Goal: Task Accomplishment & Management: Manage account settings

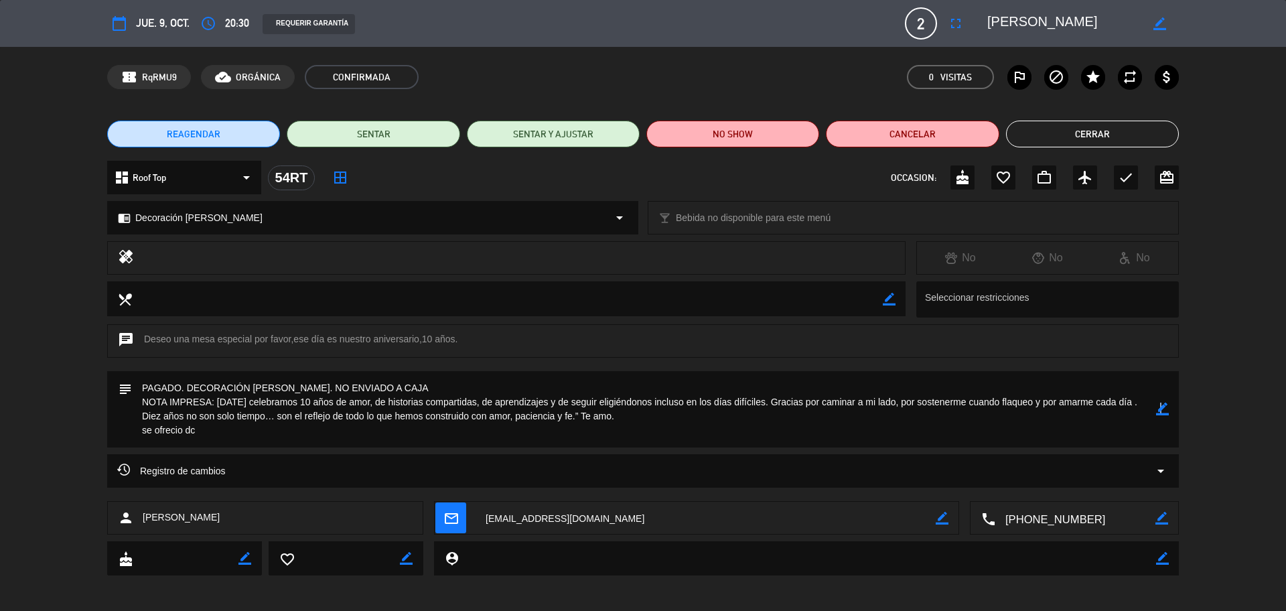
click at [1161, 416] on div "border_color" at bounding box center [1162, 409] width 13 height 76
click at [1162, 413] on icon "border_color" at bounding box center [1162, 409] width 13 height 13
click at [1162, 413] on icon at bounding box center [1162, 409] width 13 height 13
click at [1099, 134] on button "Cerrar" at bounding box center [1092, 134] width 173 height 27
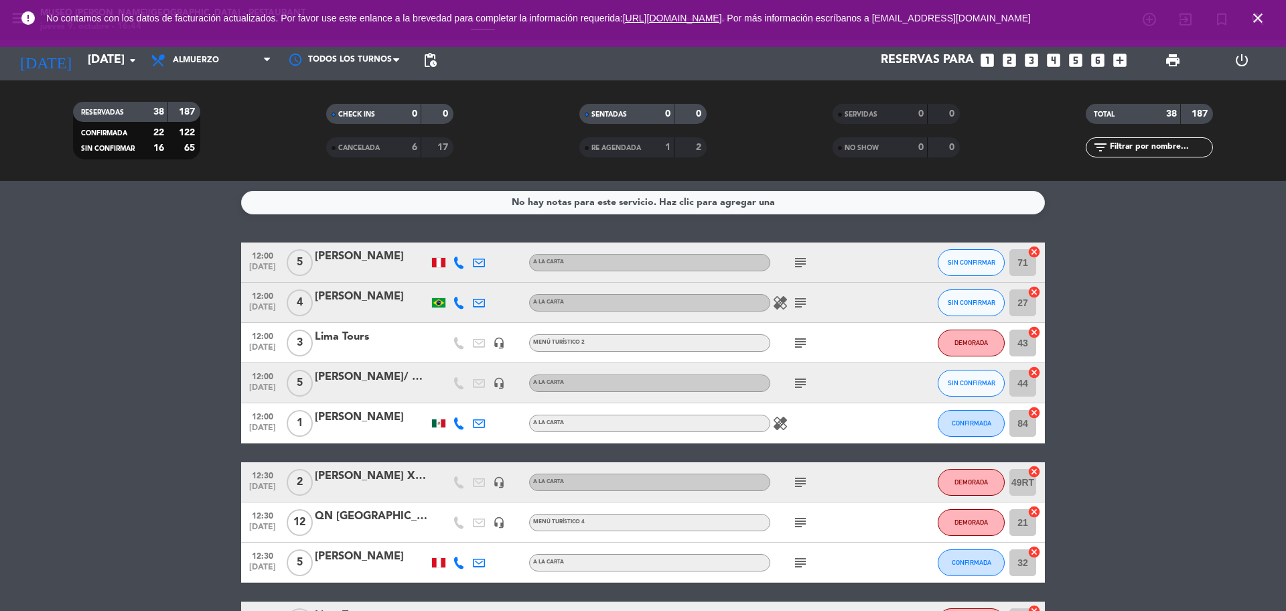
click at [1257, 16] on icon "close" at bounding box center [1258, 18] width 16 height 16
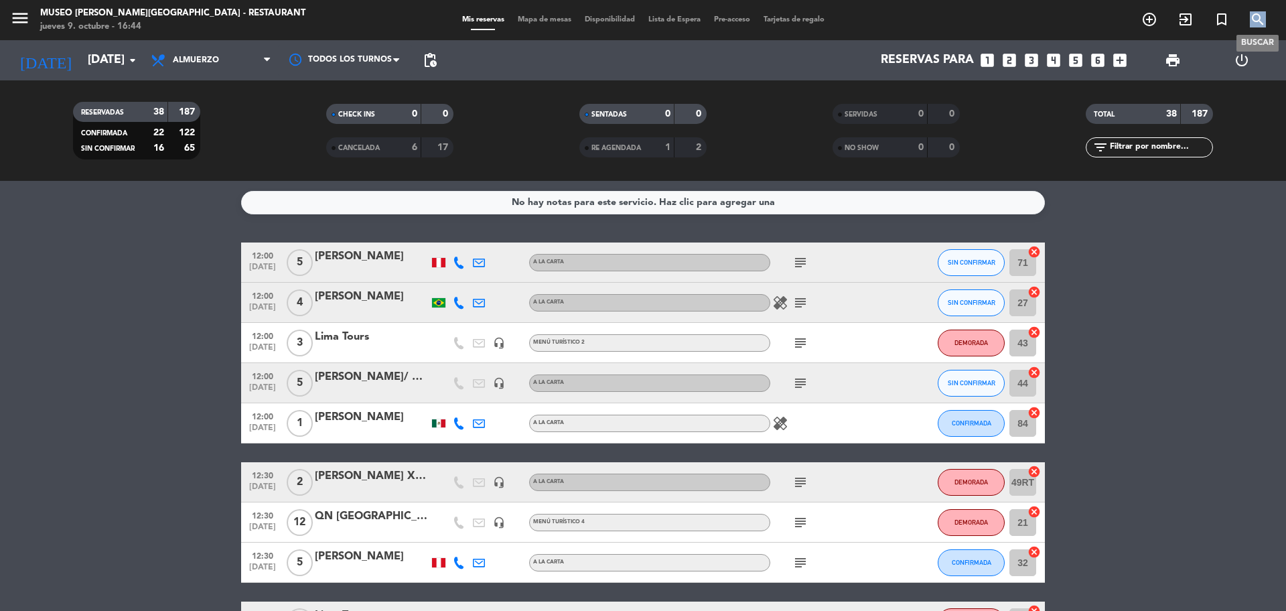
click at [1257, 16] on icon "search" at bounding box center [1258, 19] width 16 height 16
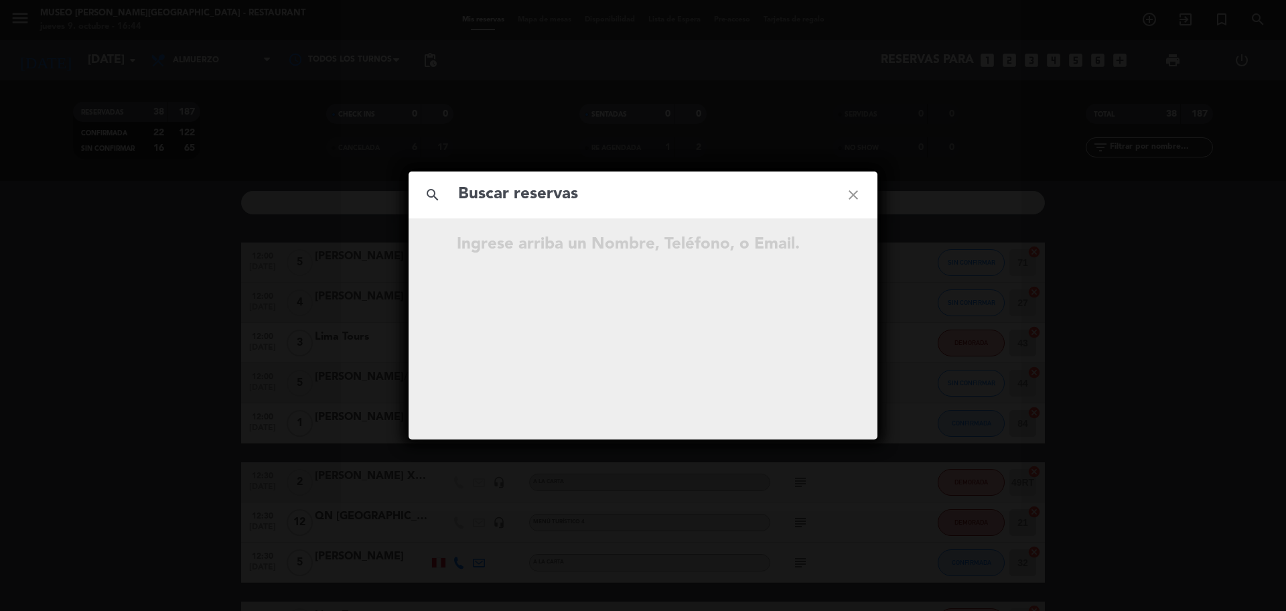
click at [661, 190] on input "text" at bounding box center [643, 194] width 372 height 27
click at [524, 200] on input "934 760 752" at bounding box center [643, 194] width 372 height 27
type input "934760752"
click at [575, 194] on input "934760752" at bounding box center [643, 194] width 372 height 27
click at [823, 251] on icon "open_in_new" at bounding box center [820, 246] width 16 height 16
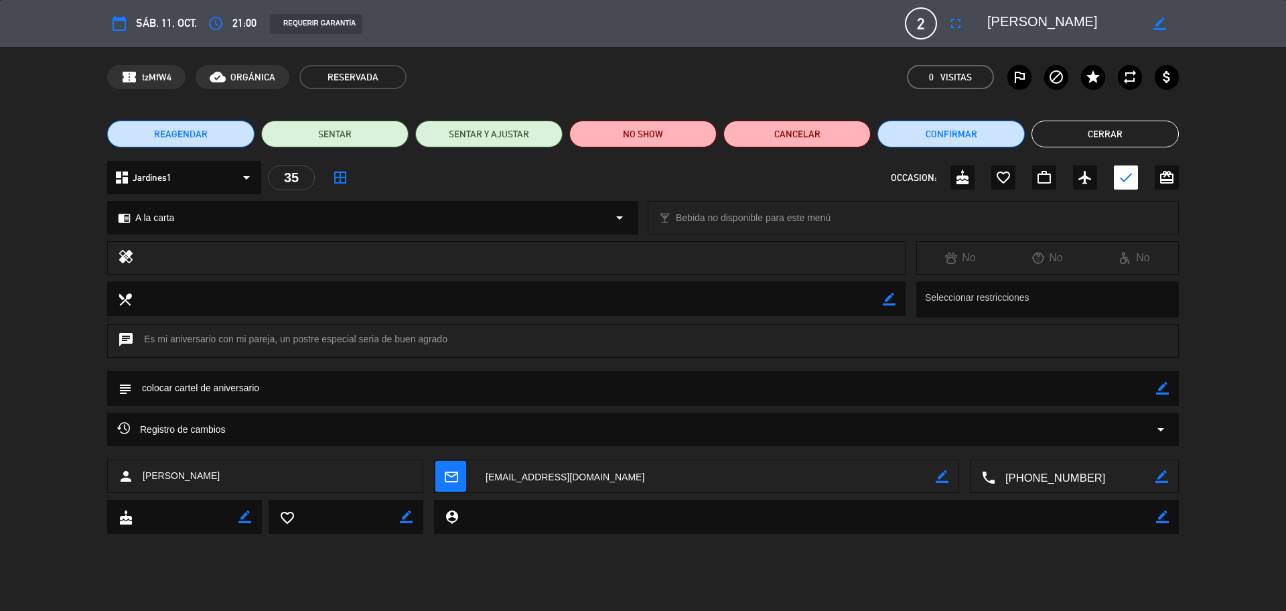
click at [1162, 389] on icon "border_color" at bounding box center [1162, 388] width 13 height 13
click at [1139, 391] on textarea at bounding box center [644, 388] width 1024 height 34
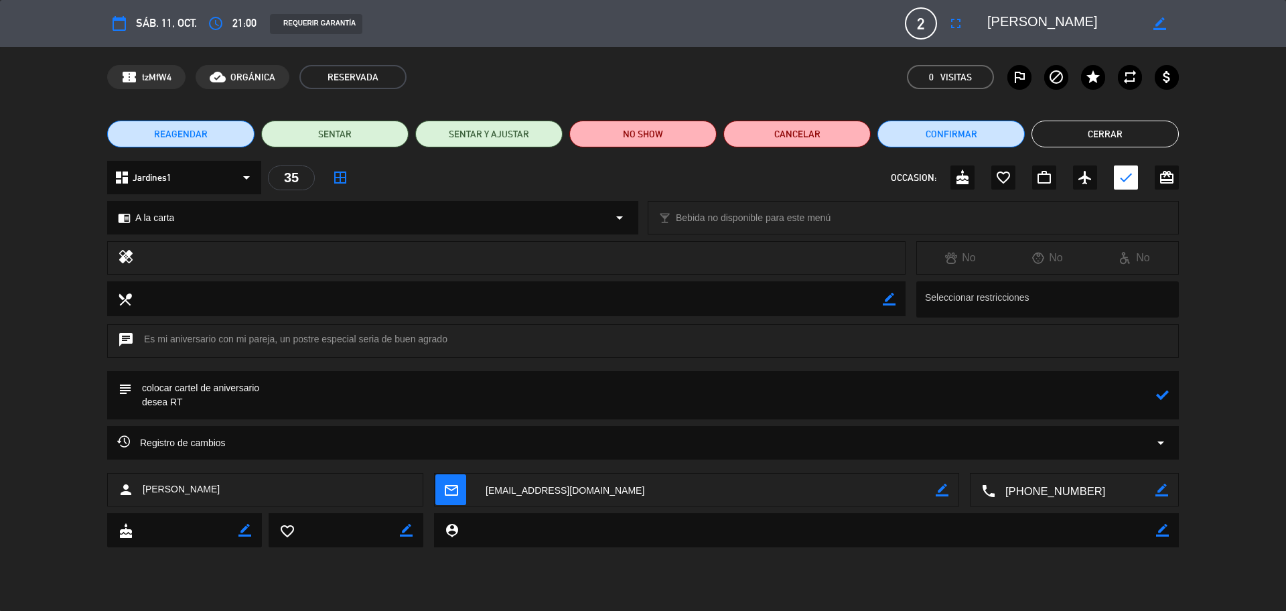
type textarea "colocar cartel de aniversario desea RT"
click at [1162, 400] on icon at bounding box center [1162, 395] width 13 height 13
click at [914, 129] on button "Confirmar" at bounding box center [951, 134] width 147 height 27
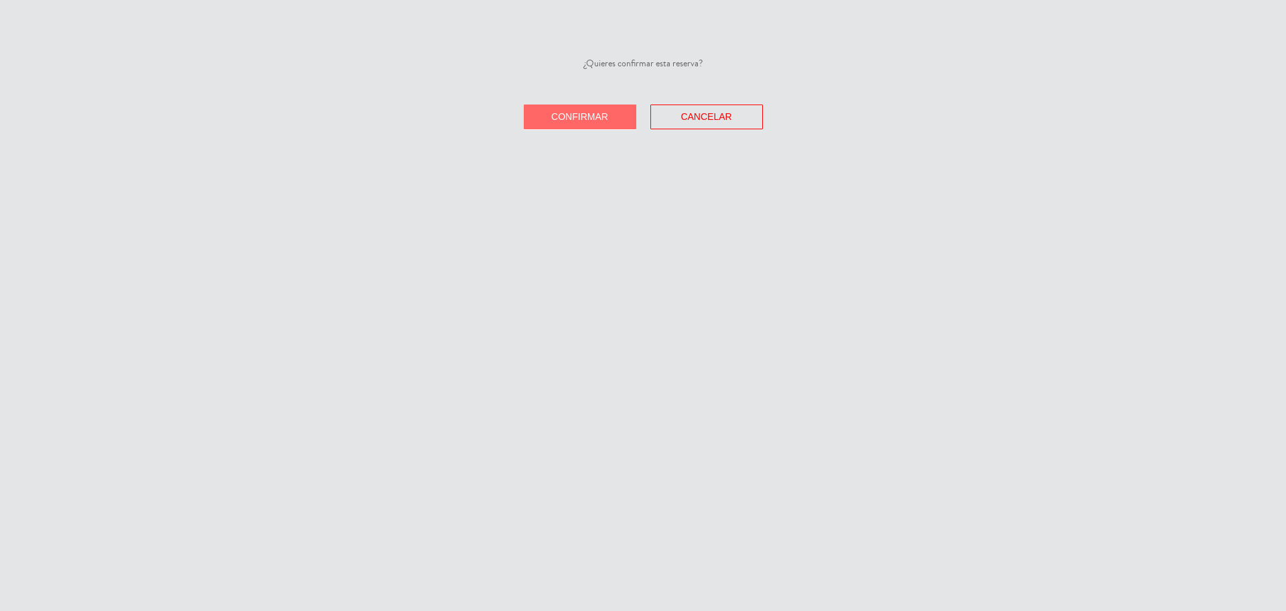
click at [613, 115] on button "Confirmar" at bounding box center [580, 117] width 113 height 25
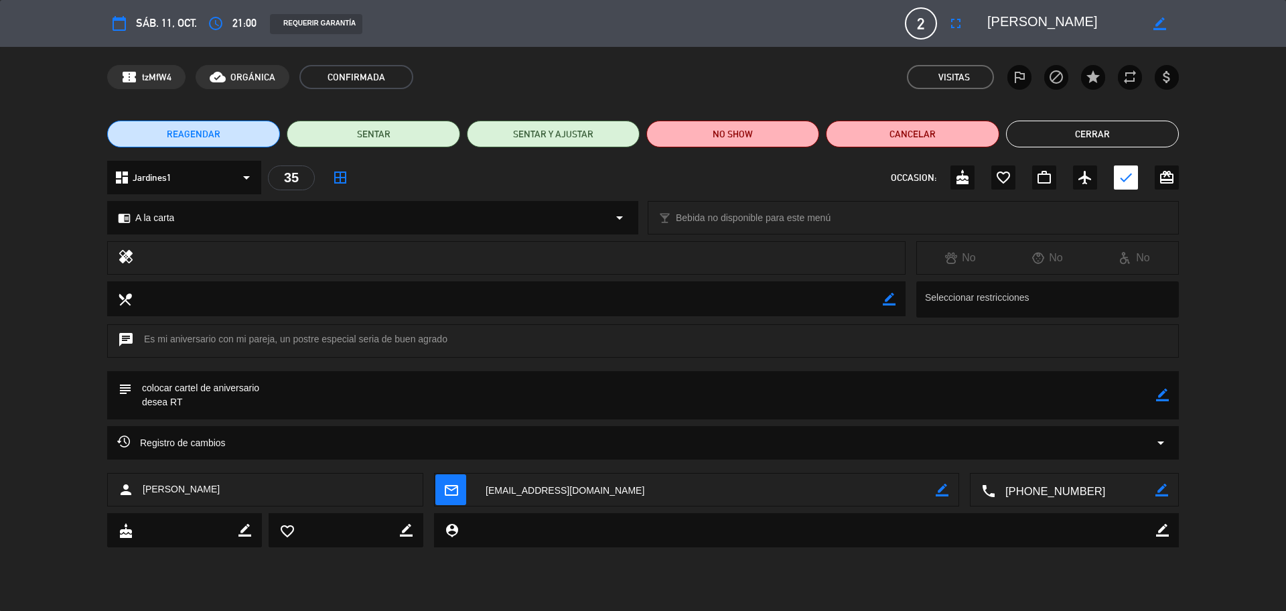
click at [1083, 137] on button "Cerrar" at bounding box center [1092, 134] width 173 height 27
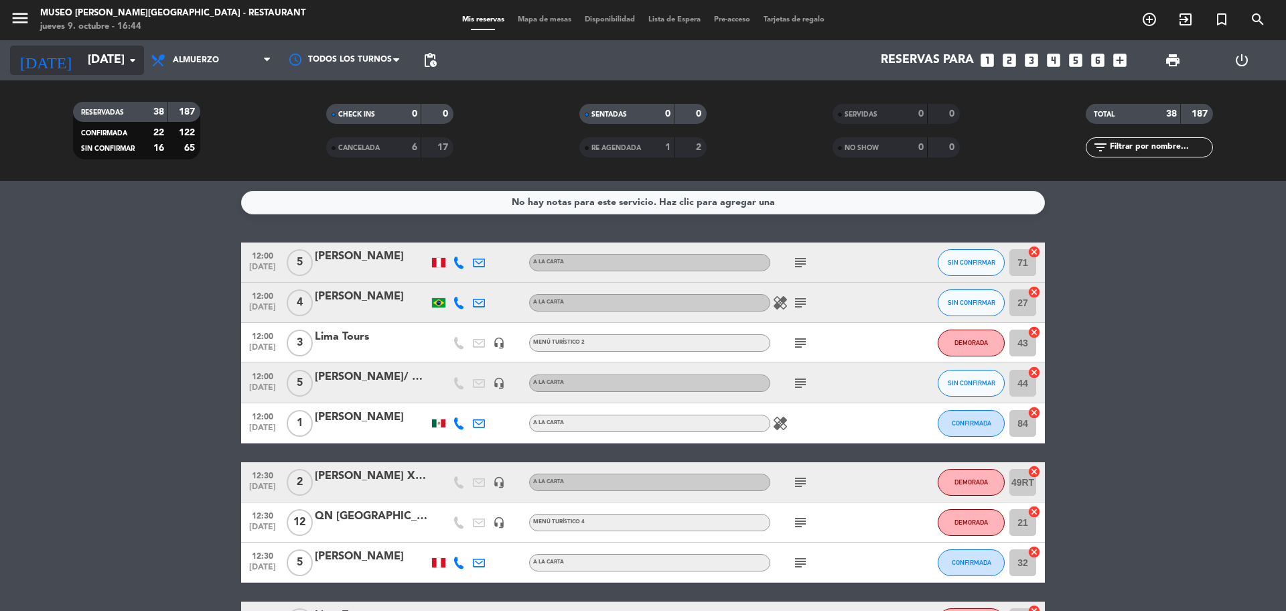
click at [93, 61] on input "[DATE]" at bounding box center [158, 60] width 155 height 27
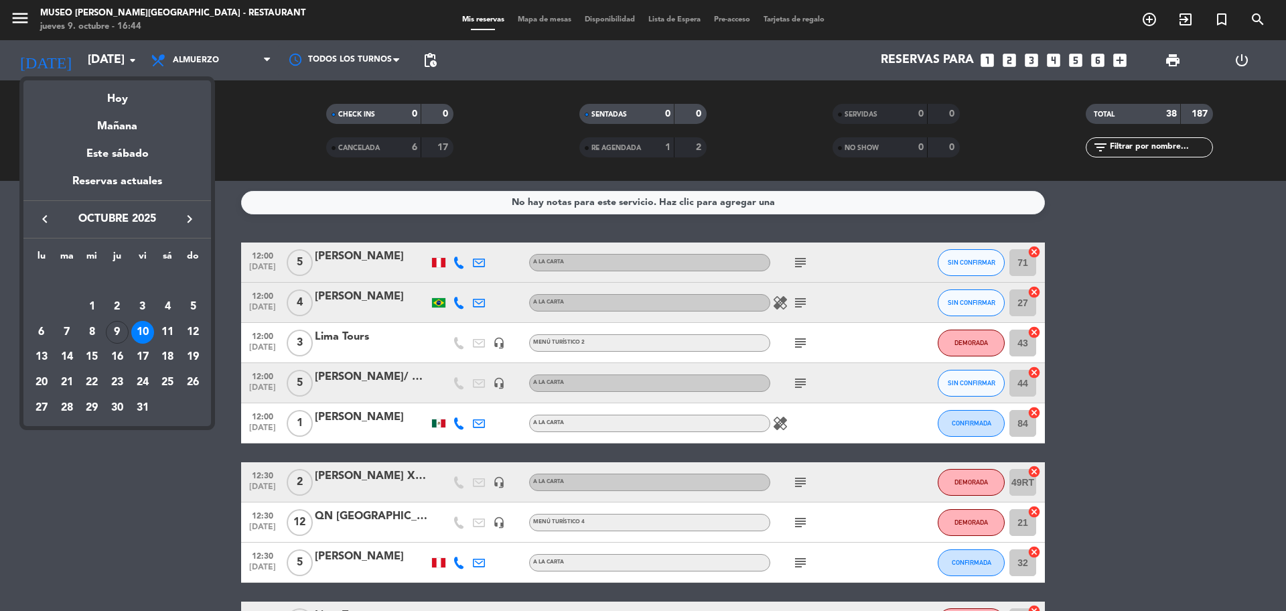
click at [1259, 431] on div at bounding box center [643, 305] width 1286 height 611
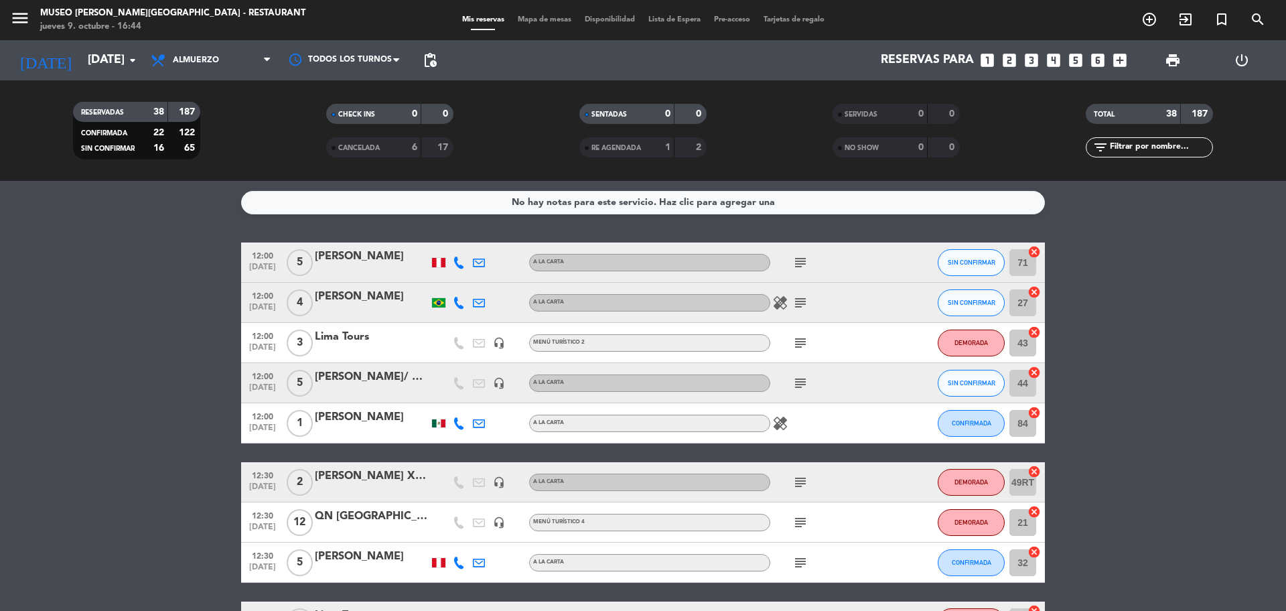
click at [391, 514] on div "QN [GEOGRAPHIC_DATA]" at bounding box center [372, 516] width 114 height 17
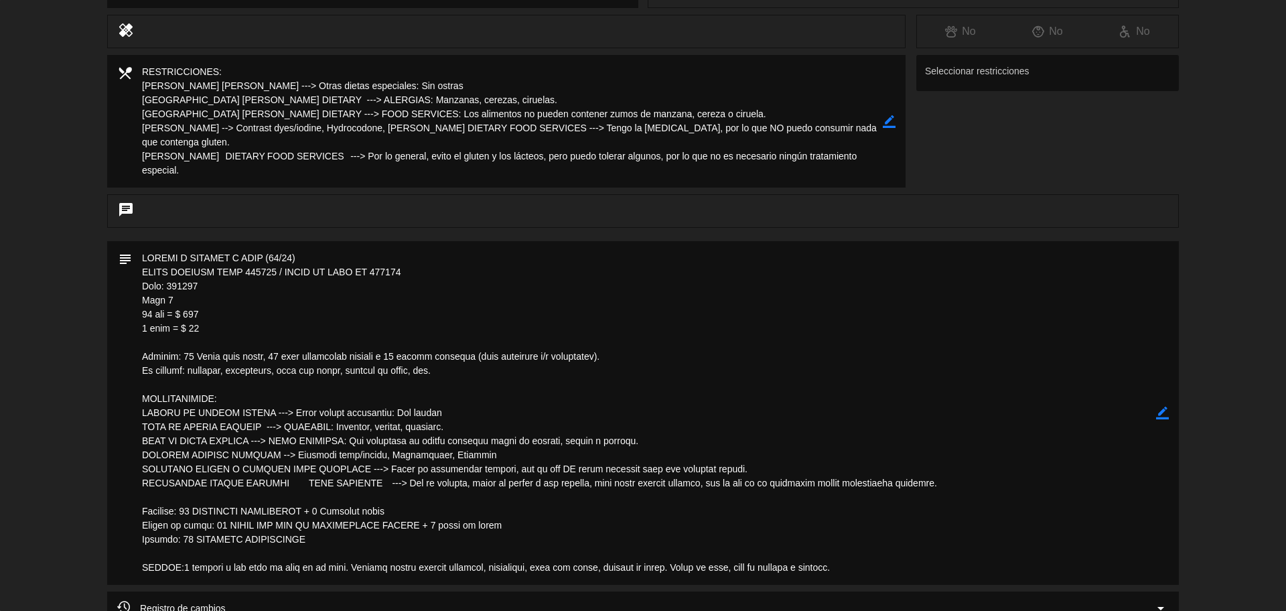
scroll to position [251, 0]
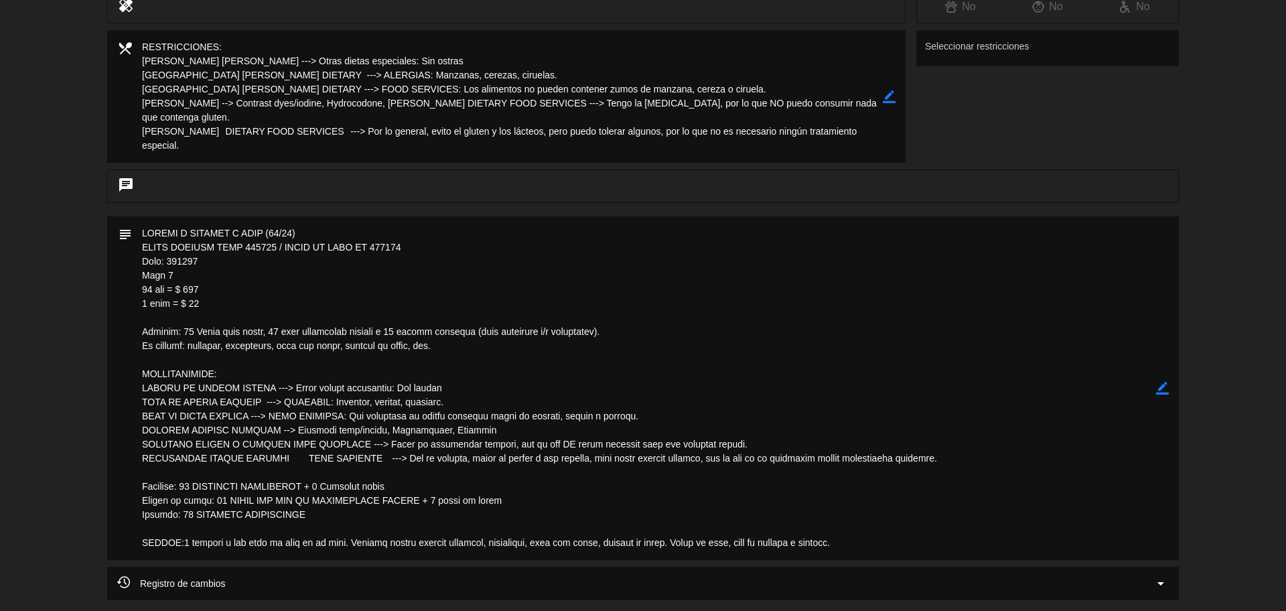
drag, startPoint x: 1162, startPoint y: 387, endPoint x: 1060, endPoint y: 401, distance: 102.1
click at [1161, 387] on icon "border_color" at bounding box center [1162, 388] width 13 height 13
drag, startPoint x: 353, startPoint y: 517, endPoint x: 123, endPoint y: 489, distance: 231.5
click at [123, 489] on div "subject" at bounding box center [643, 388] width 1072 height 344
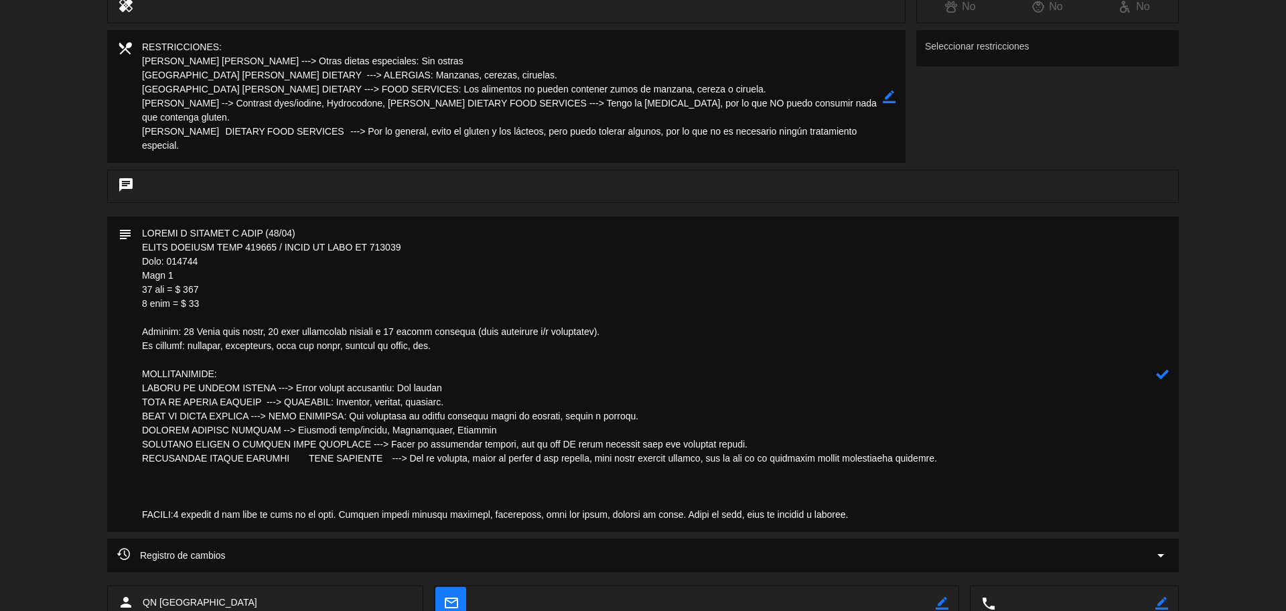
paste textarea "Entradas: 2 SOLTERITO NOVOANDINO (2px gluten free)+ 10 Ensalada cesar Platos de…"
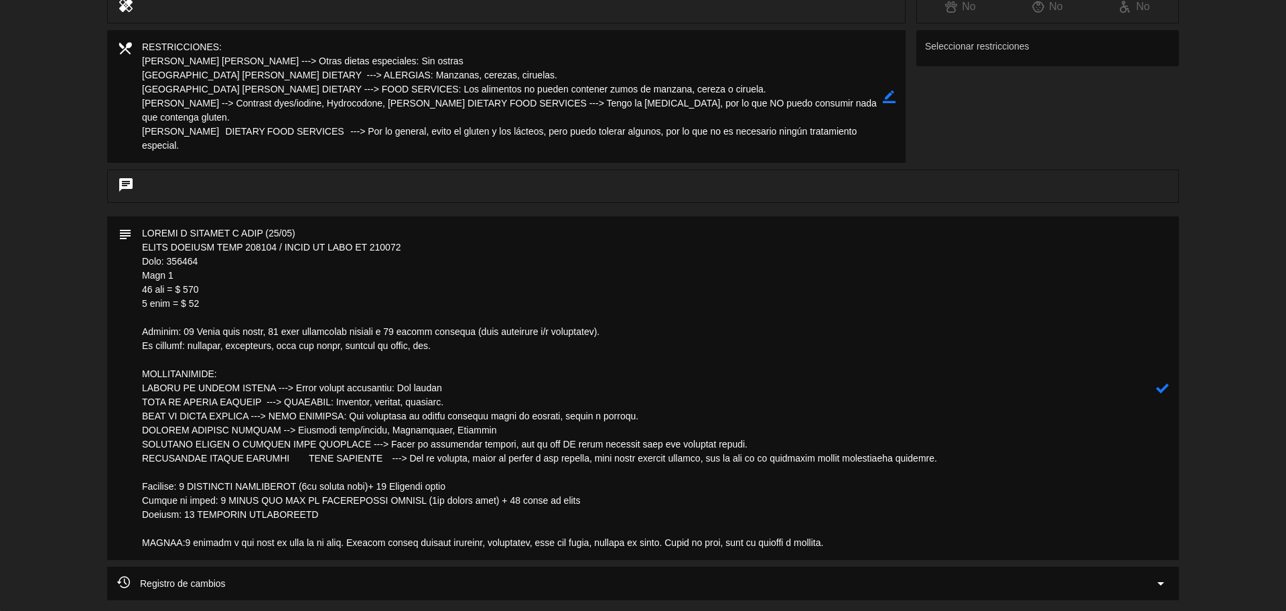
type textarea "PAGADO Y ENVIADO A CAJA (05/10) NUEVA RESERVA FILE 360007 / TASTE OF LIMA IT 16…"
click at [1160, 387] on icon at bounding box center [1162, 388] width 13 height 13
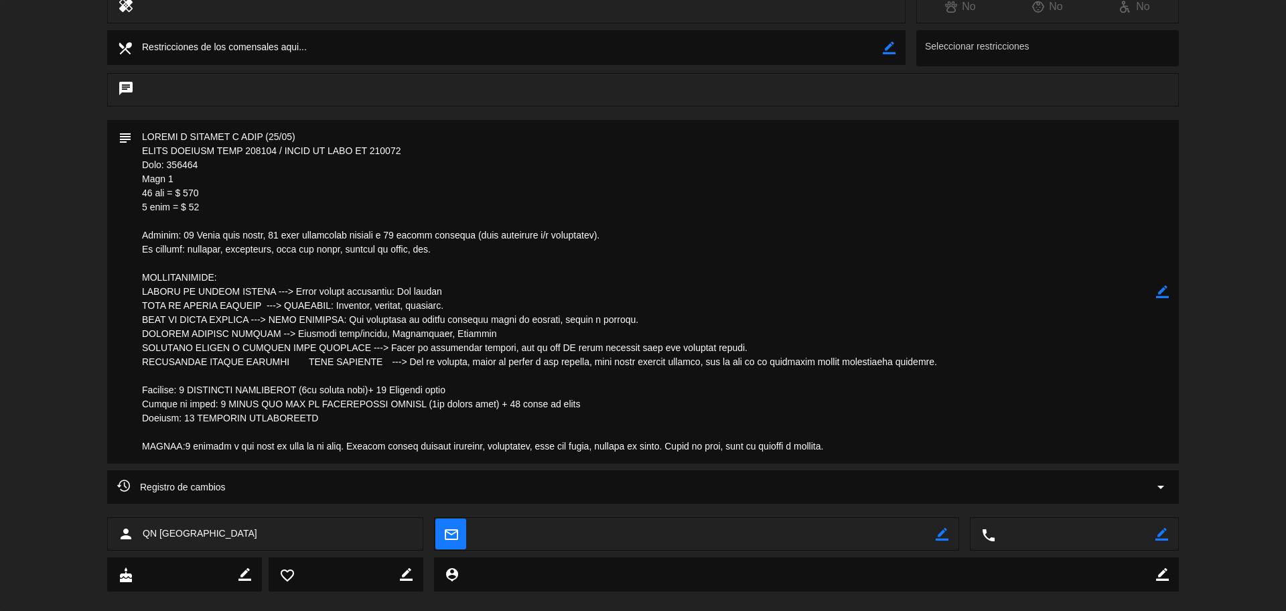
click at [1160, 285] on icon "border_color" at bounding box center [1162, 291] width 13 height 13
click at [1160, 286] on icon at bounding box center [1162, 291] width 13 height 13
click at [1158, 292] on icon "border_color" at bounding box center [1162, 291] width 13 height 13
click at [1158, 292] on icon at bounding box center [1162, 291] width 13 height 13
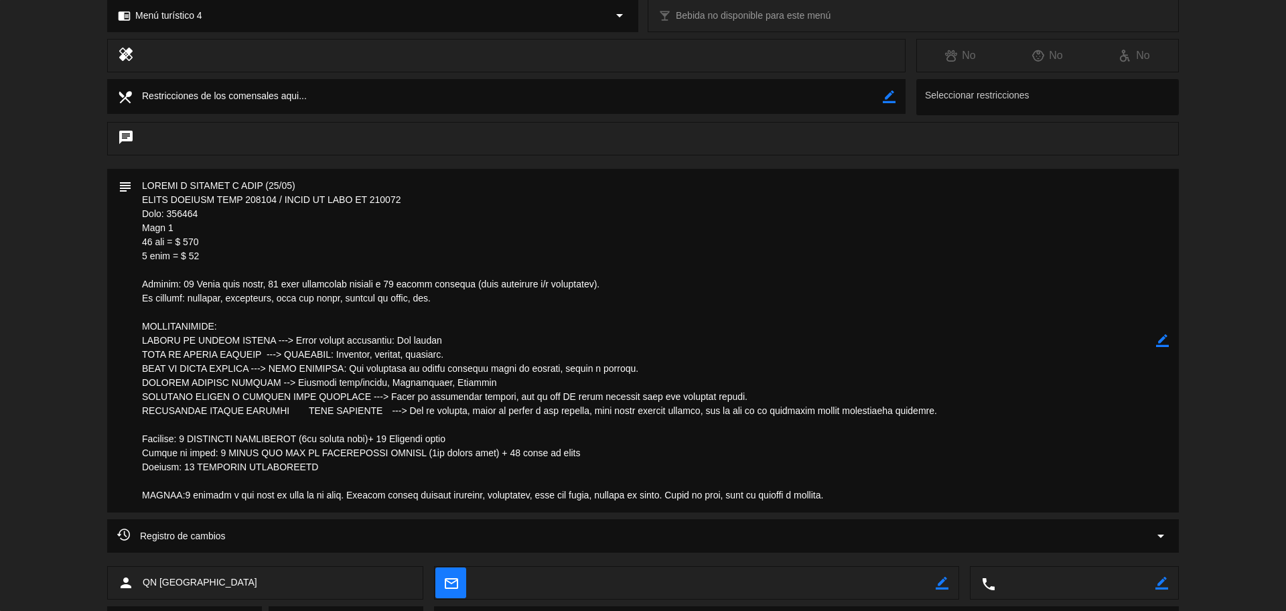
scroll to position [0, 0]
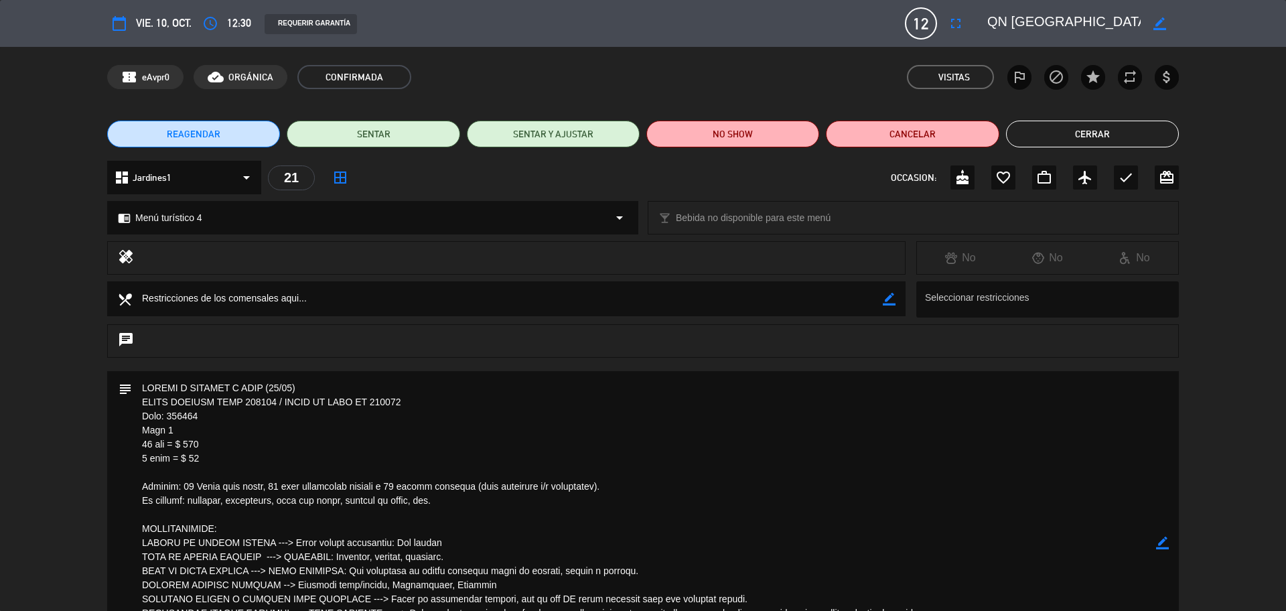
click at [1045, 131] on button "Cerrar" at bounding box center [1092, 134] width 173 height 27
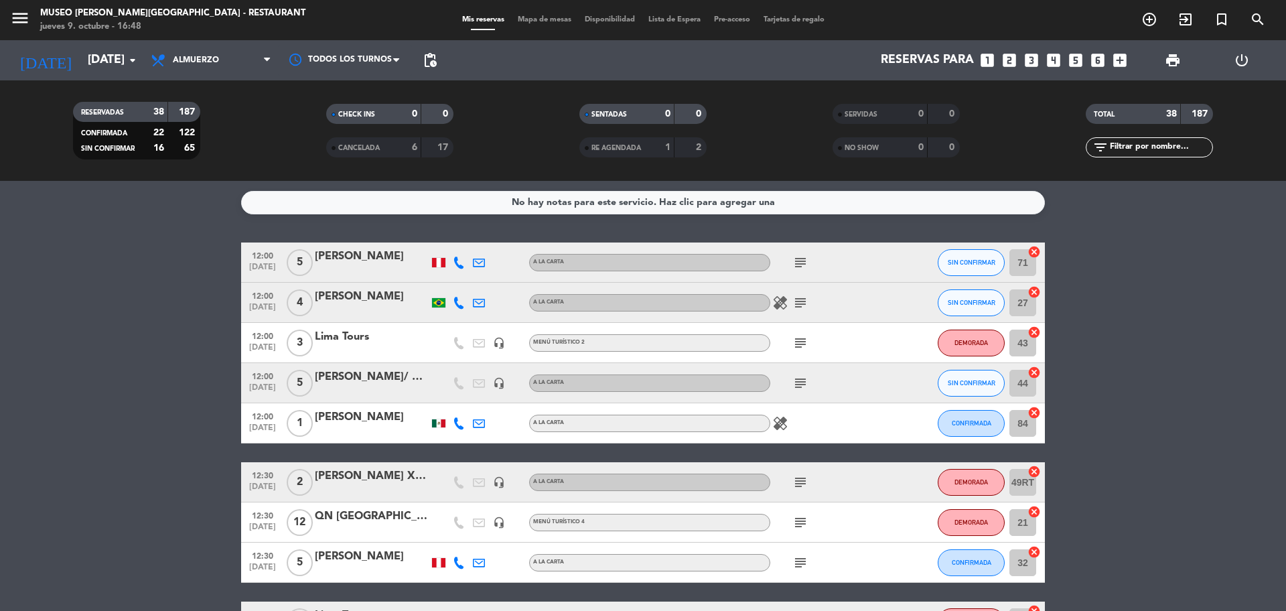
click at [1012, 61] on icon "looks_two" at bounding box center [1009, 60] width 17 height 17
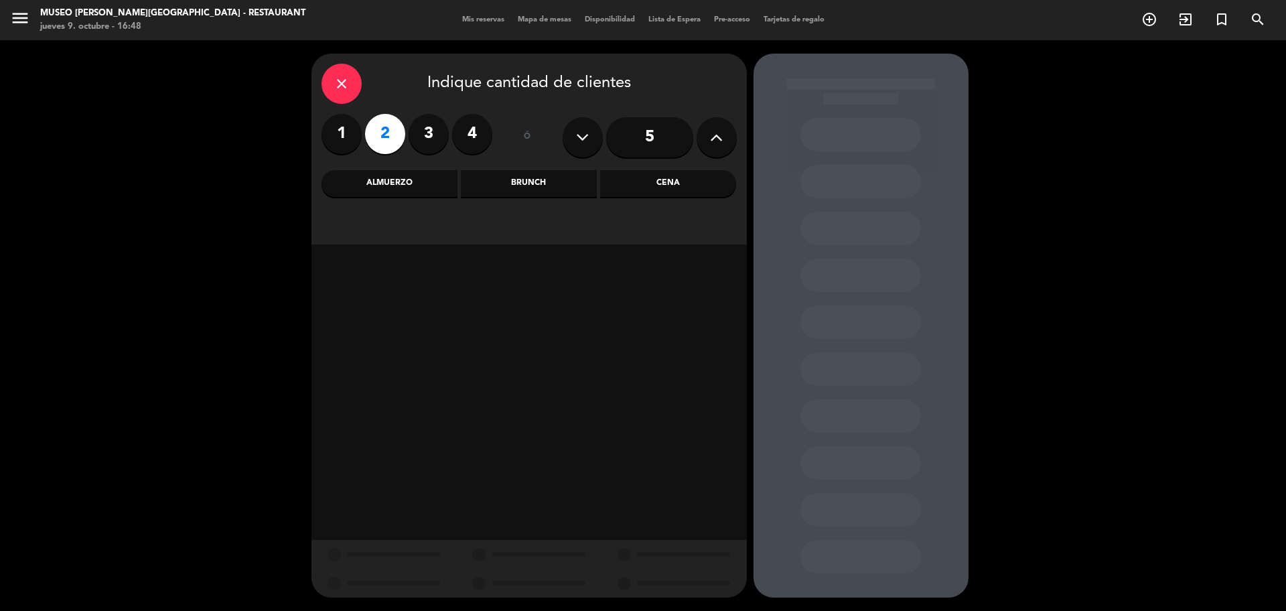
click at [683, 184] on div "Cena" at bounding box center [668, 183] width 136 height 27
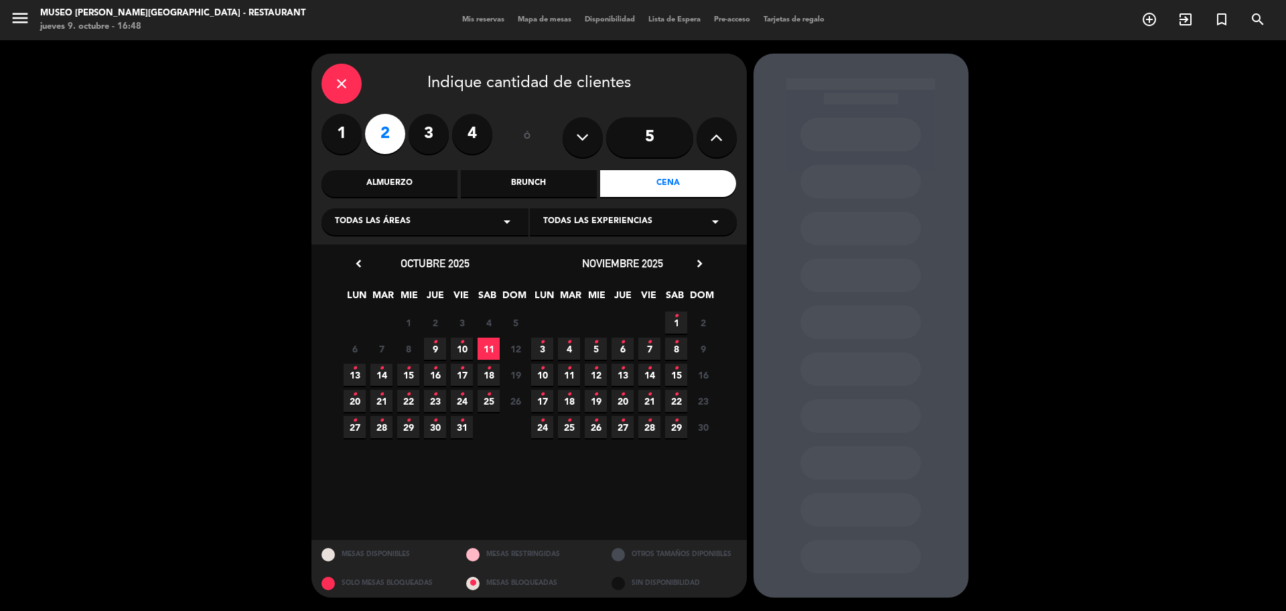
click at [387, 377] on span "14 •" at bounding box center [381, 375] width 22 height 22
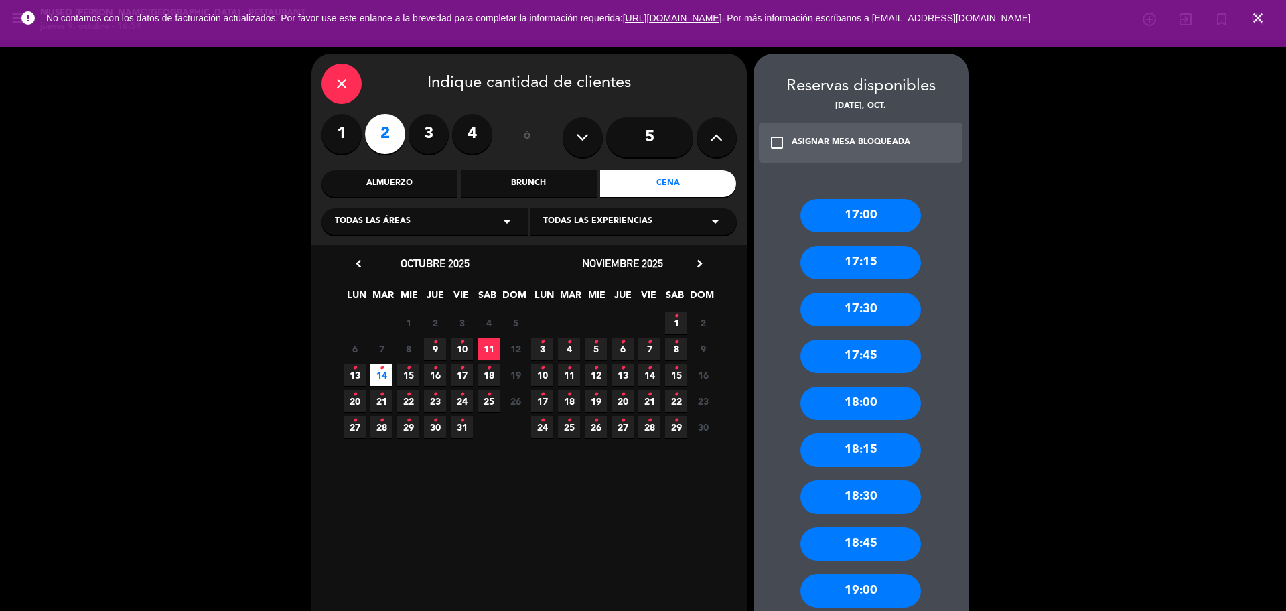
scroll to position [456, 0]
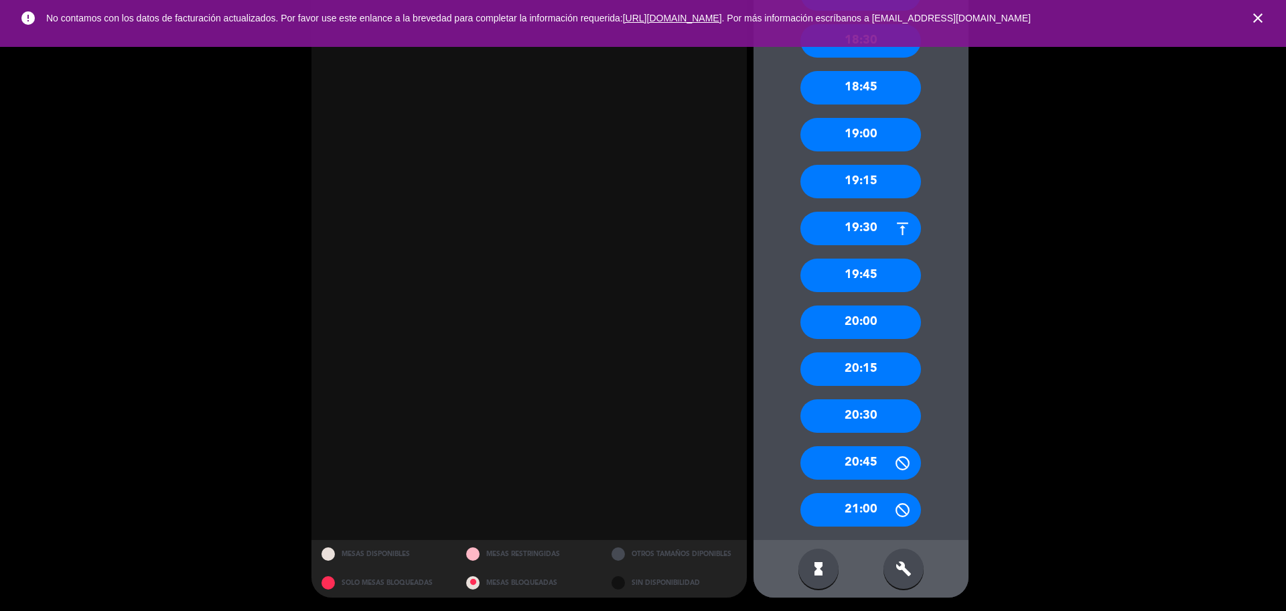
click at [901, 325] on div "20:00" at bounding box center [861, 321] width 121 height 33
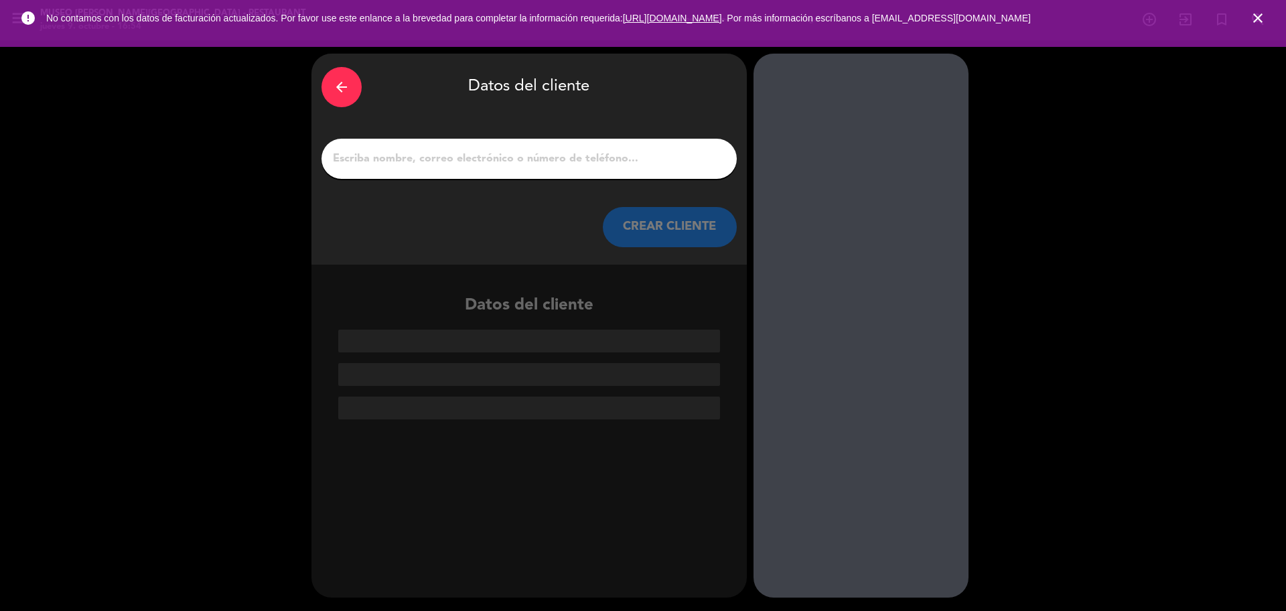
click at [508, 151] on input "1" at bounding box center [529, 158] width 395 height 19
paste input "Alfonso Saldarriaga Valdiviezo"
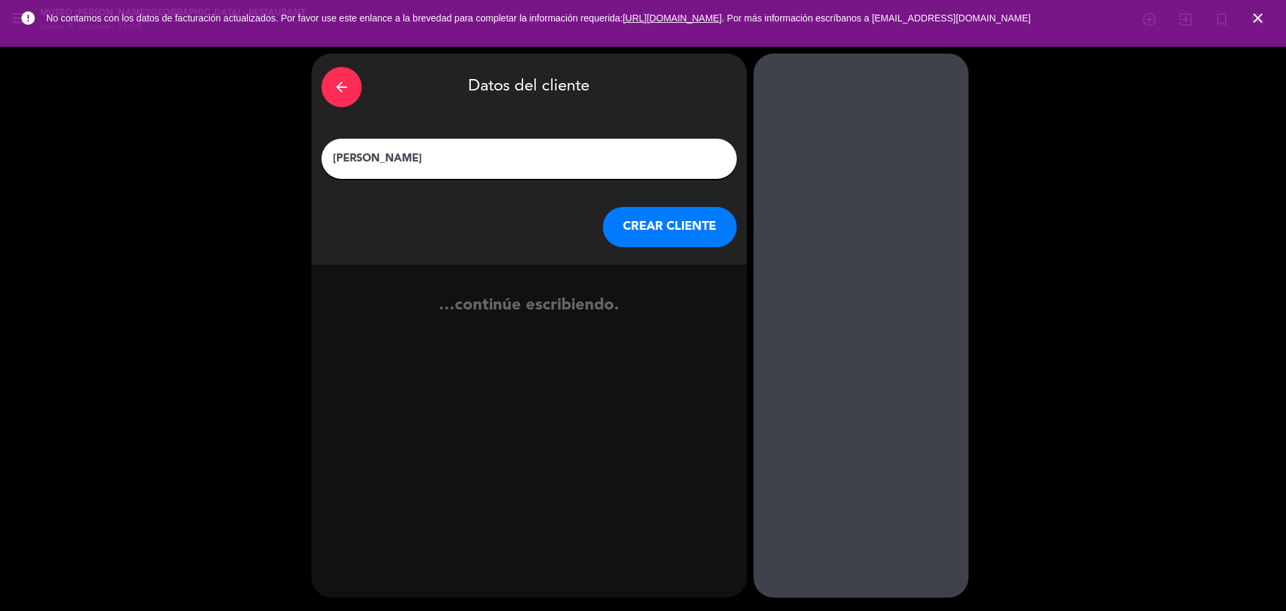
type input "Alfonso Saldarriaga Valdiviezo"
click at [673, 230] on button "CREAR CLIENTE" at bounding box center [670, 227] width 134 height 40
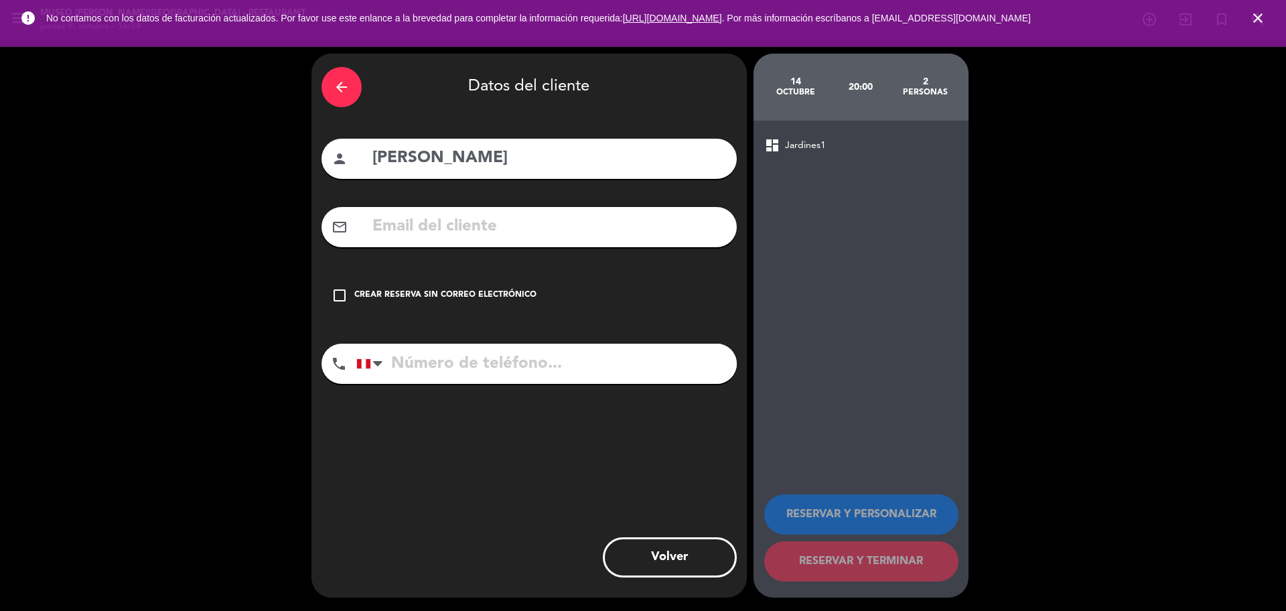
click at [461, 249] on div "arrow_back Datos del cliente person Alfonso Saldarriaga Valdiviezo mail_outline…" at bounding box center [528, 326] width 435 height 544
click at [461, 224] on input "text" at bounding box center [549, 226] width 356 height 27
paste input "alfonso.saldarriagav@gmail.com"
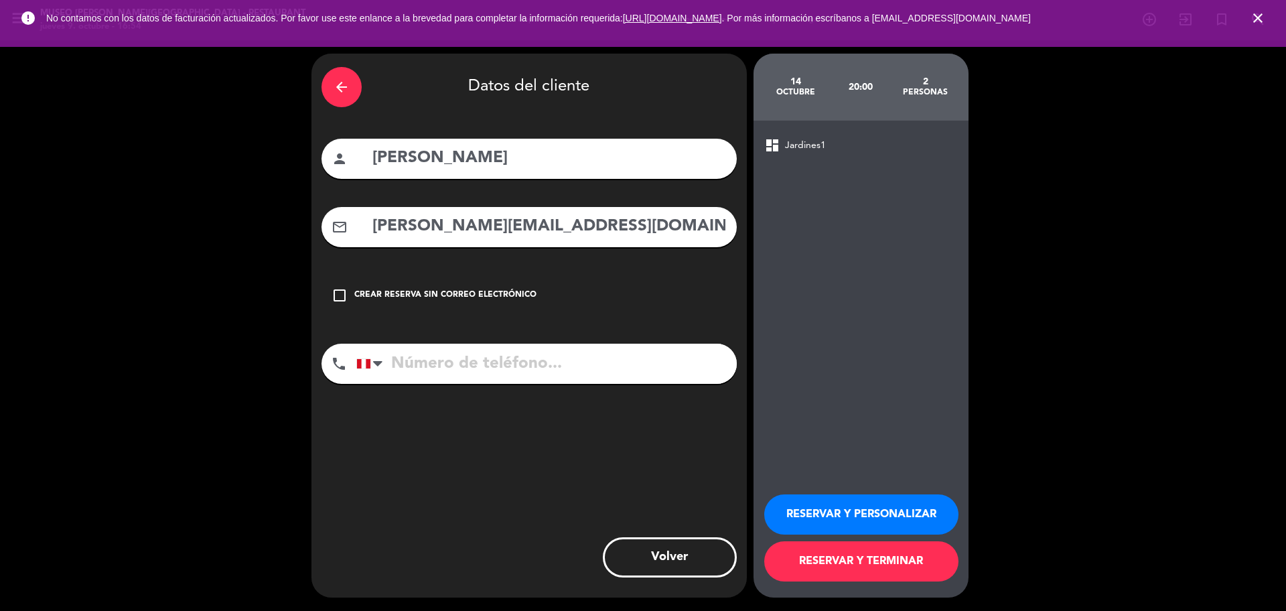
type input "alfonso.saldarriagav@gmail.com"
click at [440, 362] on input "tel" at bounding box center [546, 364] width 380 height 40
paste input "947176270"
type input "947176270"
click at [803, 514] on button "RESERVAR Y PERSONALIZAR" at bounding box center [861, 514] width 194 height 40
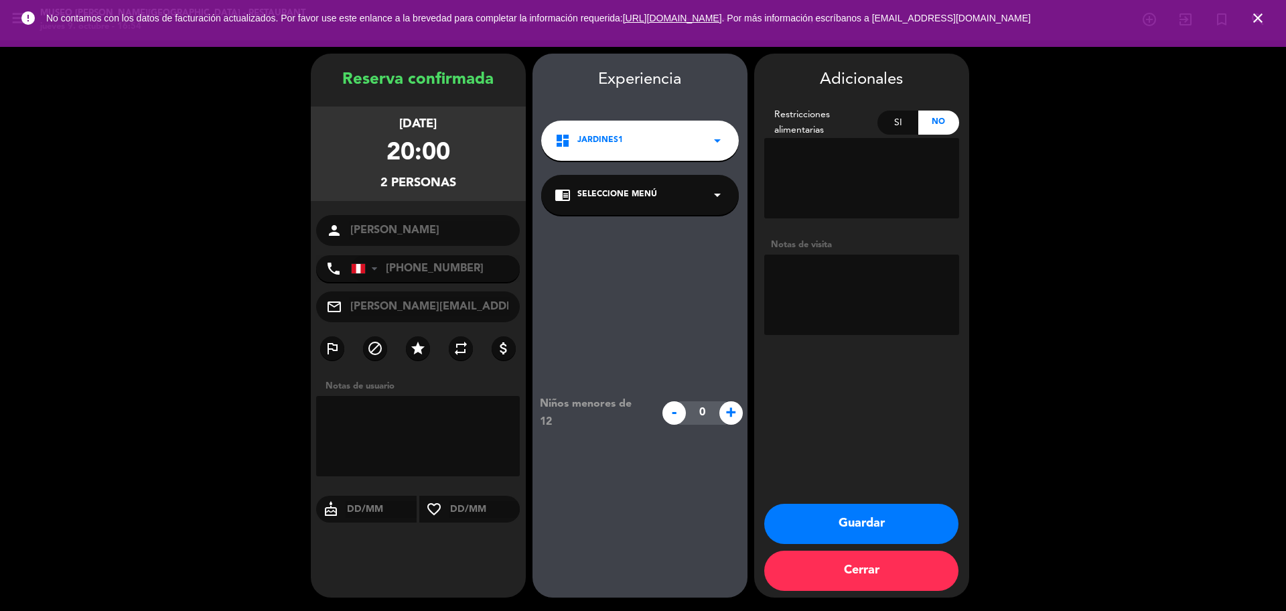
click at [683, 202] on div "chrome_reader_mode Seleccione Menú arrow_drop_down" at bounding box center [640, 195] width 198 height 40
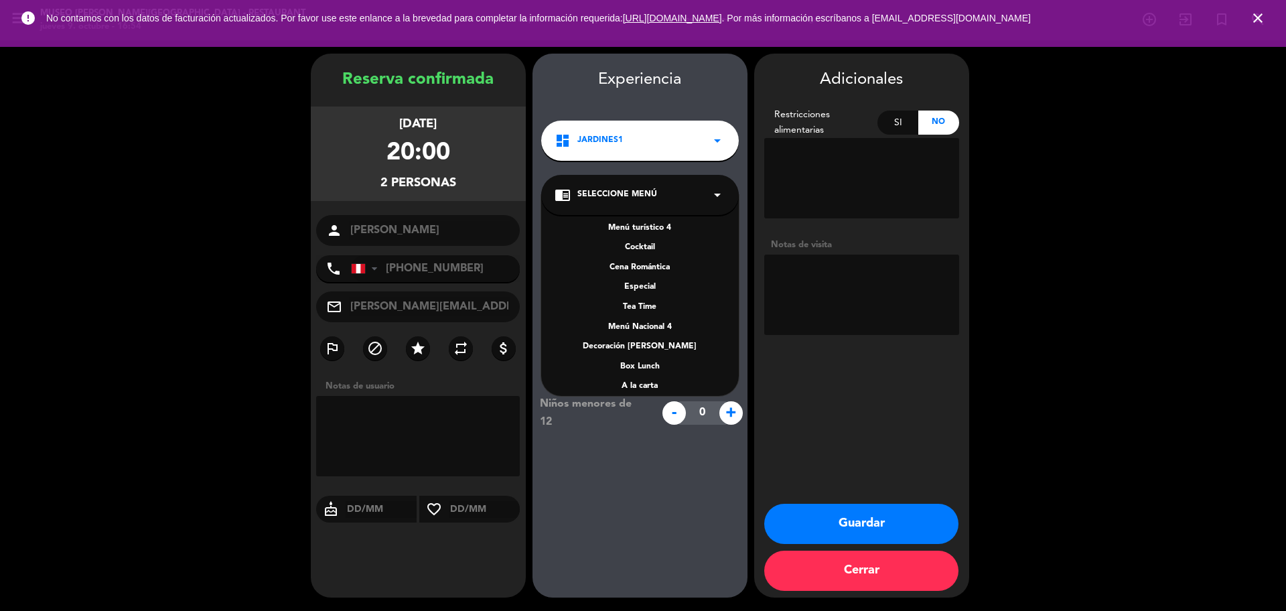
scroll to position [192, 0]
click at [650, 306] on div "Menú Nacional 1 Menú Nacional 2 Menú Nacional 3 Menú turístico 1 Menú turístico…" at bounding box center [640, 295] width 198 height 201
click at [654, 313] on div "A la carta" at bounding box center [640, 316] width 171 height 13
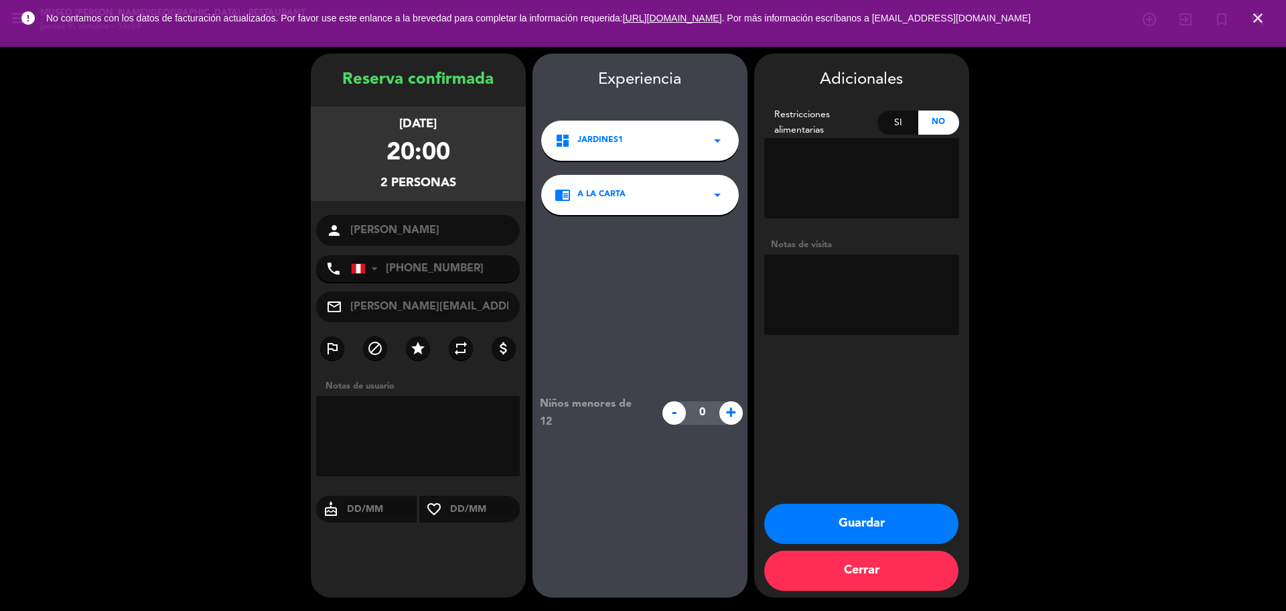
click at [898, 307] on textarea at bounding box center [861, 295] width 195 height 80
paste textarea "Alergias: No"
type textarea "Alergias: No se ofrecio CR desea terraza rt"
click at [861, 511] on button "Guardar" at bounding box center [861, 524] width 194 height 40
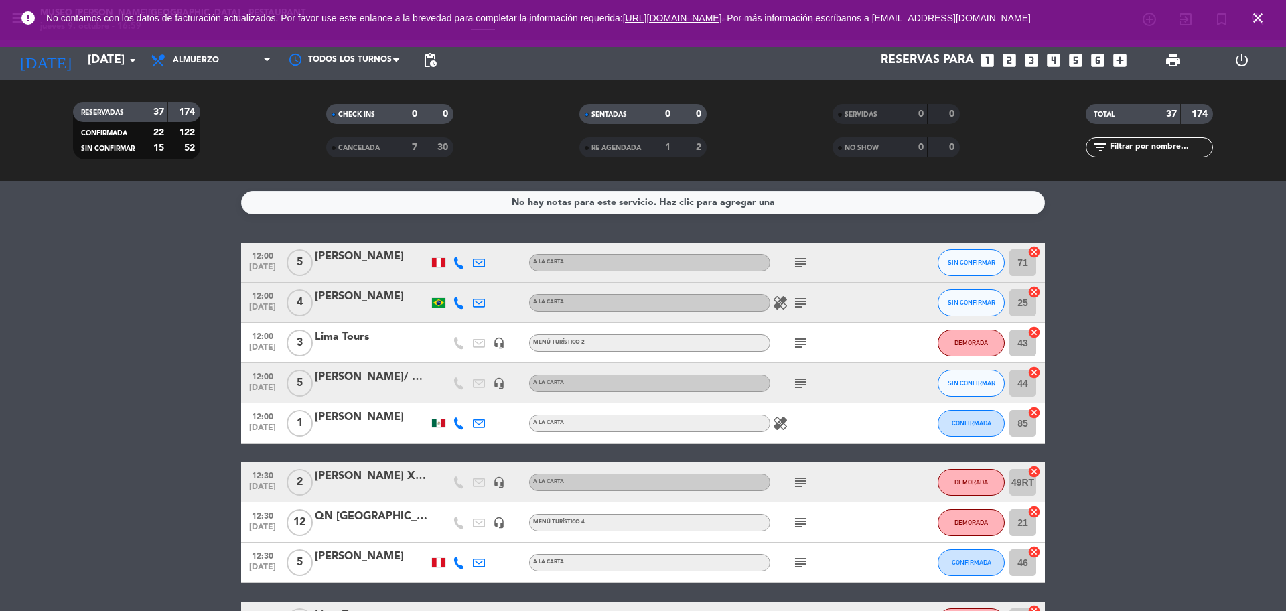
click at [1257, 15] on icon "close" at bounding box center [1258, 18] width 16 height 16
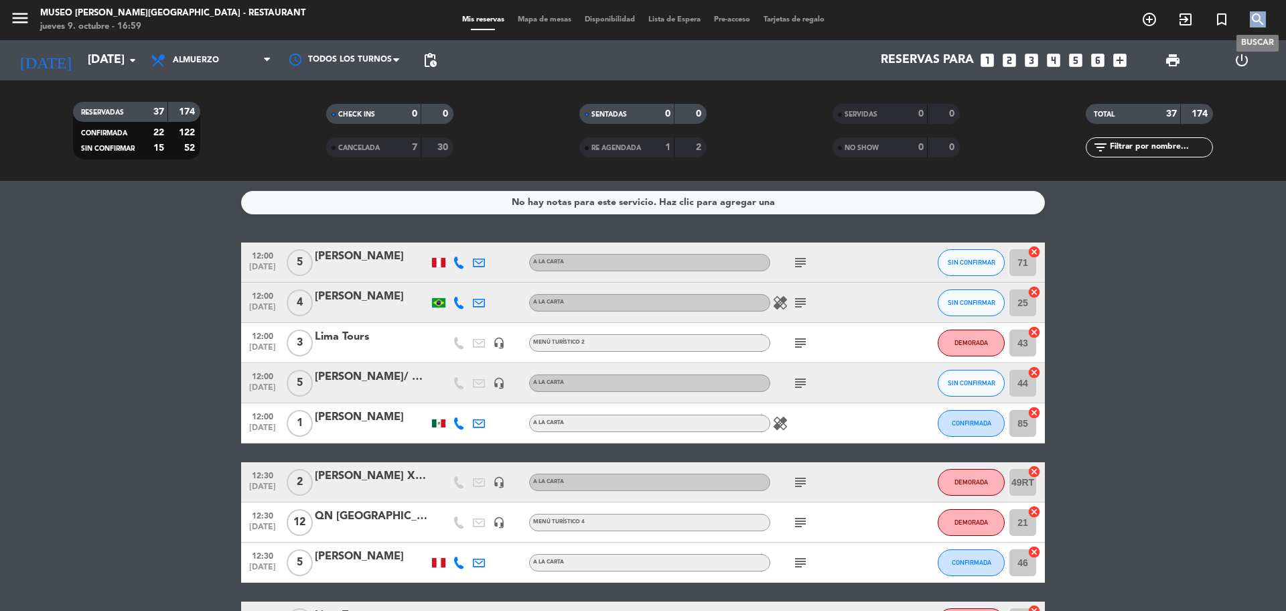
click at [1257, 15] on icon "search" at bounding box center [1258, 19] width 16 height 16
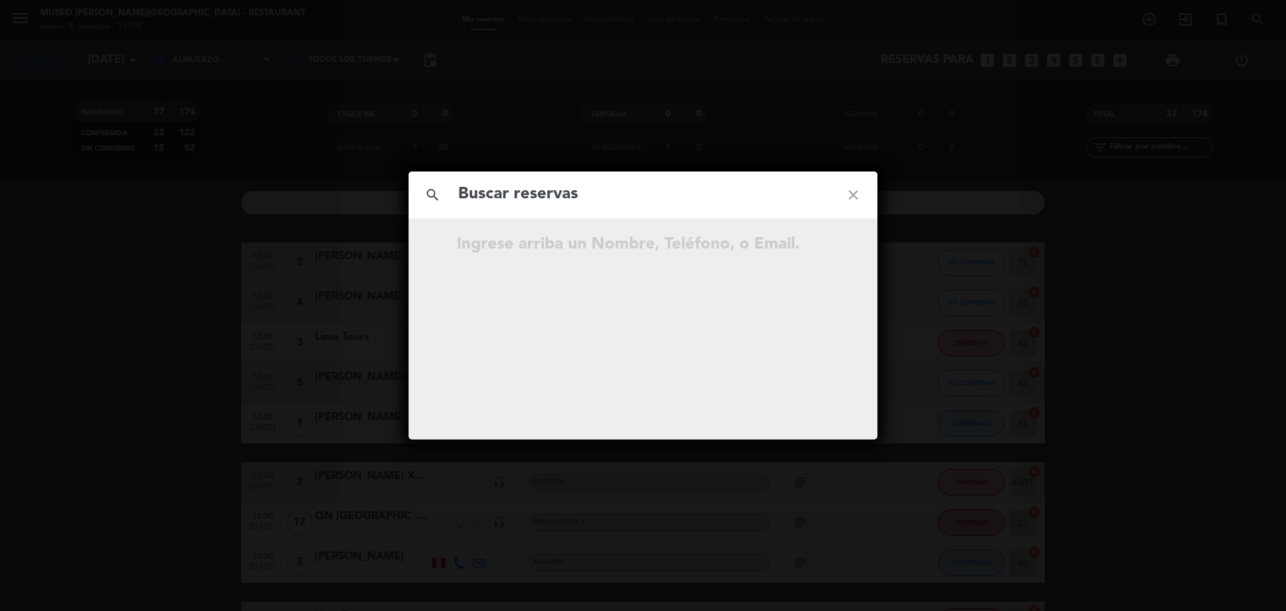
click at [692, 198] on input "text" at bounding box center [643, 194] width 372 height 27
click at [526, 200] on input "945 646 452" at bounding box center [643, 194] width 372 height 27
type input "945646452"
click at [546, 202] on input "945646452" at bounding box center [643, 194] width 372 height 27
click at [817, 250] on icon "open_in_new" at bounding box center [820, 246] width 16 height 16
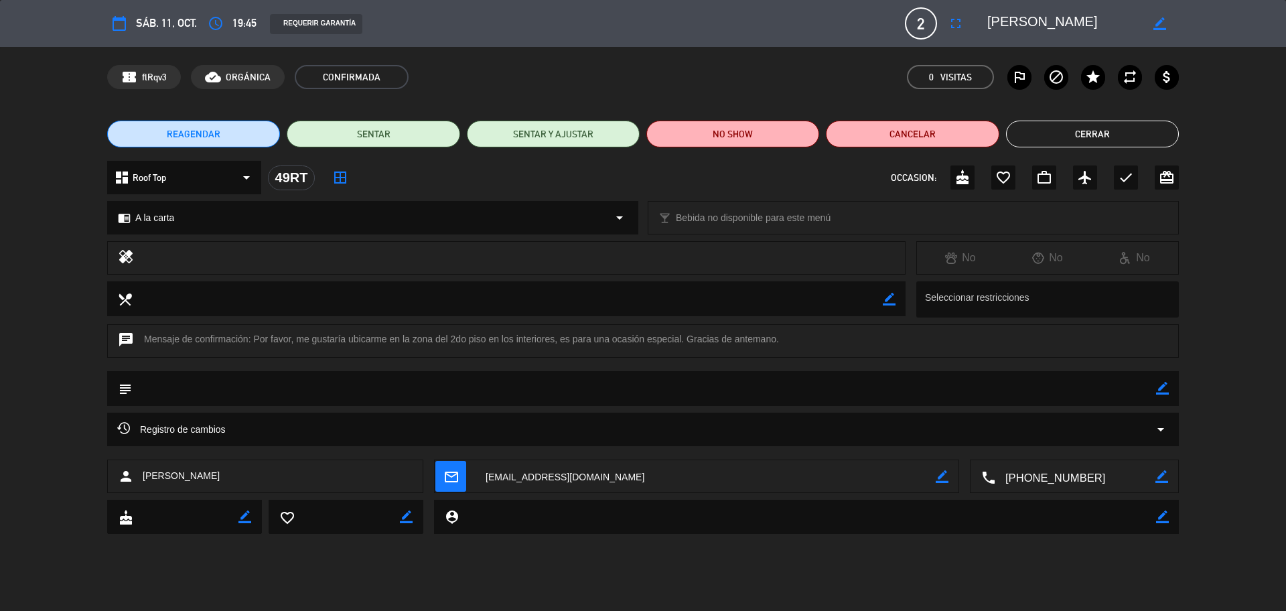
drag, startPoint x: 1165, startPoint y: 387, endPoint x: 1152, endPoint y: 386, distance: 12.7
click at [1164, 386] on icon "border_color" at bounding box center [1162, 388] width 13 height 13
click at [1152, 386] on textarea at bounding box center [644, 388] width 1024 height 34
type textarea "desea salón RT"
click at [1166, 385] on icon at bounding box center [1162, 388] width 13 height 13
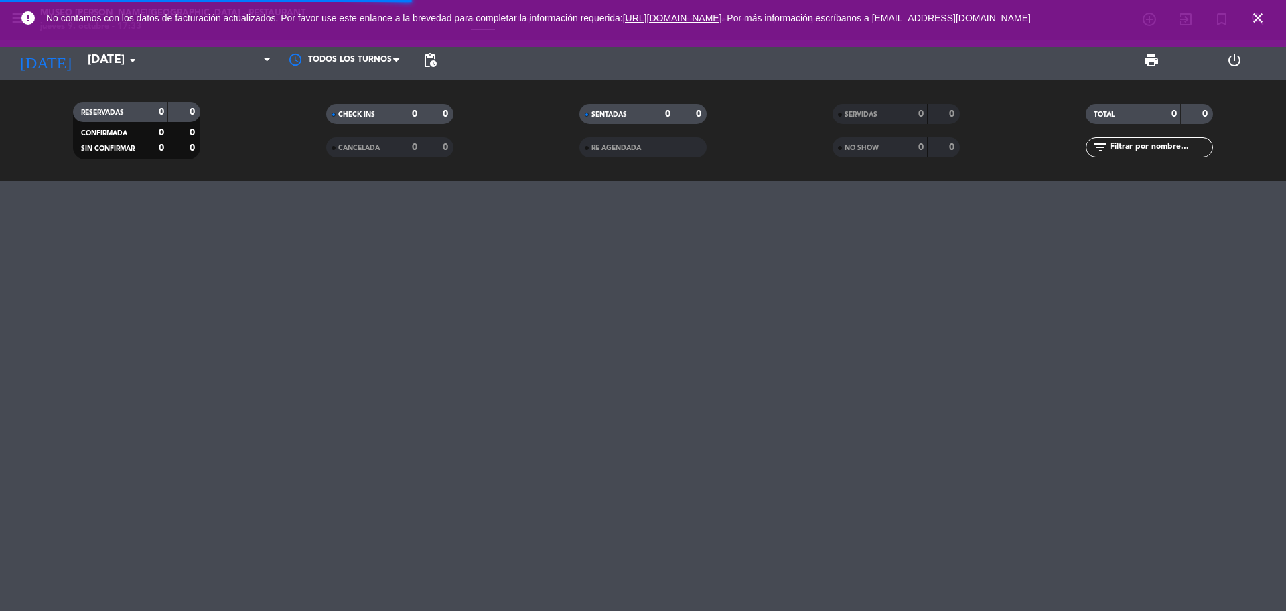
click at [1264, 15] on icon "close" at bounding box center [1258, 18] width 16 height 16
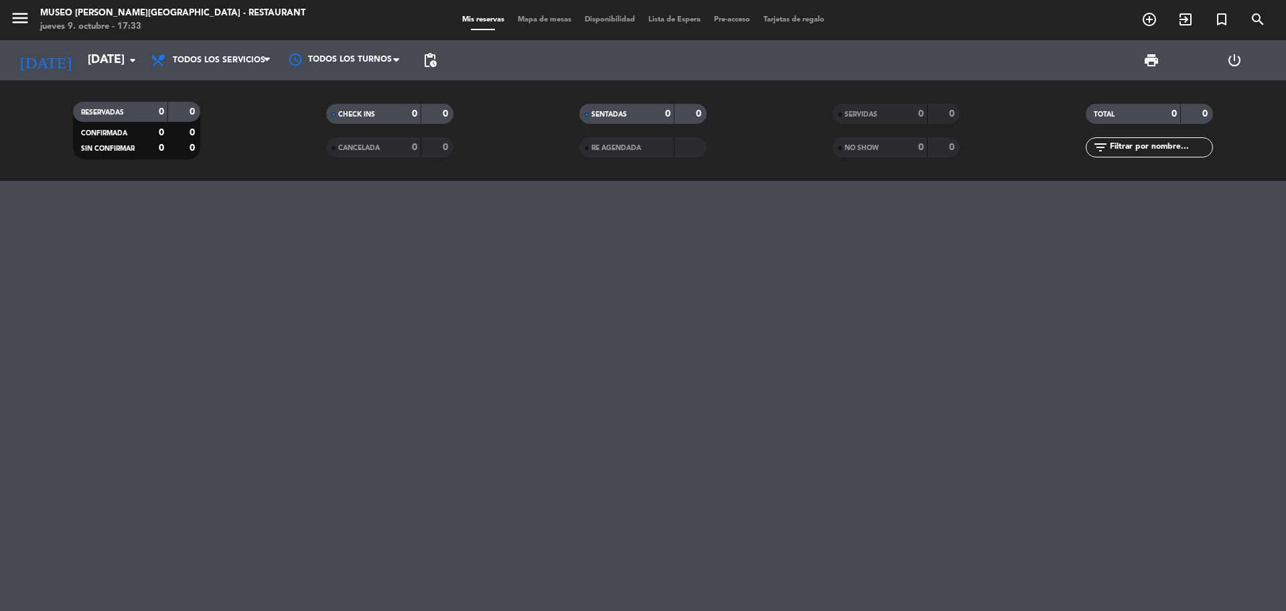
click at [223, 77] on div "Todos los servicios Brunch Almuerzo Cena Todos los servicios Todos los servicio…" at bounding box center [211, 60] width 134 height 40
click at [224, 67] on span "Todos los servicios" at bounding box center [211, 60] width 134 height 29
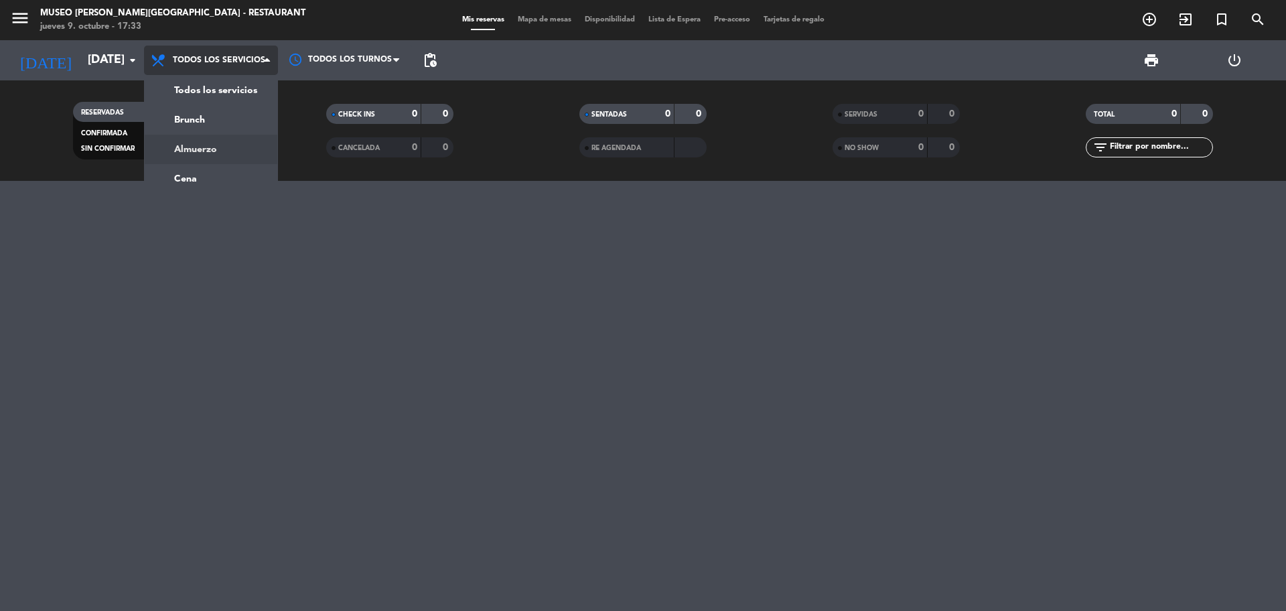
click at [230, 157] on div "menu [GEOGRAPHIC_DATA][PERSON_NAME] - Restaurant [DATE] 9. octubre - 17:33 Mis …" at bounding box center [643, 90] width 1286 height 181
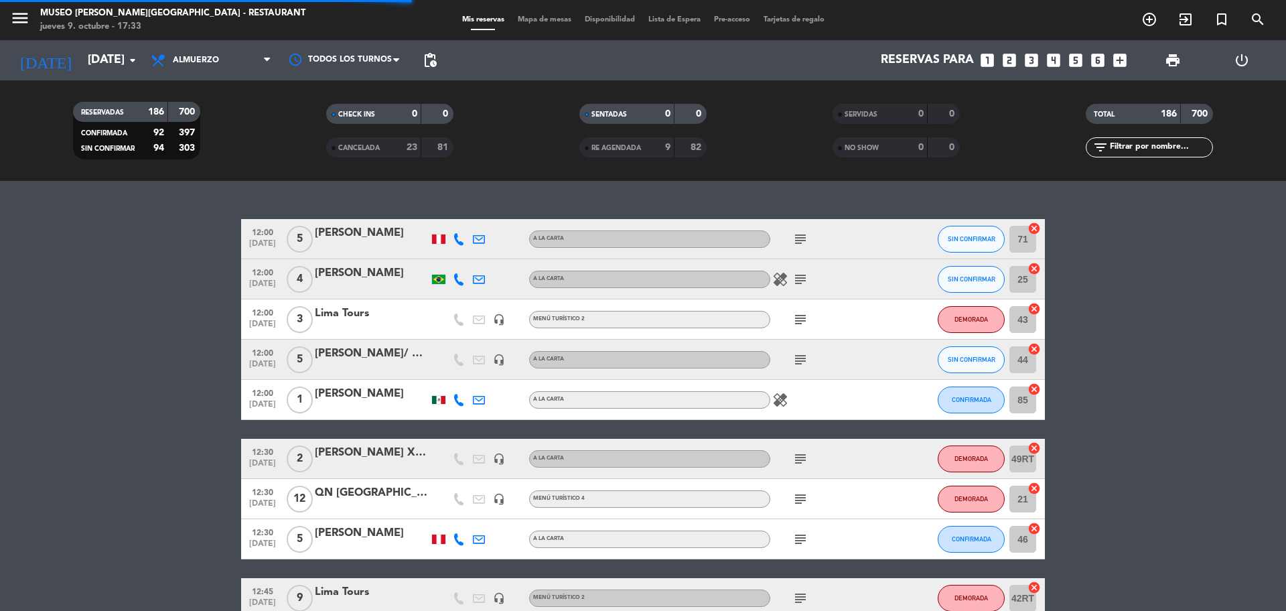
click at [1008, 64] on icon "looks_two" at bounding box center [1009, 60] width 17 height 17
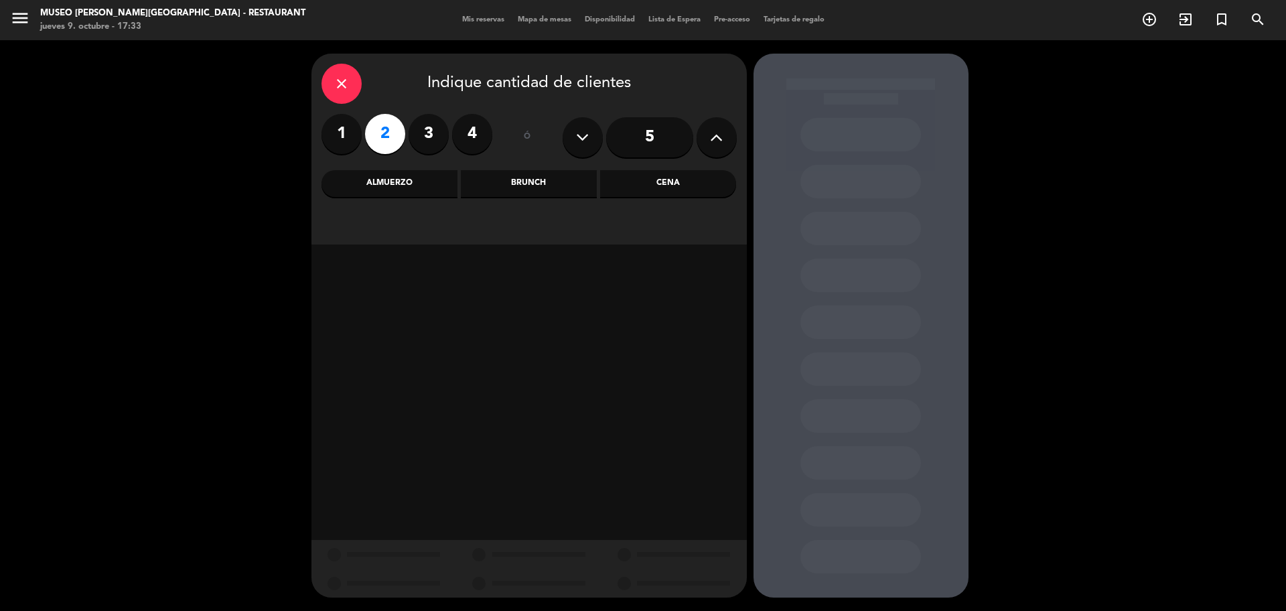
click at [703, 178] on div "Cena" at bounding box center [668, 183] width 136 height 27
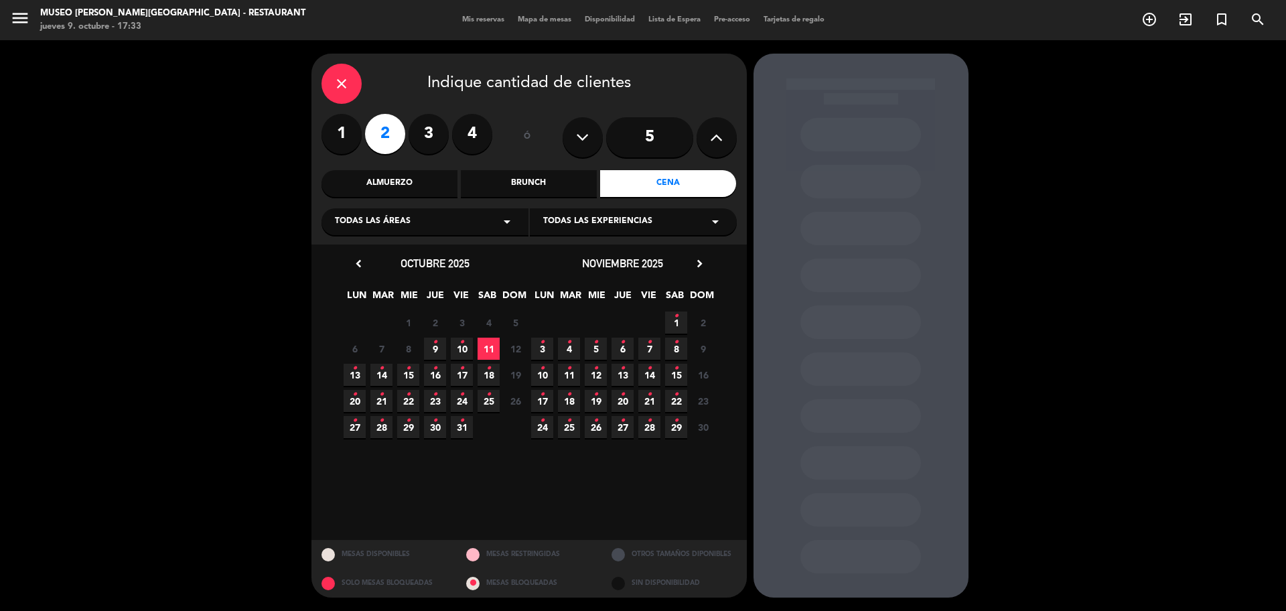
click at [419, 185] on div "Almuerzo" at bounding box center [390, 183] width 136 height 27
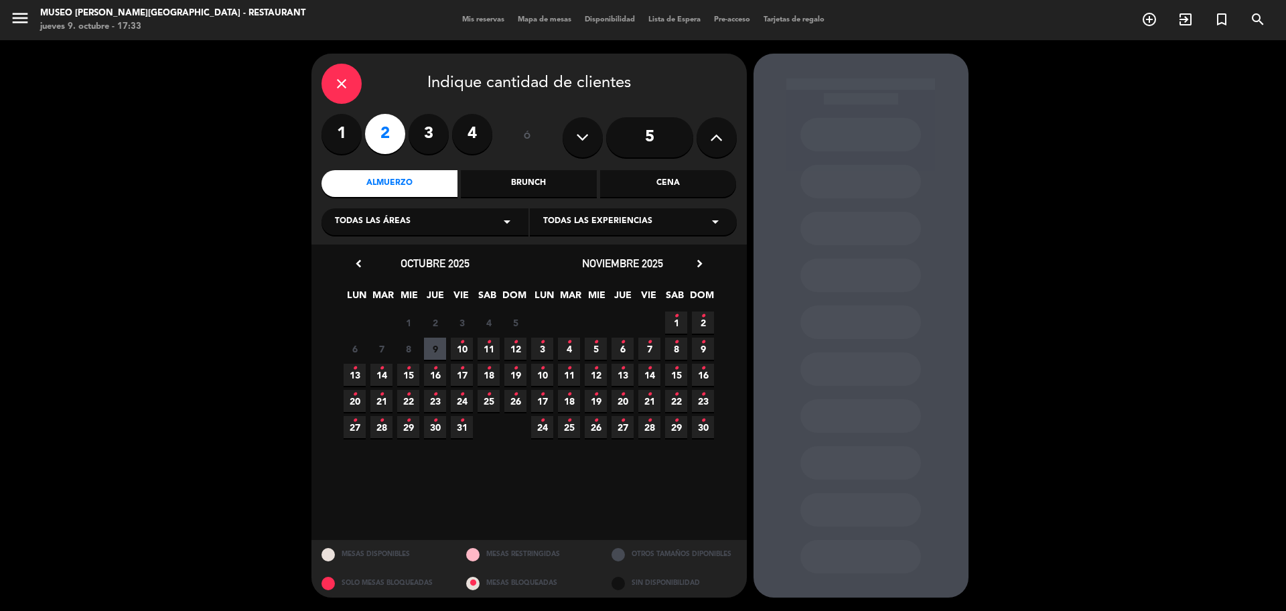
click at [511, 355] on span "12 •" at bounding box center [515, 349] width 22 height 22
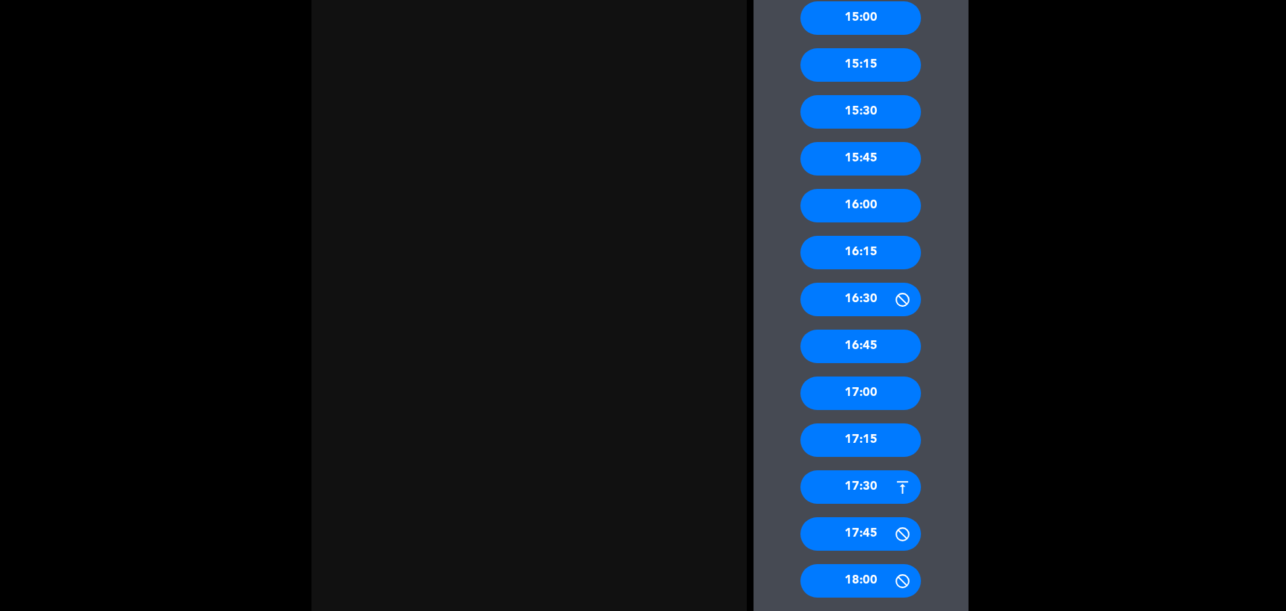
scroll to position [925, 0]
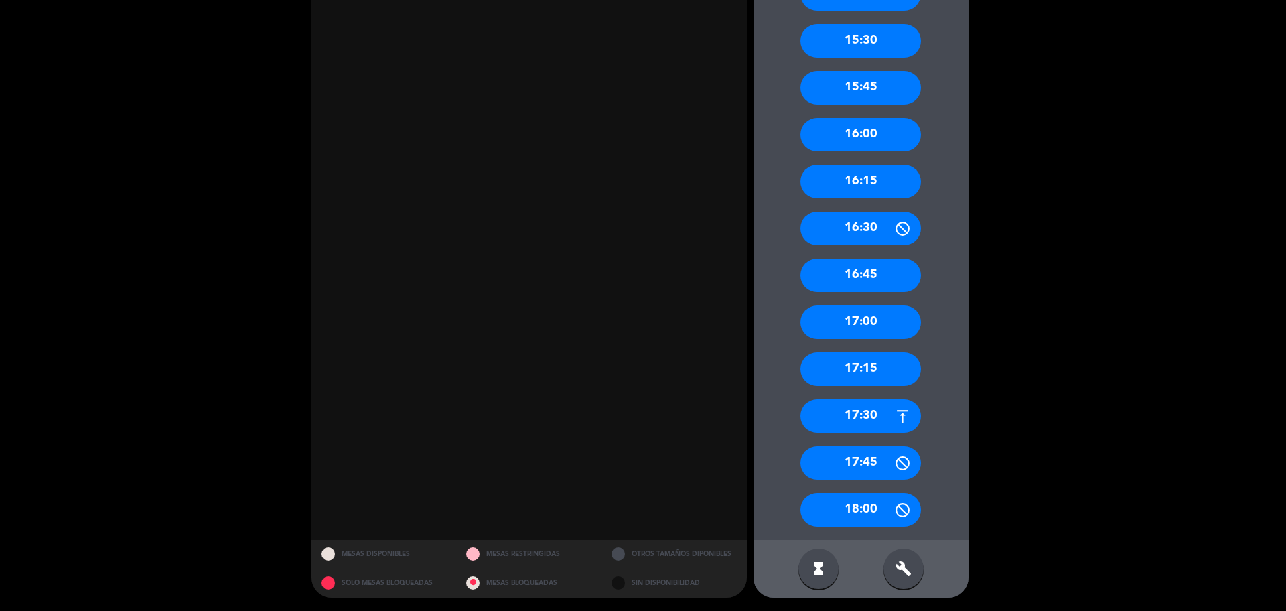
click at [886, 413] on div "17:30" at bounding box center [861, 415] width 121 height 33
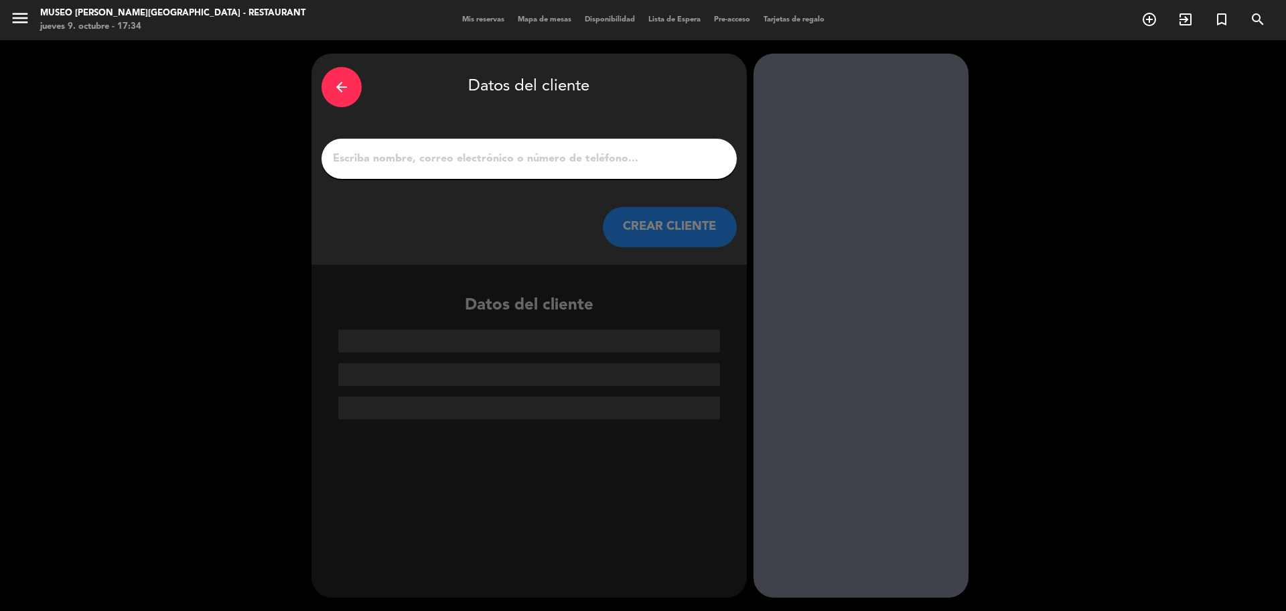
scroll to position [0, 0]
click at [557, 176] on div at bounding box center [529, 159] width 415 height 40
click at [549, 159] on input "1" at bounding box center [529, 158] width 395 height 19
paste input "[PERSON_NAME] Tanta [PERSON_NAME]"
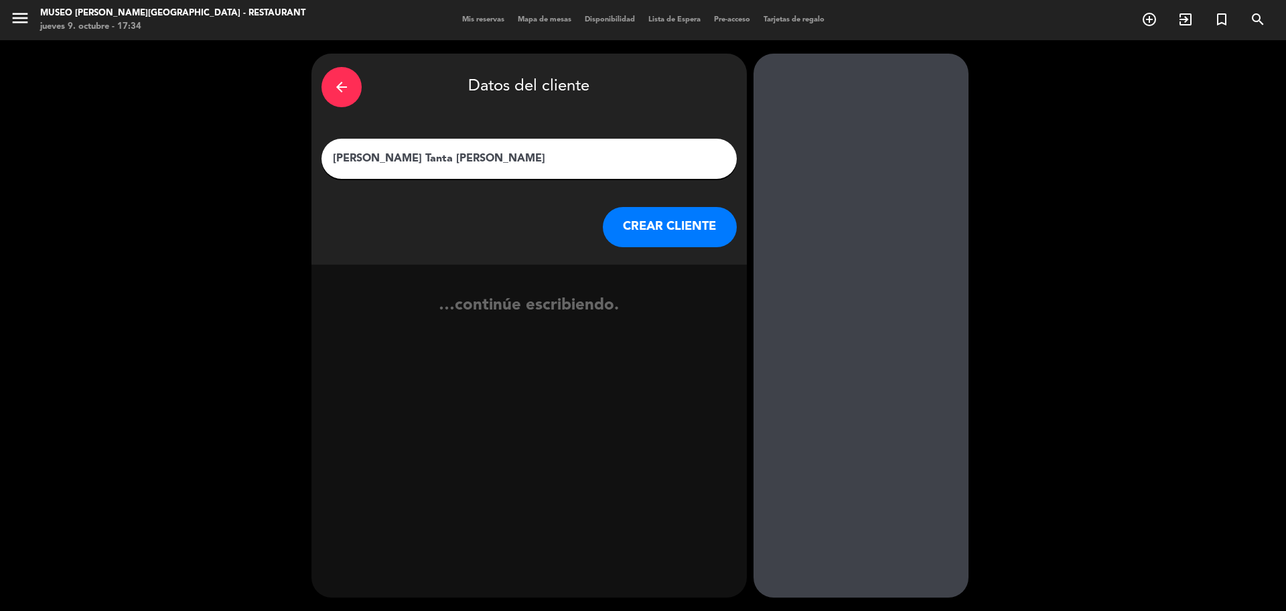
type input "[PERSON_NAME] Tanta [PERSON_NAME]"
click at [667, 217] on button "CREAR CLIENTE" at bounding box center [670, 227] width 134 height 40
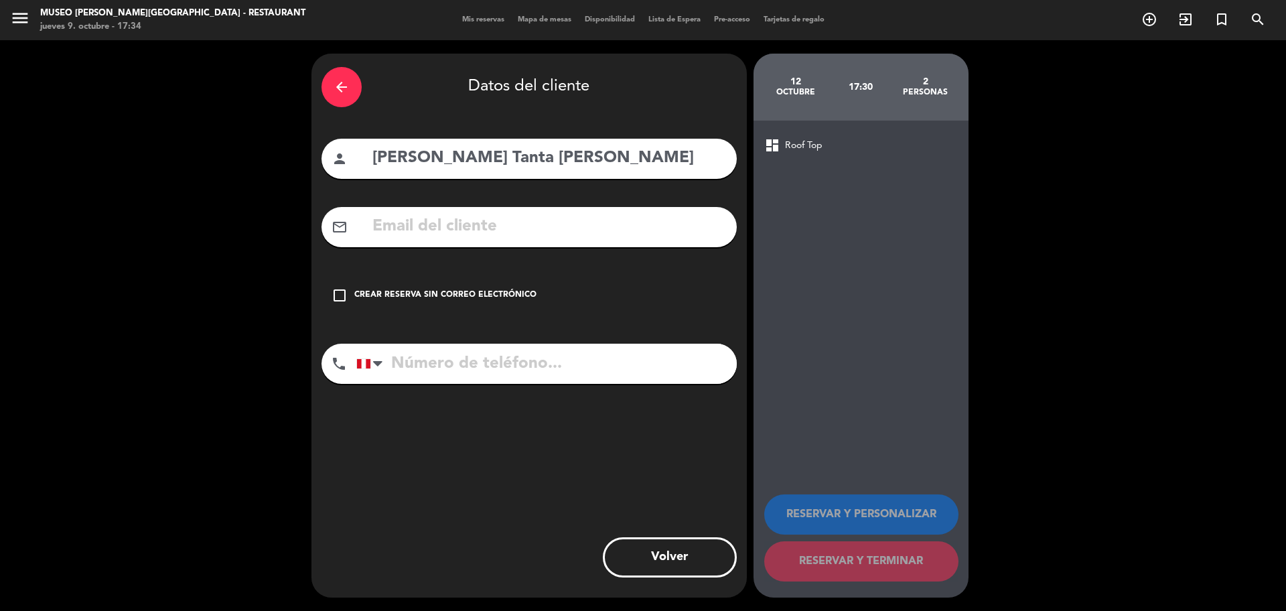
click at [448, 234] on input "text" at bounding box center [549, 226] width 356 height 27
paste input "[EMAIL_ADDRESS][DOMAIN_NAME]"
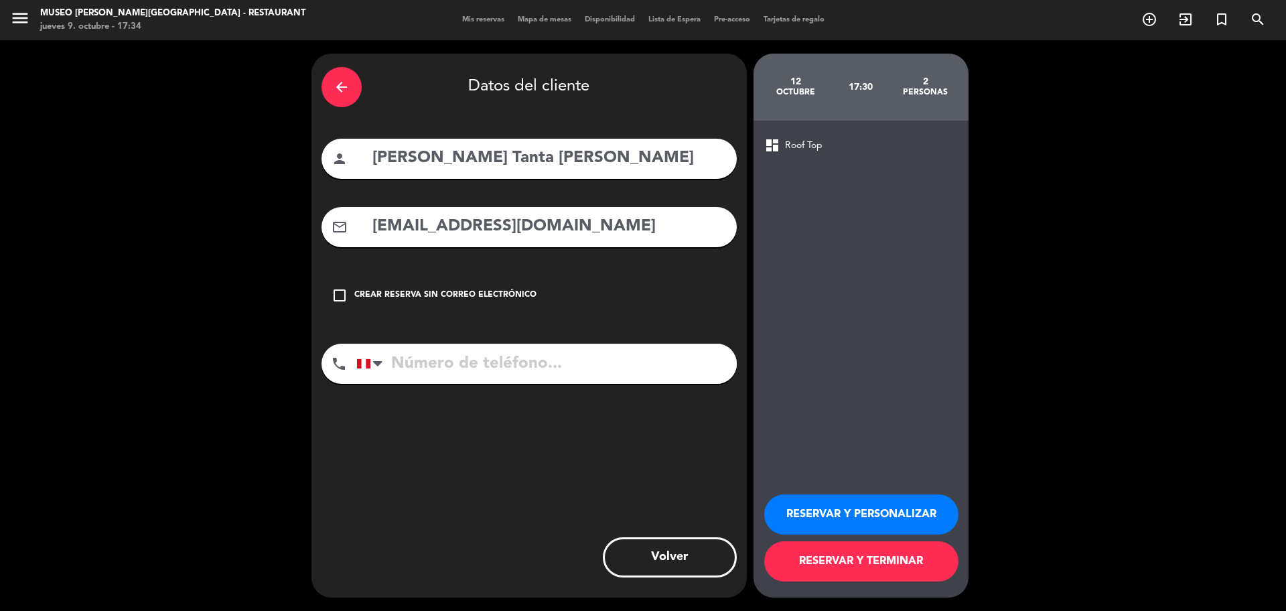
type input "[EMAIL_ADDRESS][DOMAIN_NAME]"
click at [506, 355] on input "tel" at bounding box center [546, 364] width 380 height 40
paste input "981581000"
type input "981581000"
click at [815, 498] on button "RESERVAR Y PERSONALIZAR" at bounding box center [861, 514] width 194 height 40
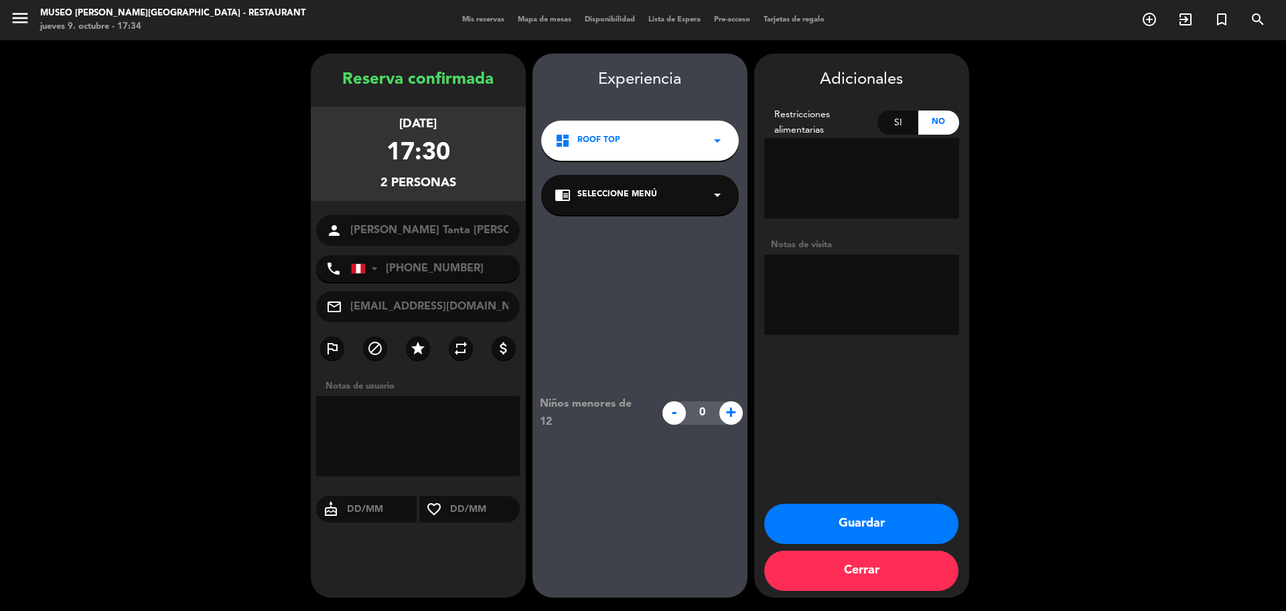
drag, startPoint x: 649, startPoint y: 176, endPoint x: 649, endPoint y: 184, distance: 7.4
click at [649, 184] on div "chrome_reader_mode Seleccione Menú arrow_drop_down" at bounding box center [640, 195] width 198 height 40
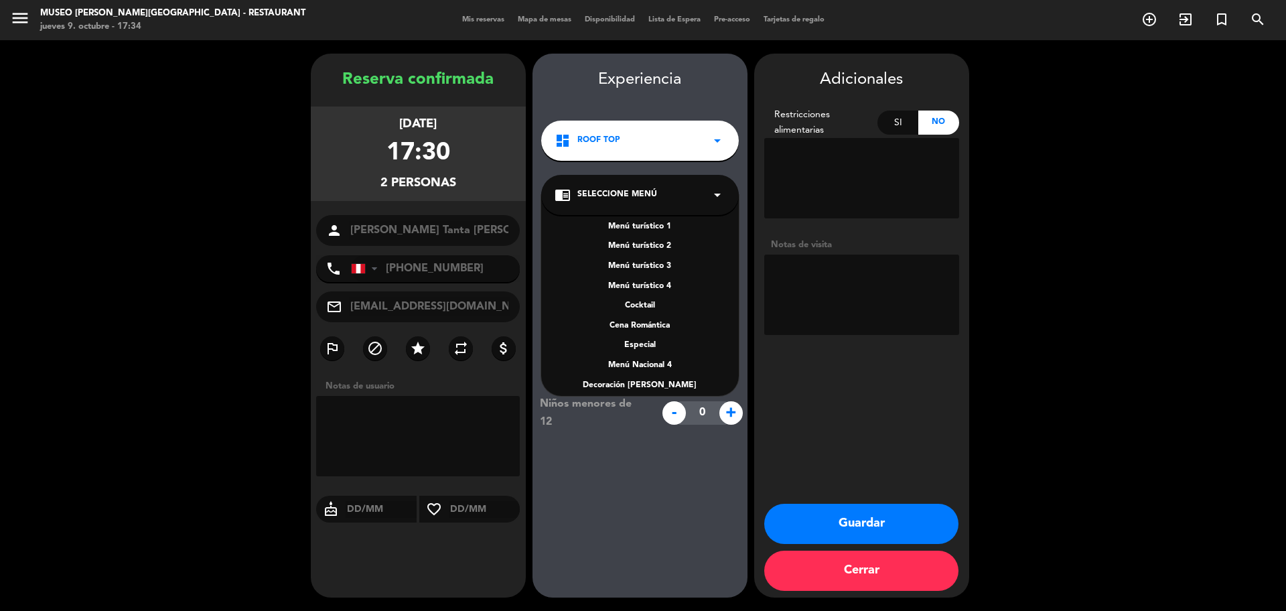
scroll to position [173, 0]
click at [644, 315] on div "A la carta" at bounding box center [640, 316] width 171 height 13
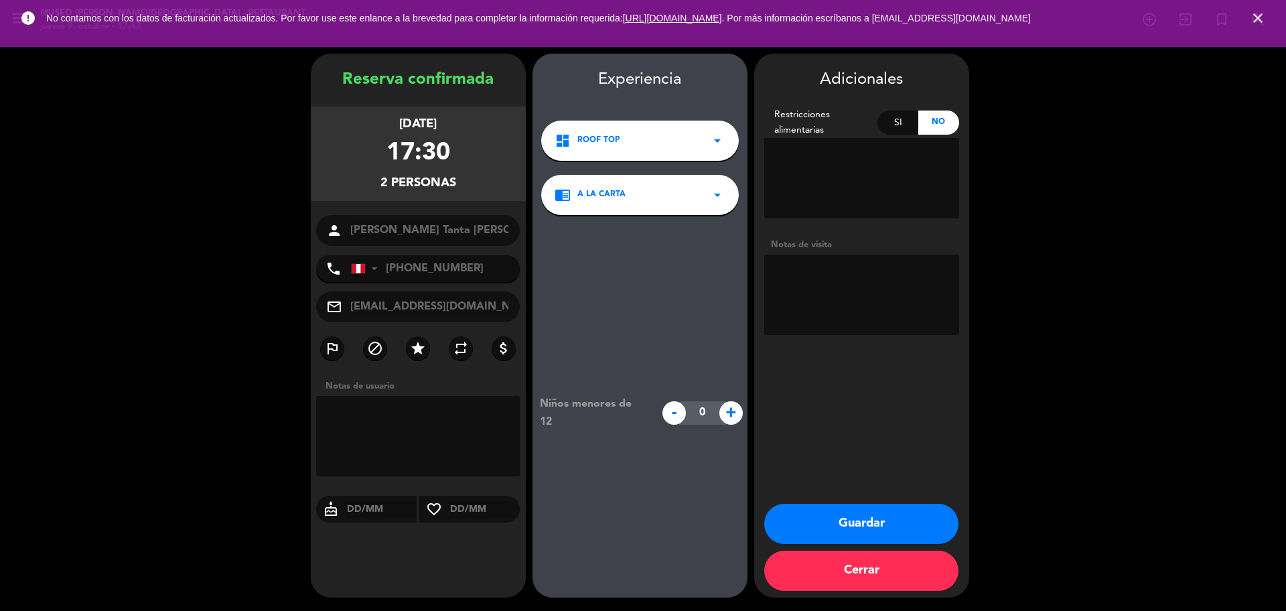
click at [849, 523] on button "Guardar" at bounding box center [861, 524] width 194 height 40
click at [1263, 13] on icon "close" at bounding box center [1258, 18] width 16 height 16
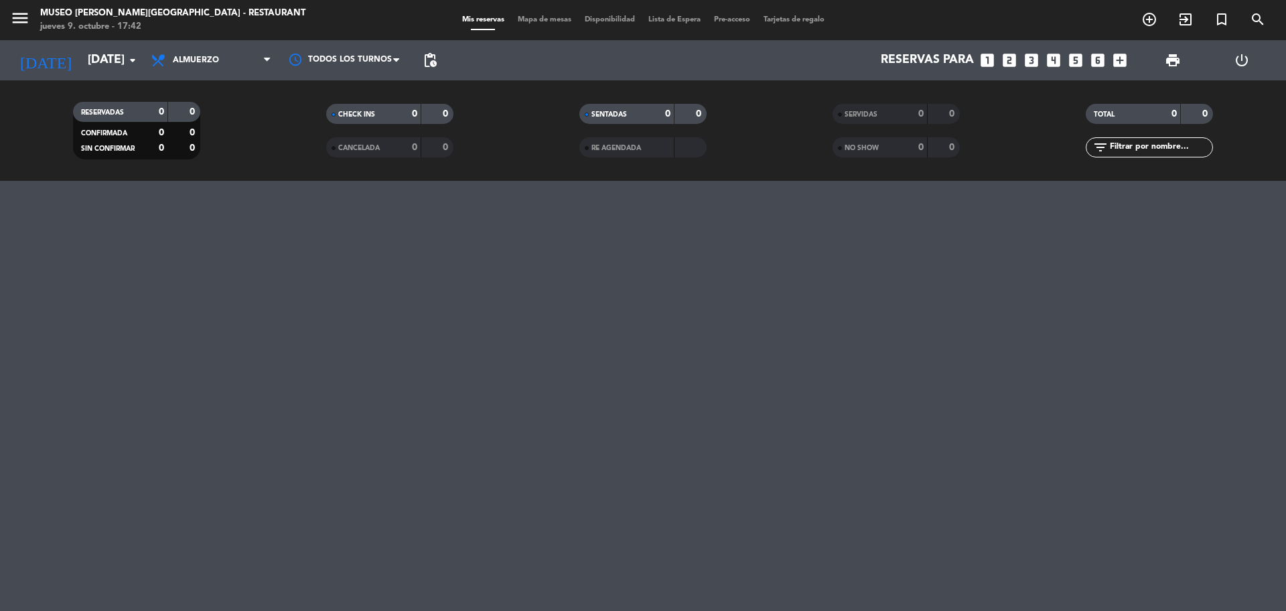
click at [1014, 56] on icon "looks_two" at bounding box center [1009, 60] width 17 height 17
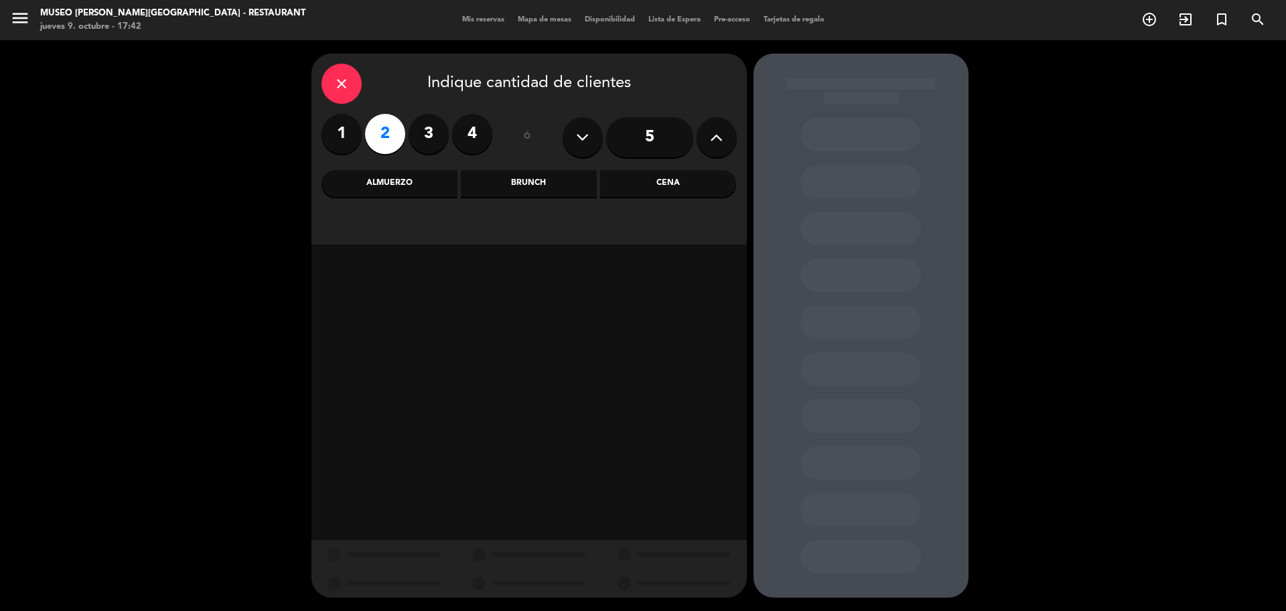
click at [705, 174] on div "Cena" at bounding box center [668, 183] width 136 height 27
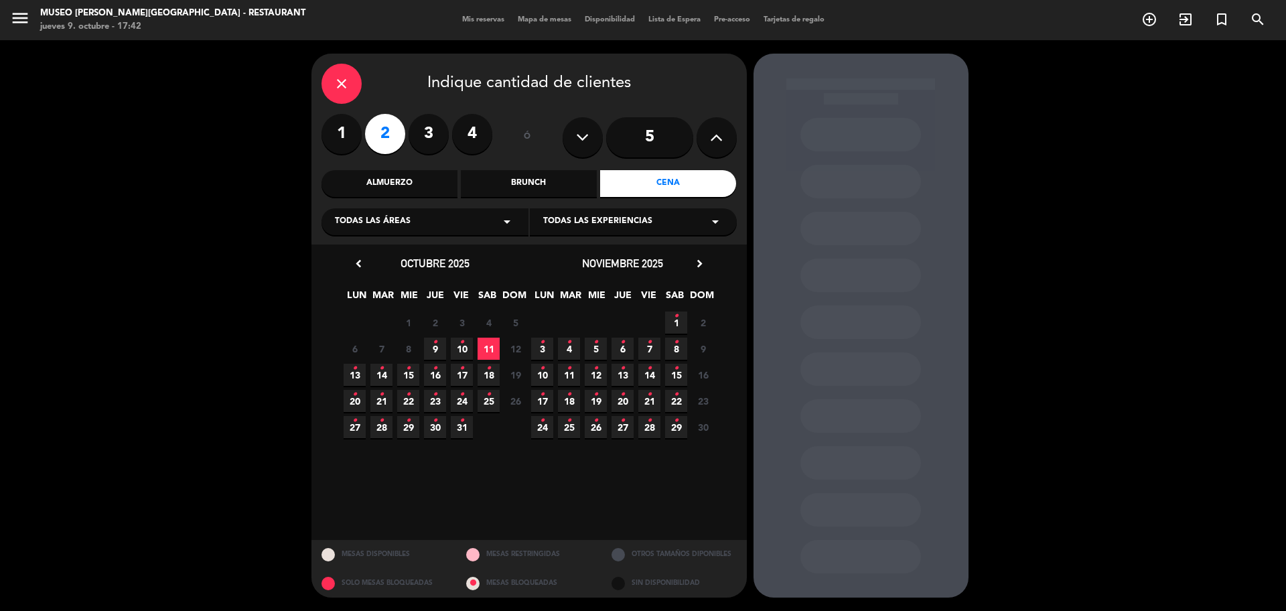
click at [410, 405] on icon "•" at bounding box center [408, 394] width 5 height 21
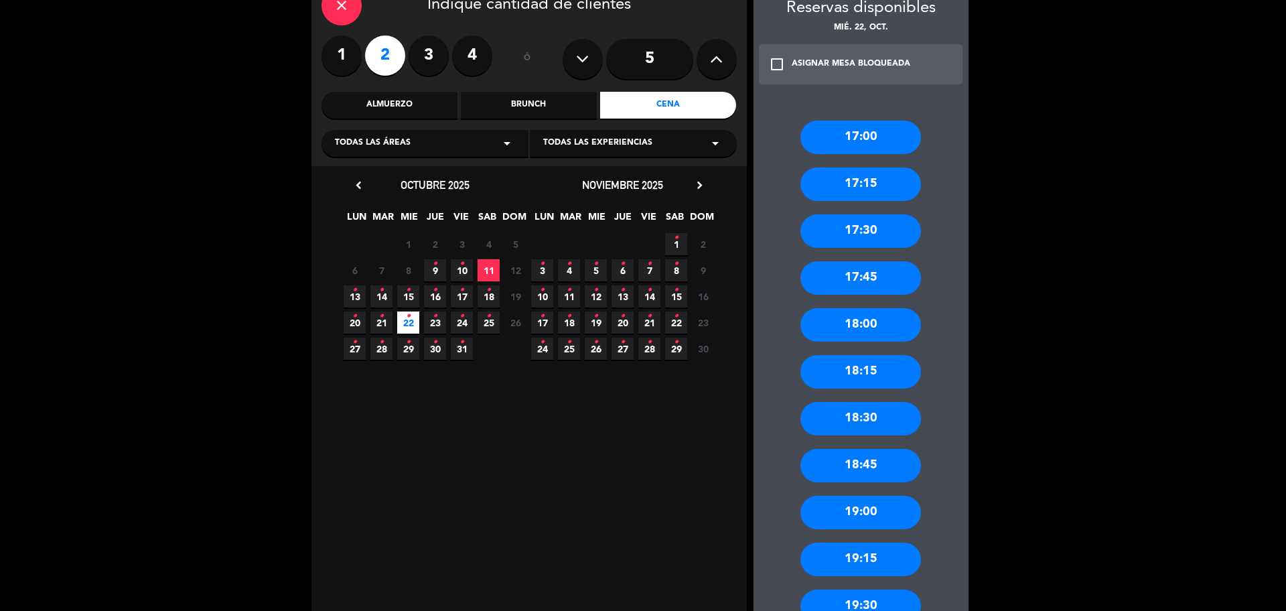
scroll to position [167, 0]
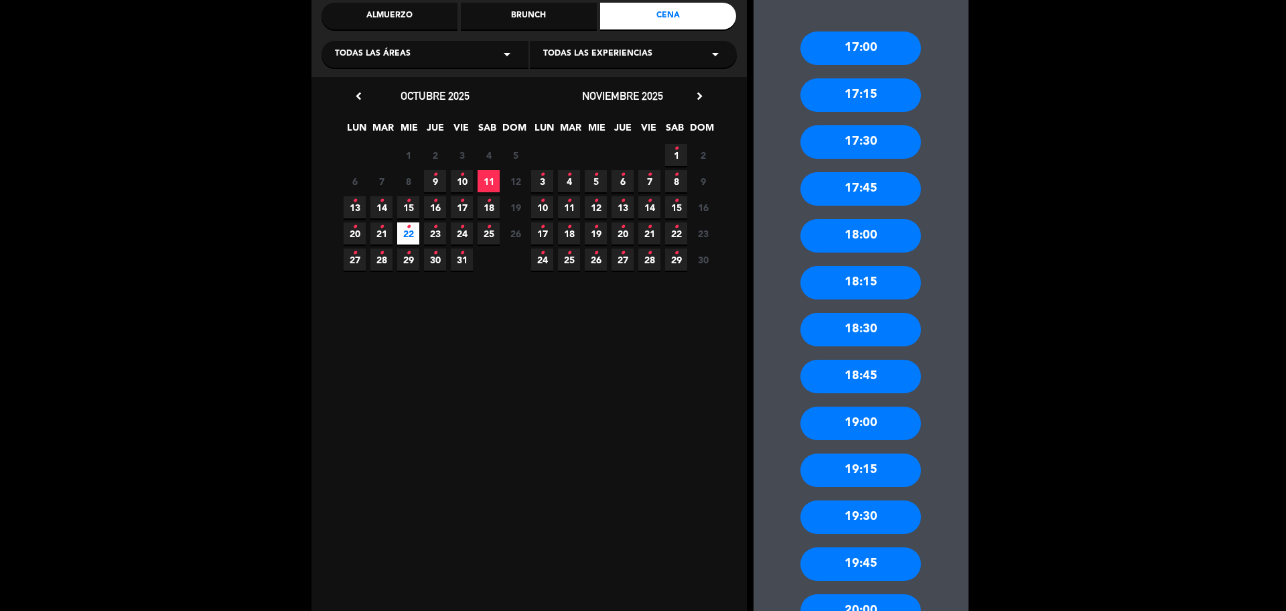
drag, startPoint x: 903, startPoint y: 476, endPoint x: 933, endPoint y: 461, distance: 33.6
click at [903, 475] on div "19:15" at bounding box center [861, 470] width 121 height 33
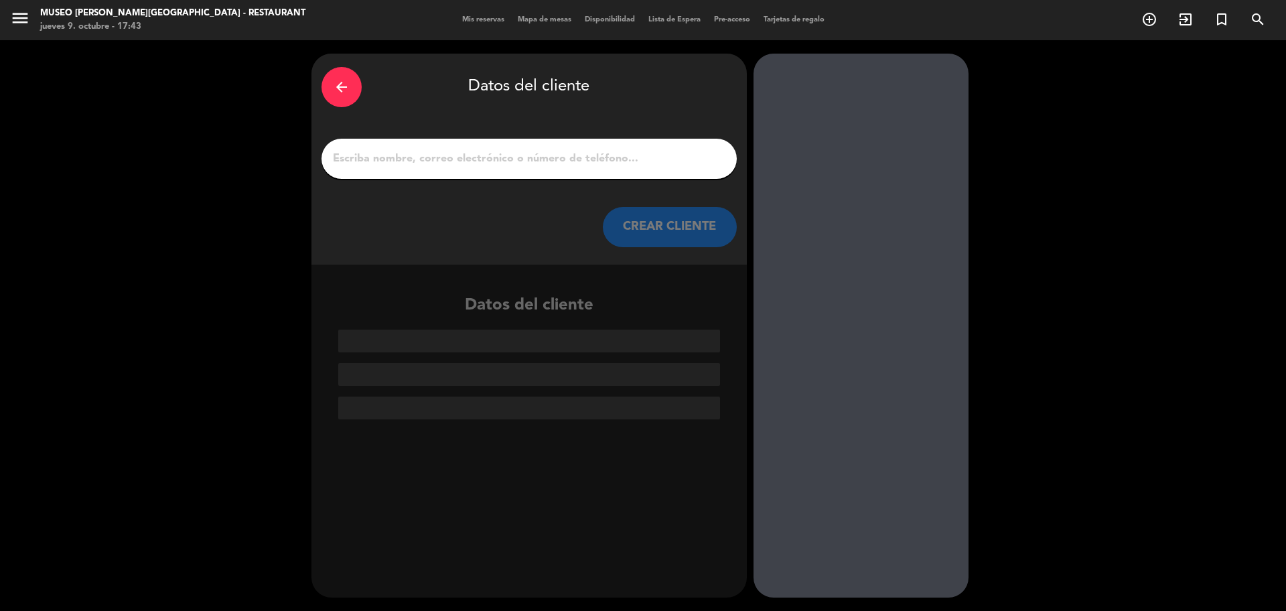
click at [624, 165] on input "1" at bounding box center [529, 158] width 395 height 19
paste input "[PERSON_NAME]"
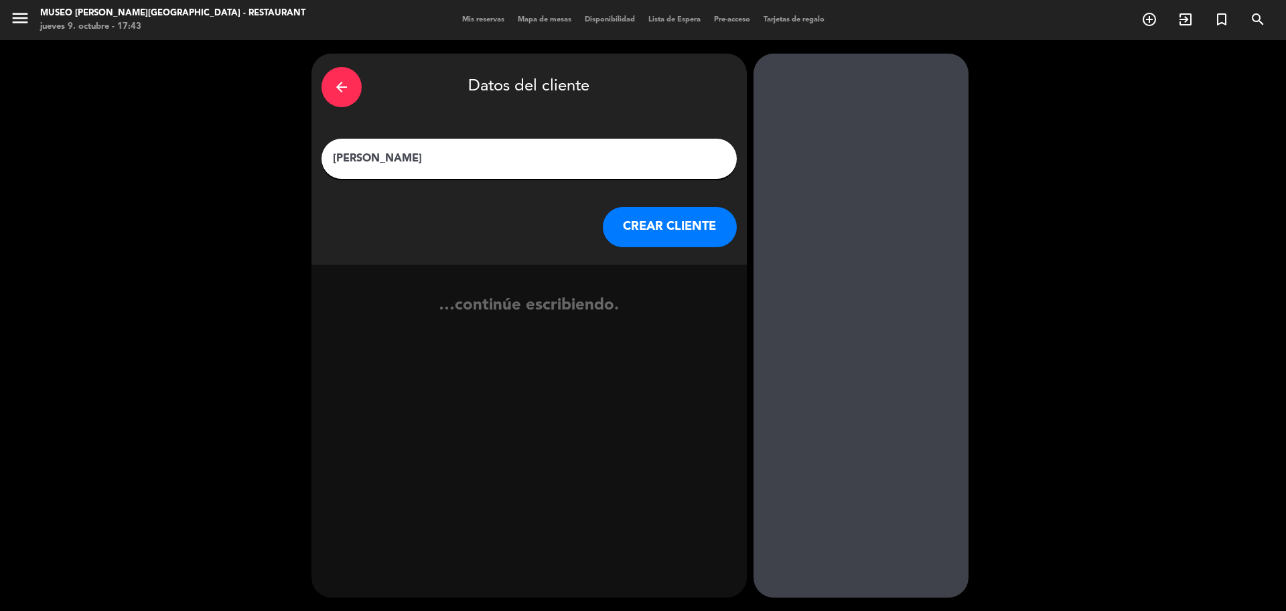
type input "[PERSON_NAME]"
click at [669, 230] on button "CREAR CLIENTE" at bounding box center [670, 227] width 134 height 40
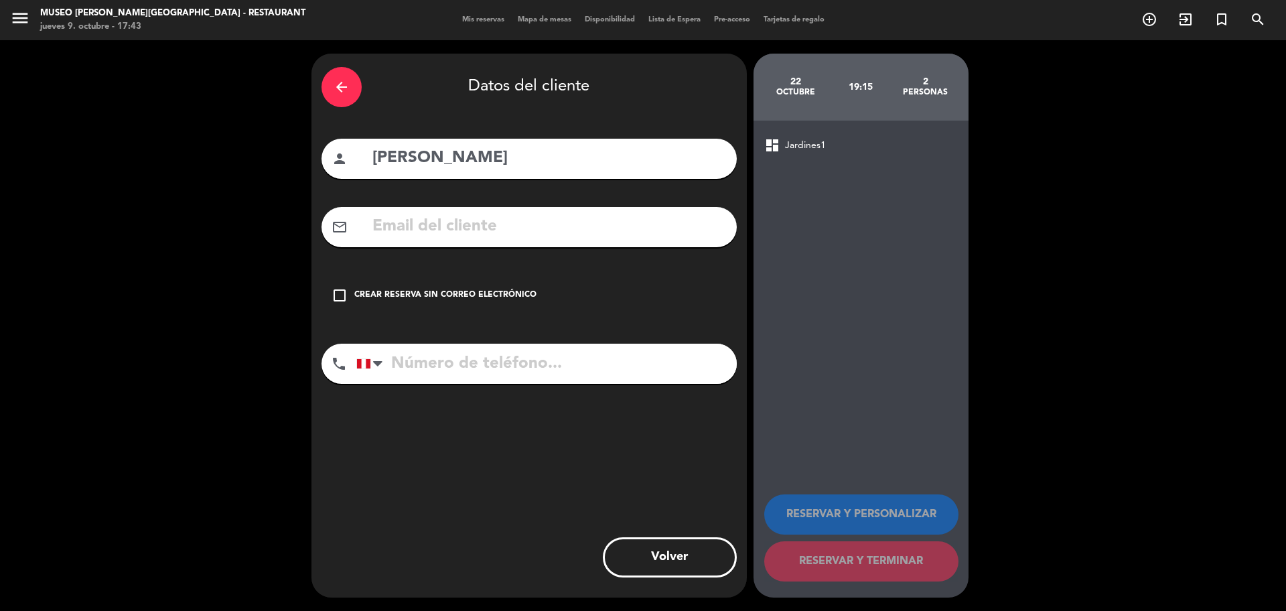
click at [529, 230] on input "text" at bounding box center [549, 226] width 356 height 27
paste input "[EMAIL_ADDRESS][DOMAIN_NAME]"
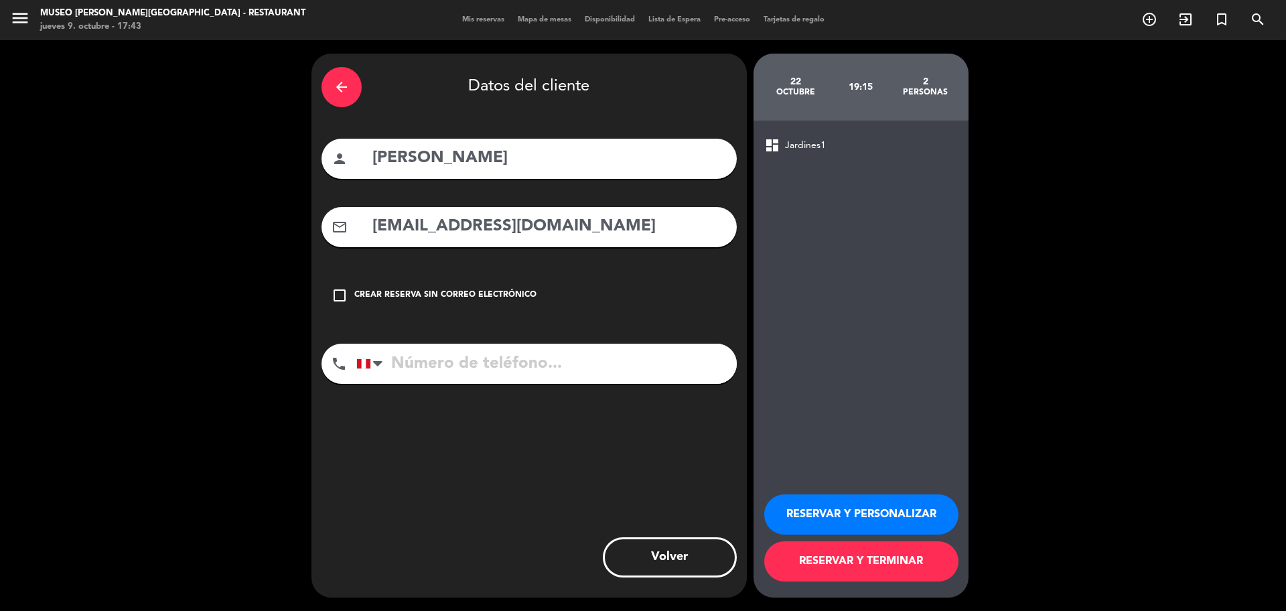
type input "[EMAIL_ADDRESS][DOMAIN_NAME]"
click at [504, 352] on input "tel" at bounding box center [546, 364] width 380 height 40
paste input "976350966"
type input "976350966"
click at [839, 516] on button "RESERVAR Y PERSONALIZAR" at bounding box center [861, 514] width 194 height 40
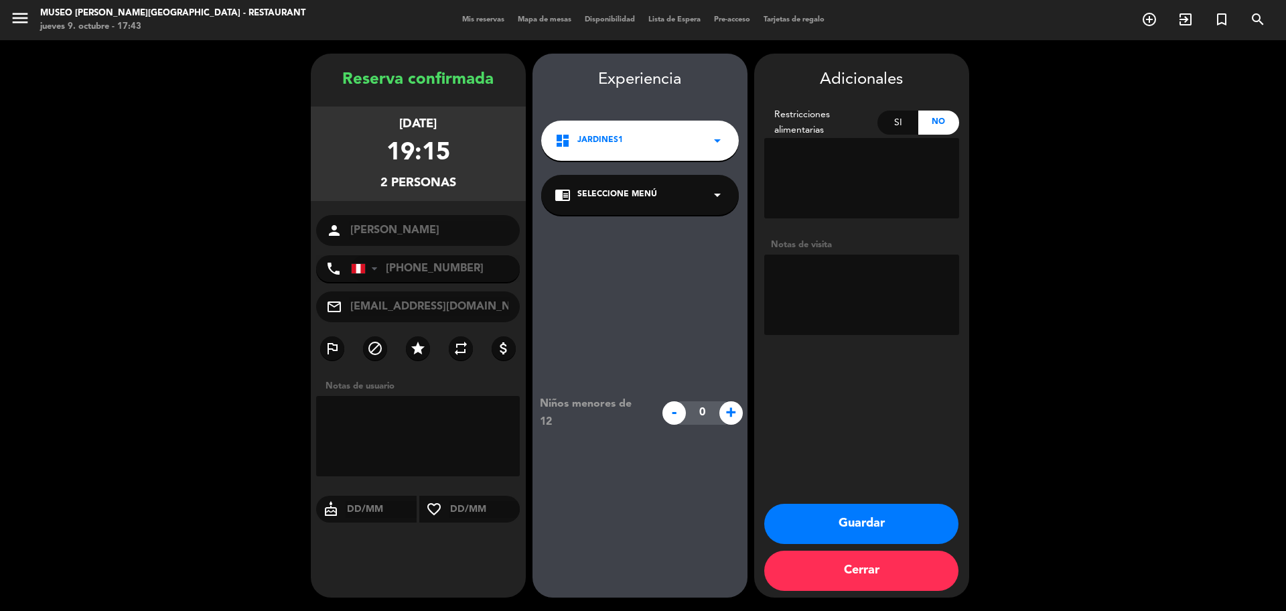
click at [590, 207] on div "chrome_reader_mode Seleccione Menú arrow_drop_down" at bounding box center [640, 195] width 198 height 40
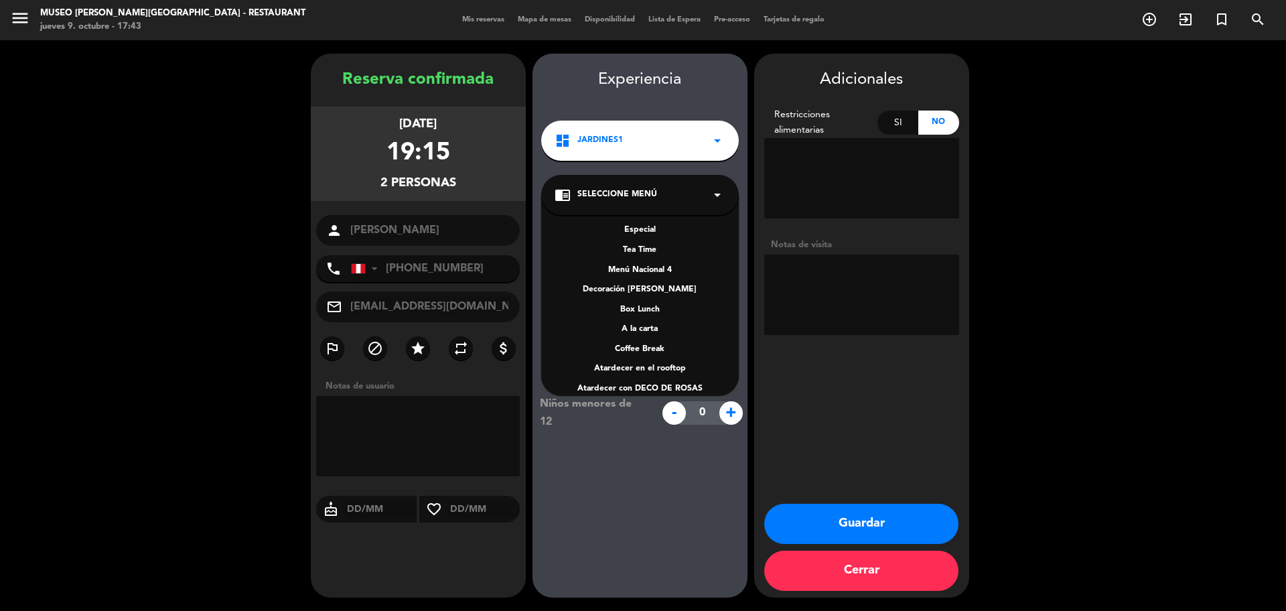
scroll to position [192, 0]
click at [635, 313] on div "A la carta" at bounding box center [640, 316] width 171 height 13
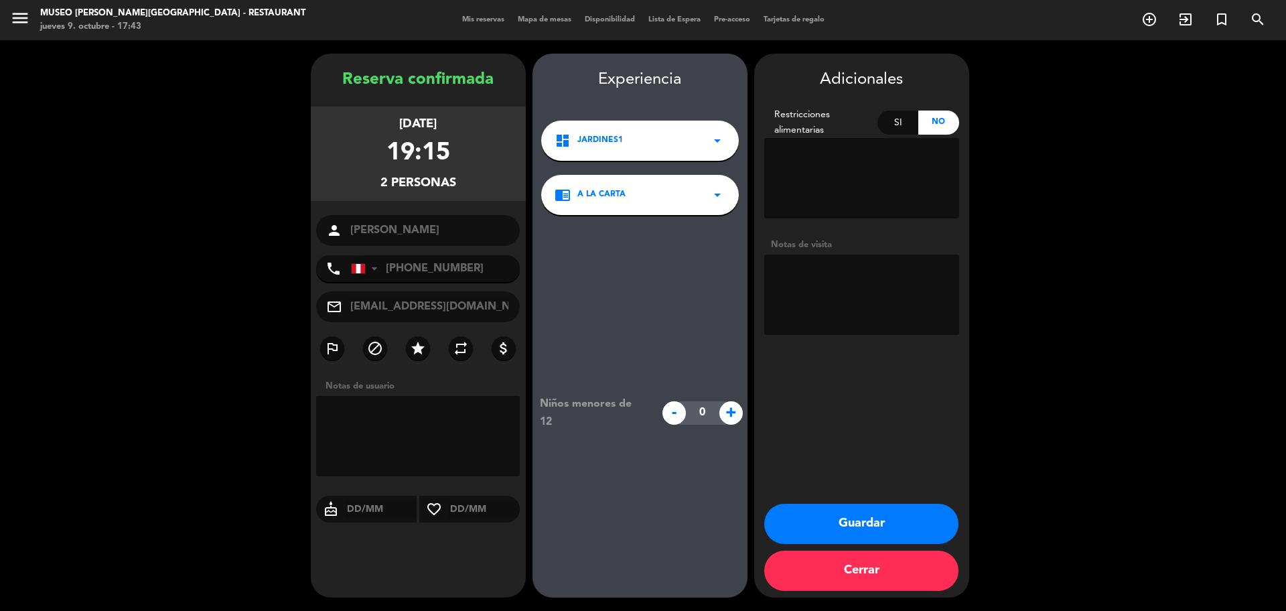
click at [851, 294] on textarea at bounding box center [861, 295] width 195 height 80
paste textarea "Alergias: Ninguno"
type textarea "Alergias: Ninguno motivo: cumpleaños, otorgar cortesía y cartel de cumpleaños"
drag, startPoint x: 863, startPoint y: 513, endPoint x: 828, endPoint y: 476, distance: 50.7
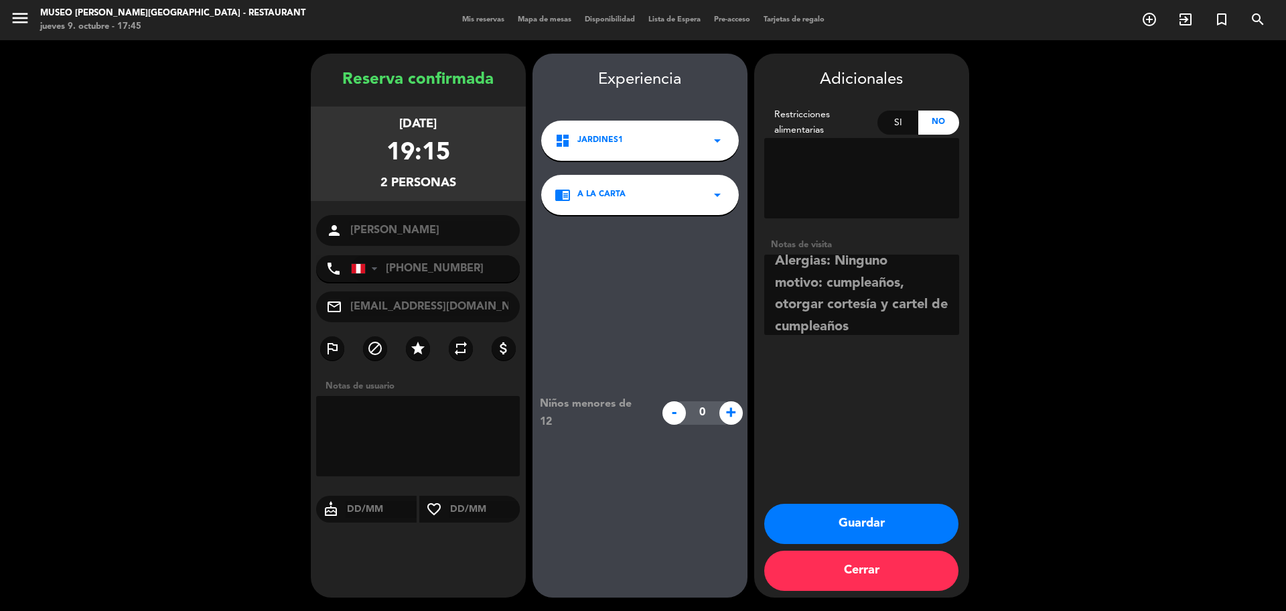
click at [863, 514] on button "Guardar" at bounding box center [861, 524] width 194 height 40
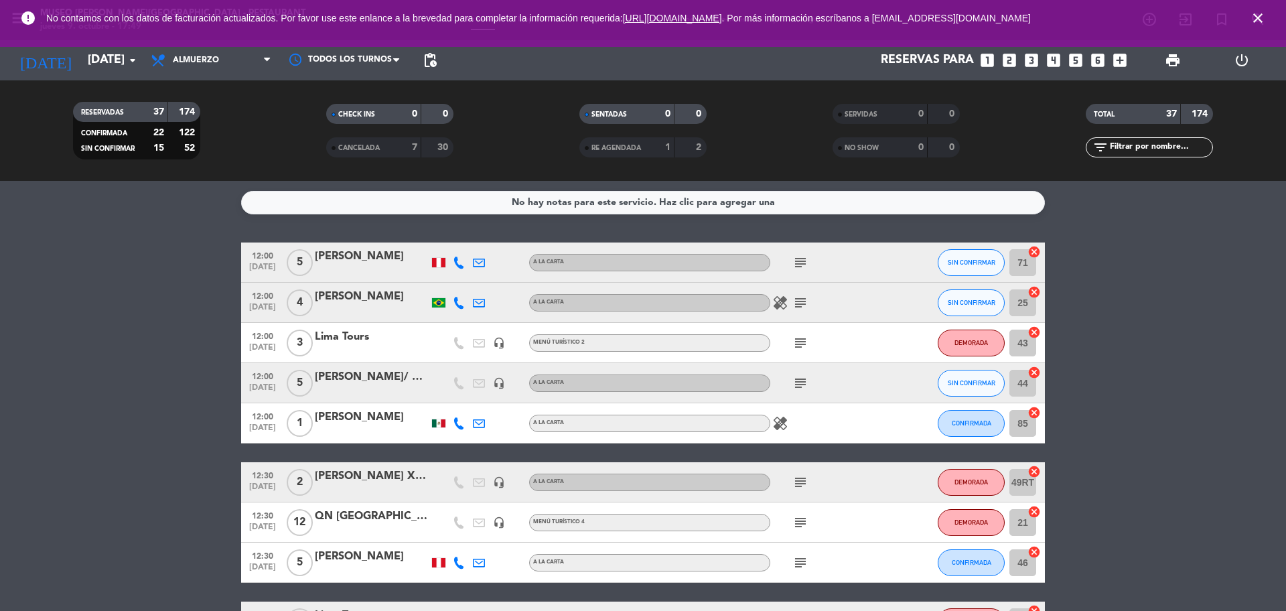
click at [1257, 11] on icon "close" at bounding box center [1258, 18] width 16 height 16
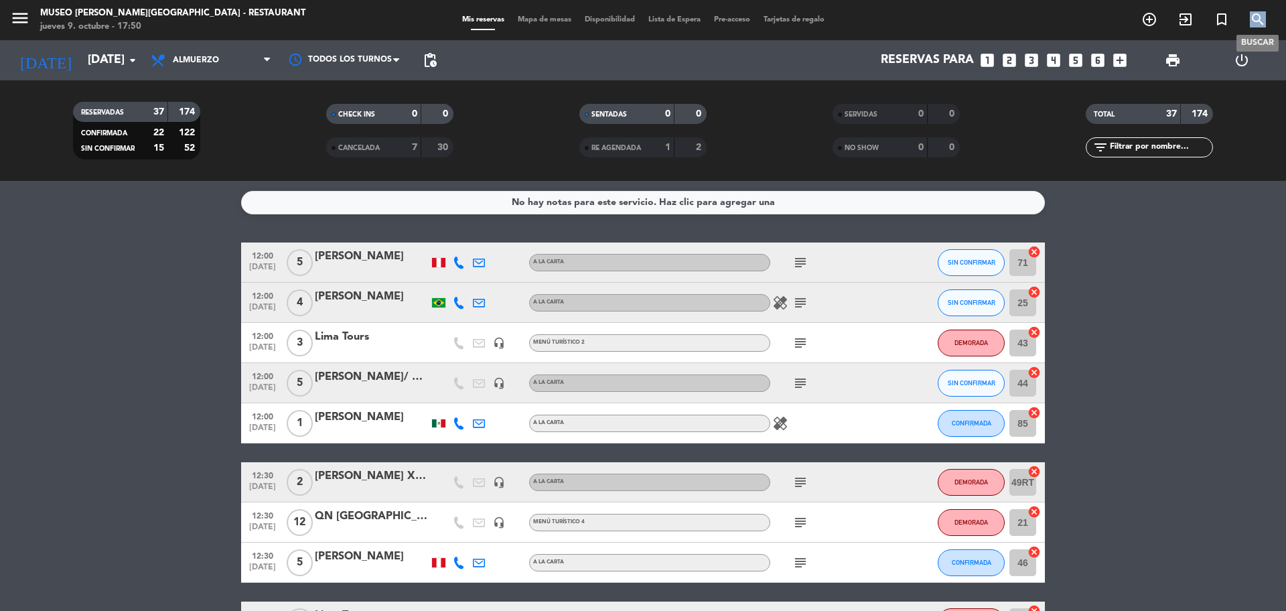
click at [1257, 11] on icon "search" at bounding box center [1258, 19] width 16 height 16
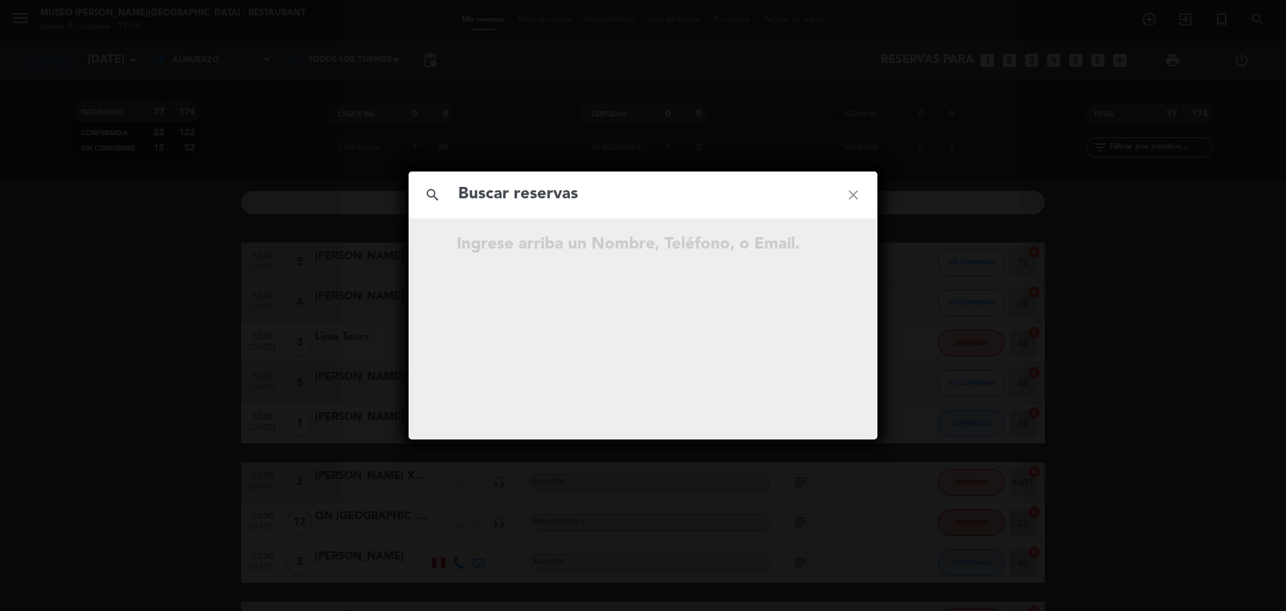
click at [555, 208] on input "text" at bounding box center [643, 194] width 372 height 27
type input "[EMAIL_ADDRESS][DOMAIN_NAME]"
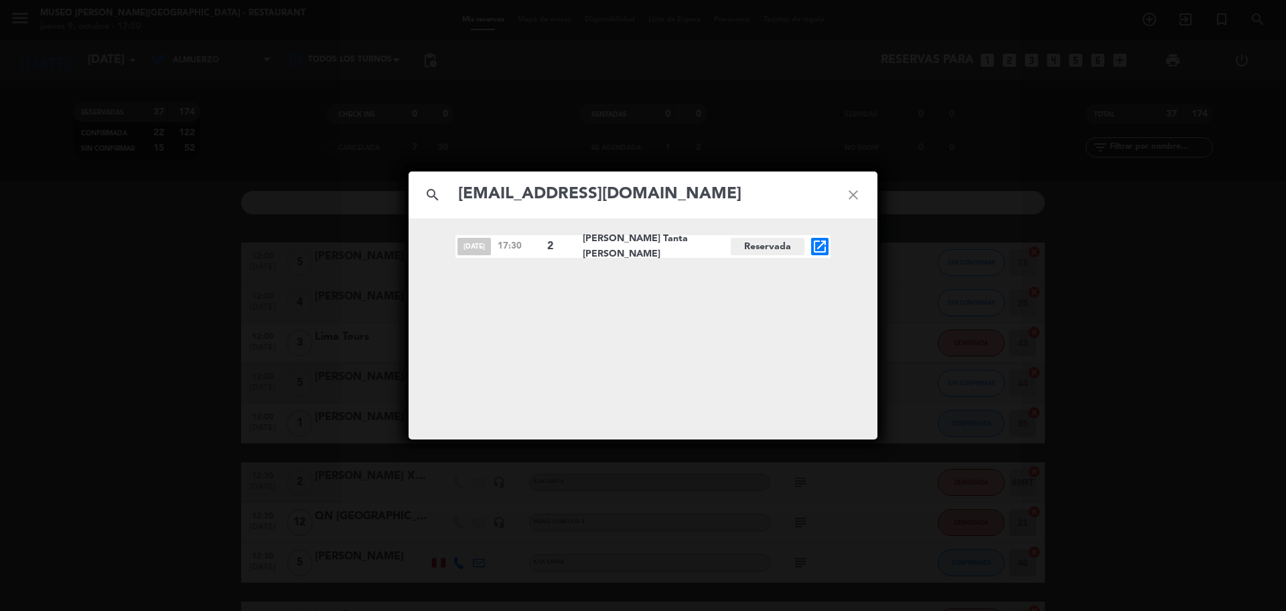
click at [819, 247] on icon "open_in_new" at bounding box center [820, 246] width 16 height 16
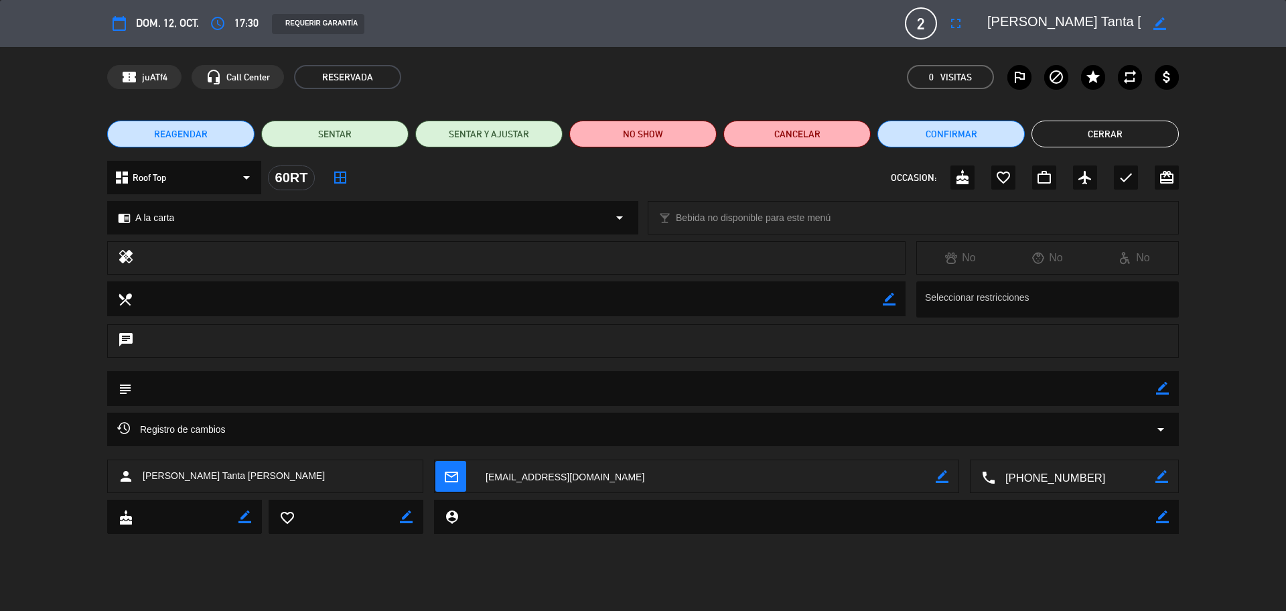
click at [1160, 387] on icon "border_color" at bounding box center [1162, 388] width 13 height 13
click at [1128, 387] on textarea at bounding box center [644, 388] width 1024 height 34
drag, startPoint x: 1156, startPoint y: 387, endPoint x: 1009, endPoint y: 276, distance: 184.6
click at [1155, 387] on textarea at bounding box center [644, 388] width 1024 height 34
type textarea "motivo: cumpleaños, cartel de cumpleaños y cortesía"
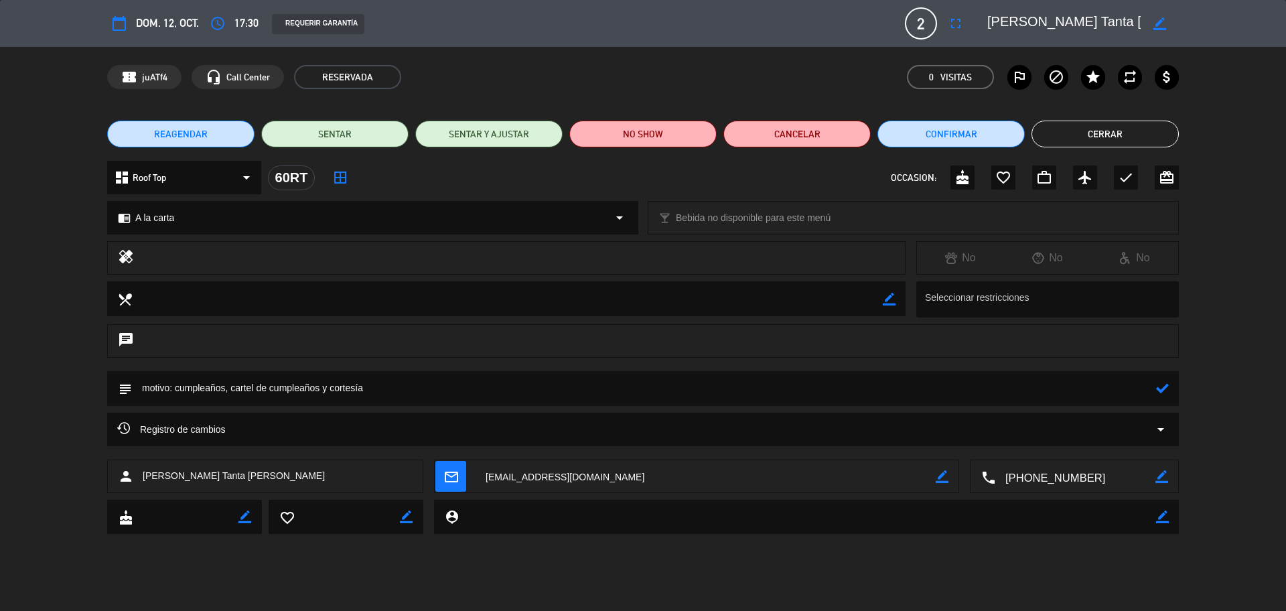
click at [1165, 382] on div at bounding box center [1162, 388] width 13 height 35
click at [1165, 386] on icon at bounding box center [1162, 388] width 13 height 13
click at [1122, 175] on icon "check" at bounding box center [1126, 177] width 16 height 16
click at [1113, 126] on button "Cerrar" at bounding box center [1105, 134] width 147 height 27
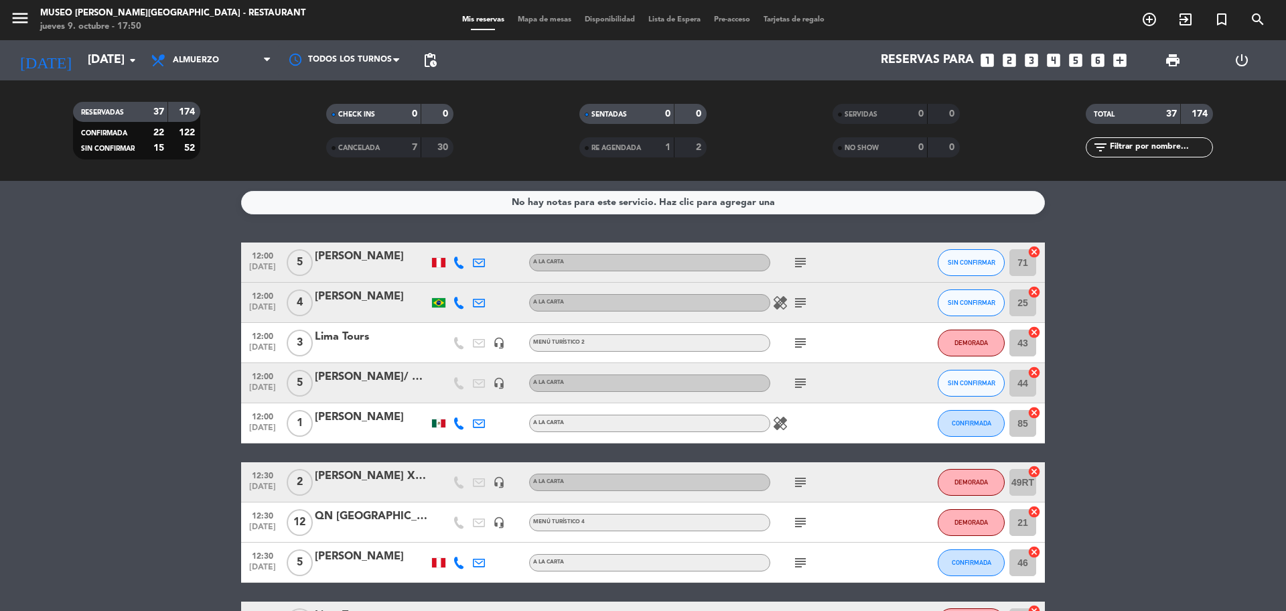
click at [1153, 148] on input "text" at bounding box center [1161, 147] width 104 height 15
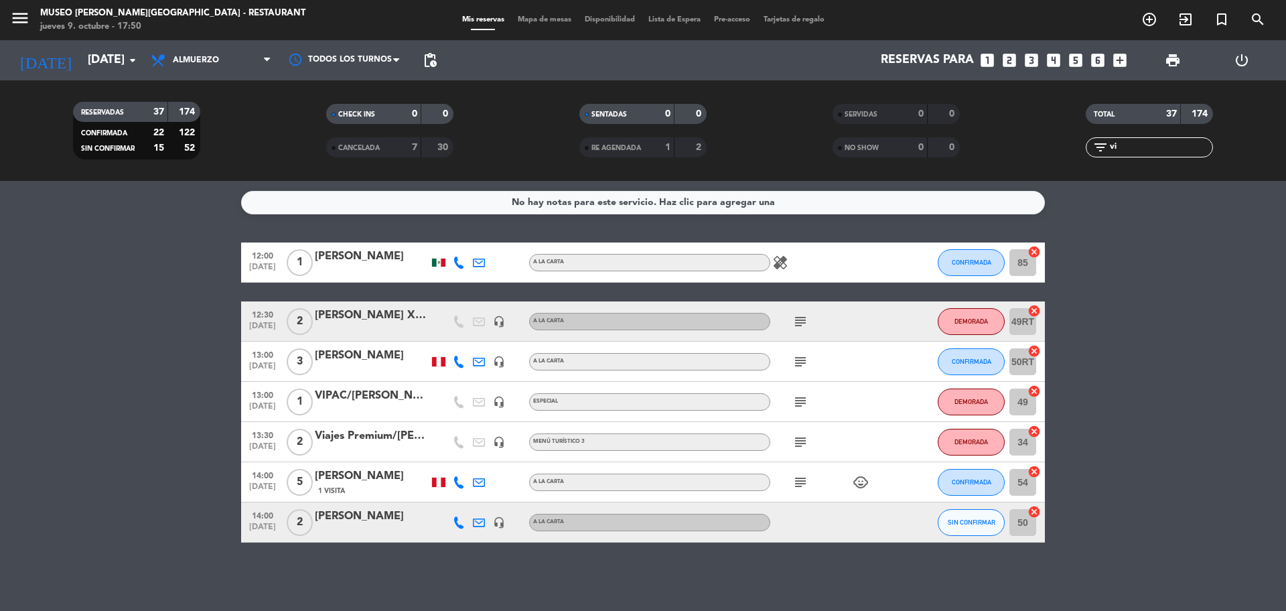
type input "vi"
click at [799, 409] on icon "subject" at bounding box center [800, 402] width 16 height 16
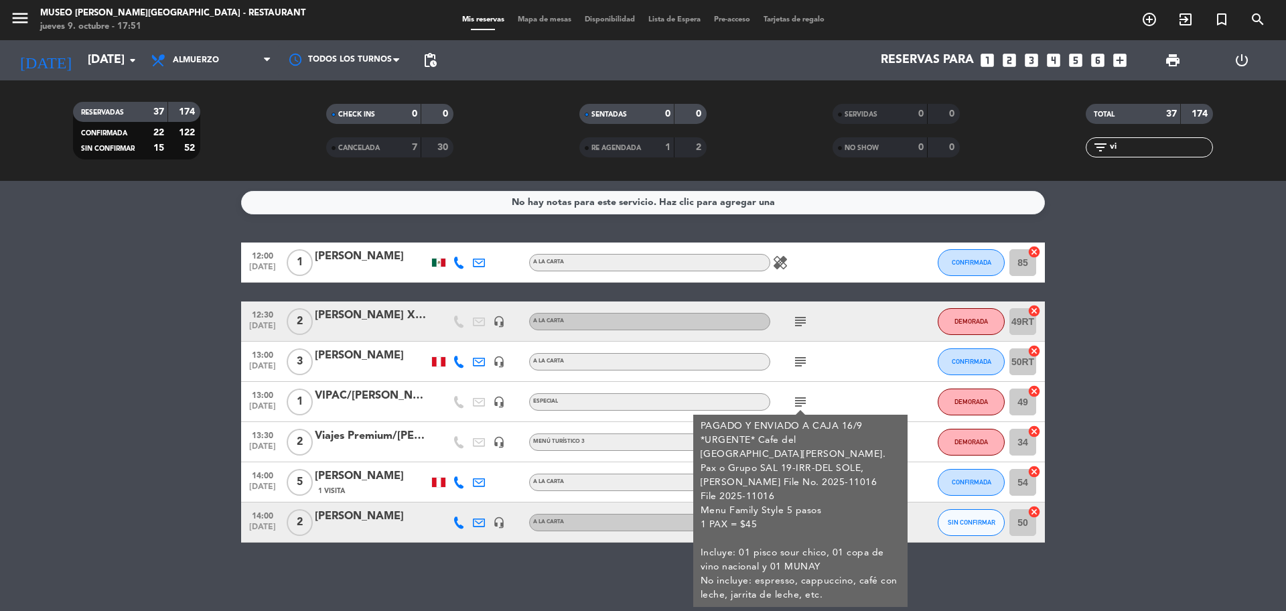
click at [393, 394] on div "VIPAC/[PERSON_NAME]" at bounding box center [372, 395] width 114 height 17
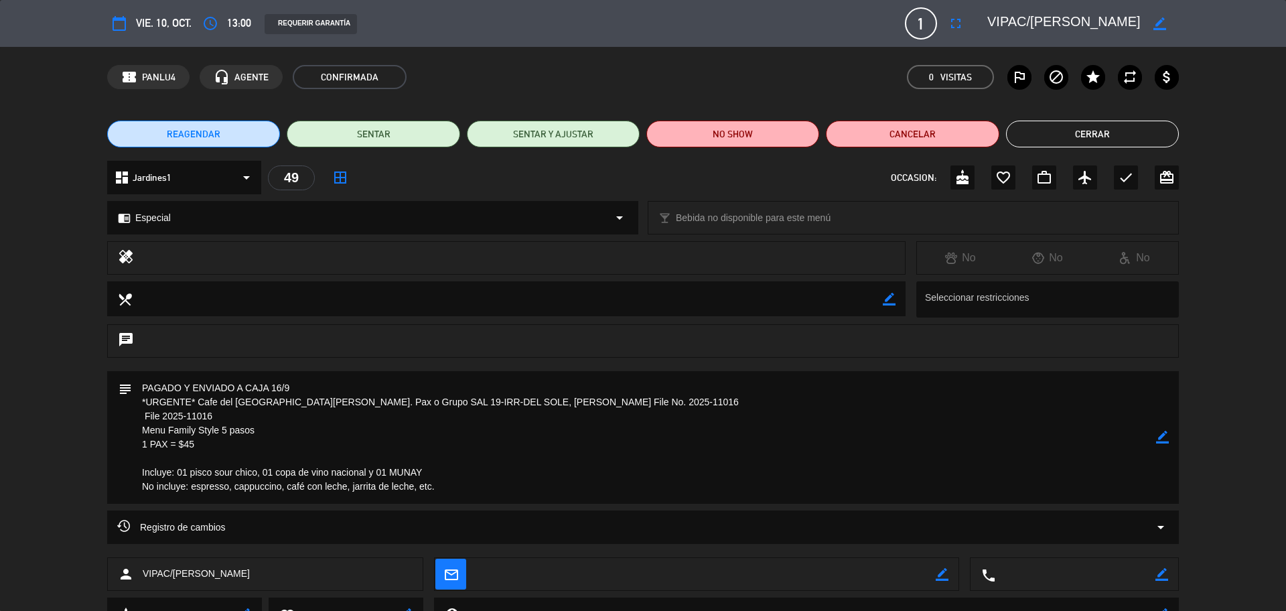
drag, startPoint x: 216, startPoint y: 416, endPoint x: 163, endPoint y: 415, distance: 52.9
click at [163, 415] on textarea at bounding box center [644, 437] width 1024 height 133
click at [1081, 143] on button "Cerrar" at bounding box center [1092, 134] width 173 height 27
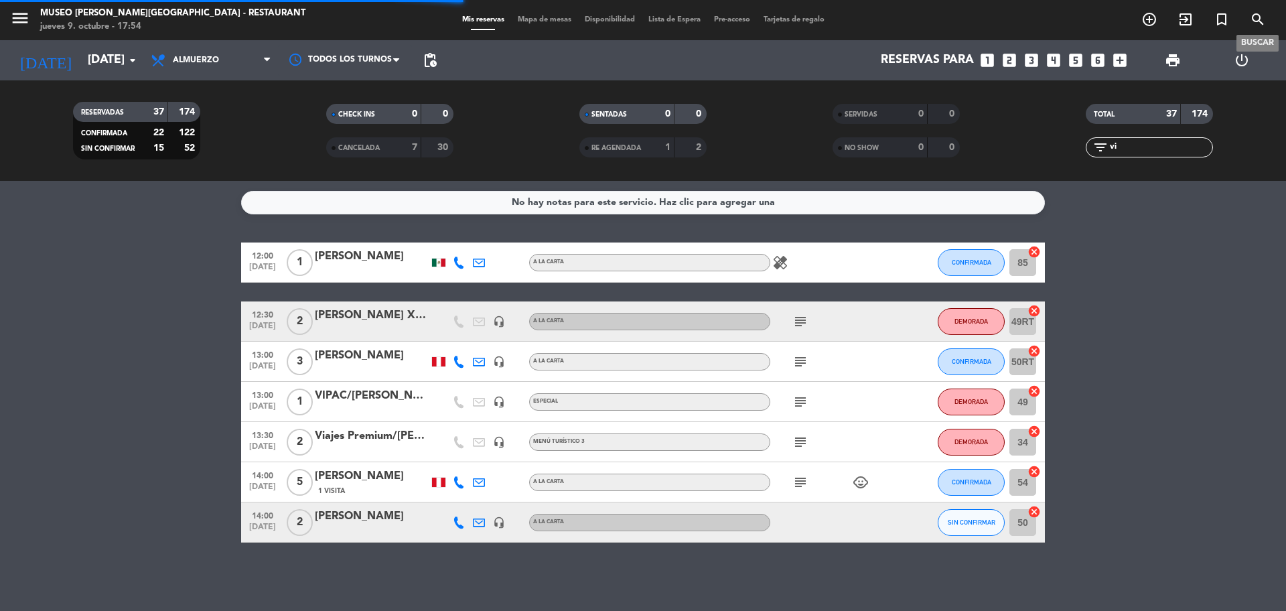
click at [1257, 27] on span "search" at bounding box center [1258, 19] width 36 height 23
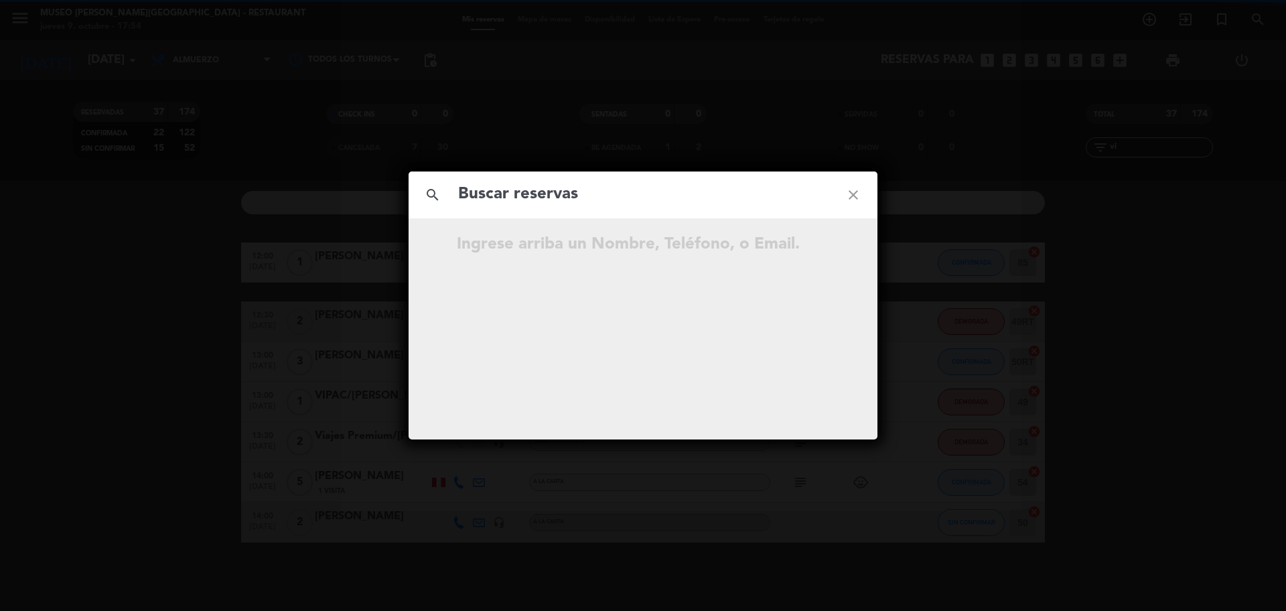
click at [1253, 23] on div "search close Ingrese arriba un Nombre, Teléfono, o Email." at bounding box center [643, 305] width 1286 height 611
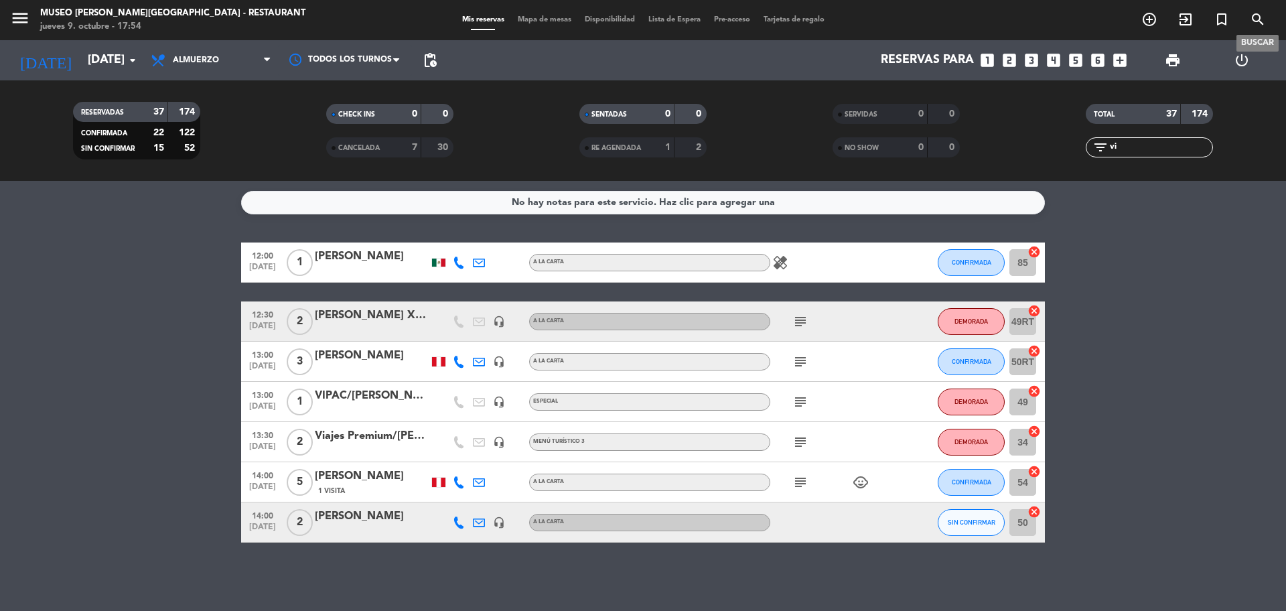
click at [1255, 22] on icon "search" at bounding box center [1258, 19] width 16 height 16
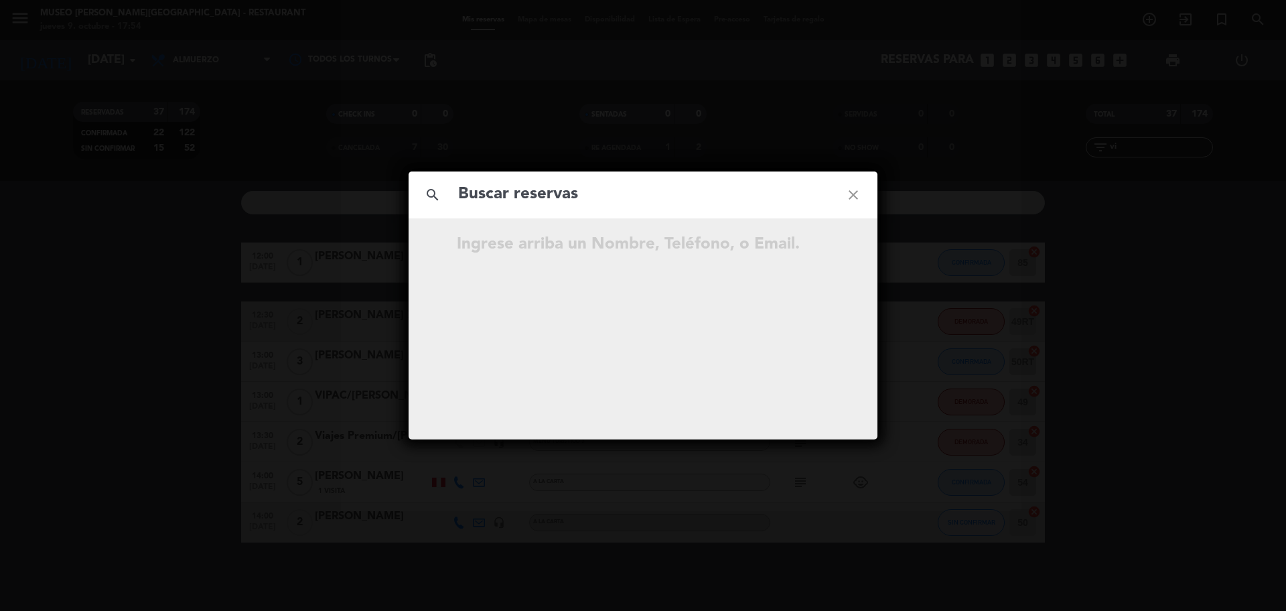
click at [644, 196] on input "text" at bounding box center [643, 194] width 372 height 27
click at [527, 196] on input "940 513 066" at bounding box center [643, 194] width 372 height 27
type input "940513066"
click at [821, 286] on icon "open_in_new" at bounding box center [820, 286] width 16 height 16
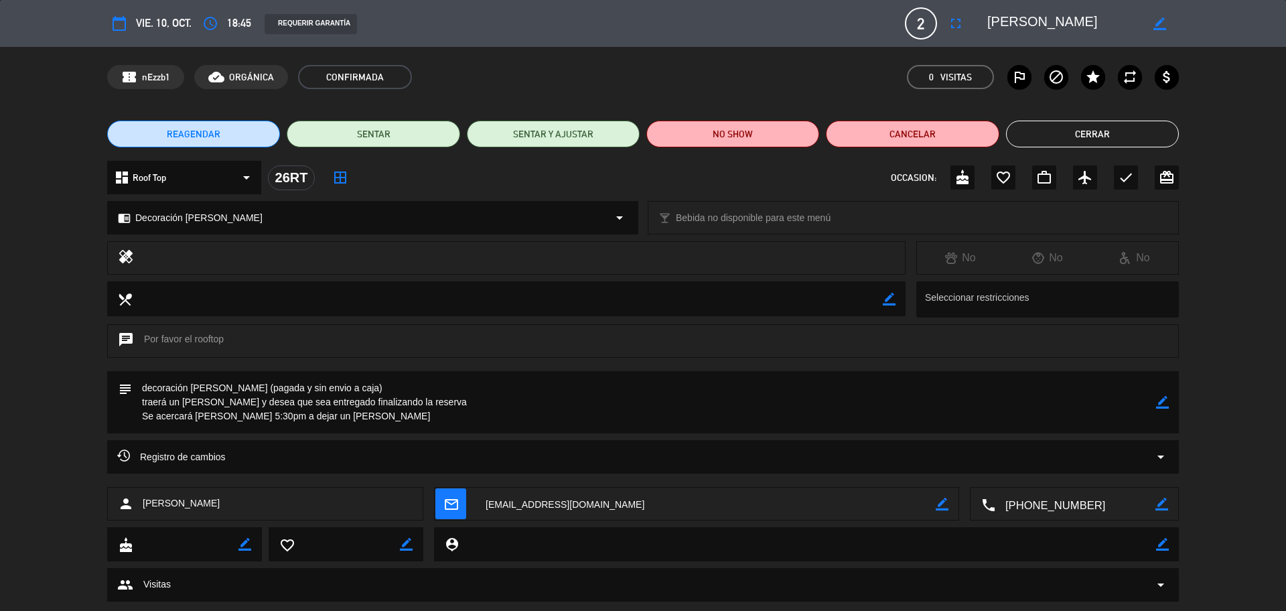
click at [1164, 403] on icon "border_color" at bounding box center [1162, 402] width 13 height 13
click at [1011, 423] on textarea at bounding box center [644, 402] width 1024 height 62
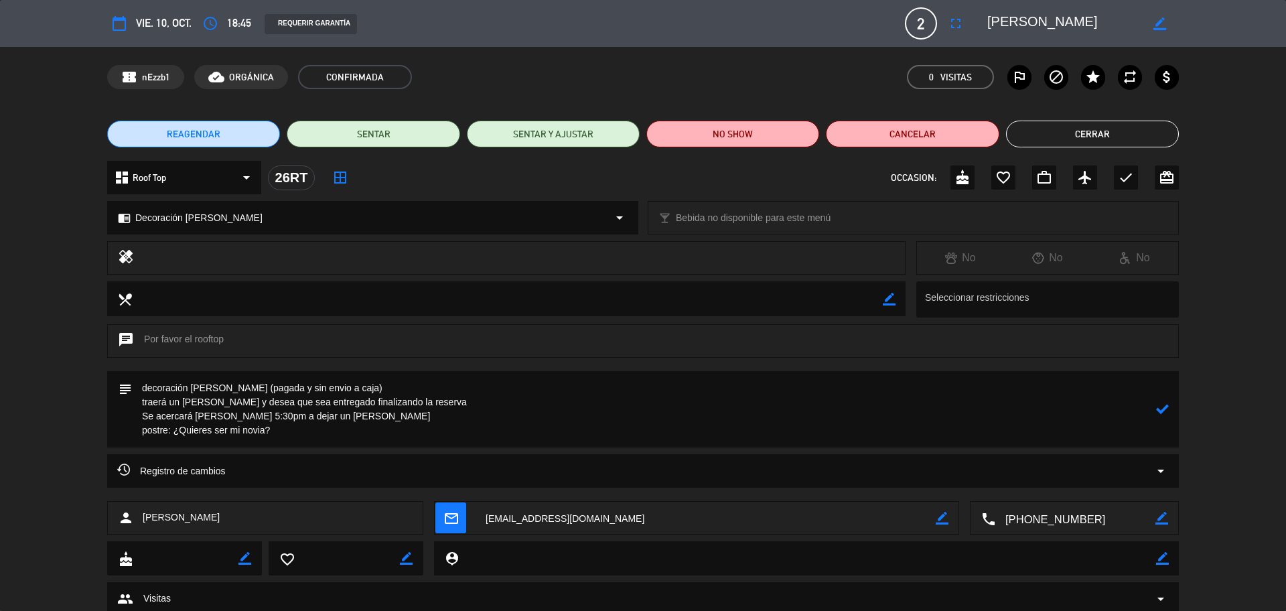
type textarea "decoración [PERSON_NAME] (pagada y sin envio a caja) traerá un [PERSON_NAME] y …"
click at [1160, 412] on icon at bounding box center [1162, 409] width 13 height 13
click at [1159, 410] on icon "border_color" at bounding box center [1162, 409] width 13 height 13
click at [1159, 410] on icon at bounding box center [1162, 409] width 13 height 13
click at [1160, 409] on icon "border_color" at bounding box center [1162, 409] width 13 height 13
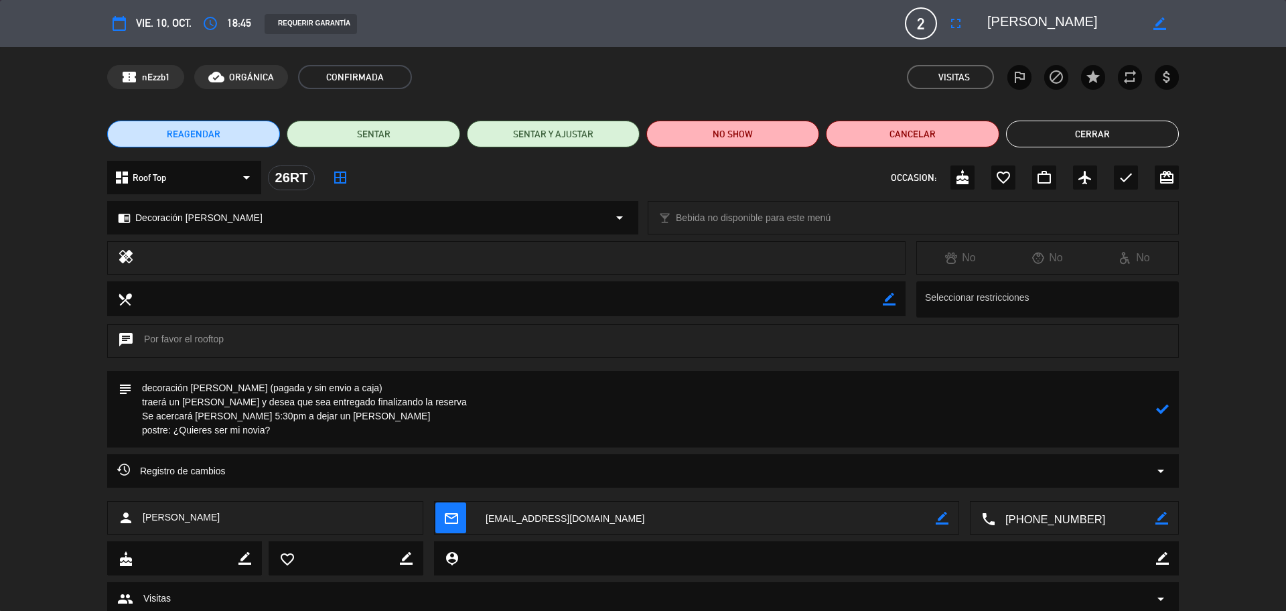
click at [1160, 409] on icon at bounding box center [1162, 409] width 13 height 13
click at [1125, 181] on icon "check" at bounding box center [1126, 177] width 16 height 16
click at [1089, 135] on button "Cerrar" at bounding box center [1092, 134] width 173 height 27
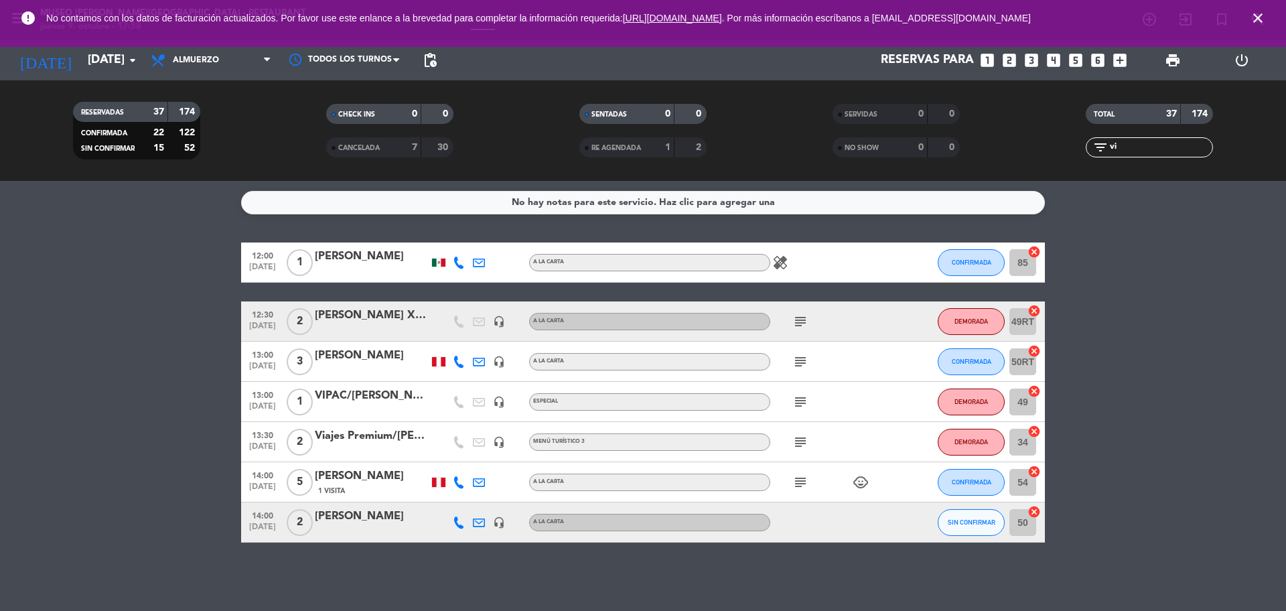
click at [1251, 19] on icon "close" at bounding box center [1258, 18] width 16 height 16
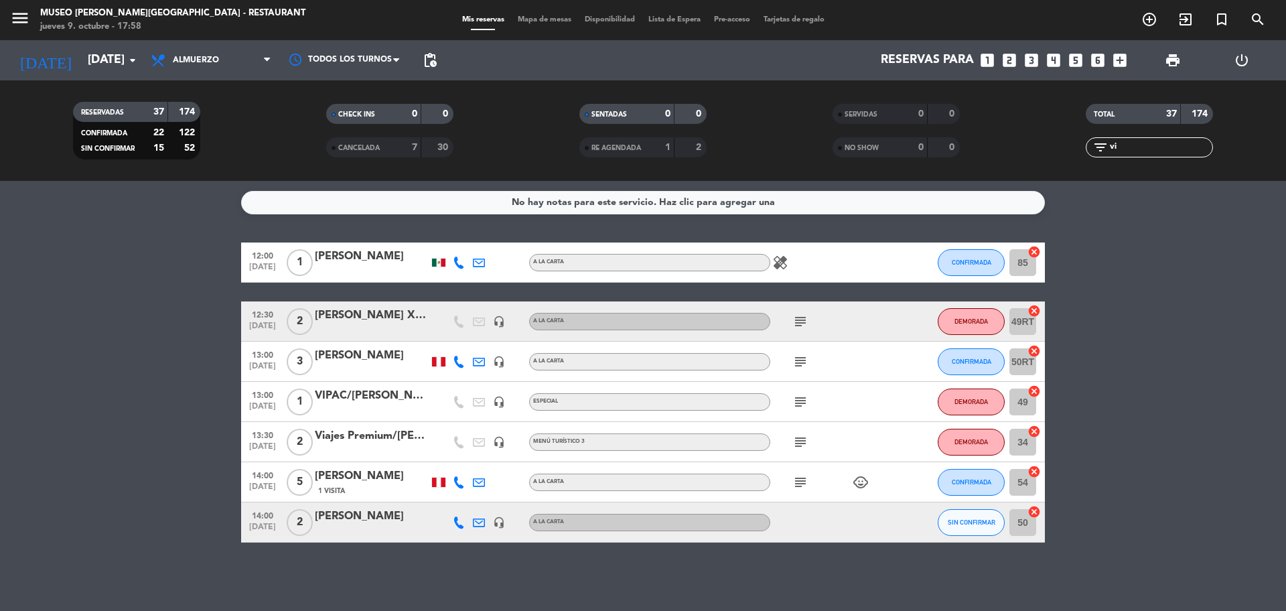
click at [1012, 62] on icon "looks_two" at bounding box center [1009, 60] width 17 height 17
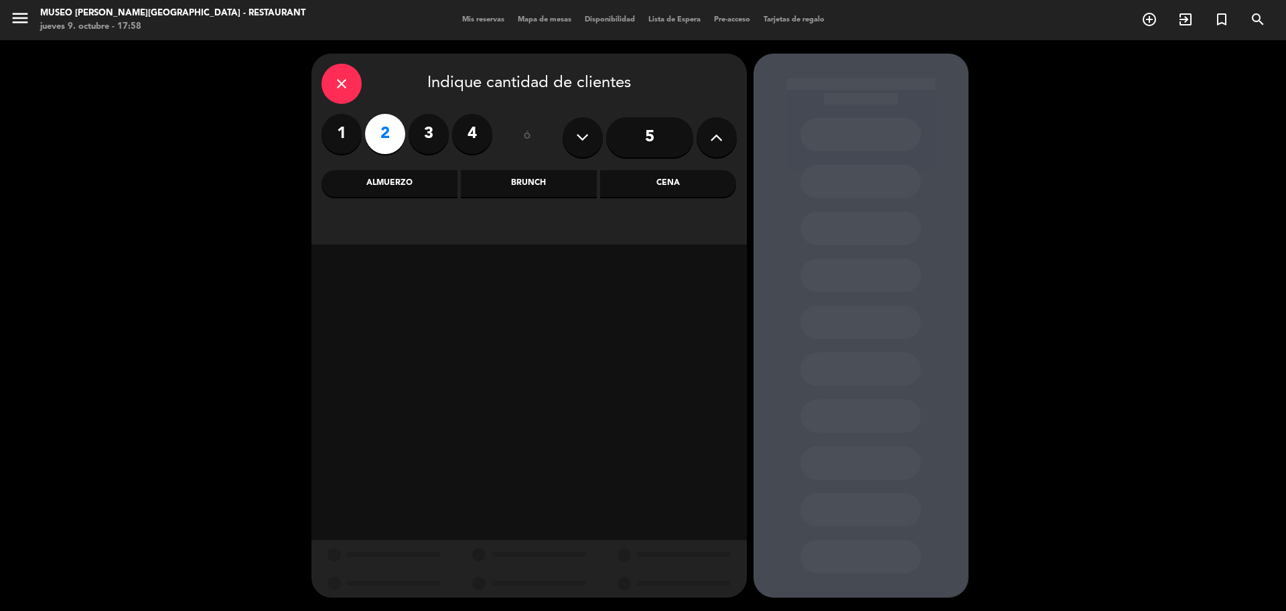
click at [707, 178] on div "Cena" at bounding box center [668, 183] width 136 height 27
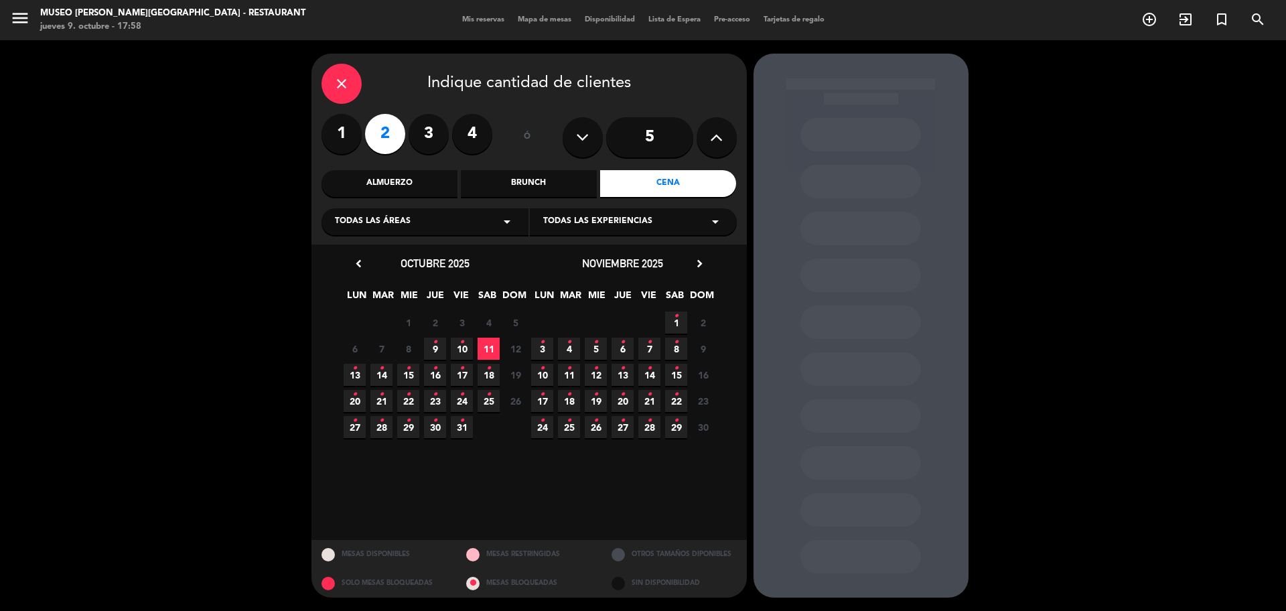
drag, startPoint x: 378, startPoint y: 368, endPoint x: 1063, endPoint y: 323, distance: 686.1
click at [379, 368] on span "14 •" at bounding box center [381, 375] width 22 height 22
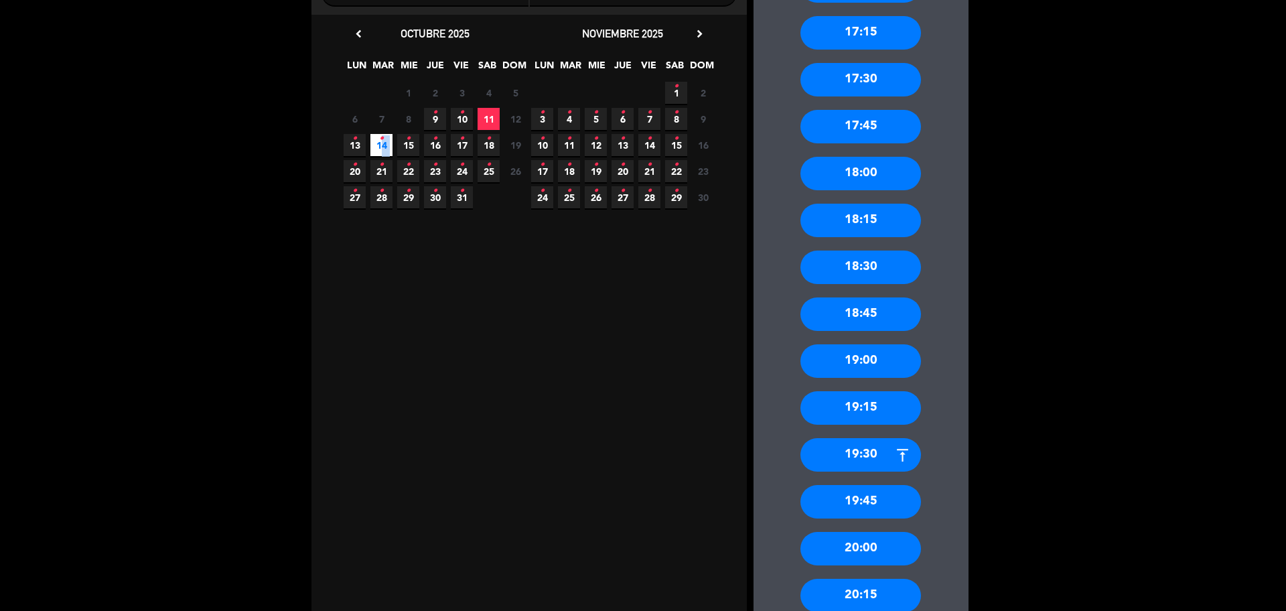
scroll to position [251, 0]
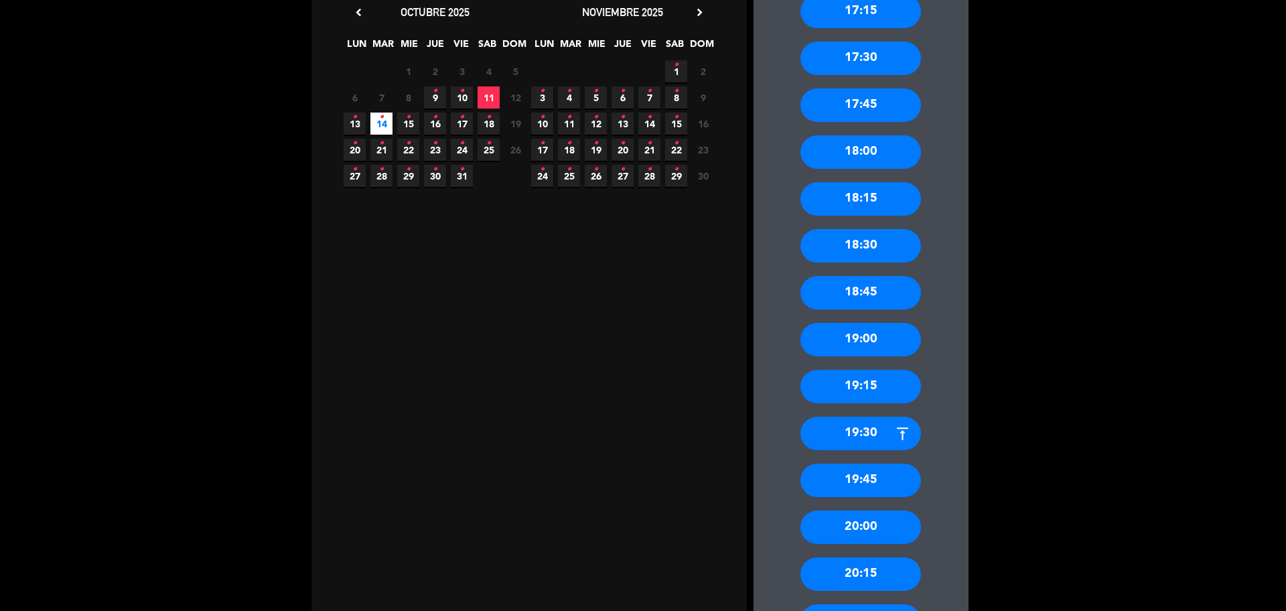
click at [870, 333] on div "19:00" at bounding box center [861, 339] width 121 height 33
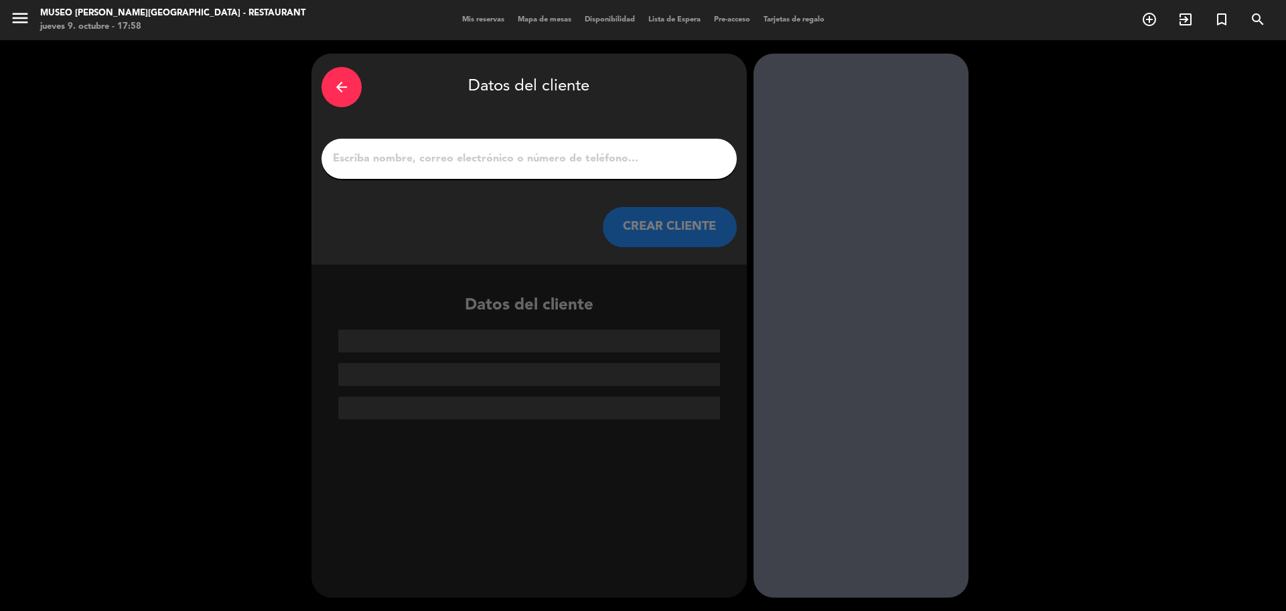
scroll to position [0, 0]
click at [619, 151] on input "1" at bounding box center [529, 158] width 395 height 19
paste input "[PERSON_NAME]"
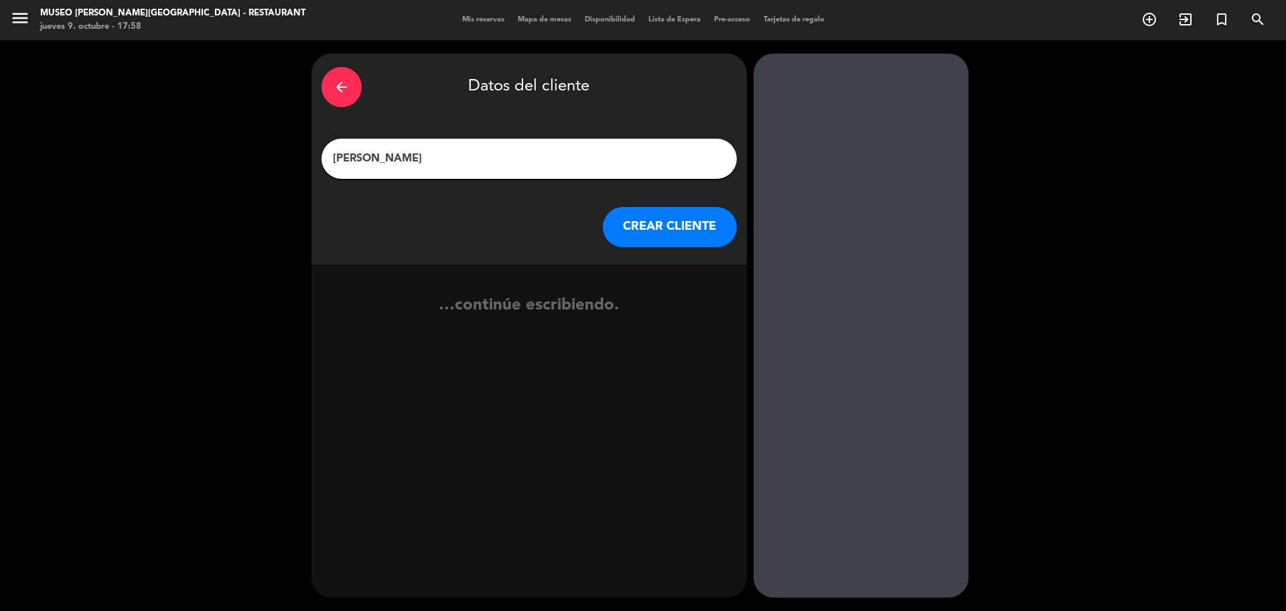
type input "[PERSON_NAME]"
click at [642, 243] on button "CREAR CLIENTE" at bounding box center [670, 227] width 134 height 40
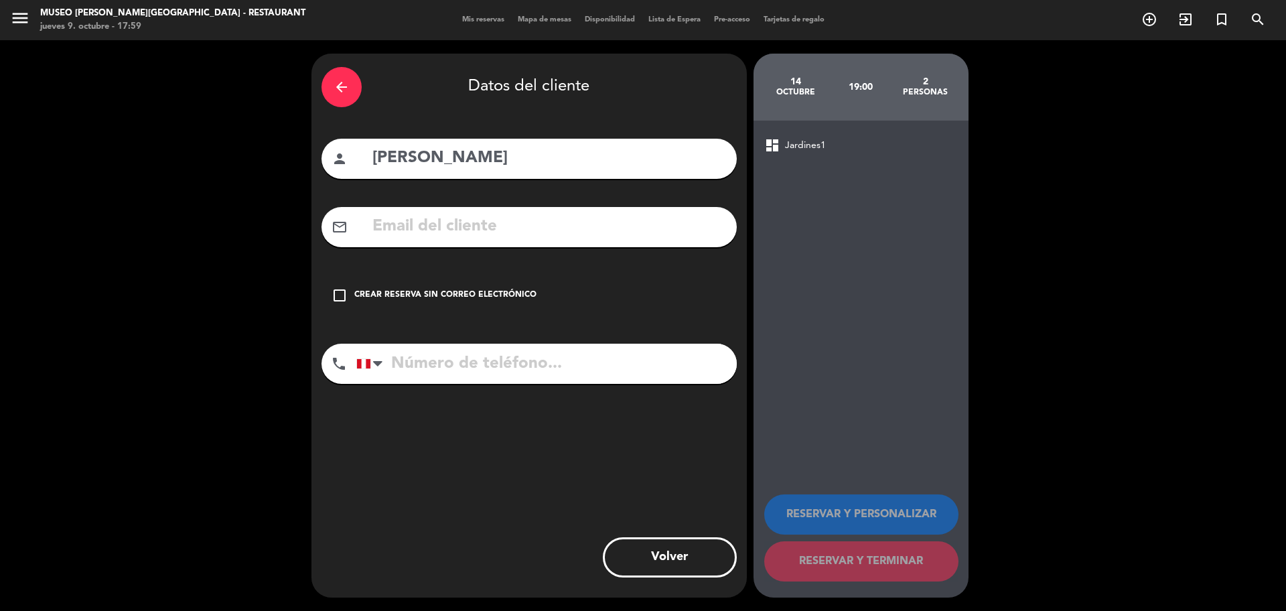
click at [460, 232] on input "text" at bounding box center [549, 226] width 356 height 27
paste input "[EMAIL_ADDRESS][DOMAIN_NAME]"
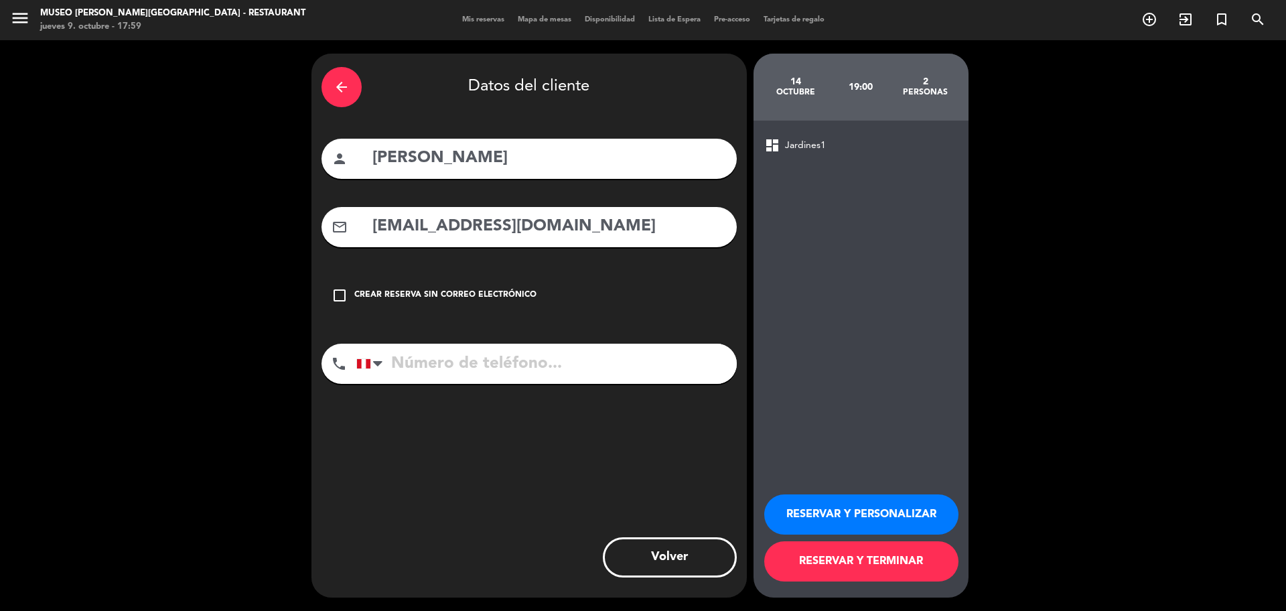
type input "[EMAIL_ADDRESS][DOMAIN_NAME]"
click at [494, 364] on input "tel" at bounding box center [546, 364] width 380 height 40
paste input "907765510"
type input "907765510"
click at [881, 506] on button "RESERVAR Y PERSONALIZAR" at bounding box center [861, 514] width 194 height 40
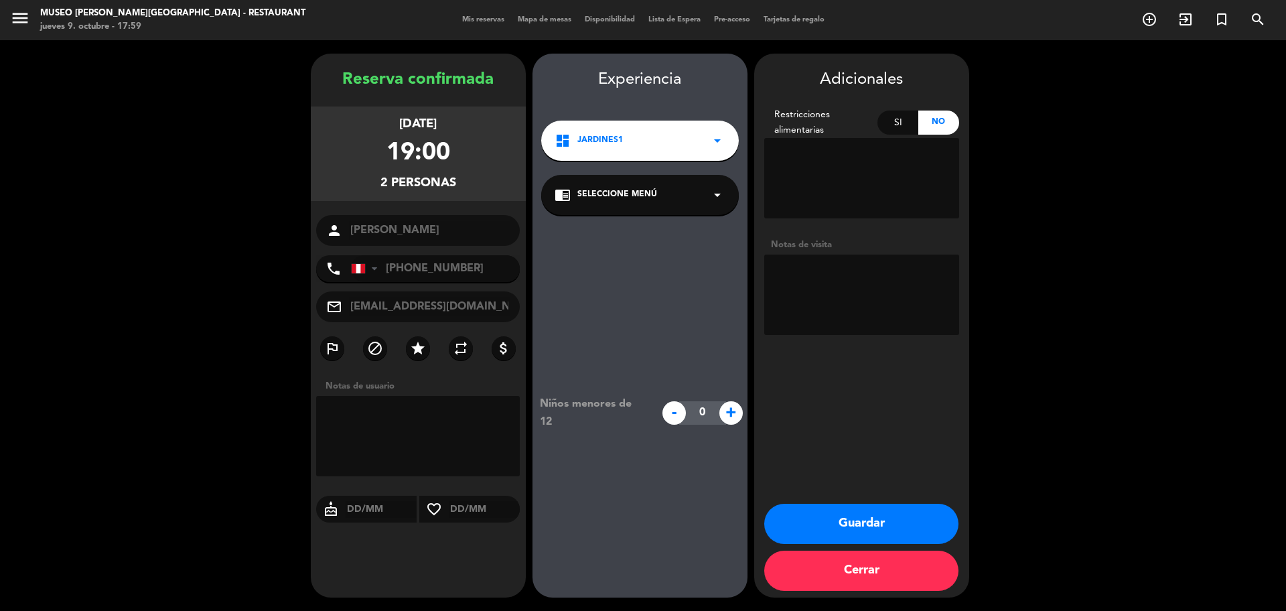
click at [698, 204] on div "chrome_reader_mode Seleccione Menú arrow_drop_down" at bounding box center [640, 195] width 198 height 40
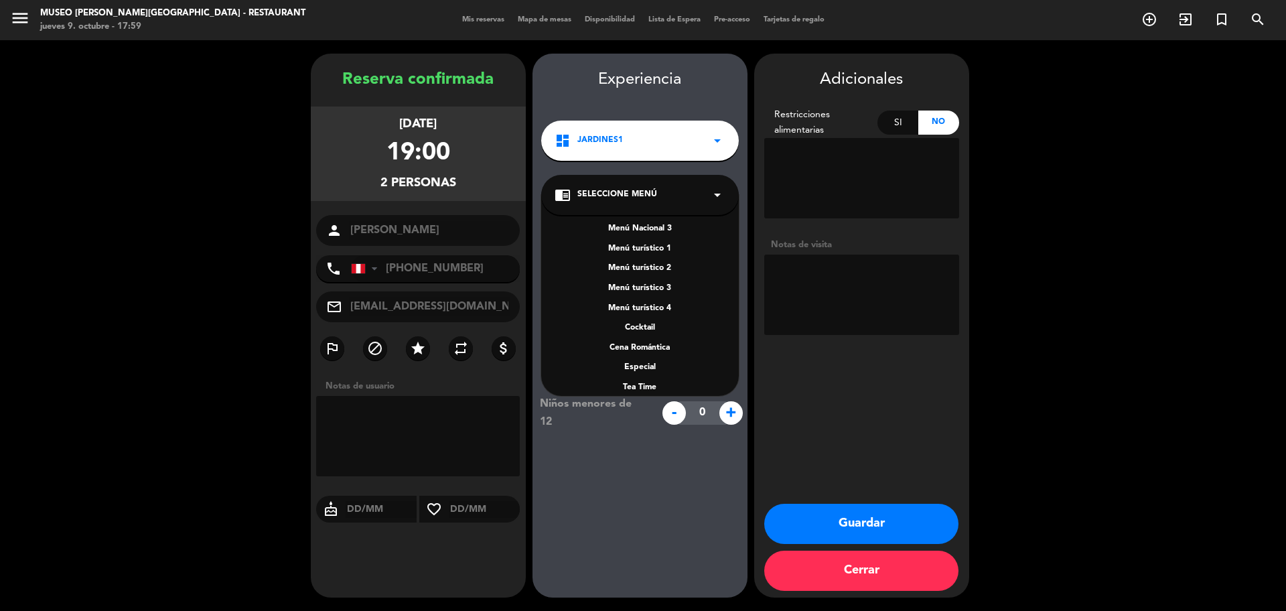
scroll to position [192, 0]
click at [648, 318] on div "A la carta" at bounding box center [640, 316] width 171 height 13
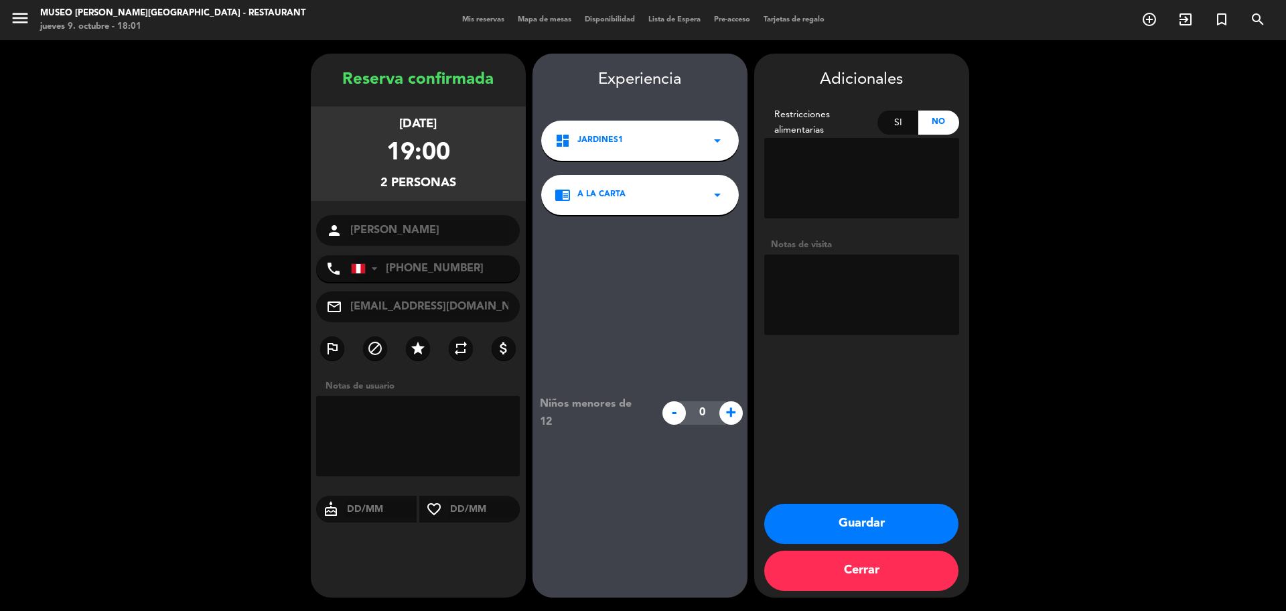
click at [801, 516] on button "Guardar" at bounding box center [861, 524] width 194 height 40
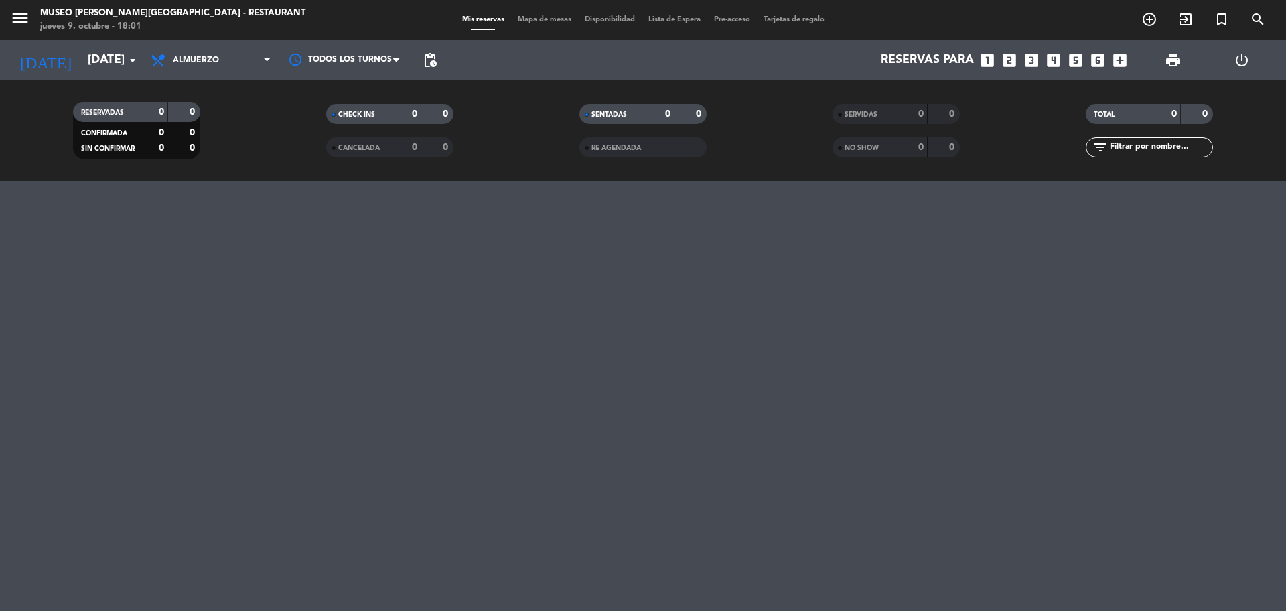
click at [1056, 58] on icon "looks_4" at bounding box center [1053, 60] width 17 height 17
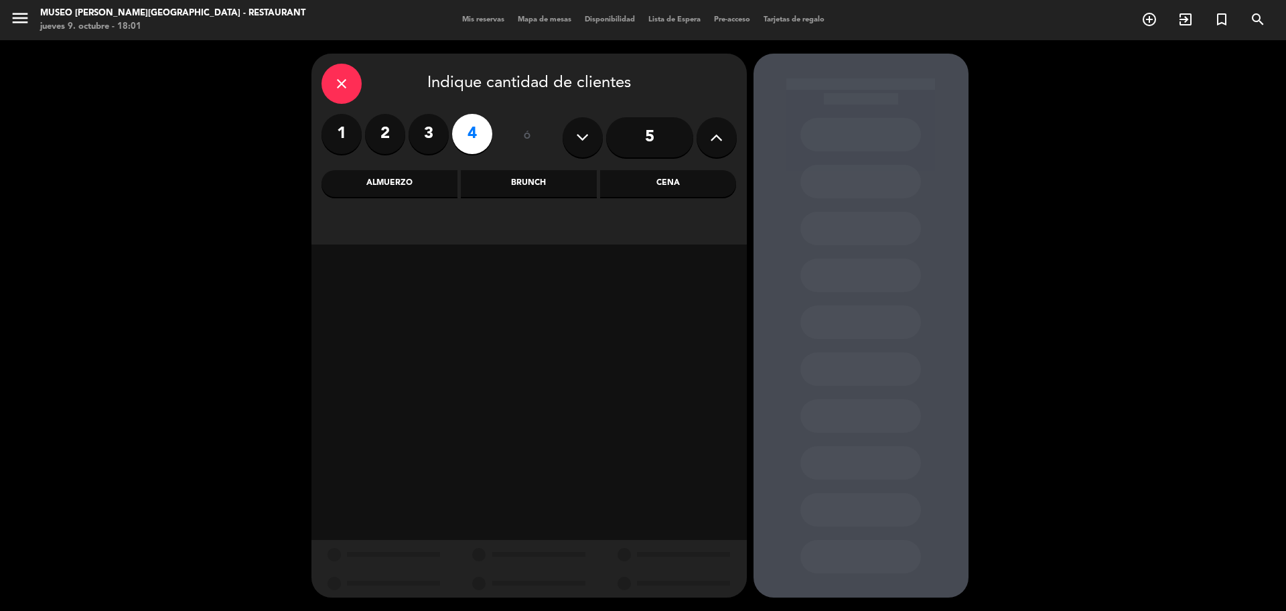
click at [432, 173] on div "Almuerzo" at bounding box center [390, 183] width 136 height 27
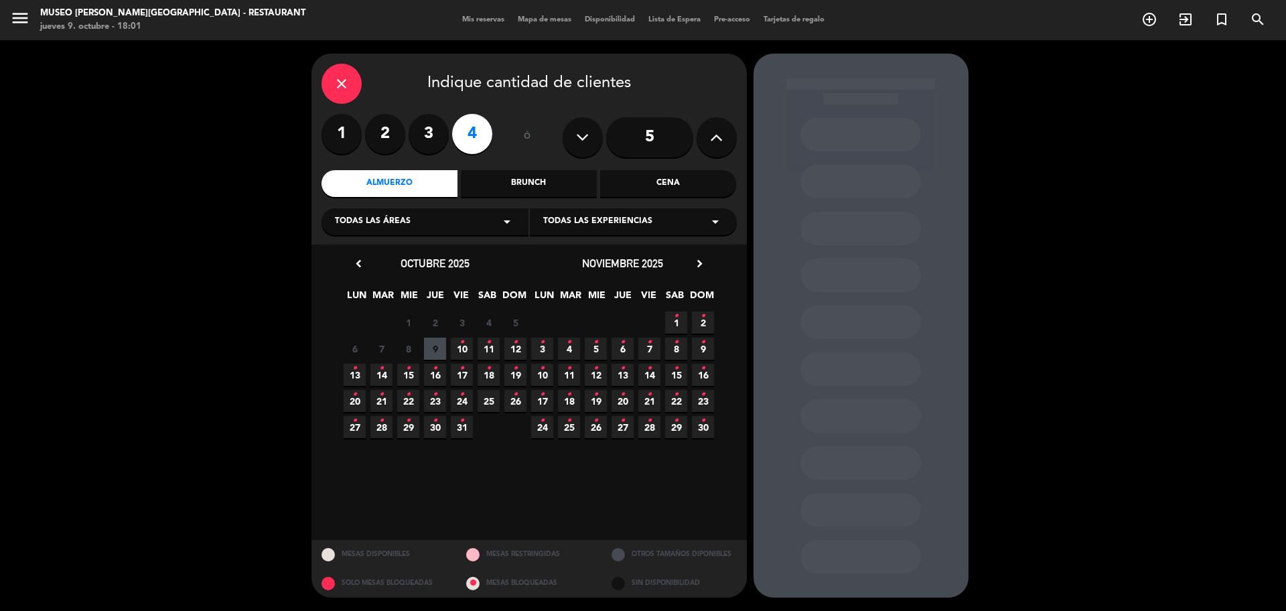
click at [466, 346] on span "10 •" at bounding box center [462, 349] width 22 height 22
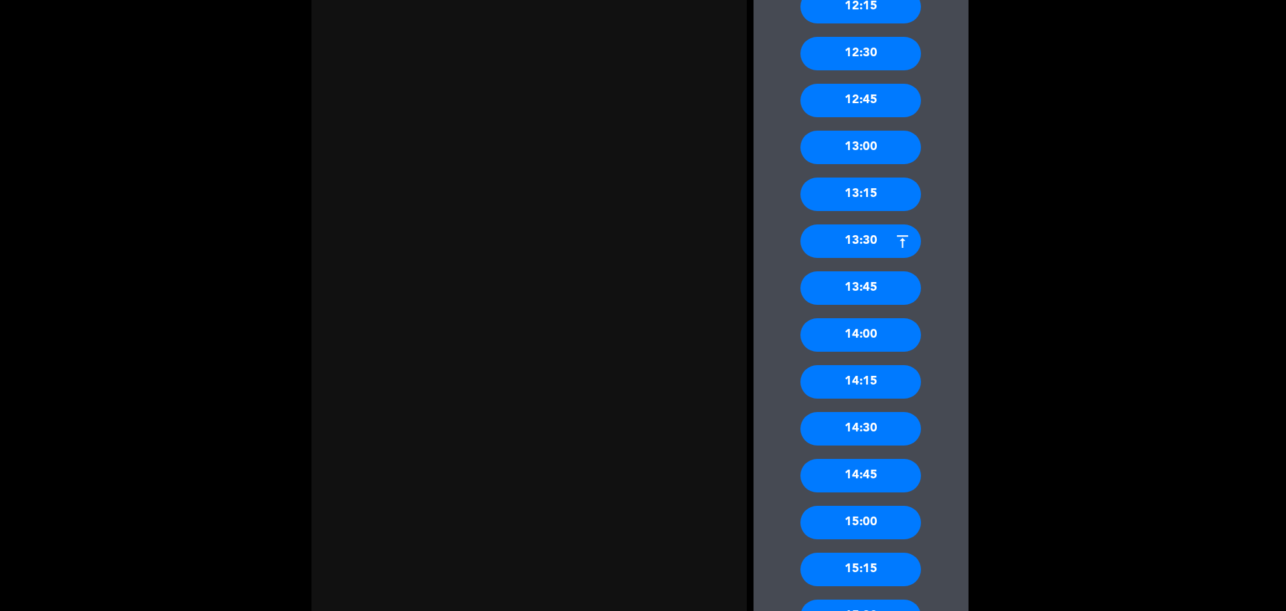
scroll to position [921, 0]
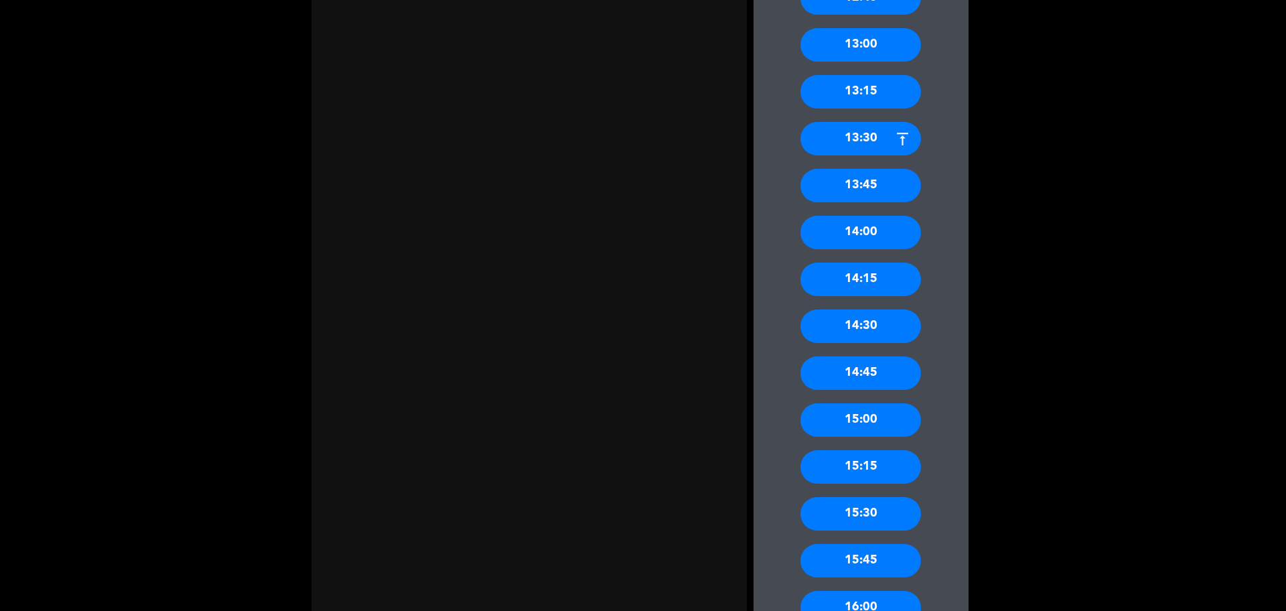
click at [896, 240] on div "14:00" at bounding box center [861, 232] width 121 height 33
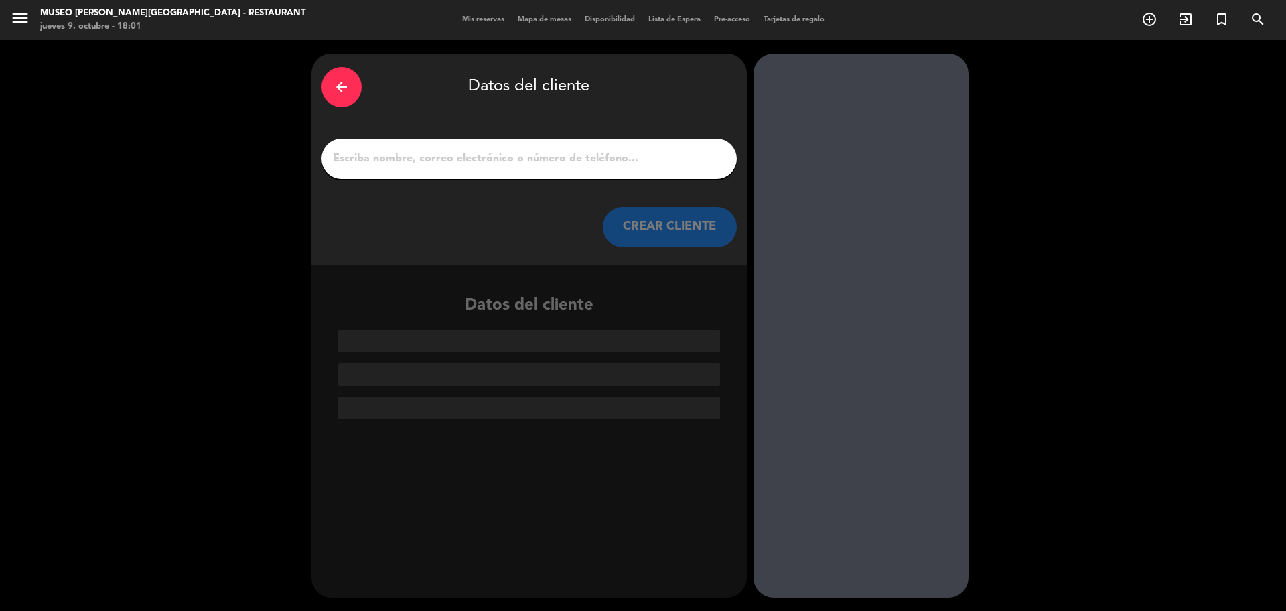
click at [459, 143] on div at bounding box center [529, 159] width 415 height 40
click at [466, 153] on input "1" at bounding box center [529, 158] width 395 height 19
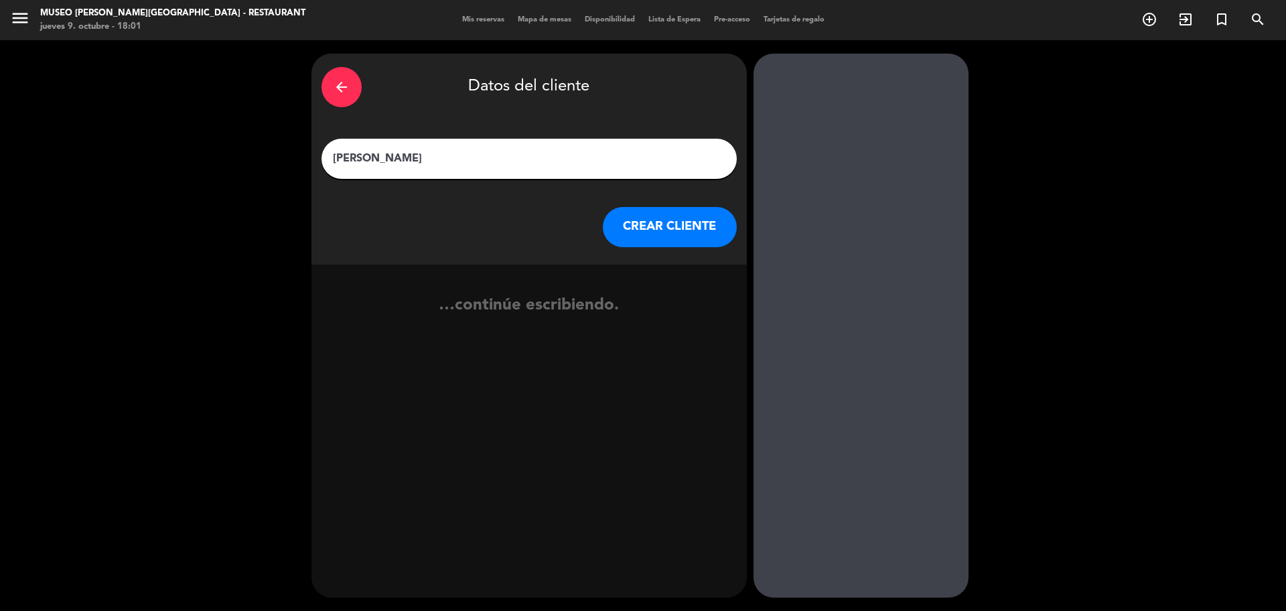
type input "[PERSON_NAME]"
click at [626, 241] on button "CREAR CLIENTE" at bounding box center [670, 227] width 134 height 40
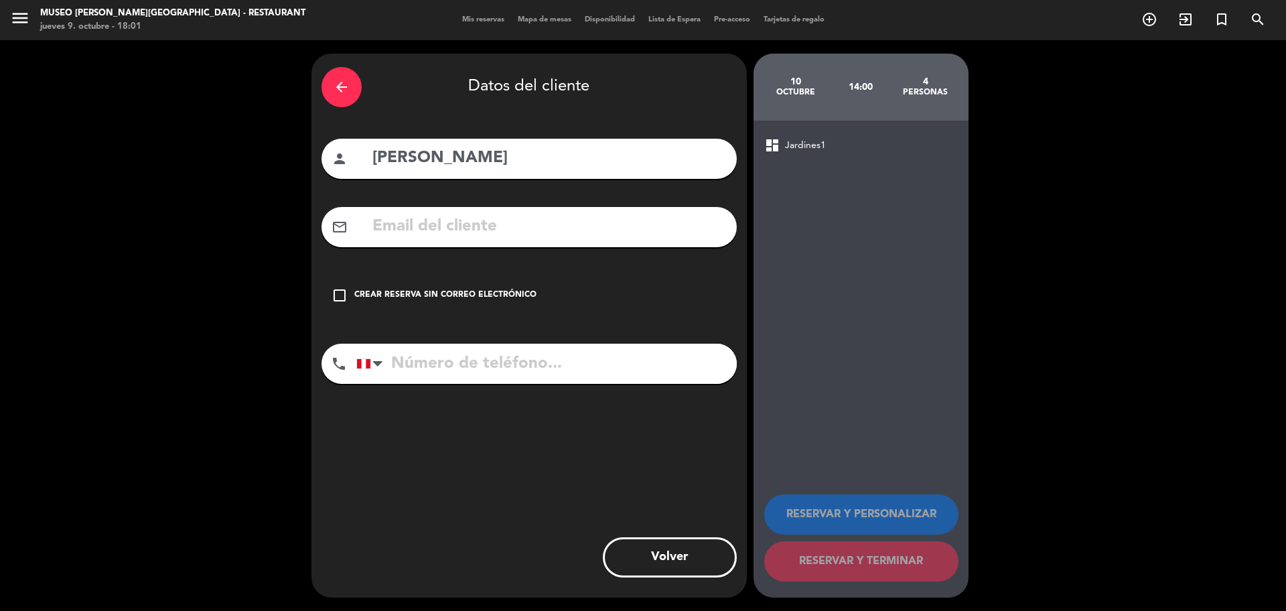
click at [626, 240] on input "text" at bounding box center [549, 226] width 356 height 27
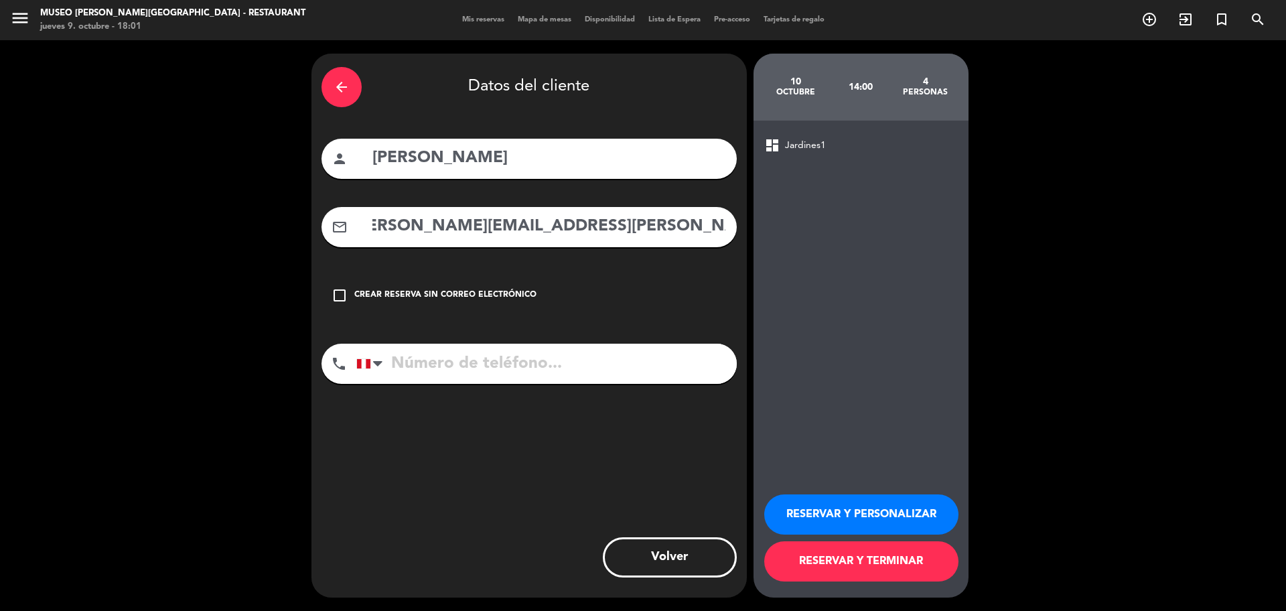
type input "[PERSON_NAME][EMAIL_ADDRESS][PERSON_NAME][DOMAIN_NAME]"
click at [490, 366] on input "tel" at bounding box center [546, 364] width 380 height 40
type input "994118897"
click at [815, 525] on button "RESERVAR Y PERSONALIZAR" at bounding box center [861, 514] width 194 height 40
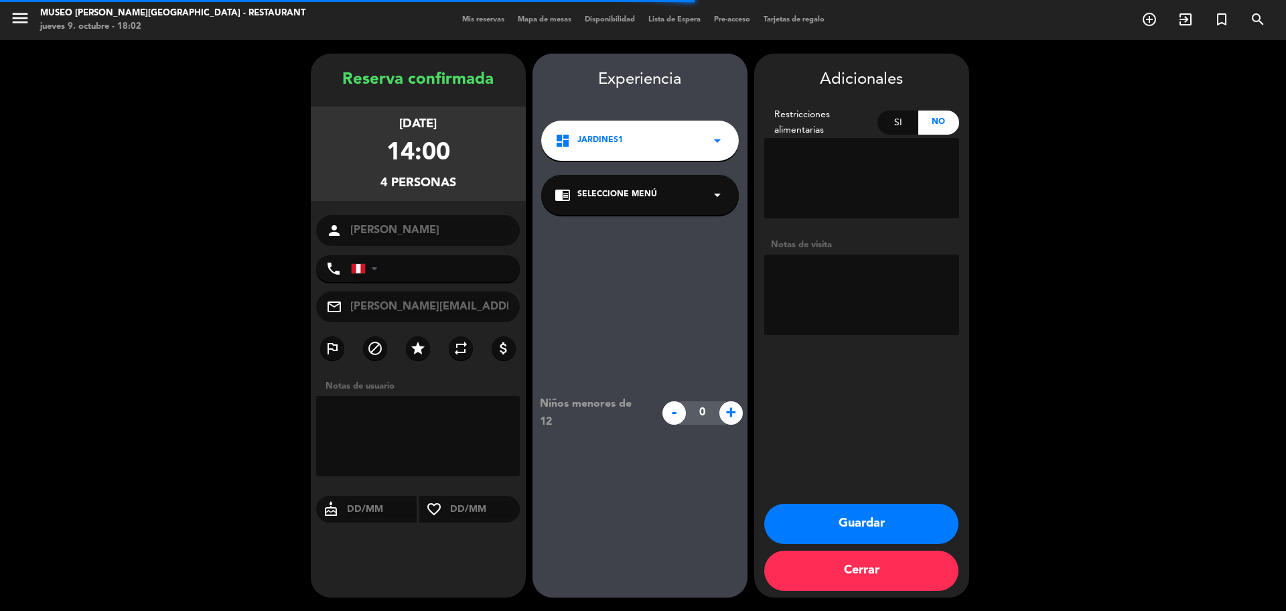
type input "[PHONE_NUMBER]"
click at [648, 205] on div "chrome_reader_mode Seleccione Menú arrow_drop_down" at bounding box center [640, 195] width 198 height 40
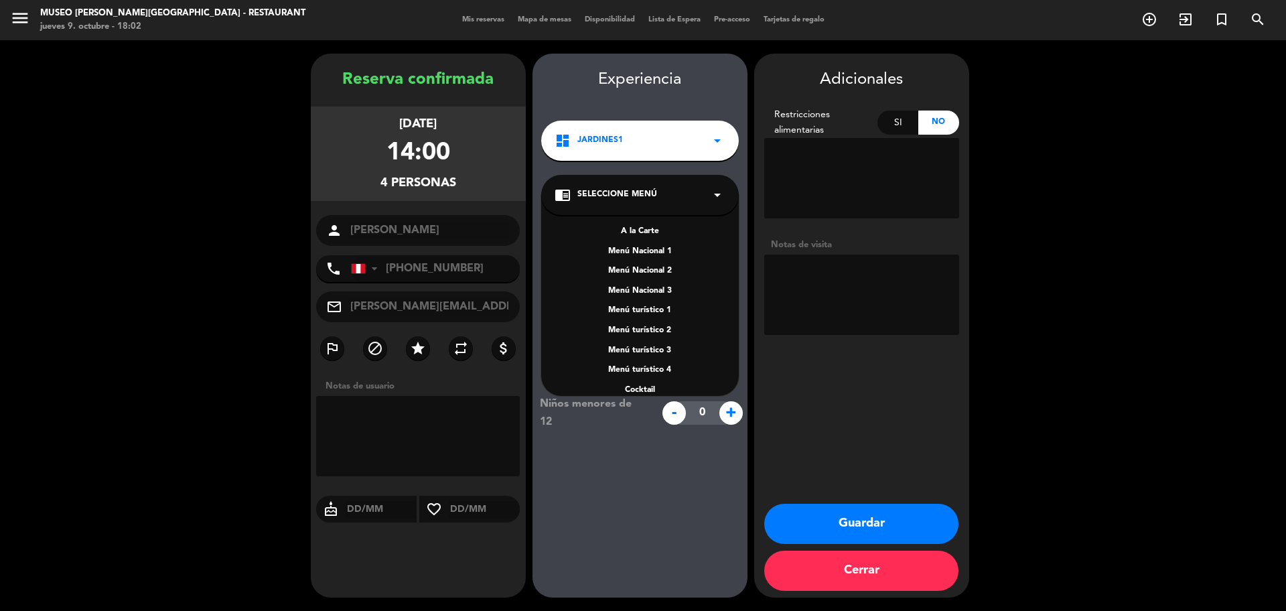
click at [645, 227] on div "A la Carte" at bounding box center [640, 231] width 171 height 13
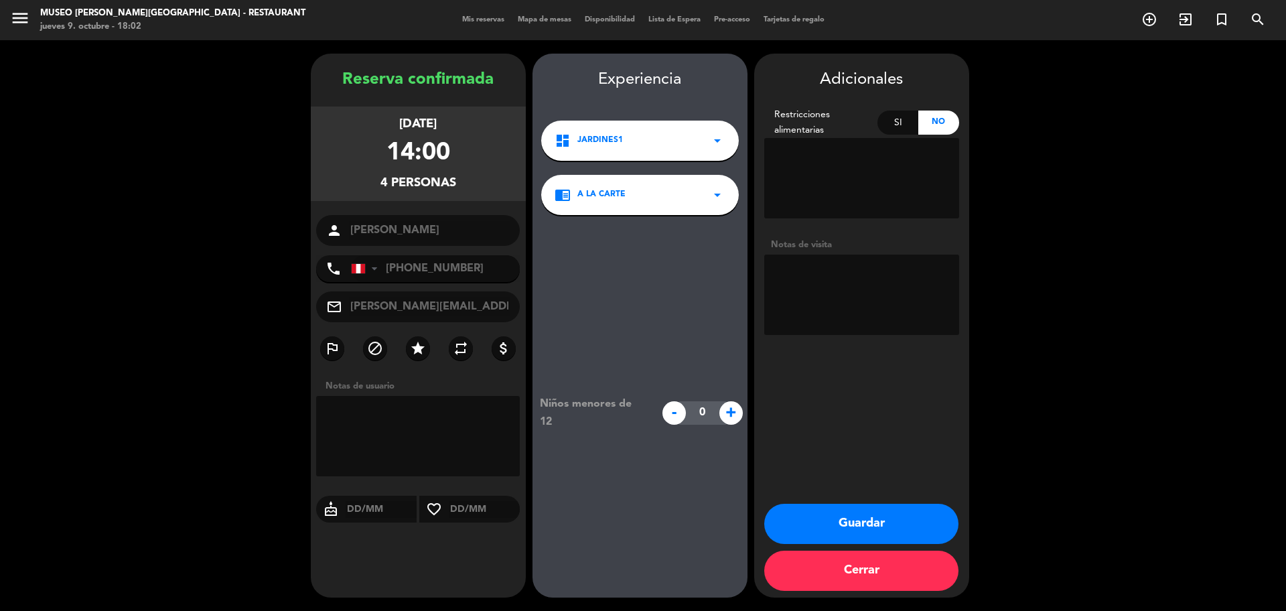
click at [828, 523] on button "Guardar" at bounding box center [861, 524] width 194 height 40
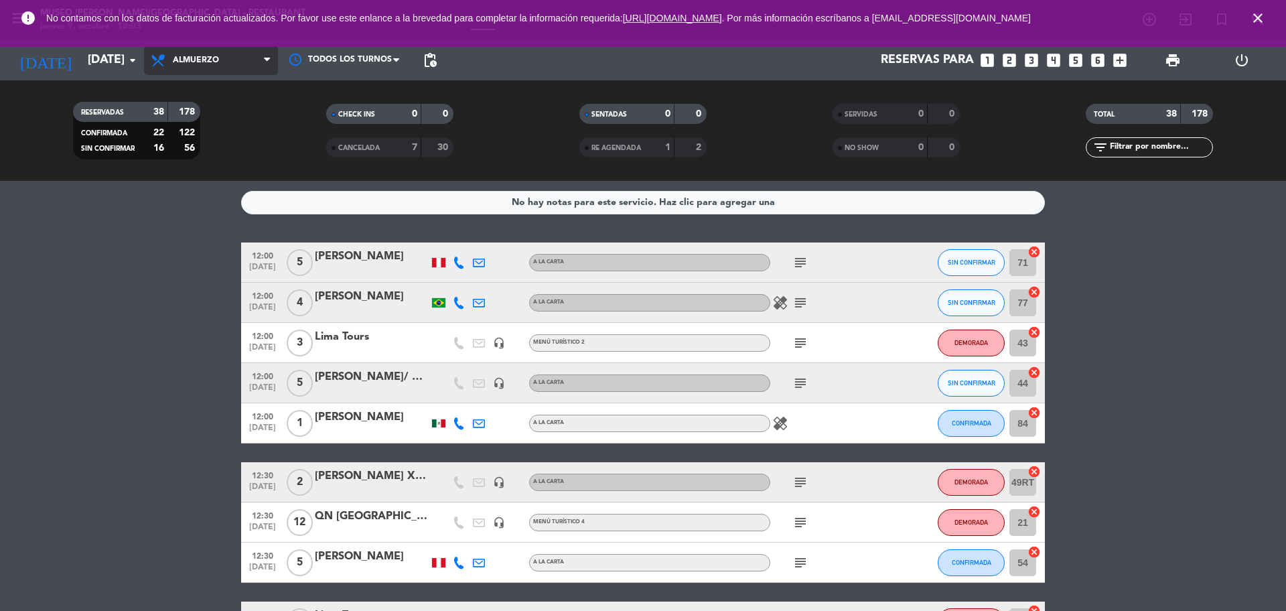
click at [226, 67] on span "Almuerzo" at bounding box center [211, 60] width 134 height 29
click at [228, 84] on div "menu [GEOGRAPHIC_DATA][PERSON_NAME] - Restaurant [DATE] 9. octubre - 18:03 Mis …" at bounding box center [643, 90] width 1286 height 181
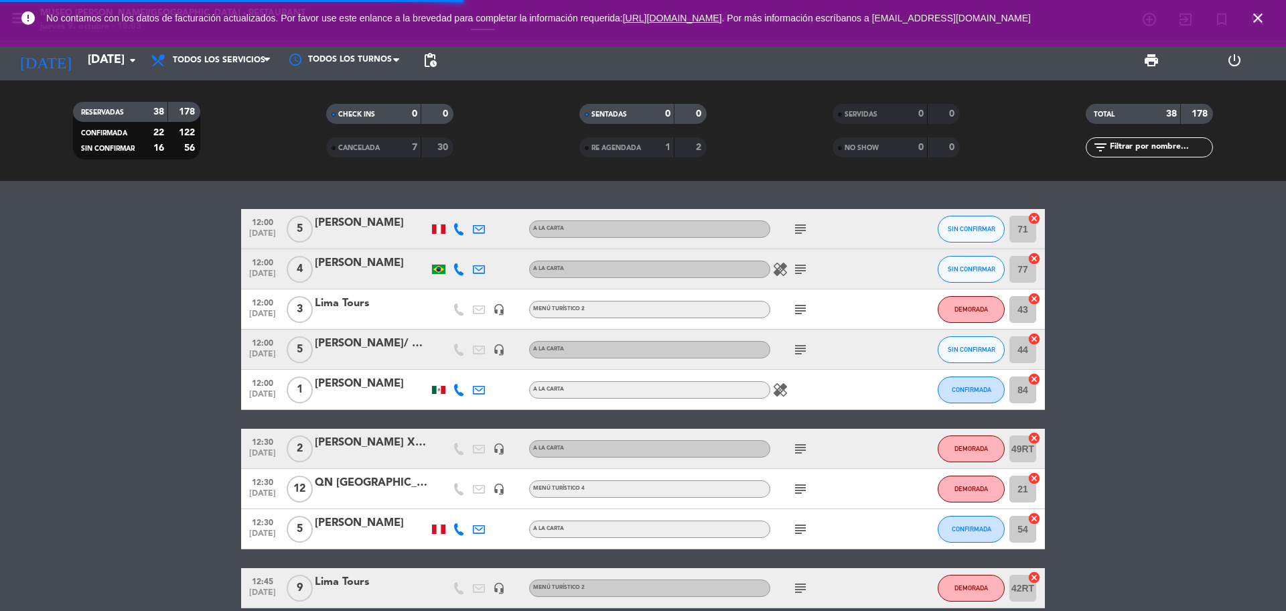
click at [1170, 151] on input "text" at bounding box center [1161, 147] width 104 height 15
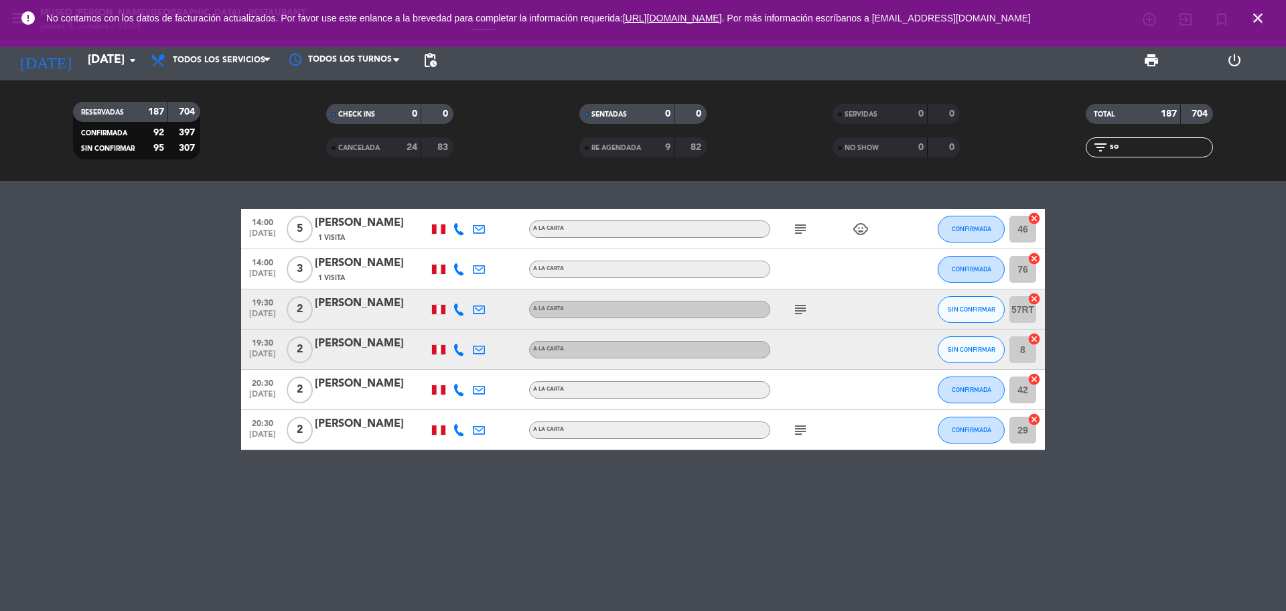
type input "s"
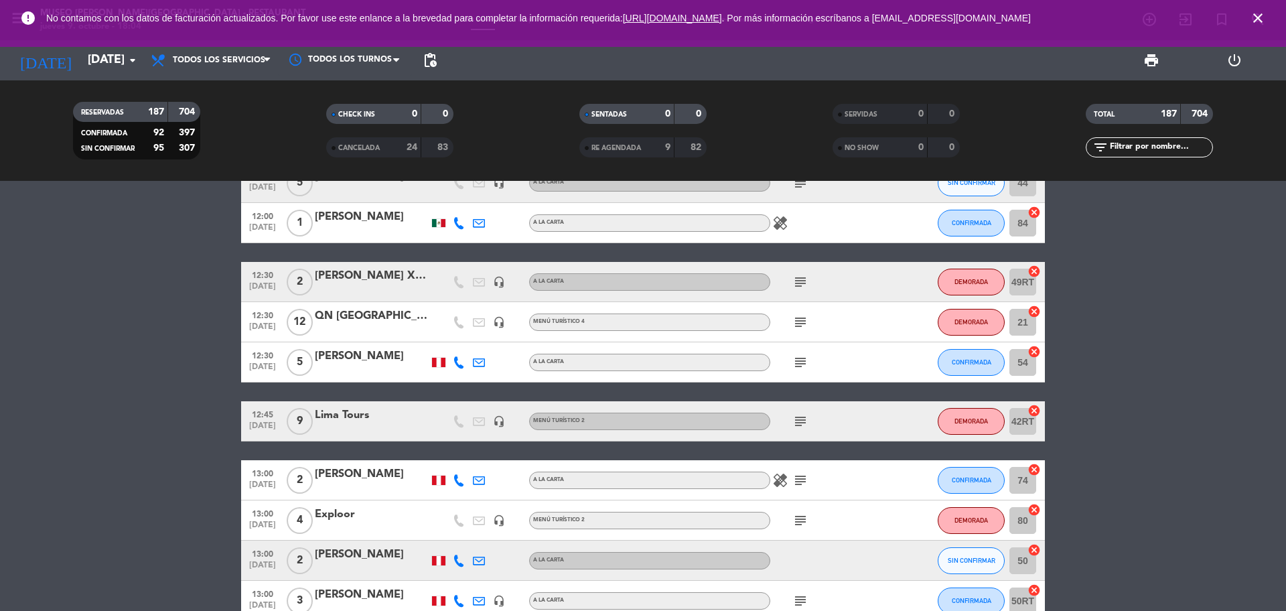
scroll to position [167, 0]
click at [1170, 151] on input "text" at bounding box center [1161, 147] width 104 height 15
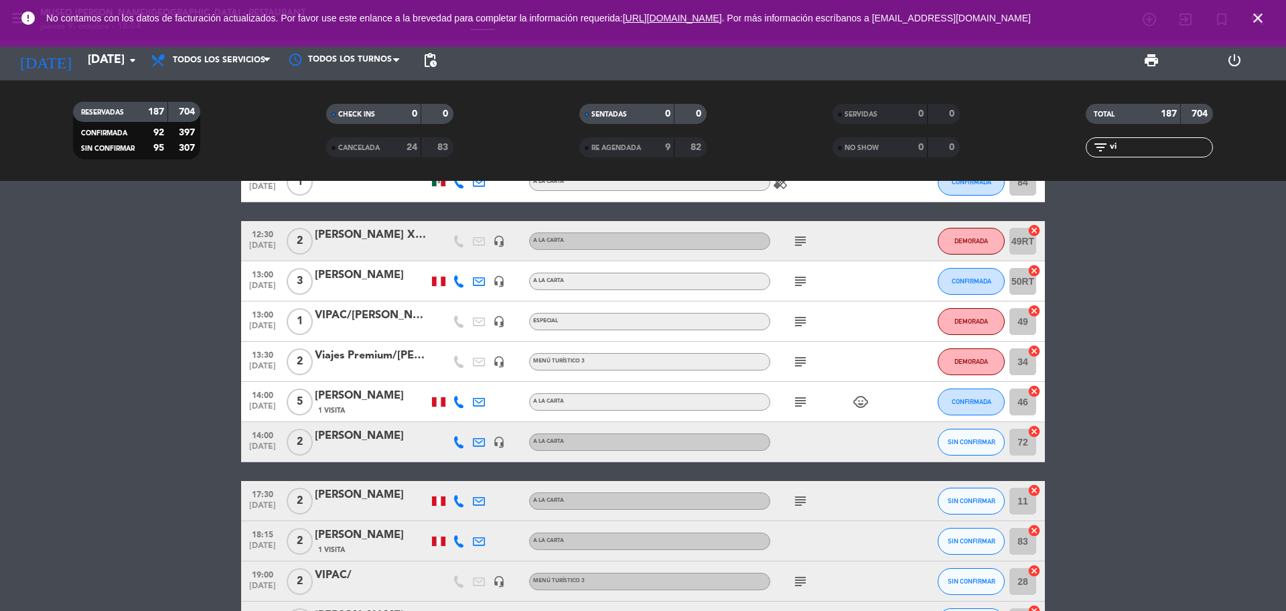
scroll to position [7, 0]
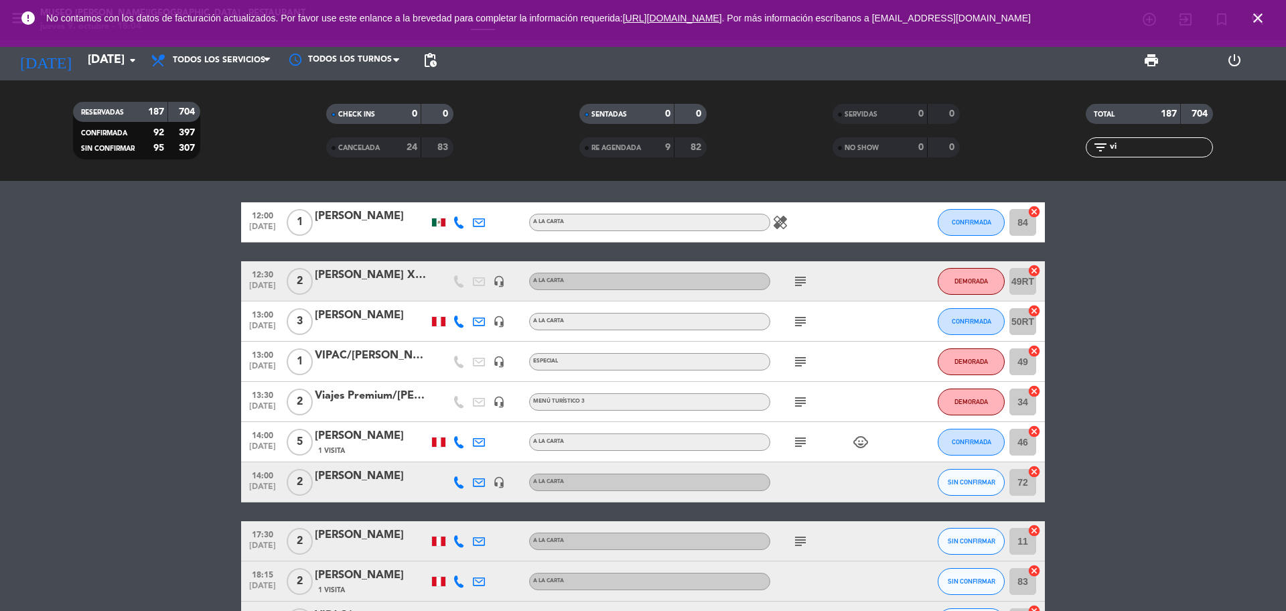
type input "vi"
click at [805, 358] on icon "subject" at bounding box center [800, 362] width 16 height 16
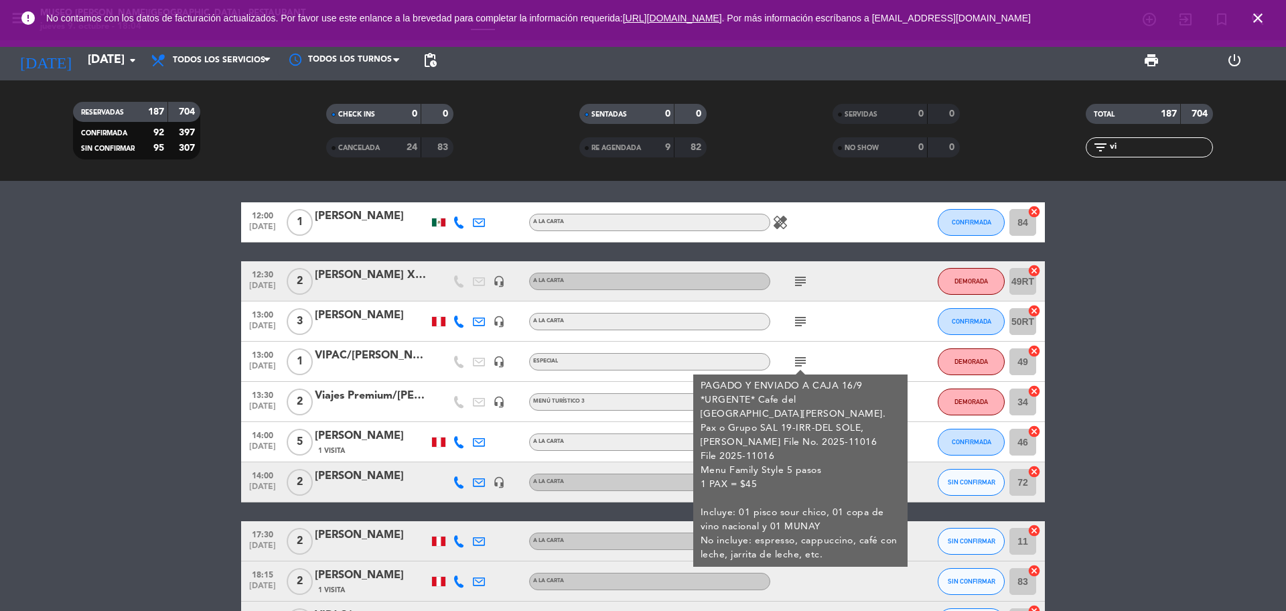
click at [401, 366] on div at bounding box center [372, 370] width 114 height 11
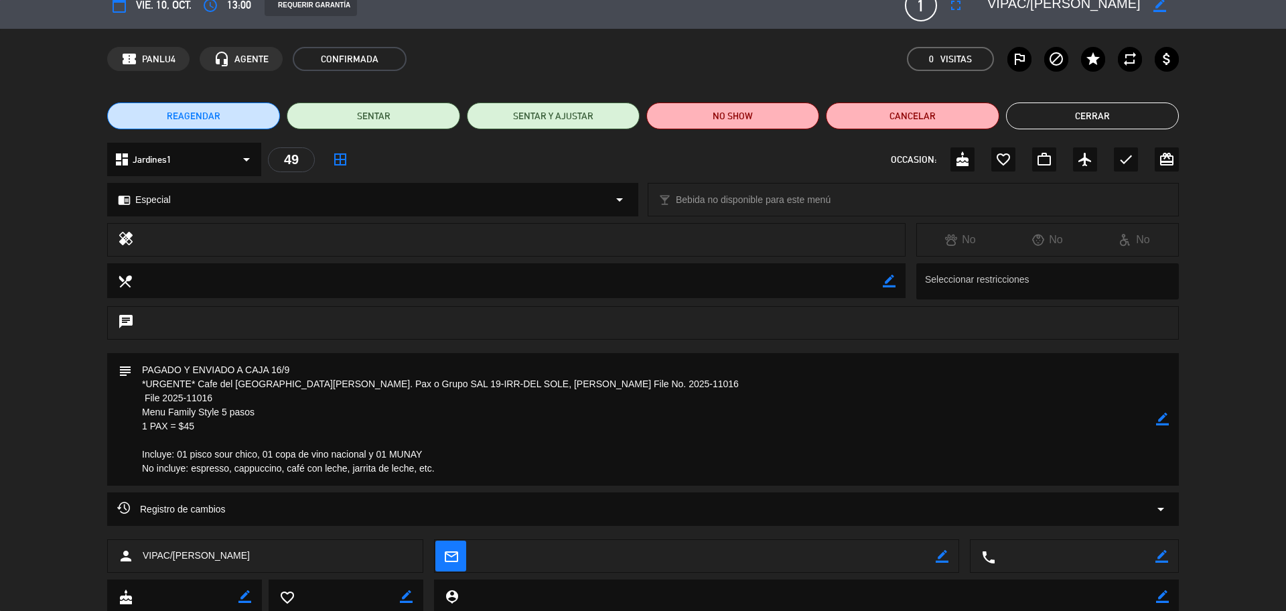
scroll to position [0, 0]
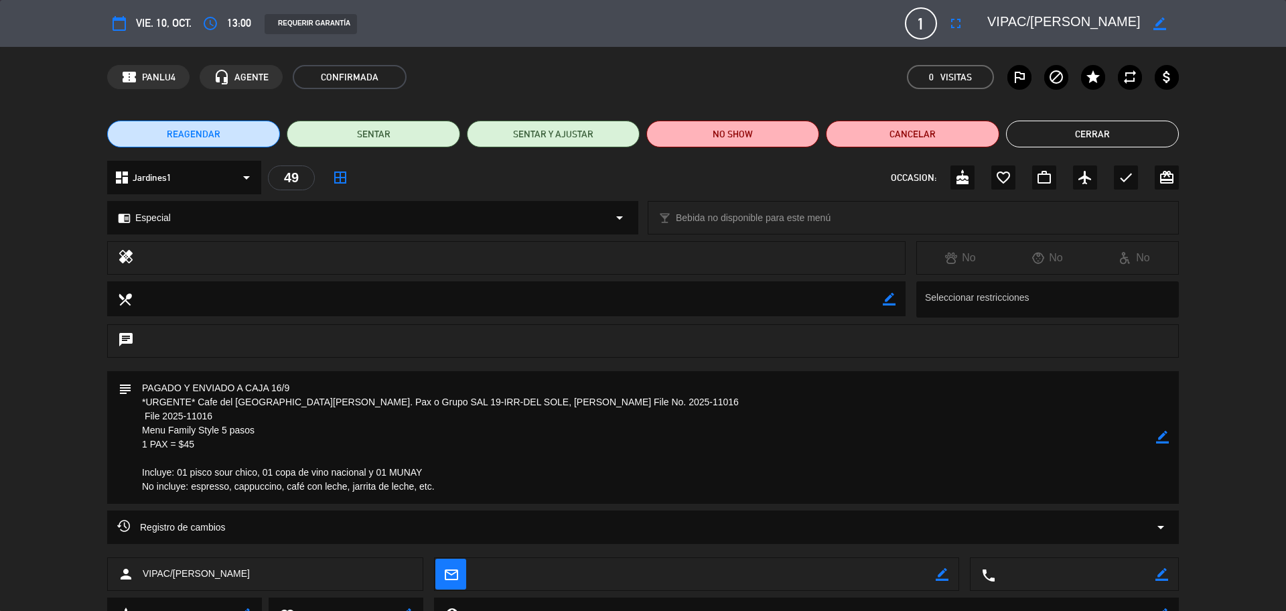
click at [226, 137] on button "REAGENDAR" at bounding box center [193, 134] width 173 height 27
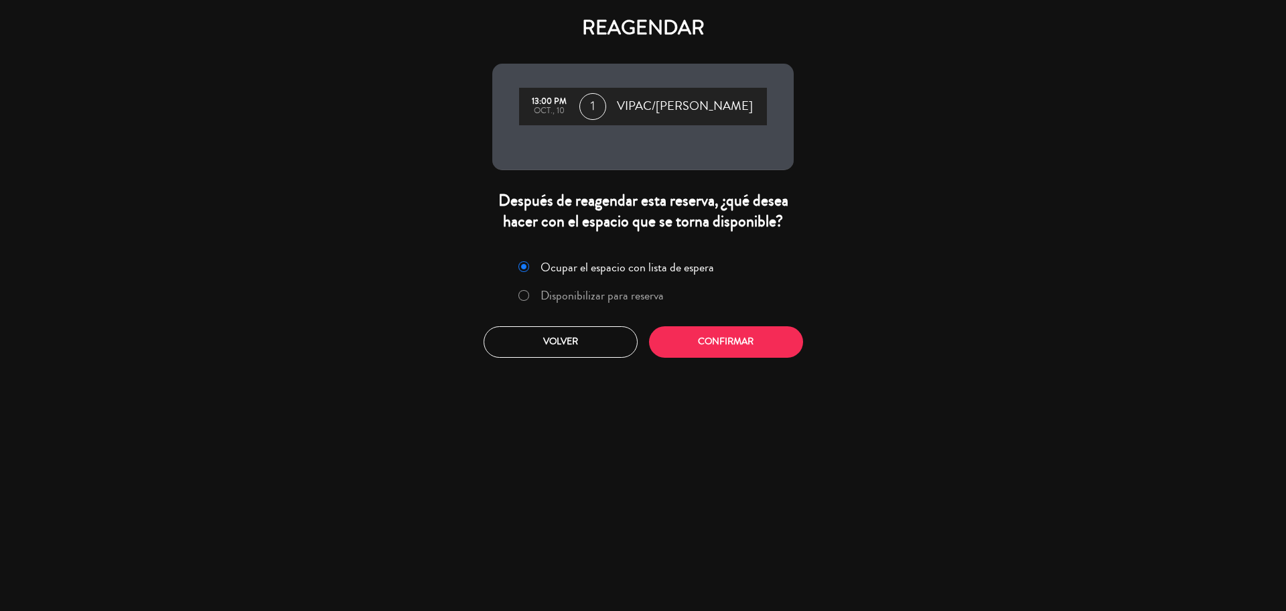
click at [607, 301] on label "Disponibilizar para reserva" at bounding box center [602, 295] width 123 height 12
click at [671, 358] on button "Confirmar" at bounding box center [726, 341] width 154 height 31
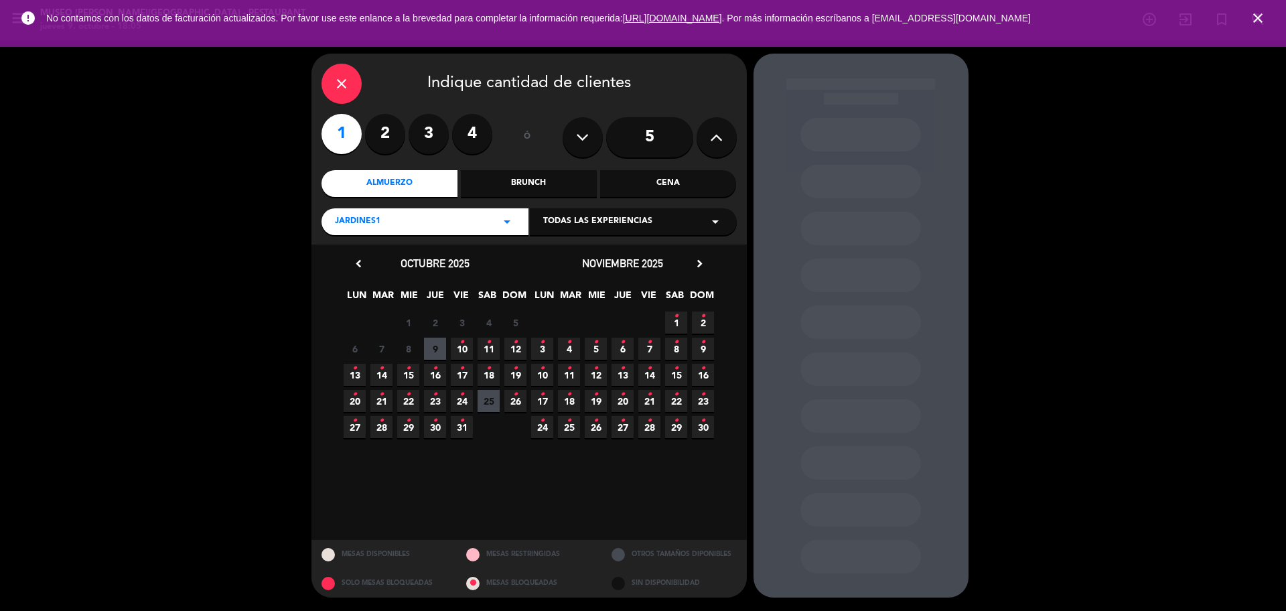
click at [648, 187] on div "Cena" at bounding box center [668, 183] width 136 height 27
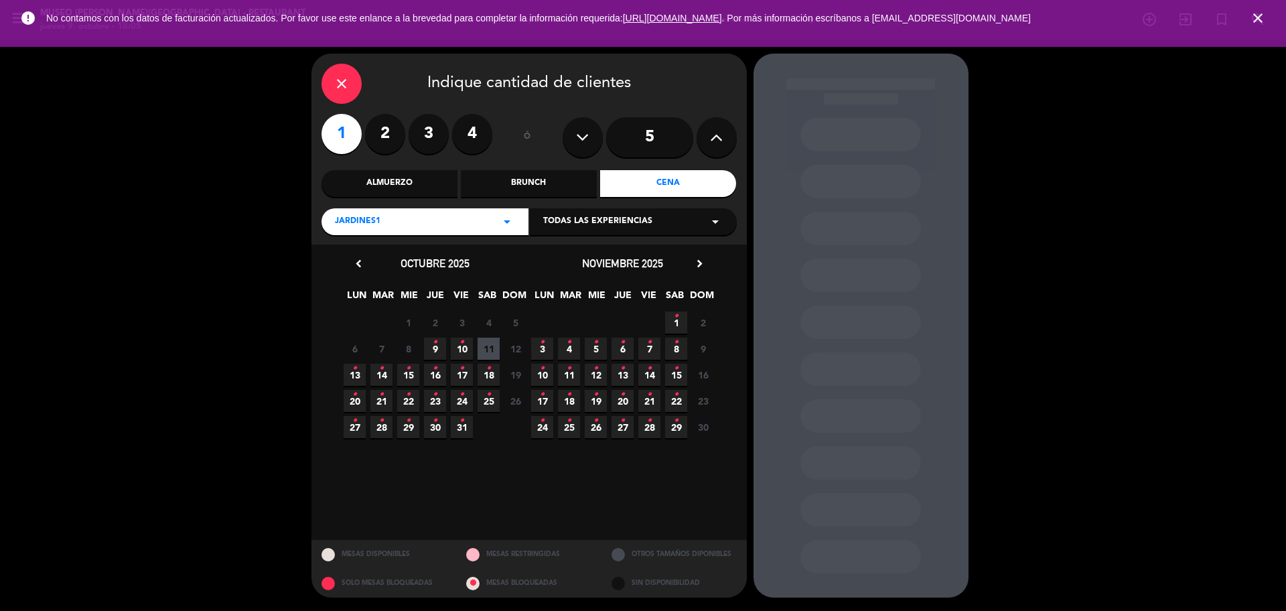
click at [460, 349] on icon "•" at bounding box center [462, 342] width 5 height 21
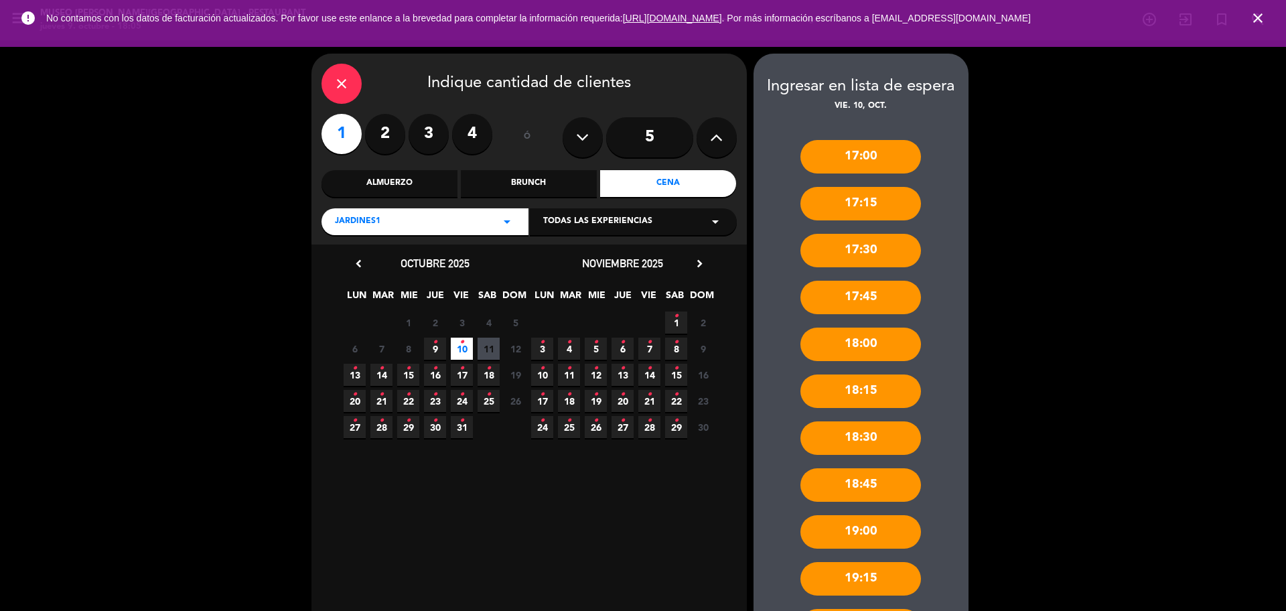
click at [488, 218] on div "Jardines1 arrow_drop_down" at bounding box center [425, 221] width 207 height 27
click at [385, 297] on div "Roof Top" at bounding box center [425, 294] width 180 height 13
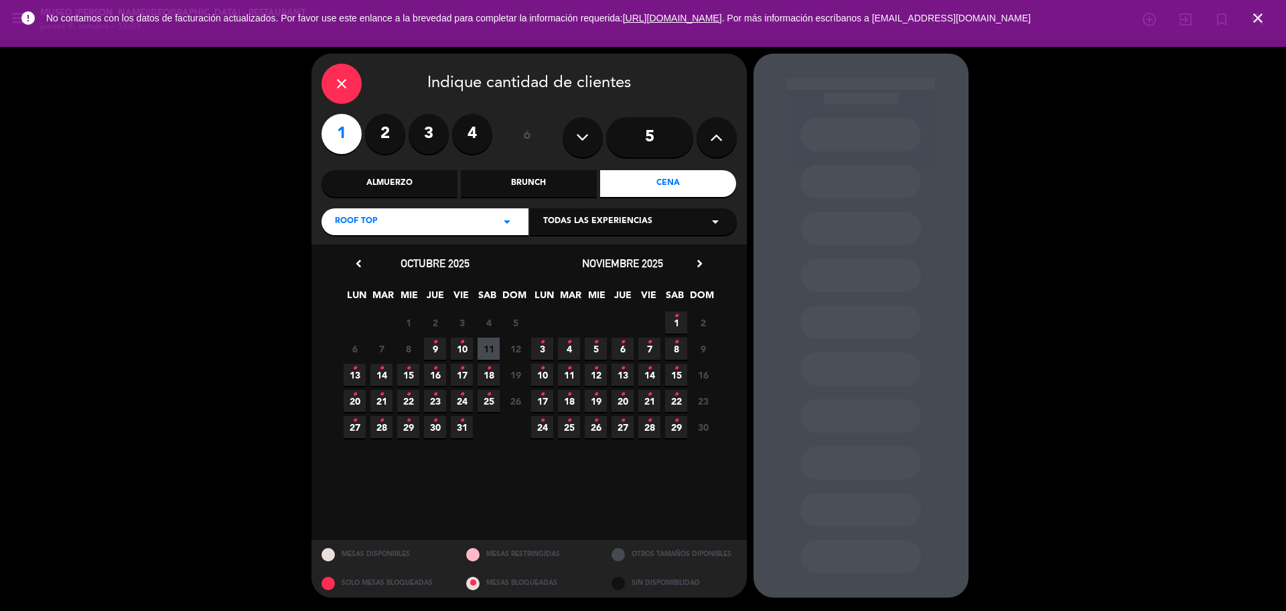
click at [462, 351] on icon "•" at bounding box center [462, 342] width 5 height 21
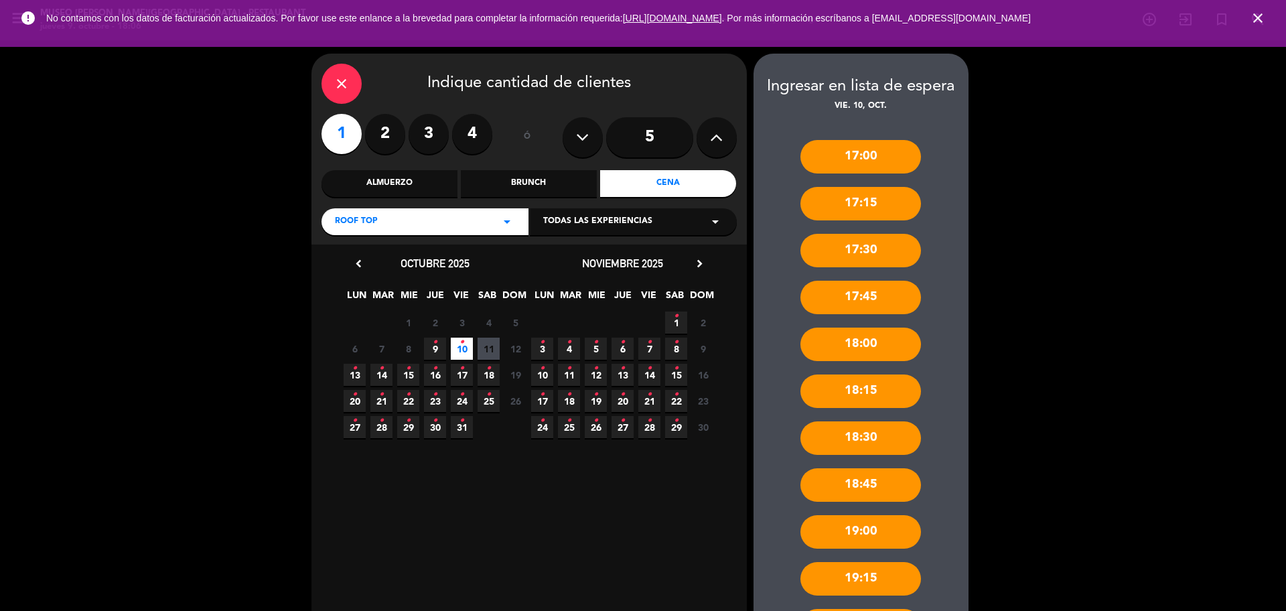
click at [431, 216] on div "Roof Top arrow_drop_down" at bounding box center [425, 221] width 207 height 27
click at [393, 314] on div "Salón1" at bounding box center [425, 314] width 180 height 13
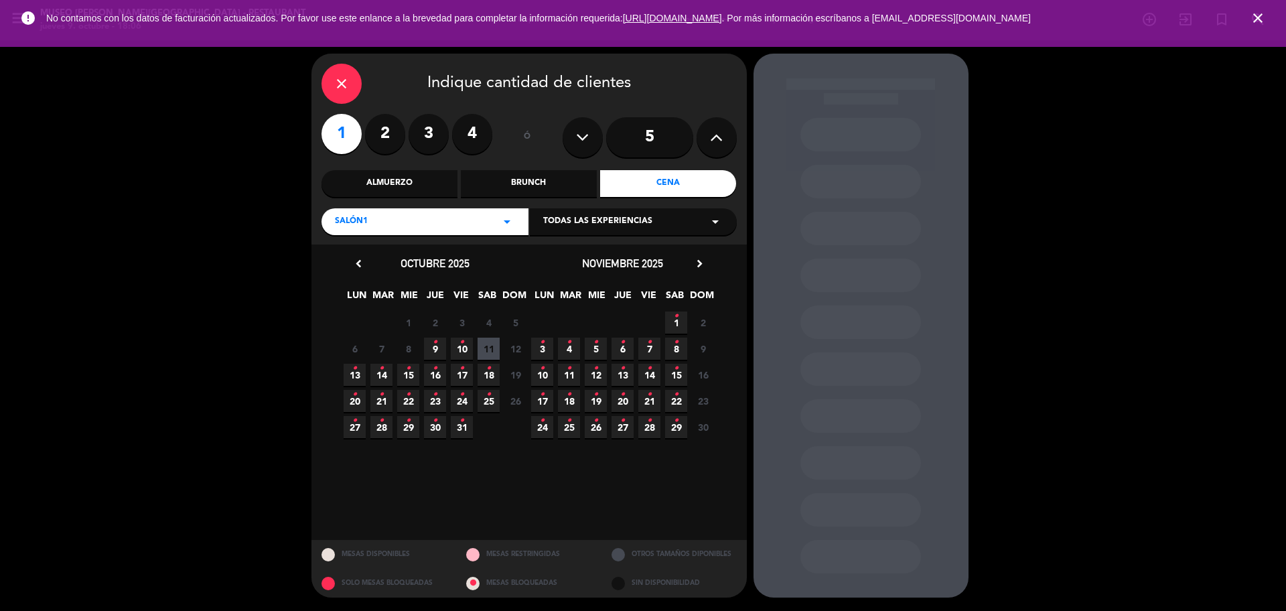
click at [462, 346] on icon "•" at bounding box center [462, 342] width 5 height 21
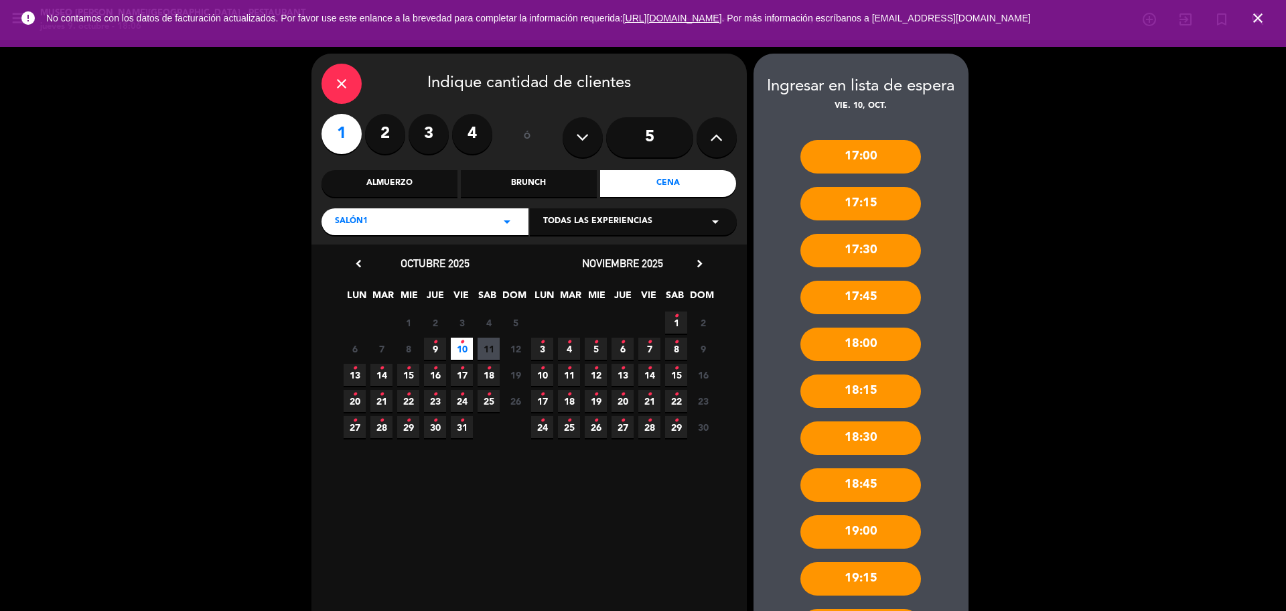
click at [1258, 21] on icon "close" at bounding box center [1258, 18] width 16 height 16
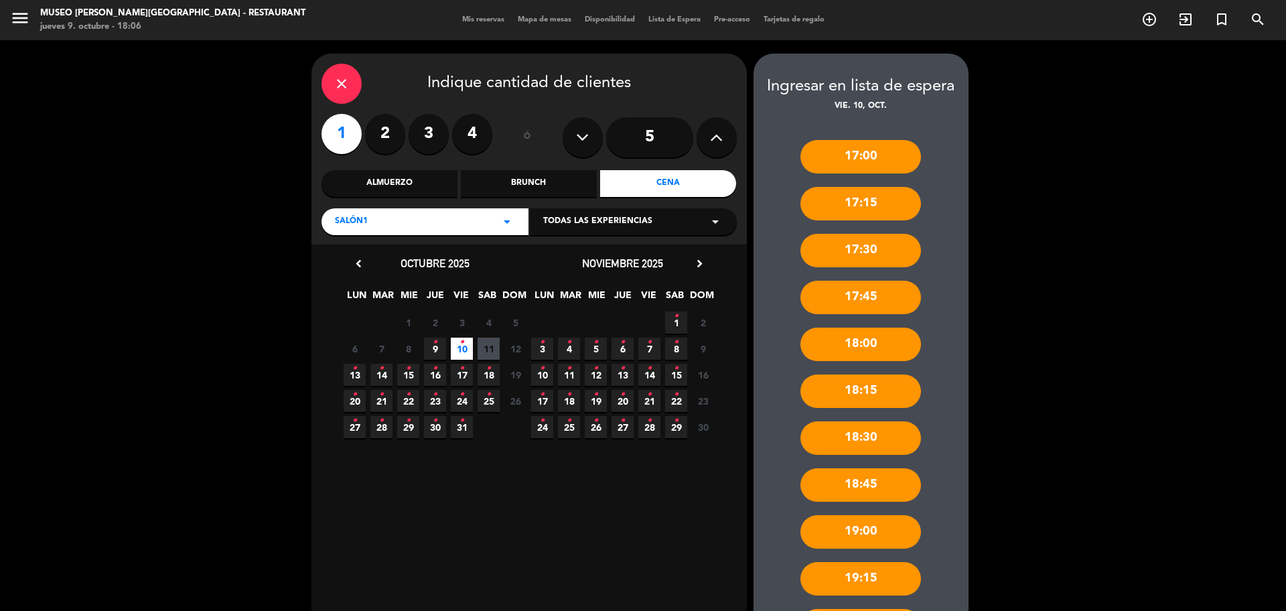
click at [707, 184] on div "Cena" at bounding box center [668, 183] width 136 height 27
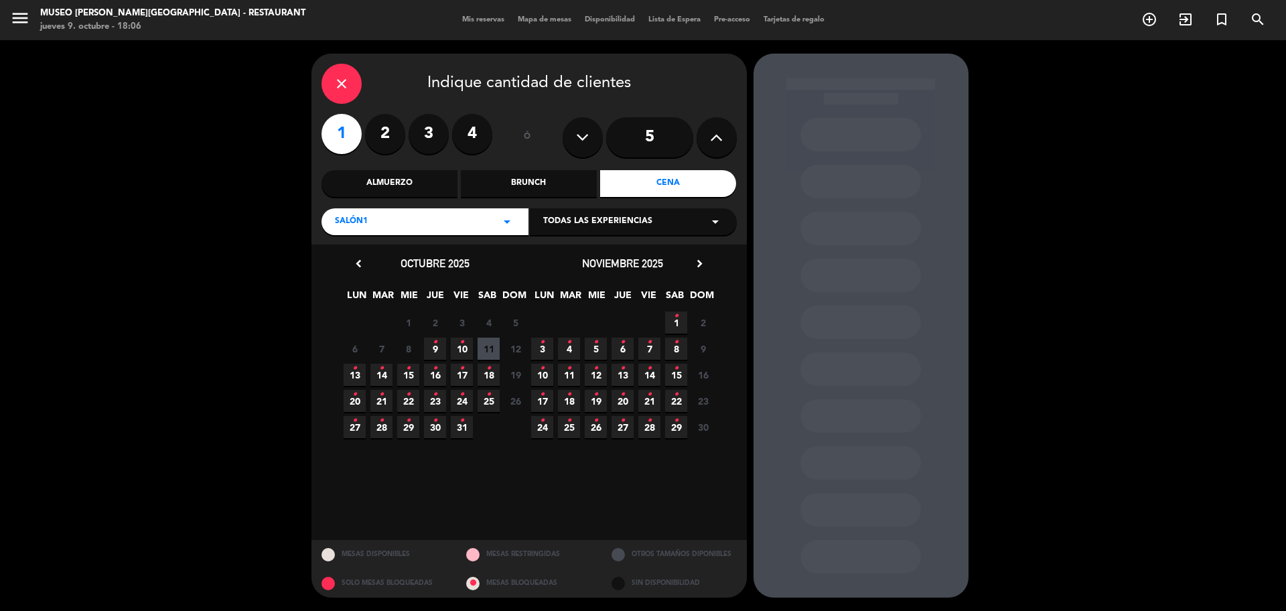
click at [462, 347] on icon "•" at bounding box center [462, 342] width 5 height 21
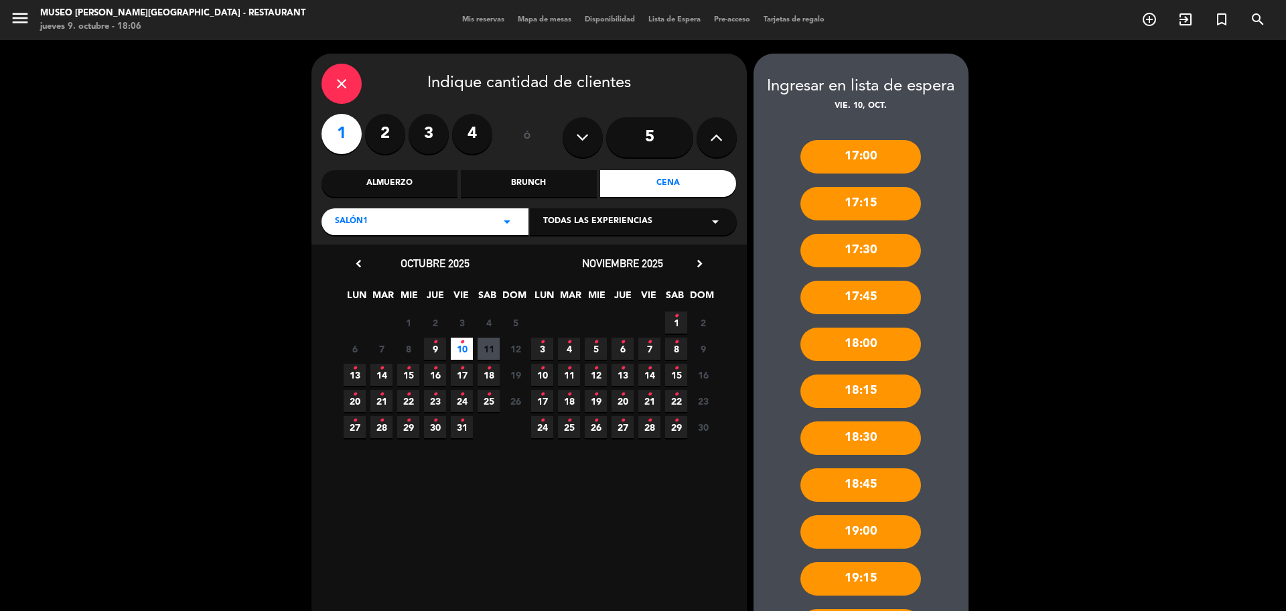
click at [340, 92] on div "close" at bounding box center [342, 84] width 40 height 40
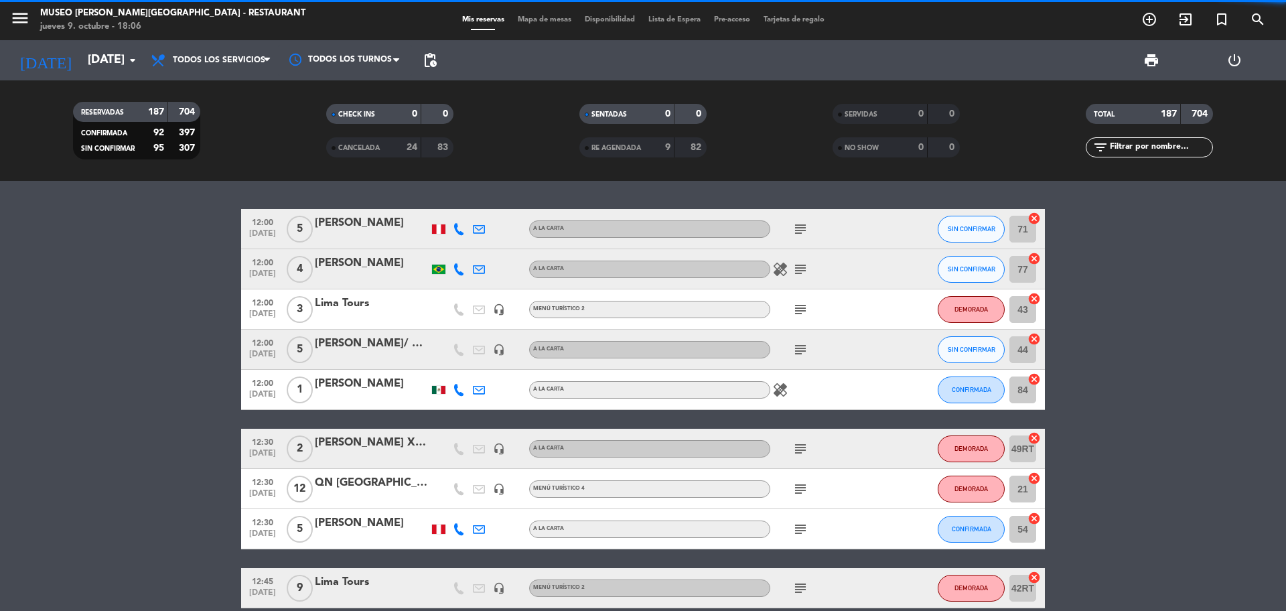
click at [187, 69] on span "Todos los servicios" at bounding box center [211, 60] width 134 height 29
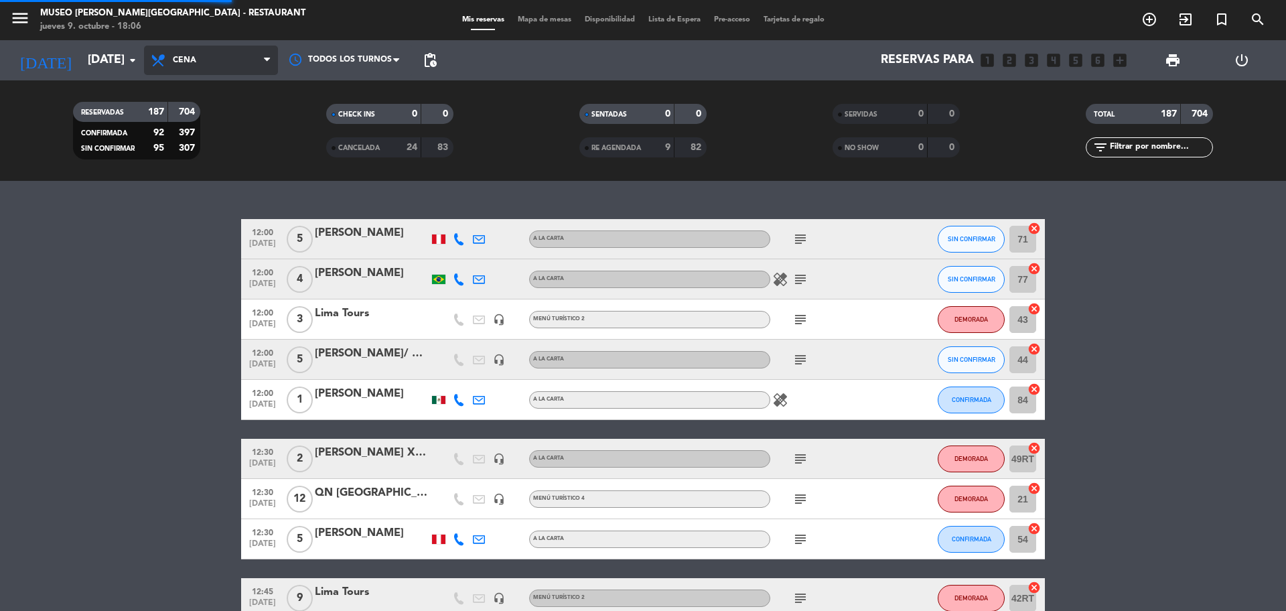
click at [192, 169] on div "menu [GEOGRAPHIC_DATA][PERSON_NAME] - Restaurant [DATE] 9. octubre - 18:06 Mis …" at bounding box center [643, 90] width 1286 height 181
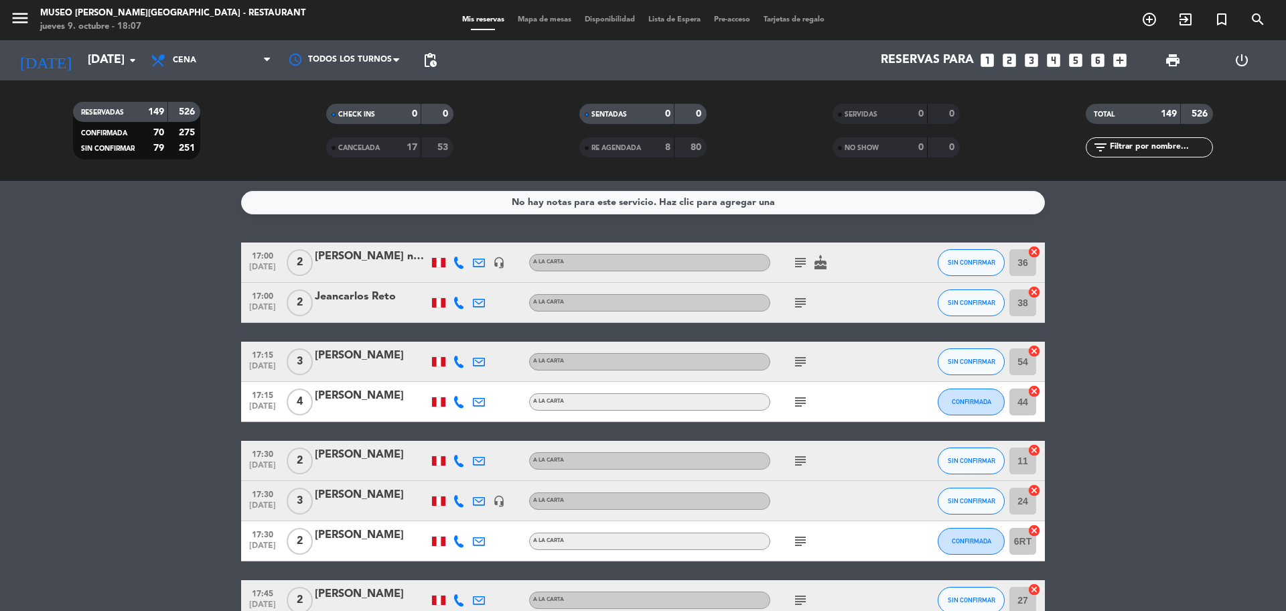
click at [990, 58] on icon "looks_one" at bounding box center [987, 60] width 17 height 17
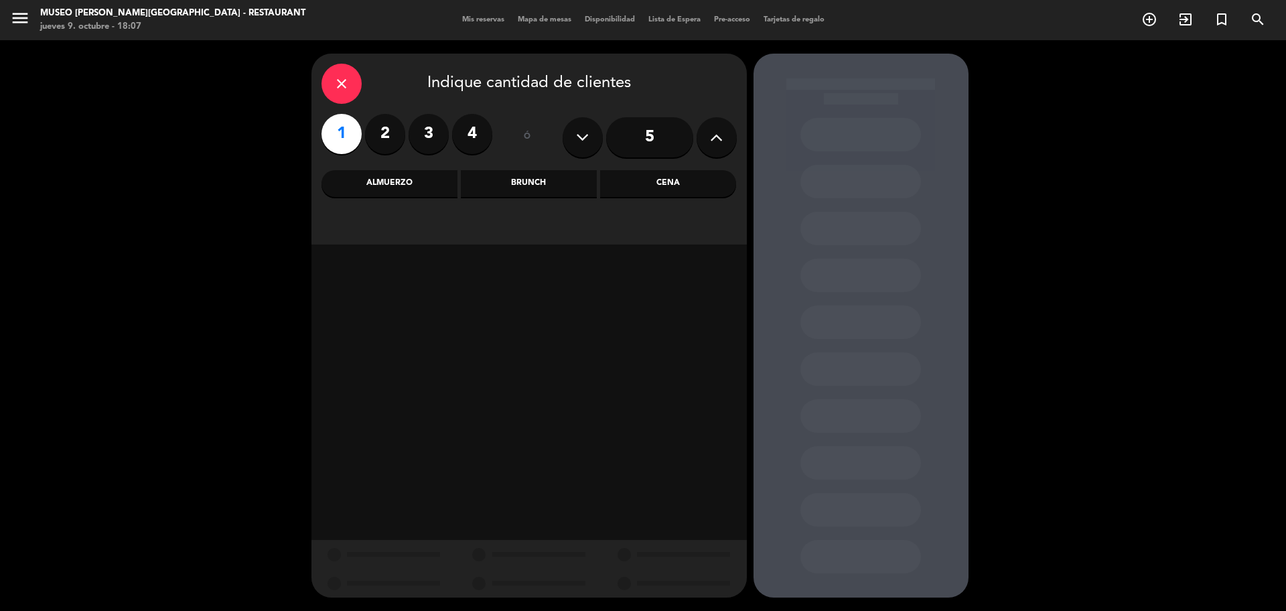
click at [657, 184] on div "Cena" at bounding box center [668, 183] width 136 height 27
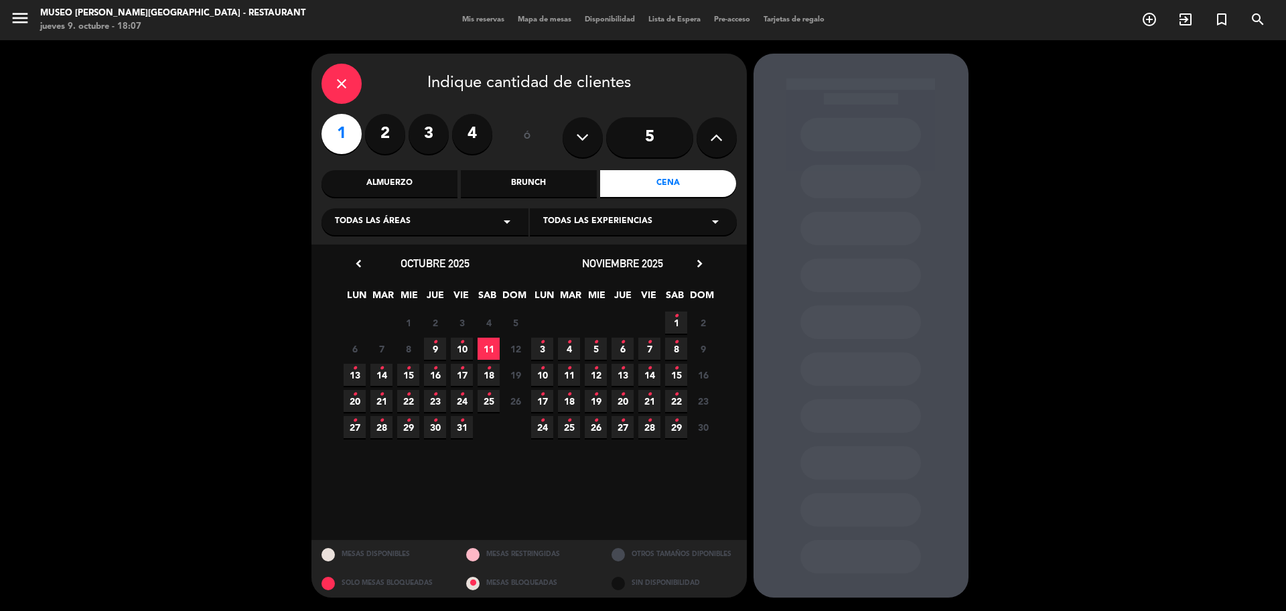
click at [469, 354] on span "10 •" at bounding box center [462, 349] width 22 height 22
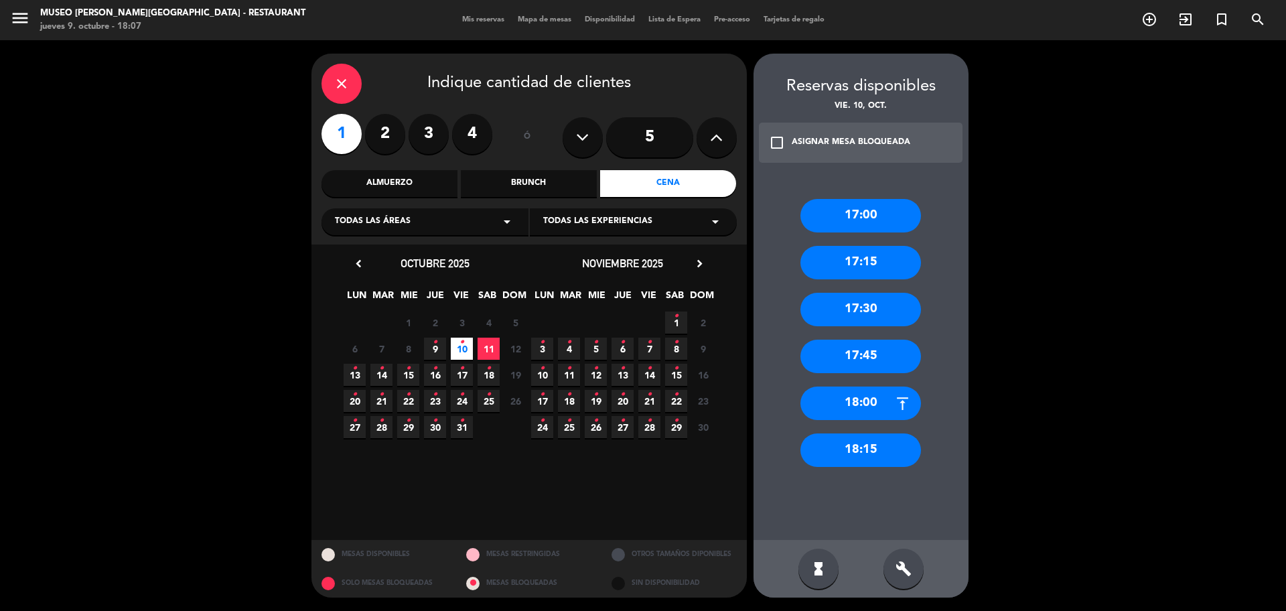
click at [889, 447] on div "18:15" at bounding box center [861, 449] width 121 height 33
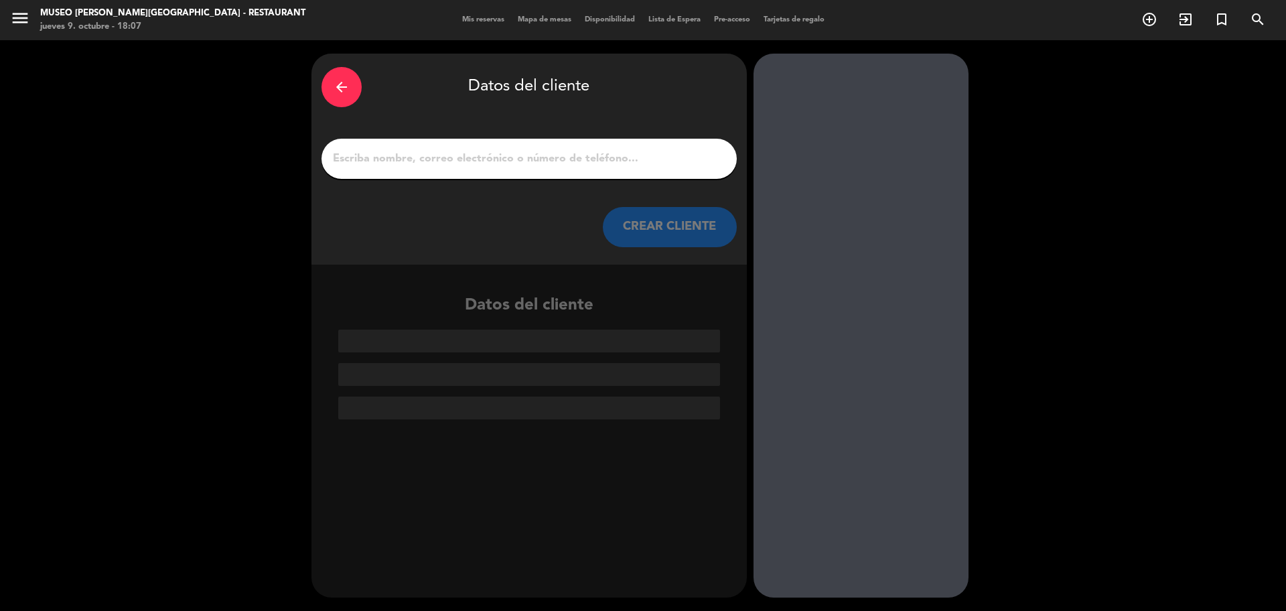
click at [497, 163] on input "1" at bounding box center [529, 158] width 395 height 19
paste input "VIPAC/[PERSON_NAME]"
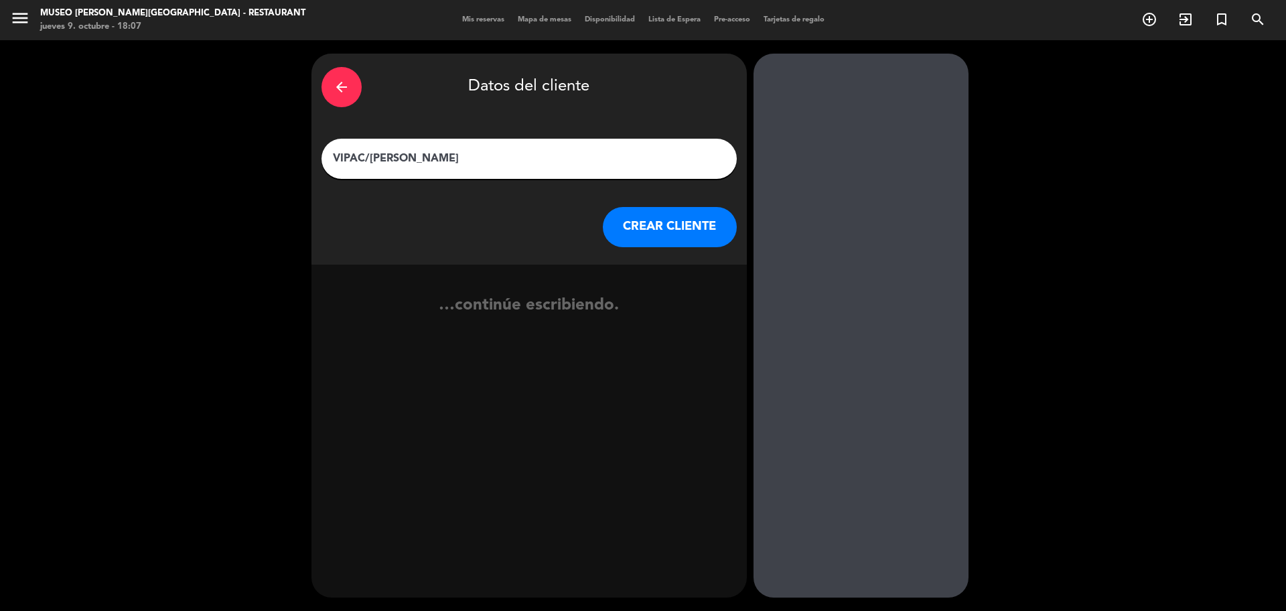
type input "VIPAC/[PERSON_NAME]"
click at [642, 210] on button "CREAR CLIENTE" at bounding box center [670, 227] width 134 height 40
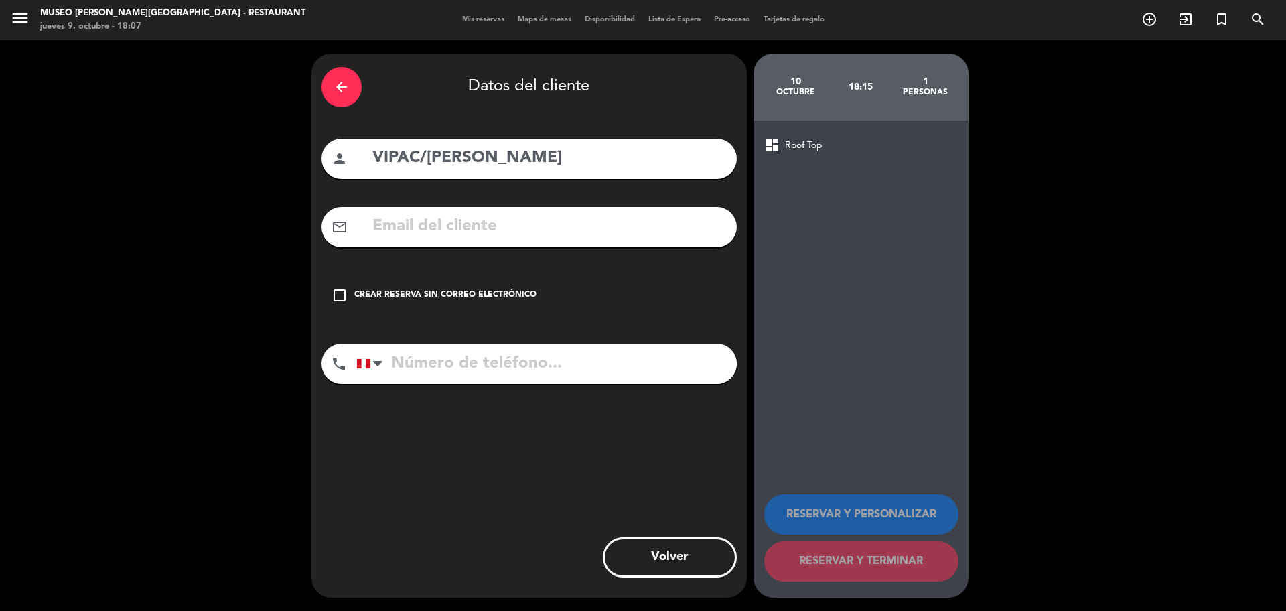
click at [469, 303] on div "check_box_outline_blank Crear reserva sin correo electrónico" at bounding box center [529, 295] width 415 height 40
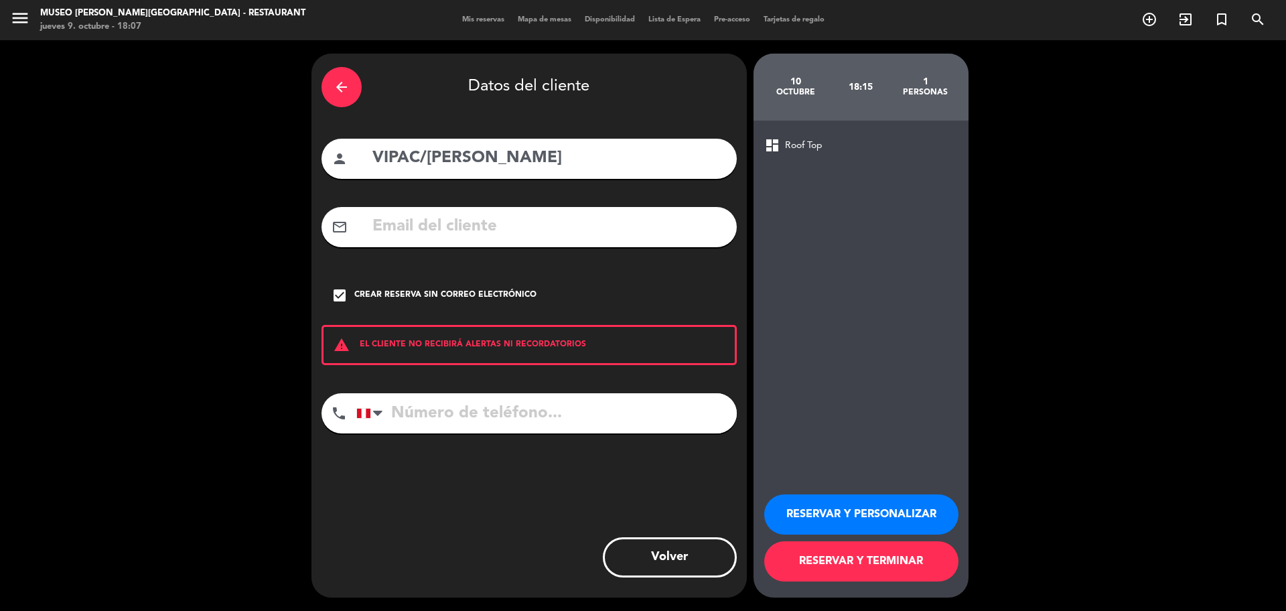
drag, startPoint x: 799, startPoint y: 516, endPoint x: 794, endPoint y: 510, distance: 7.2
click at [799, 517] on button "RESERVAR Y PERSONALIZAR" at bounding box center [861, 514] width 194 height 40
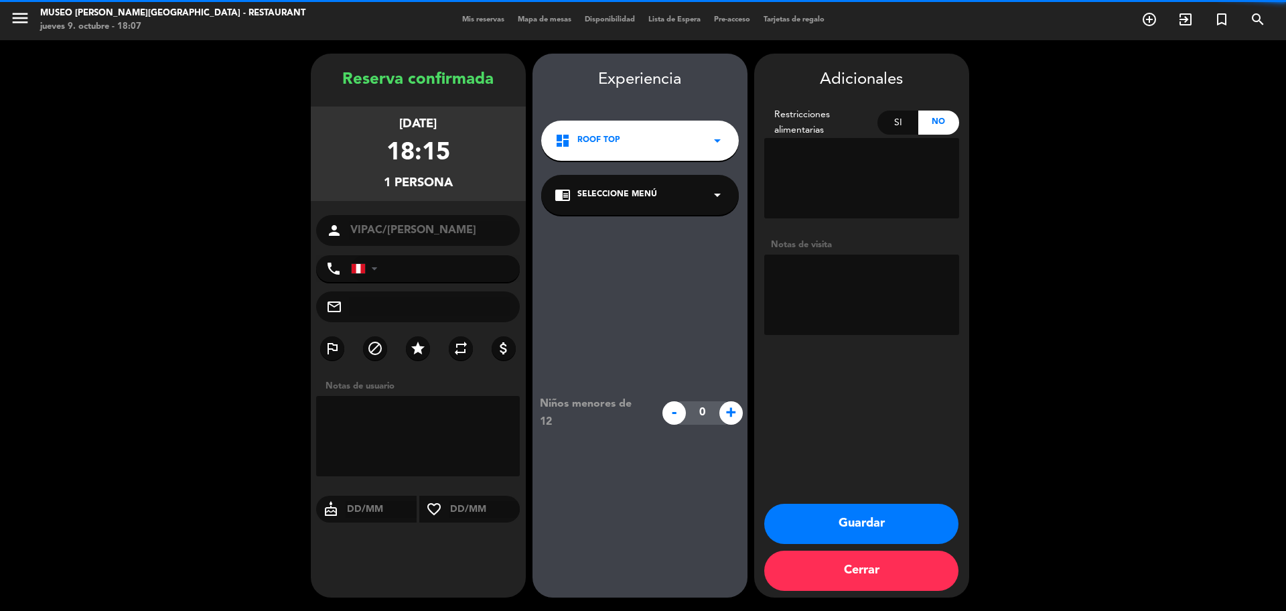
click at [806, 511] on button "Guardar" at bounding box center [861, 524] width 194 height 40
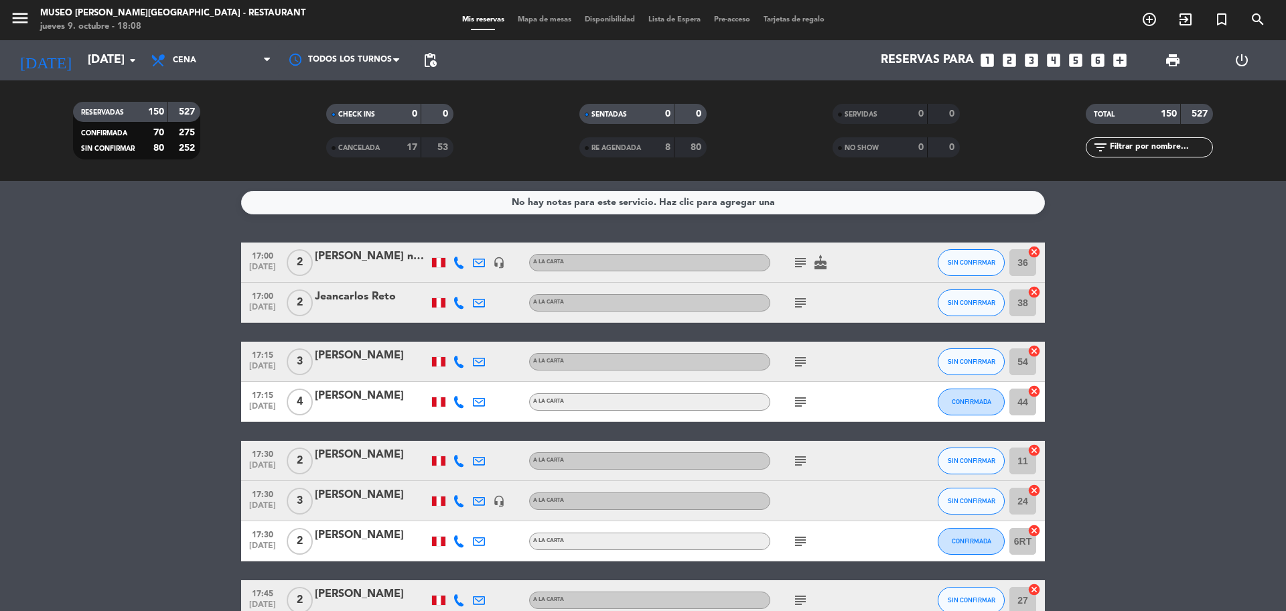
click at [1133, 147] on input "text" at bounding box center [1161, 147] width 104 height 15
paste input "VIPAC/[PERSON_NAME]"
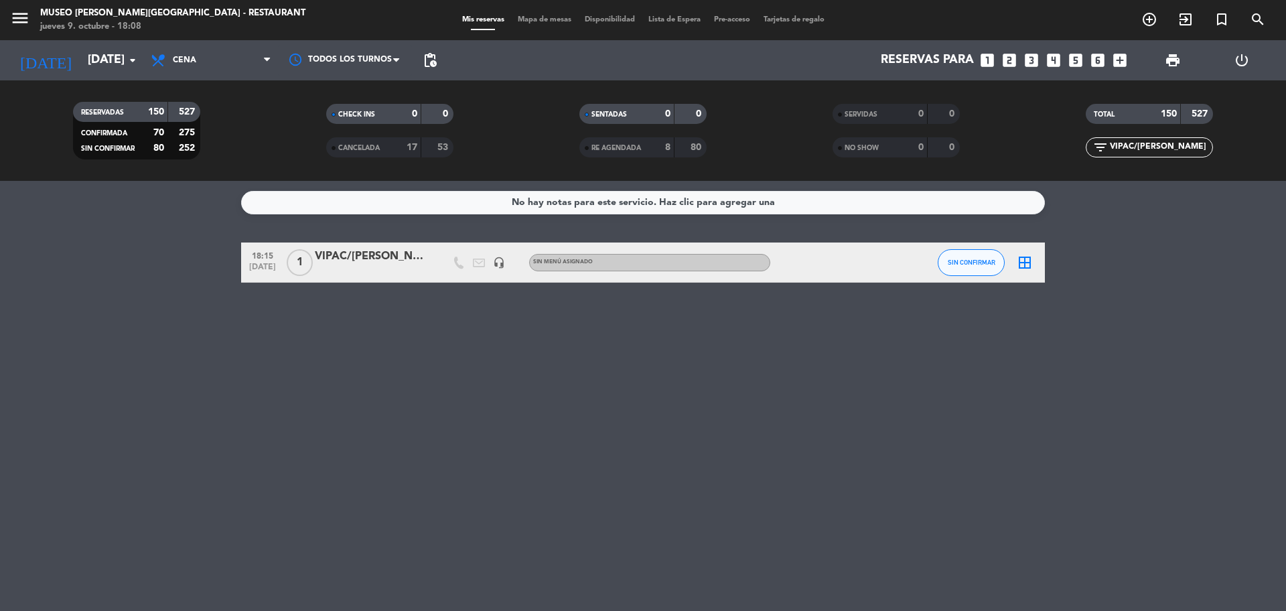
type input "VIPAC/[PERSON_NAME]"
click at [365, 268] on div at bounding box center [372, 271] width 114 height 11
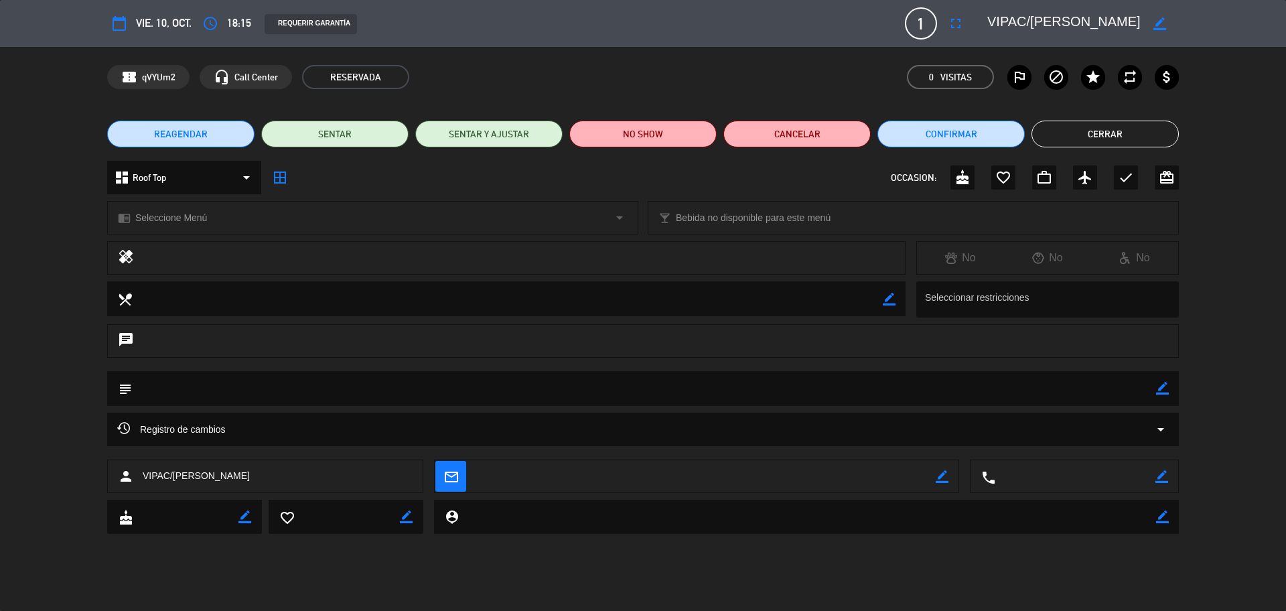
click at [225, 35] on div "access_time 18:15" at bounding box center [224, 23] width 53 height 24
click at [222, 29] on button "access_time" at bounding box center [210, 23] width 24 height 24
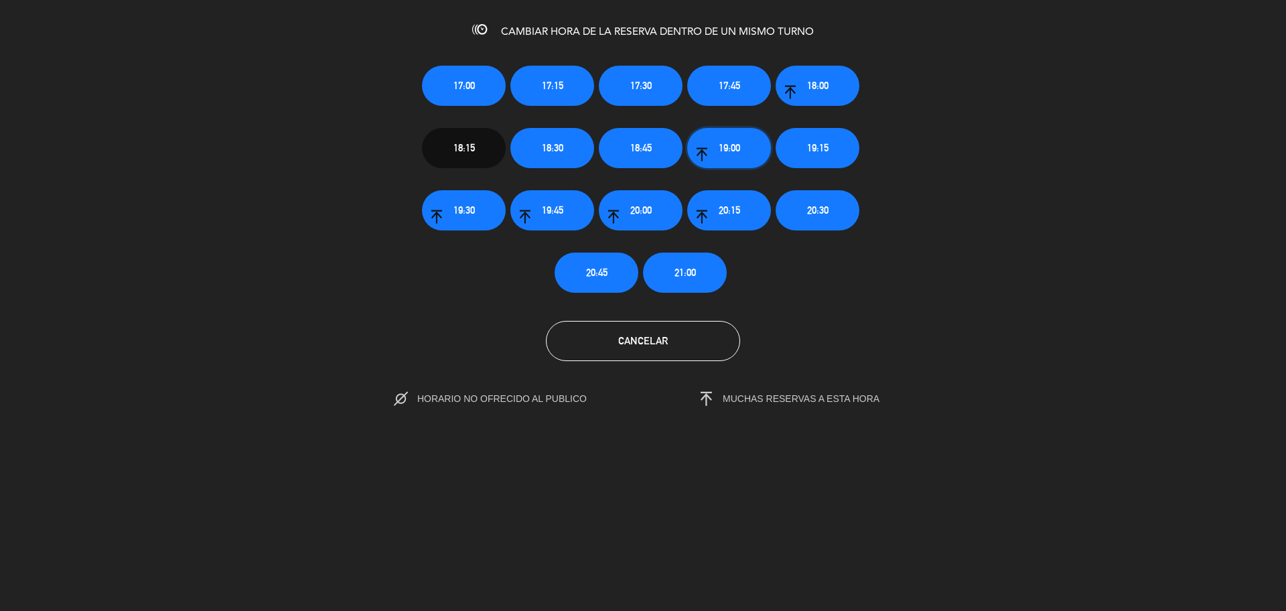
click at [753, 142] on button "19:00" at bounding box center [729, 148] width 84 height 40
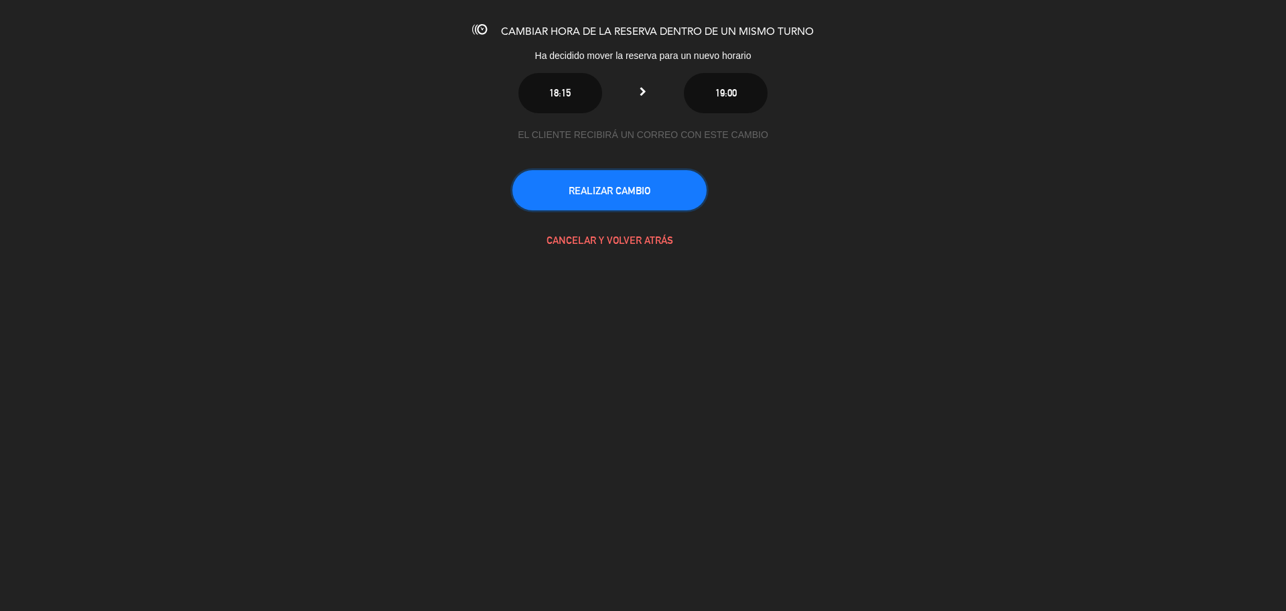
click at [655, 186] on button "REALIZAR CAMBIO" at bounding box center [609, 190] width 194 height 40
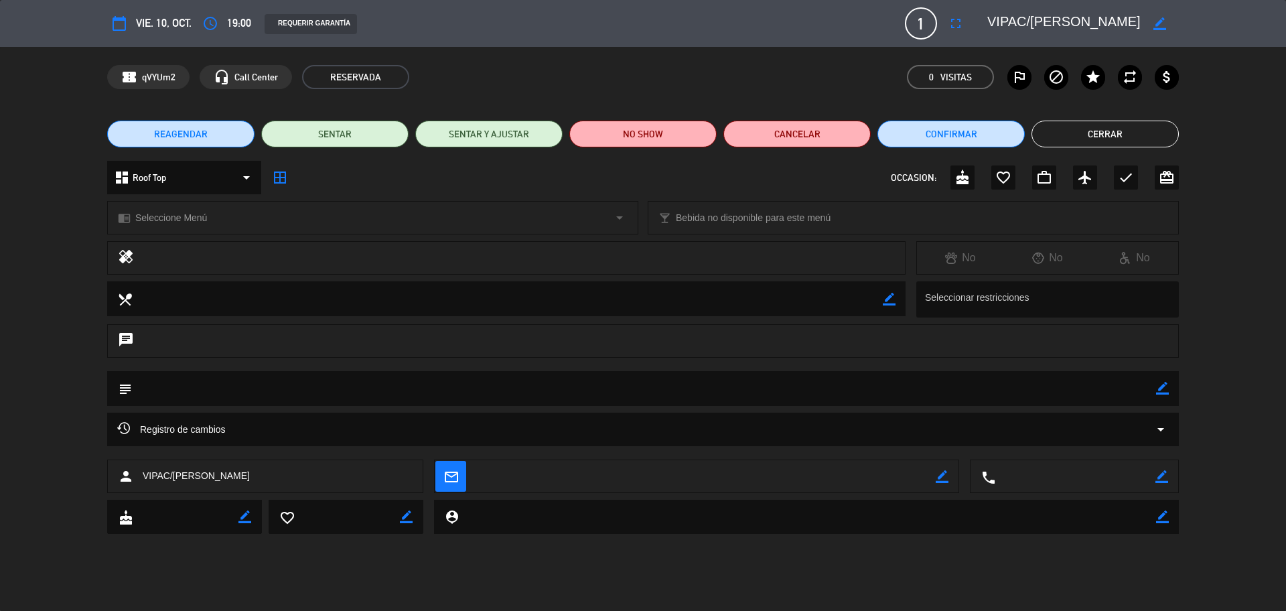
click at [281, 227] on div "chrome_reader_mode Seleccione Menú arrow_drop_down" at bounding box center [373, 218] width 530 height 32
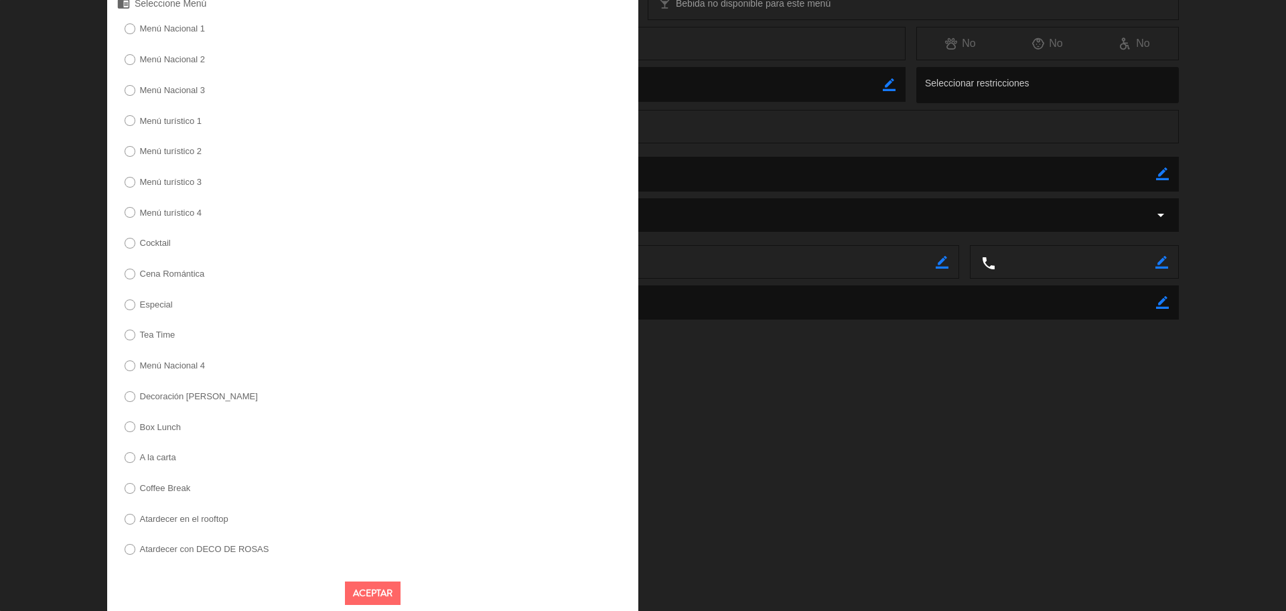
scroll to position [226, 0]
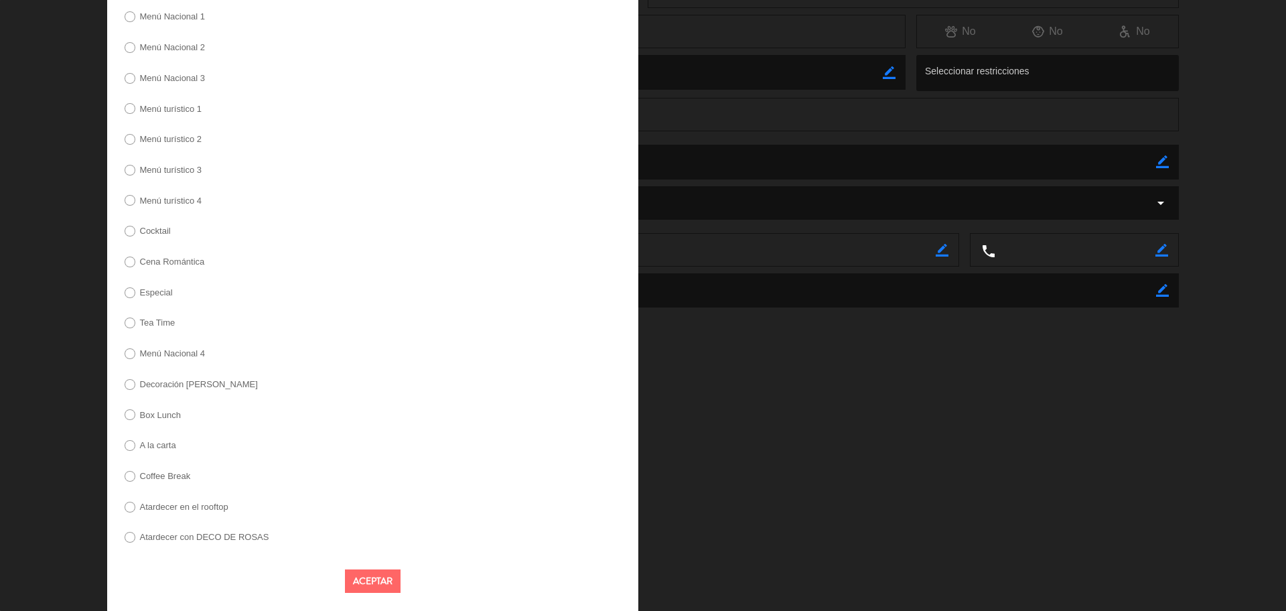
click at [182, 299] on div "Especial" at bounding box center [372, 296] width 531 height 26
click at [176, 288] on label "Especial" at bounding box center [148, 293] width 62 height 21
click at [381, 593] on div "Aceptar" at bounding box center [372, 581] width 531 height 44
click at [381, 585] on button "Aceptar" at bounding box center [373, 580] width 56 height 23
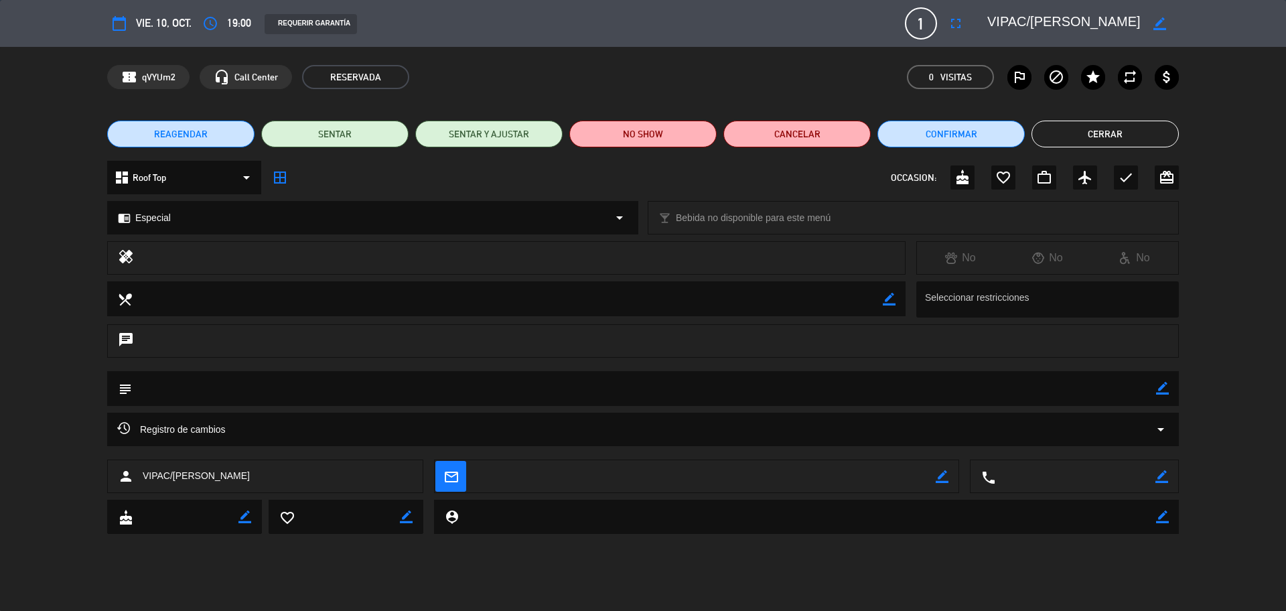
scroll to position [0, 0]
click at [1162, 391] on icon "border_color" at bounding box center [1162, 388] width 13 height 13
click at [1122, 391] on textarea at bounding box center [644, 388] width 1024 height 34
paste textarea "PAGADO Y ENVIADO A CAJA 16/9 *URGENTE* Cafe del [GEOGRAPHIC_DATA][PERSON_NAME].…"
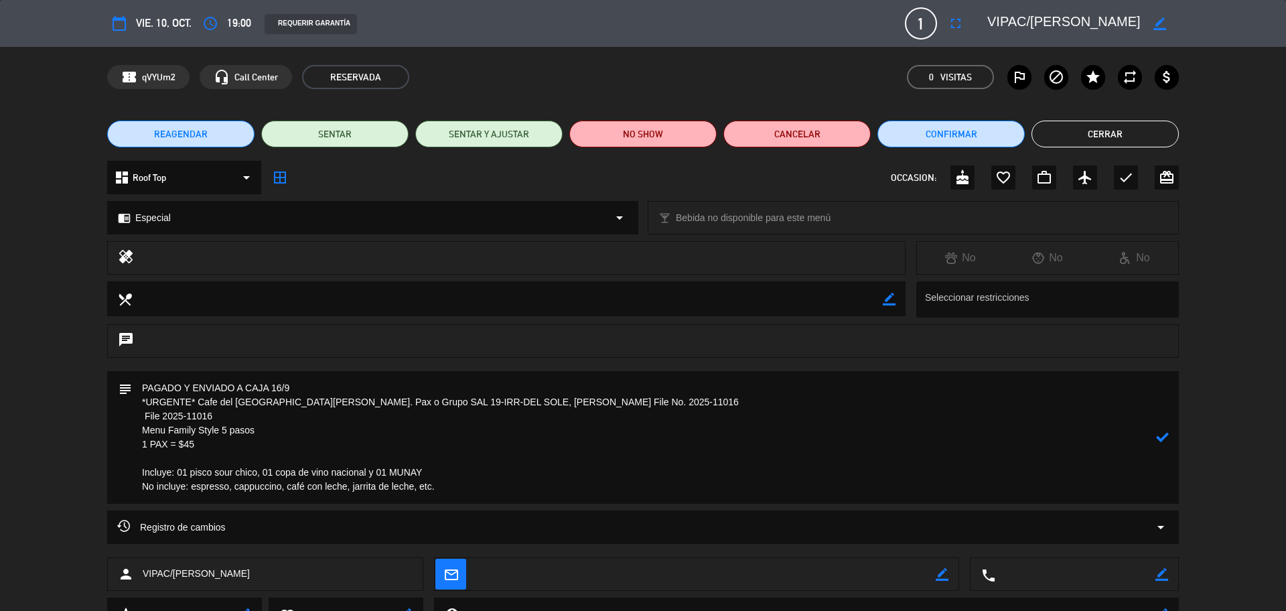
type textarea "PAGADO Y ENVIADO A CAJA 16/9 *URGENTE* Cafe del [GEOGRAPHIC_DATA][PERSON_NAME].…"
click at [1158, 439] on icon at bounding box center [1162, 437] width 13 height 13
click at [1162, 439] on icon "border_color" at bounding box center [1162, 437] width 13 height 13
click at [1162, 439] on icon at bounding box center [1162, 437] width 13 height 13
click at [1164, 441] on icon "border_color" at bounding box center [1162, 437] width 13 height 13
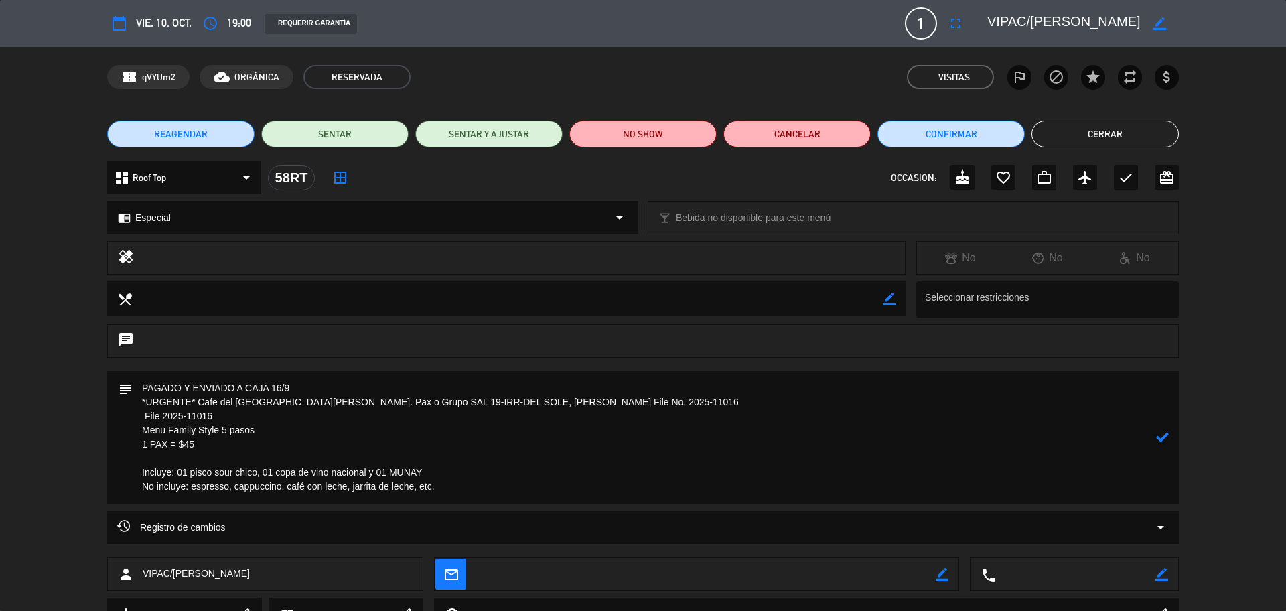
click at [1164, 441] on icon at bounding box center [1162, 437] width 13 height 13
click at [1096, 134] on button "Cerrar" at bounding box center [1105, 134] width 147 height 27
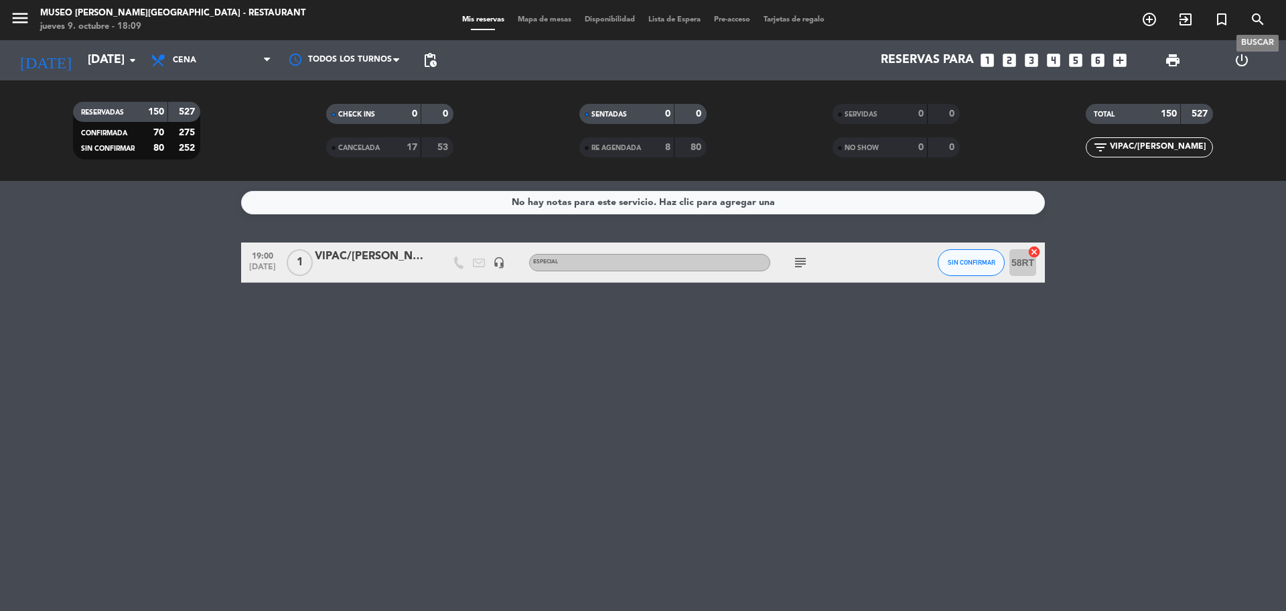
click at [1251, 25] on icon "search" at bounding box center [1258, 19] width 16 height 16
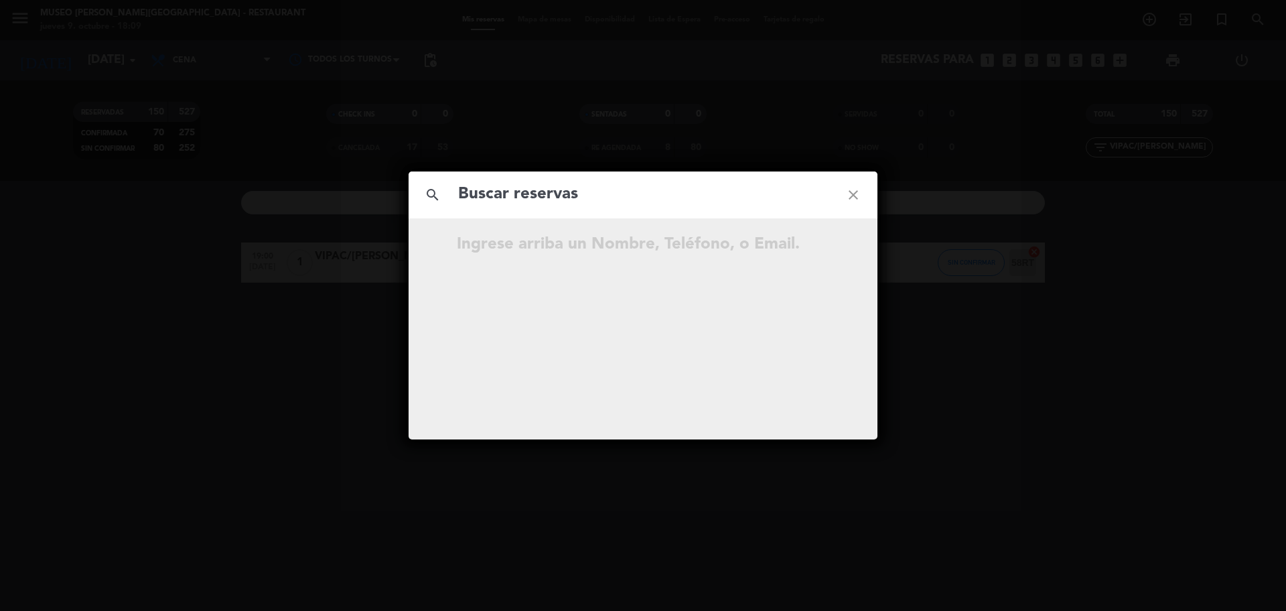
click at [680, 207] on input "text" at bounding box center [643, 194] width 372 height 27
click at [523, 206] on input "915 222 245" at bounding box center [643, 194] width 372 height 27
type input "915222245"
click at [555, 199] on input "915222245" at bounding box center [643, 194] width 372 height 27
click at [823, 249] on icon "open_in_new" at bounding box center [820, 246] width 16 height 16
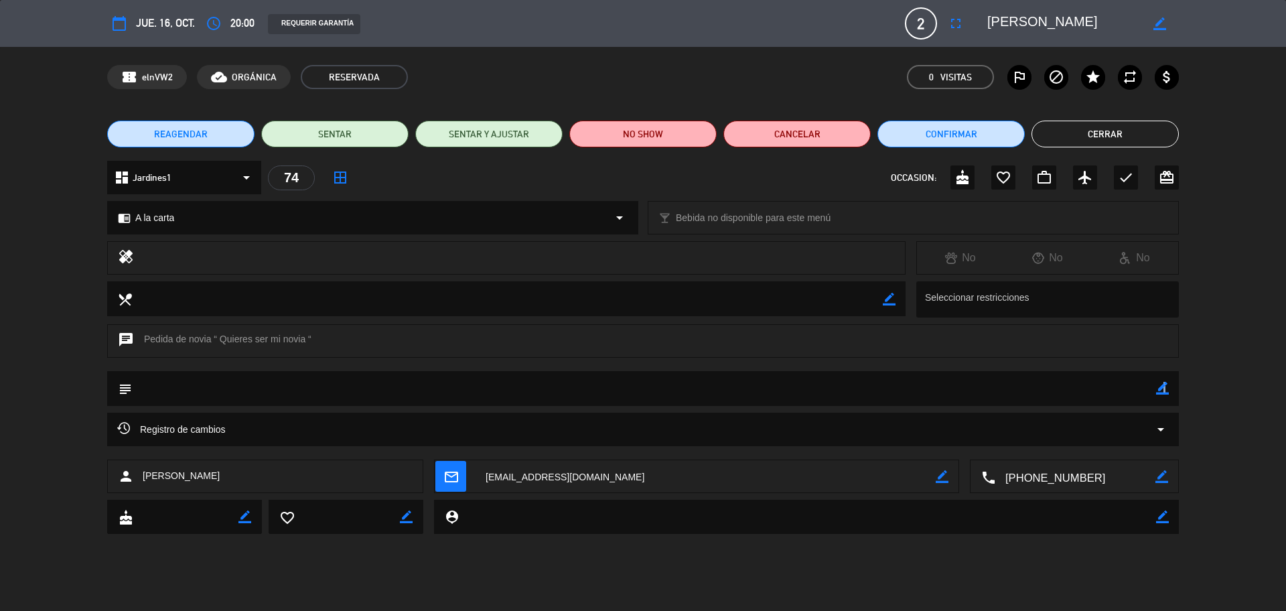
drag, startPoint x: 1164, startPoint y: 388, endPoint x: 1145, endPoint y: 388, distance: 19.4
click at [1162, 388] on icon "border_color" at bounding box center [1162, 388] width 13 height 13
drag, startPoint x: 1135, startPoint y: 389, endPoint x: 1128, endPoint y: 384, distance: 8.2
click at [1134, 389] on textarea at bounding box center [644, 388] width 1024 height 34
type textarea "postre: ¿Quieres ser mi novia?"
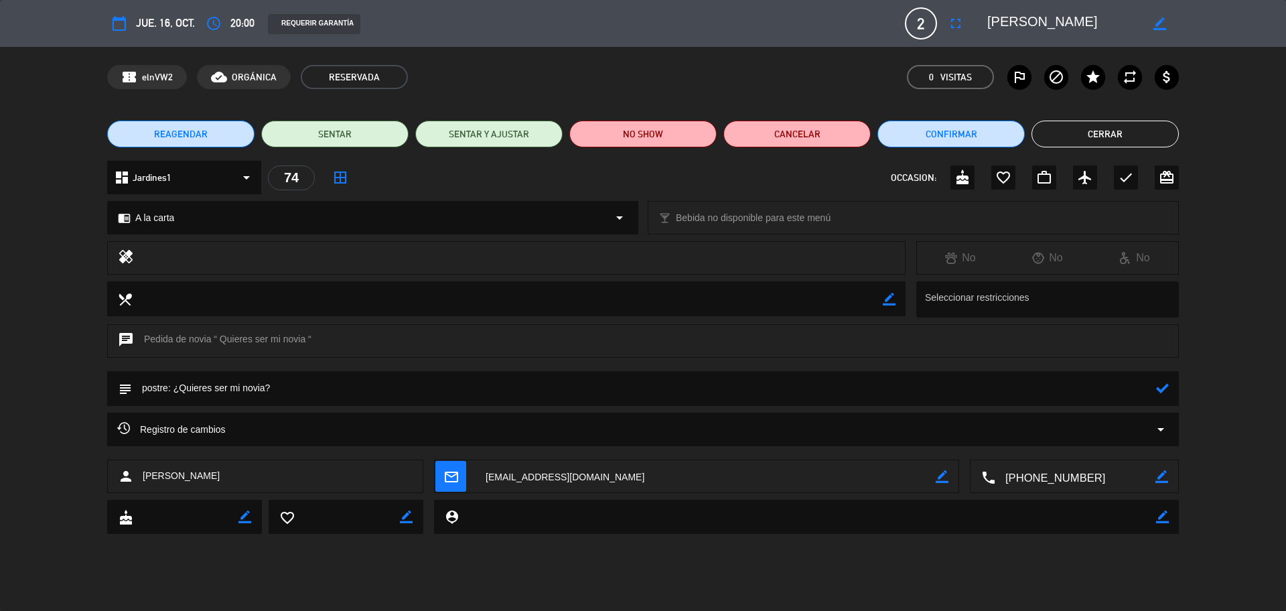
click at [1166, 391] on icon at bounding box center [1162, 388] width 13 height 13
drag, startPoint x: 1122, startPoint y: 176, endPoint x: 1121, endPoint y: 167, distance: 8.7
click at [1121, 176] on icon "check" at bounding box center [1126, 177] width 16 height 16
click at [1136, 137] on button "Cerrar" at bounding box center [1105, 134] width 147 height 27
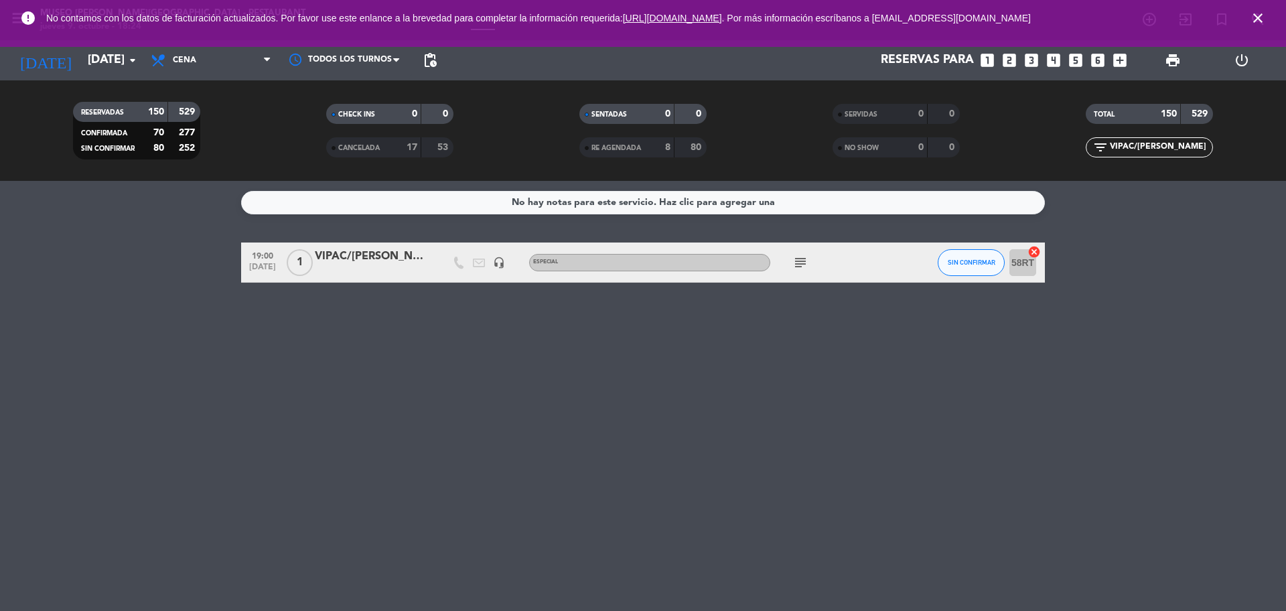
click at [1263, 22] on icon "close" at bounding box center [1258, 18] width 16 height 16
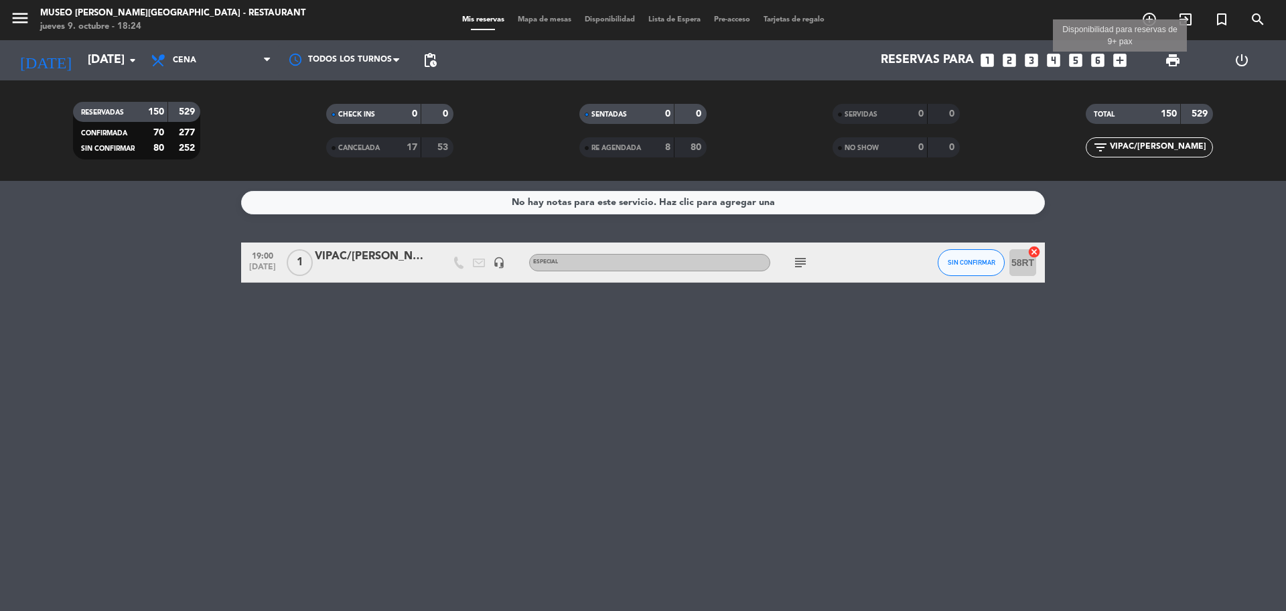
click at [1125, 64] on icon "add_box" at bounding box center [1119, 60] width 17 height 17
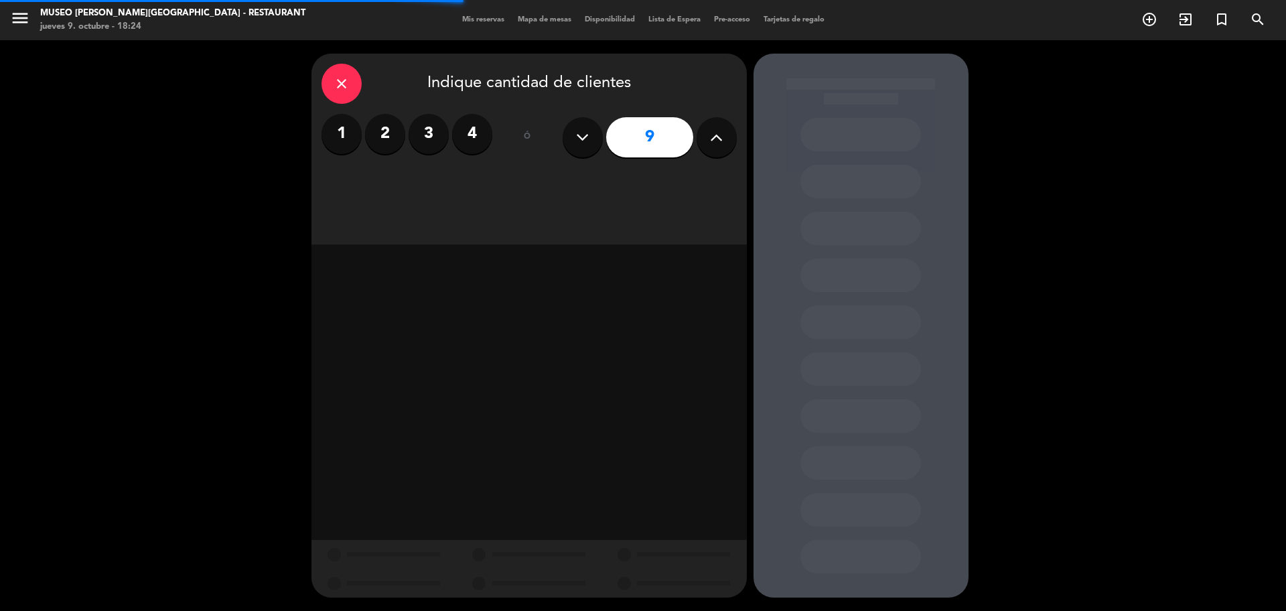
click at [718, 149] on button at bounding box center [717, 137] width 40 height 40
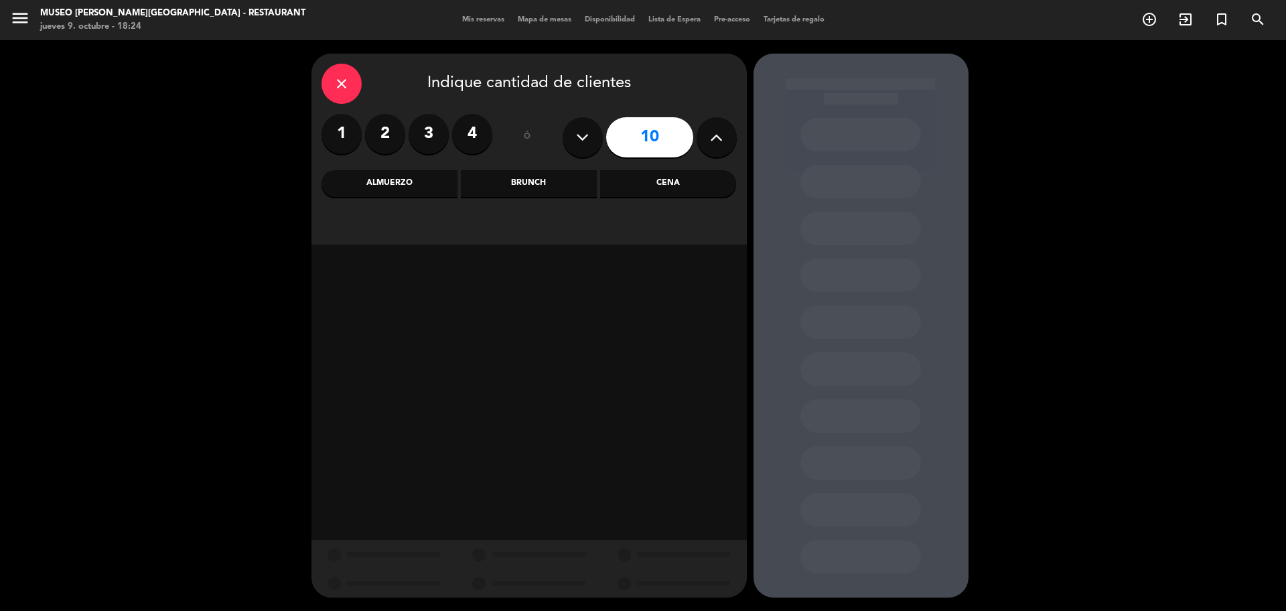
click at [718, 149] on button at bounding box center [717, 137] width 40 height 40
type input "11"
click at [538, 167] on div "close Indique cantidad de clientes 1 2 3 4 ó 11 Almuerzo Brunch Cena" at bounding box center [528, 149] width 435 height 191
click at [539, 168] on div "close Indique cantidad de clientes 1 2 3 4 ó 11 Almuerzo Brunch Cena" at bounding box center [528, 149] width 435 height 191
click at [549, 177] on div "Brunch" at bounding box center [529, 183] width 136 height 27
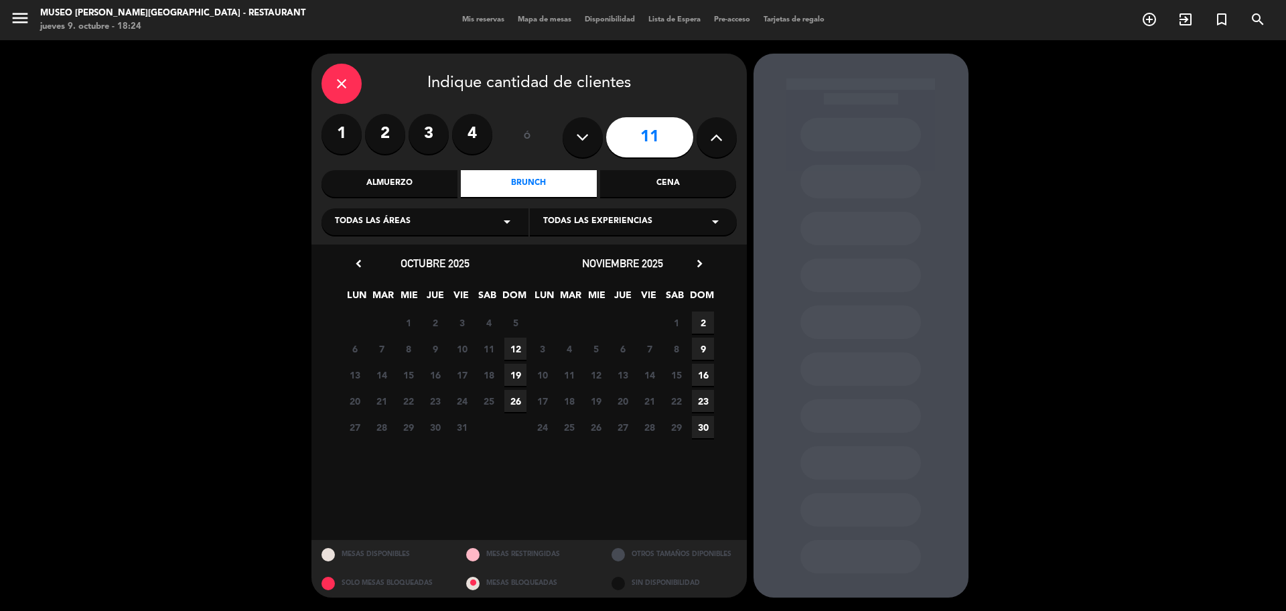
drag, startPoint x: 518, startPoint y: 353, endPoint x: 516, endPoint y: 345, distance: 8.3
click at [518, 352] on span "12" at bounding box center [515, 349] width 22 height 22
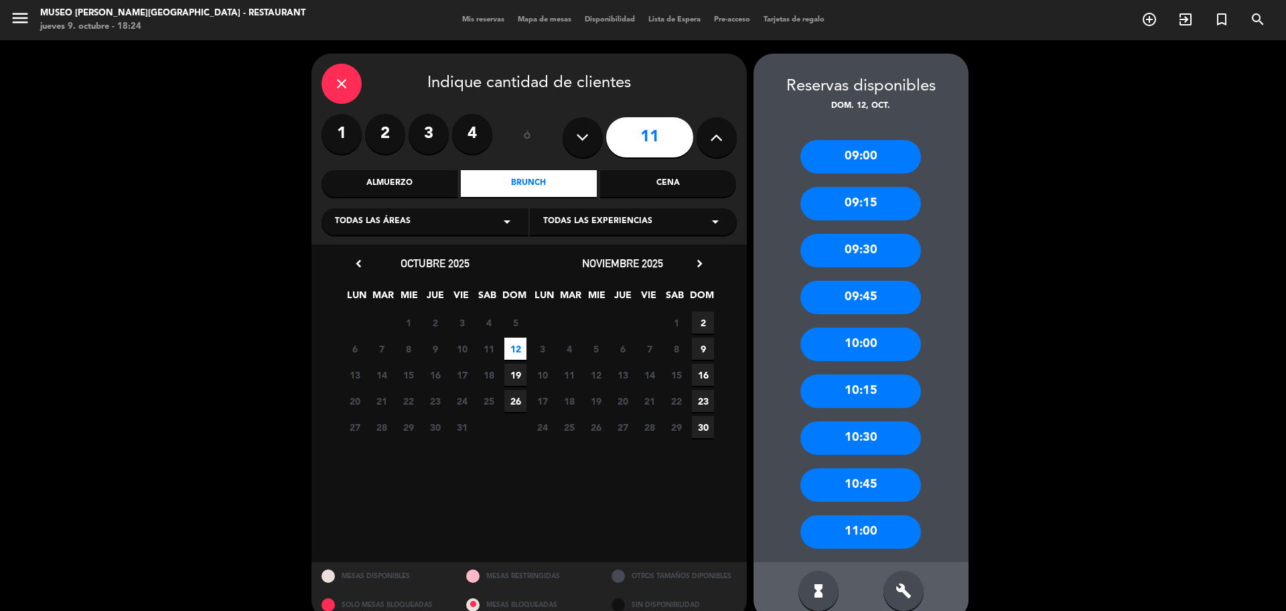
click at [869, 157] on div "09:00" at bounding box center [861, 156] width 121 height 33
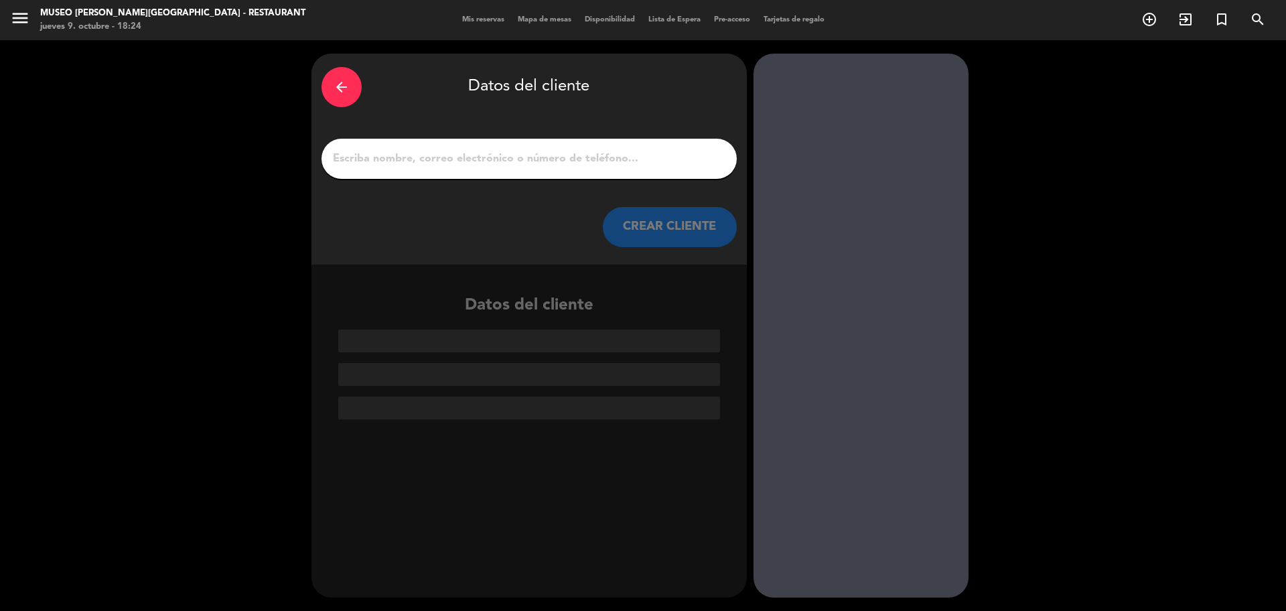
click at [602, 161] on input "1" at bounding box center [529, 158] width 395 height 19
paste input "[PERSON_NAME]"
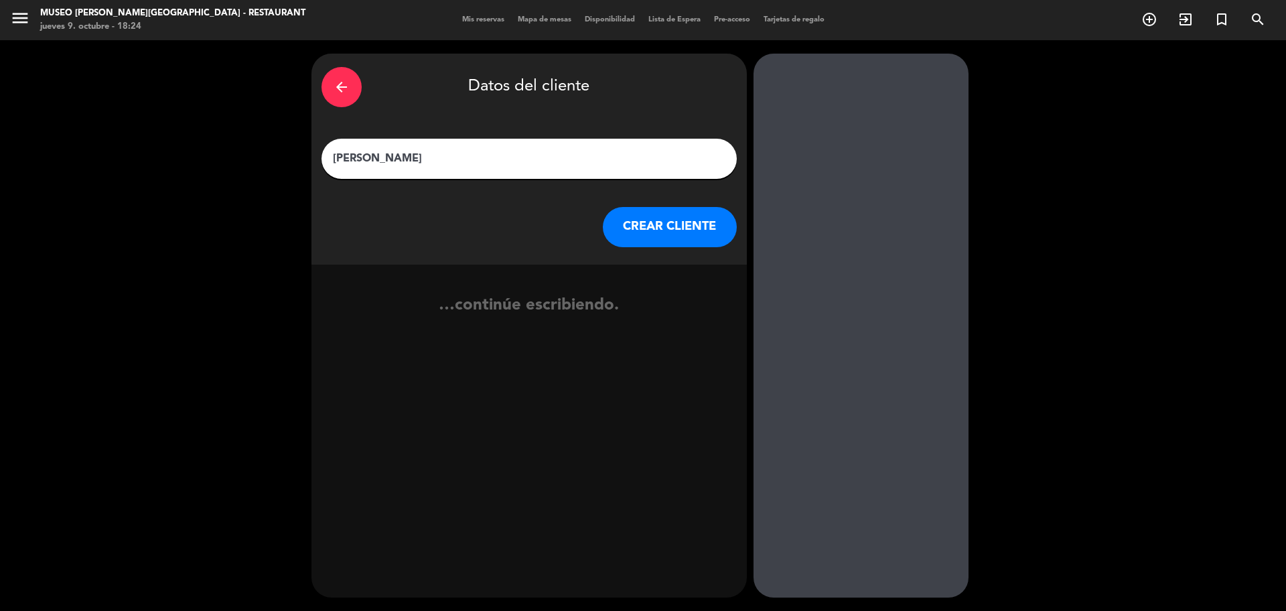
type input "[PERSON_NAME]"
click at [655, 232] on button "CREAR CLIENTE" at bounding box center [670, 227] width 134 height 40
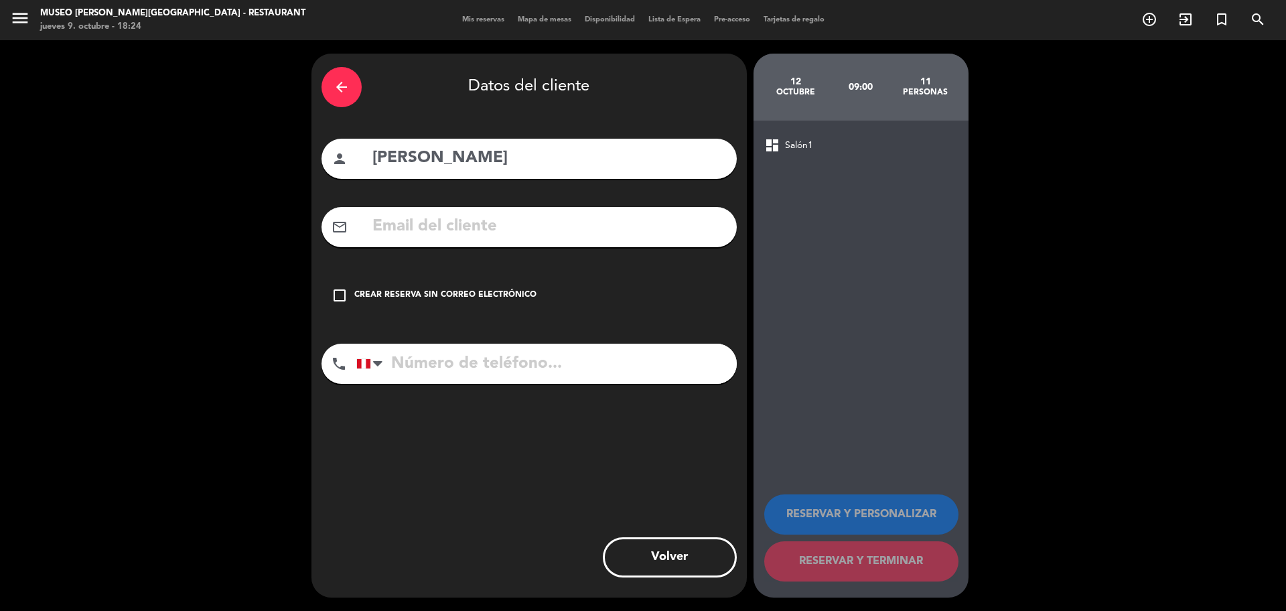
paste input "[PERSON_NAME] [PERSON_NAME][EMAIL_ADDRESS]"
click at [574, 236] on input "text" at bounding box center [549, 226] width 356 height 27
click at [540, 232] on input "[PERSON_NAME] [PERSON_NAME][EMAIL_ADDRESS]" at bounding box center [549, 226] width 356 height 27
click at [452, 356] on input "tel" at bounding box center [546, 364] width 380 height 40
click at [413, 227] on input "[PERSON_NAME] [PERSON_NAME][EMAIL_ADDRESS][DOMAIN_NAME]" at bounding box center [549, 226] width 356 height 27
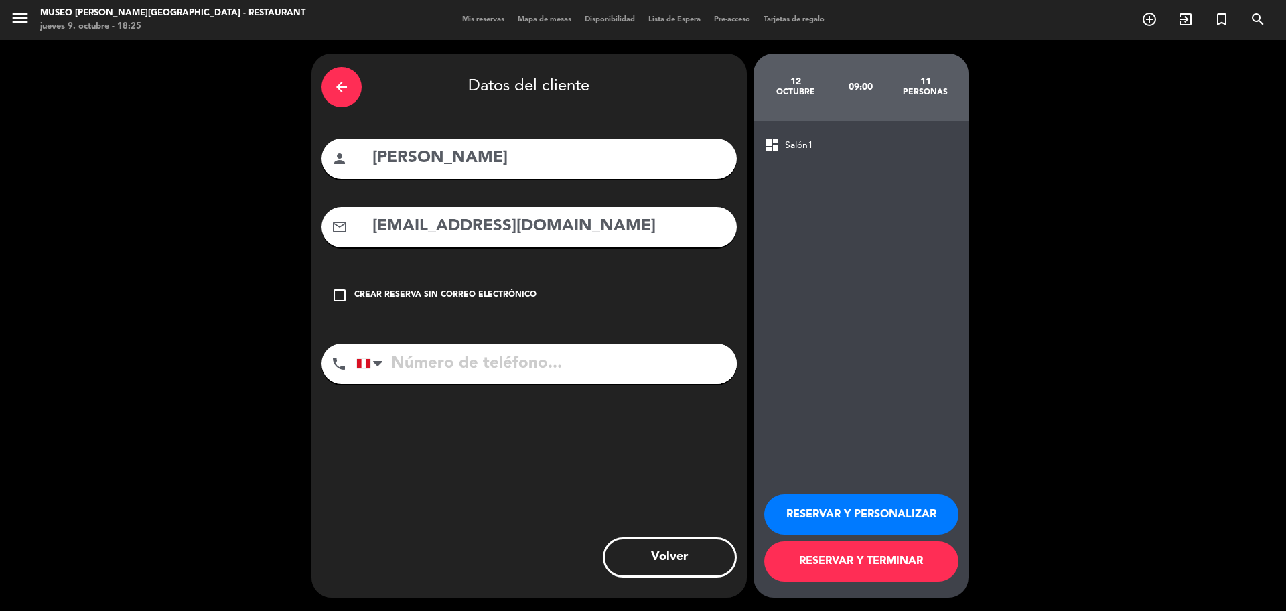
type input "[EMAIL_ADDRESS][DOMAIN_NAME]"
click at [547, 361] on input "tel" at bounding box center [546, 364] width 380 height 40
click at [454, 368] on input "tel" at bounding box center [546, 364] width 380 height 40
paste input "968201908"
type input "968201908"
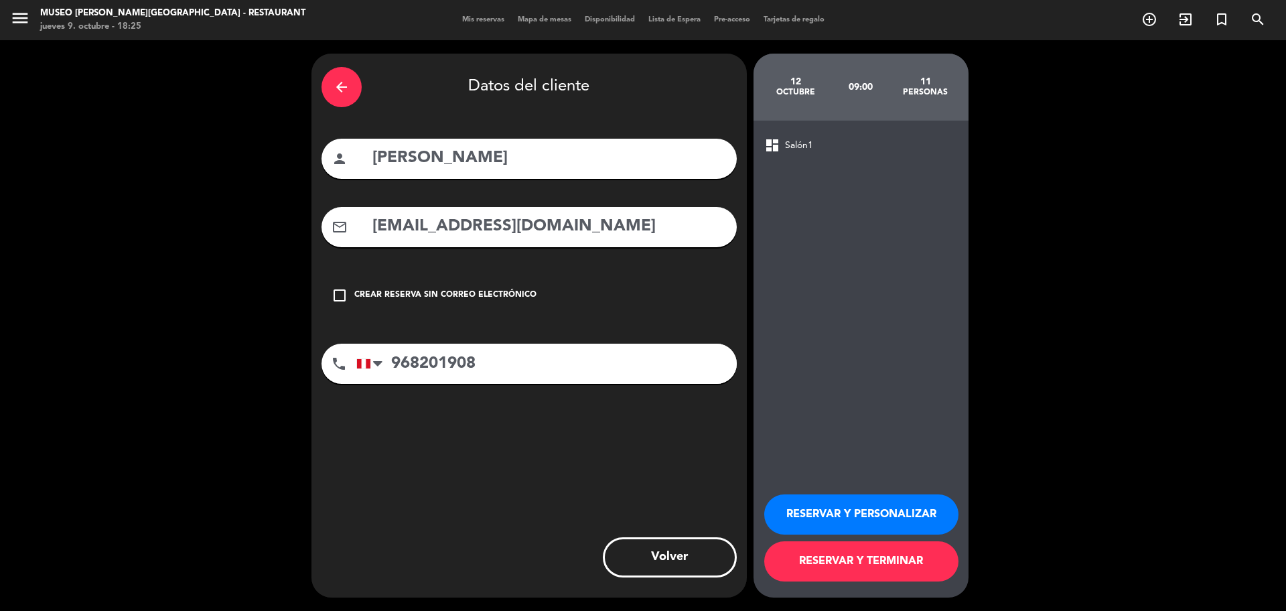
click at [788, 510] on button "RESERVAR Y PERSONALIZAR" at bounding box center [861, 514] width 194 height 40
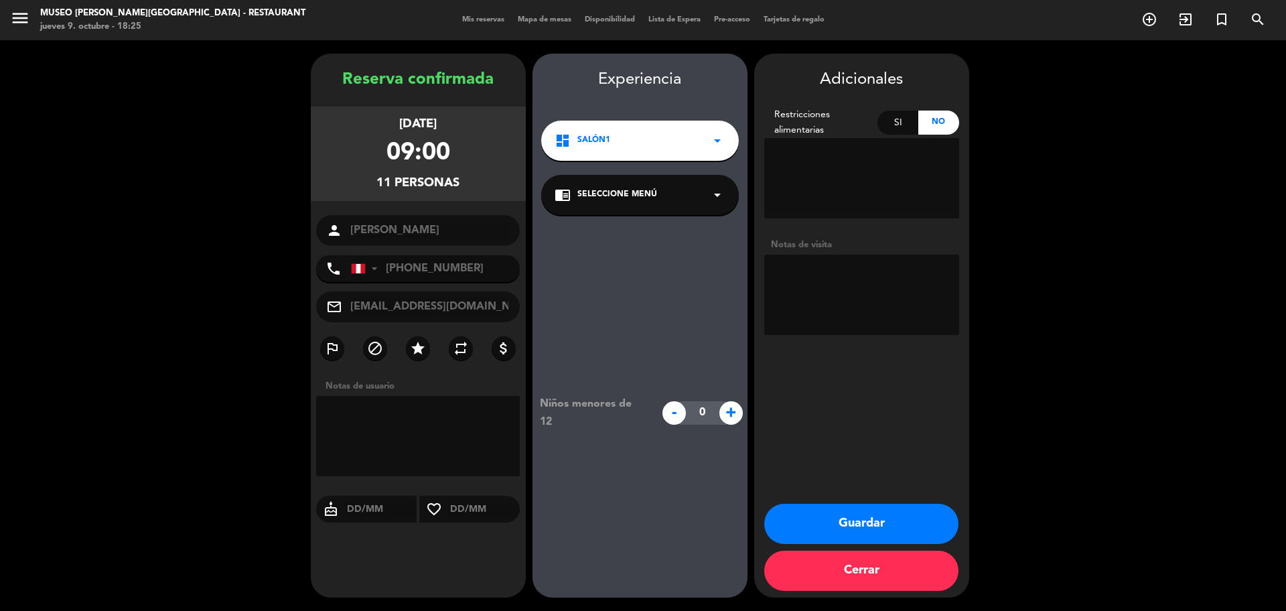
click at [597, 188] on div "chrome_reader_mode Seleccione Menú arrow_drop_down" at bounding box center [640, 195] width 198 height 40
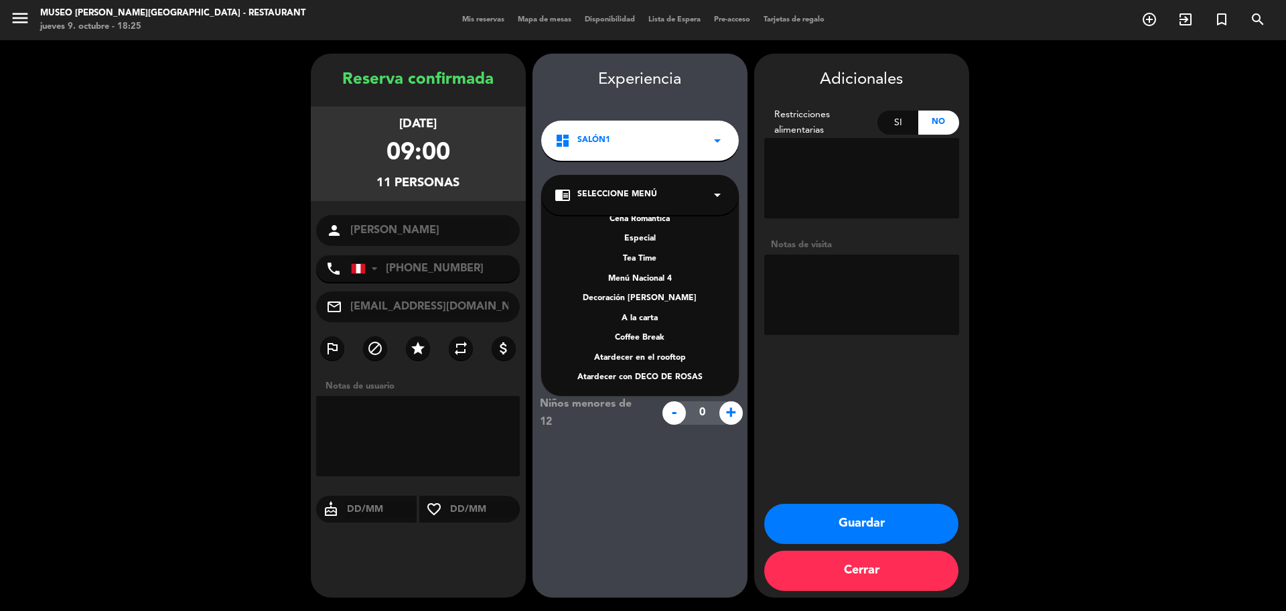
scroll to position [173, 0]
click at [654, 313] on div "A la carta" at bounding box center [640, 316] width 171 height 13
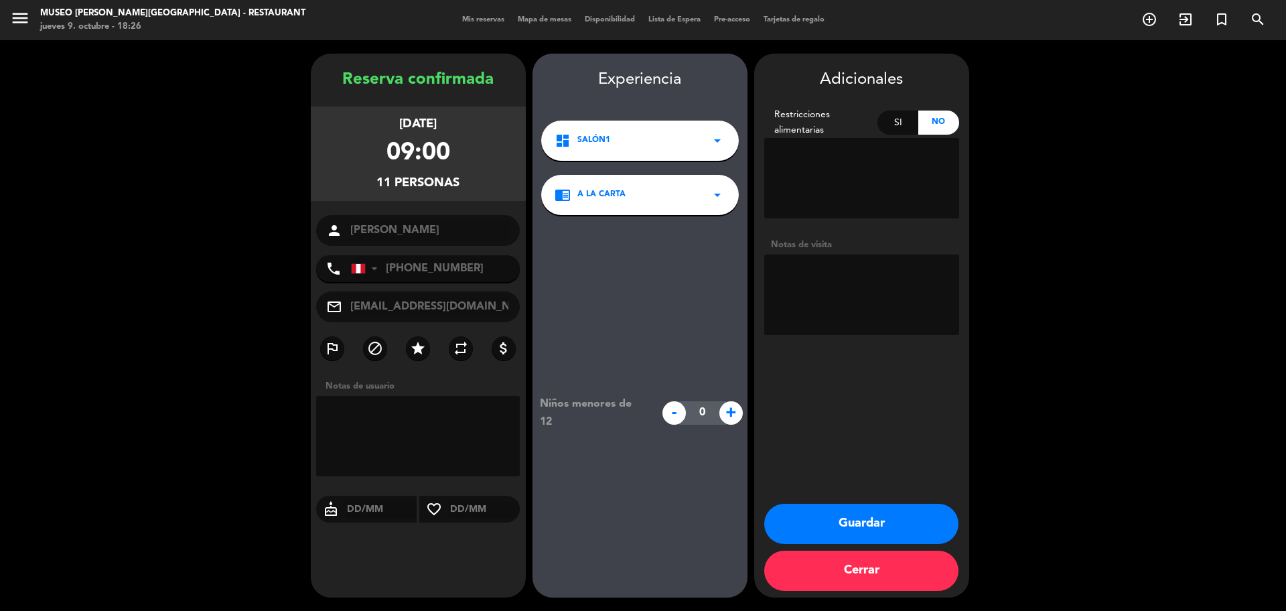
click at [910, 527] on button "Guardar" at bounding box center [861, 524] width 194 height 40
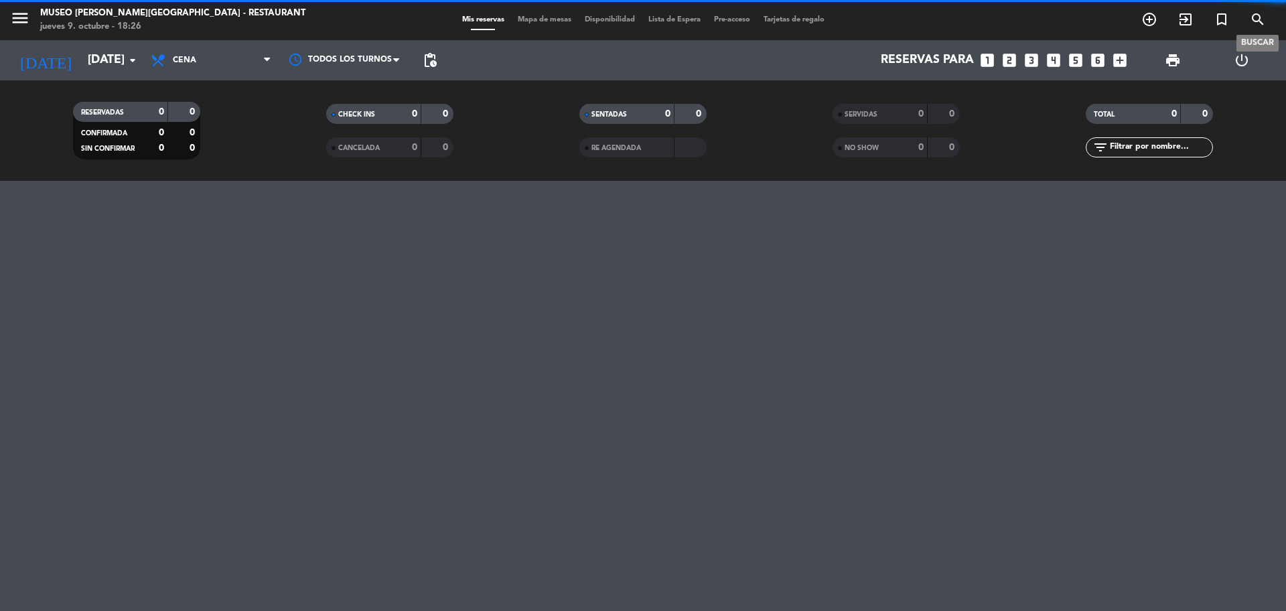
click at [1263, 16] on icon "search" at bounding box center [1258, 19] width 16 height 16
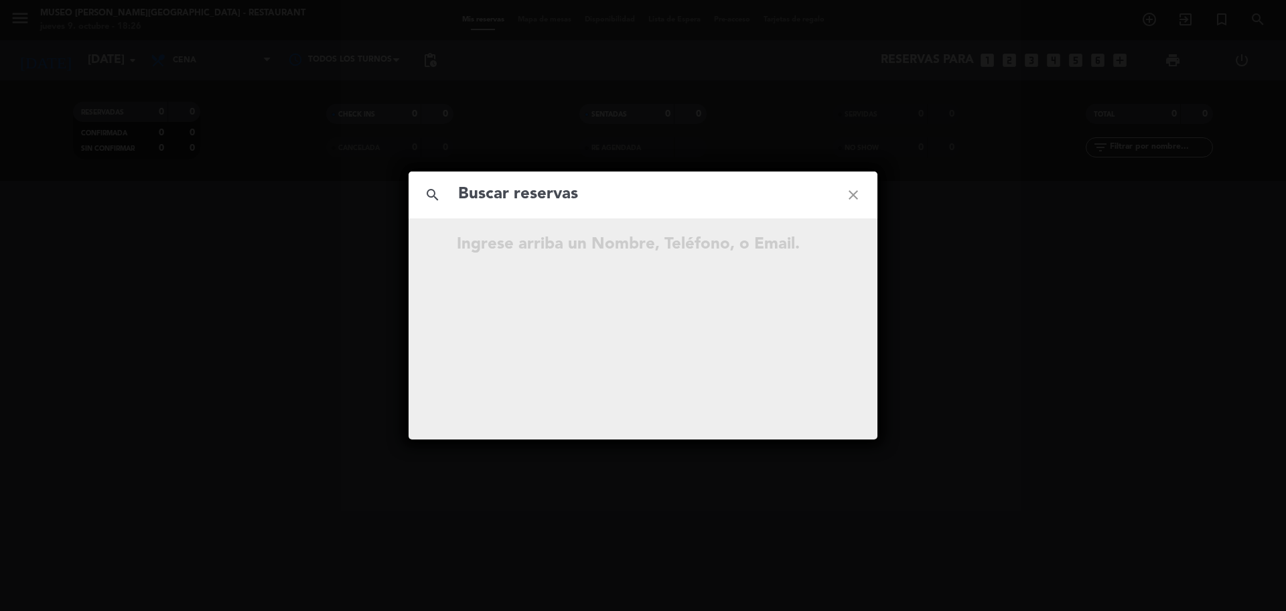
click at [621, 205] on input "text" at bounding box center [643, 194] width 372 height 27
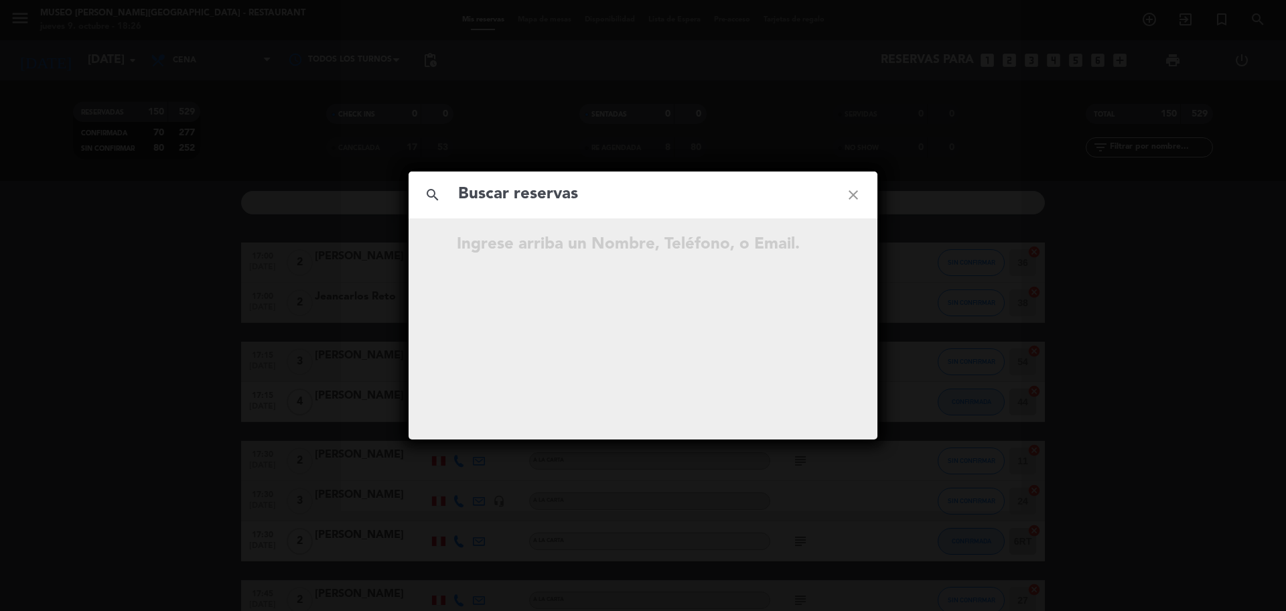
drag, startPoint x: 614, startPoint y: 207, endPoint x: 626, endPoint y: 200, distance: 13.8
click at [626, 200] on input "text" at bounding box center [643, 194] width 372 height 27
click at [622, 196] on input "text" at bounding box center [643, 194] width 372 height 27
click at [527, 200] on input "996 346 060" at bounding box center [643, 194] width 372 height 27
type input "996346060"
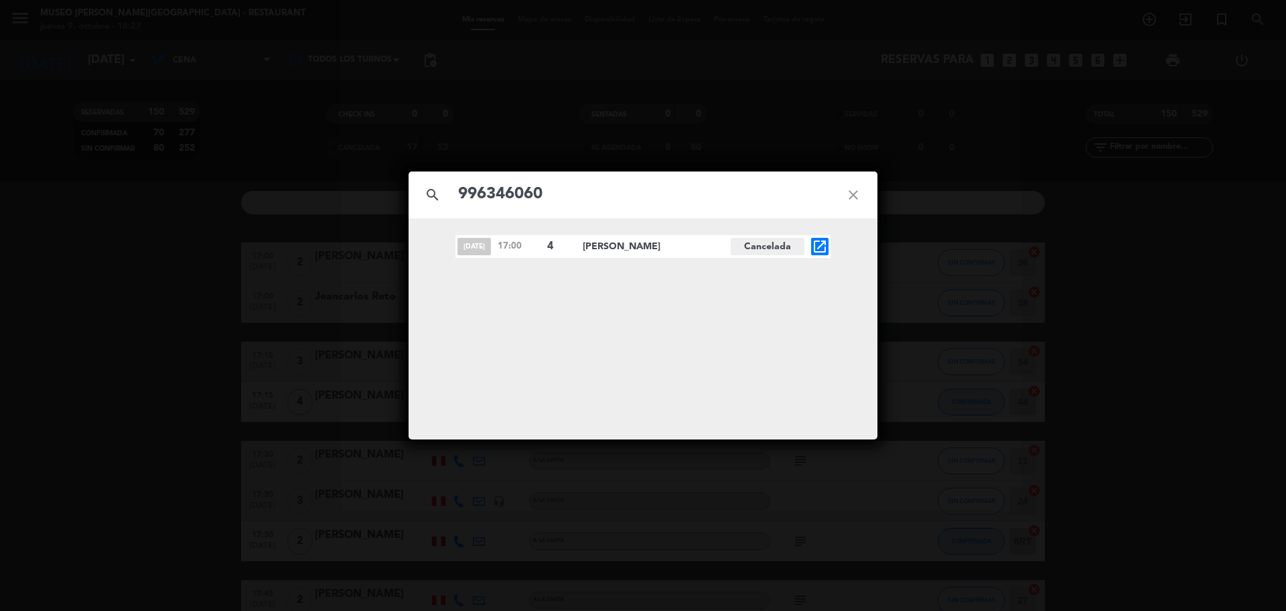
click at [860, 203] on icon "close" at bounding box center [853, 195] width 48 height 48
click at [857, 199] on icon "close" at bounding box center [853, 195] width 48 height 48
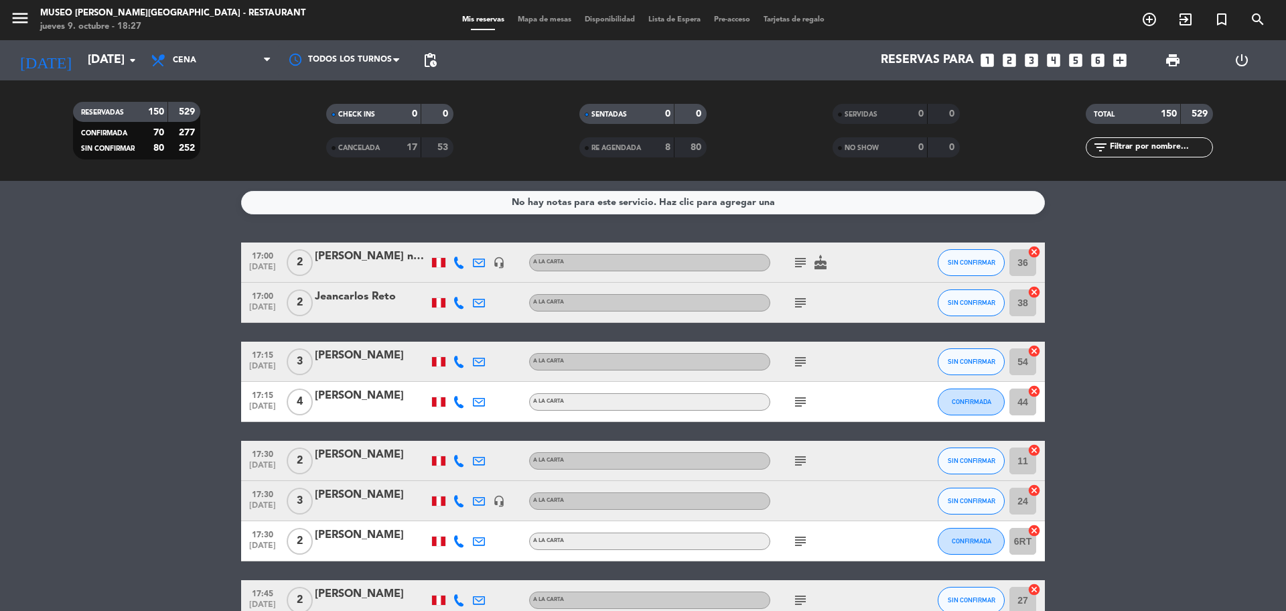
click at [1038, 56] on icon "looks_3" at bounding box center [1031, 60] width 17 height 17
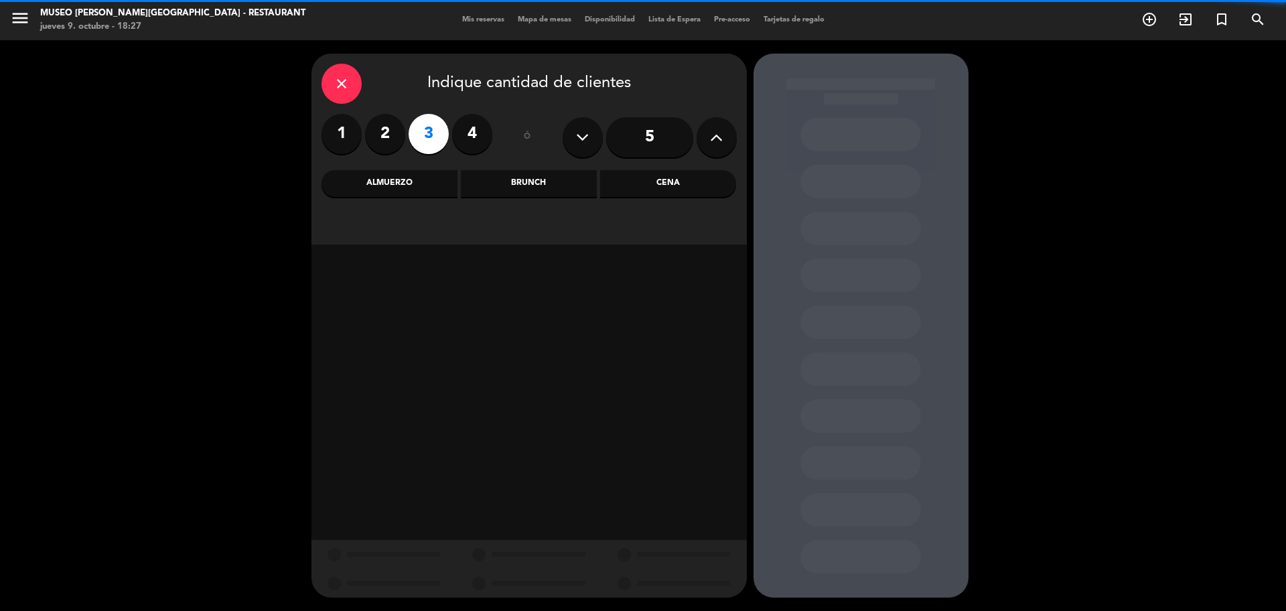
click at [687, 185] on div "Cena" at bounding box center [668, 183] width 136 height 27
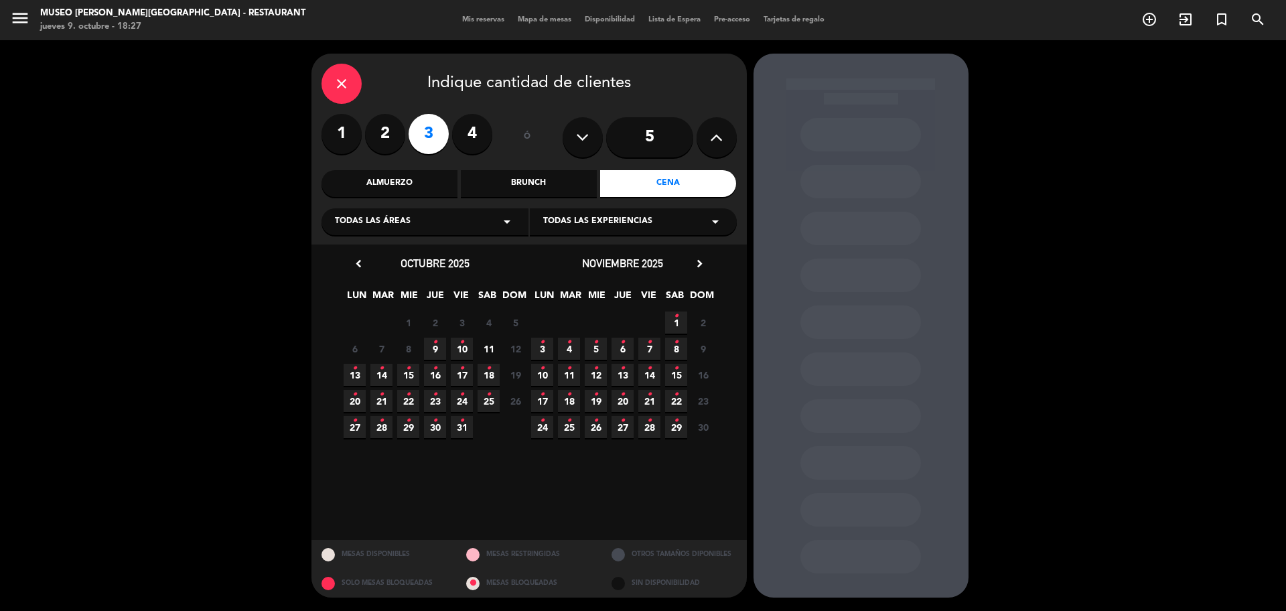
click at [464, 347] on span "10 •" at bounding box center [462, 349] width 22 height 22
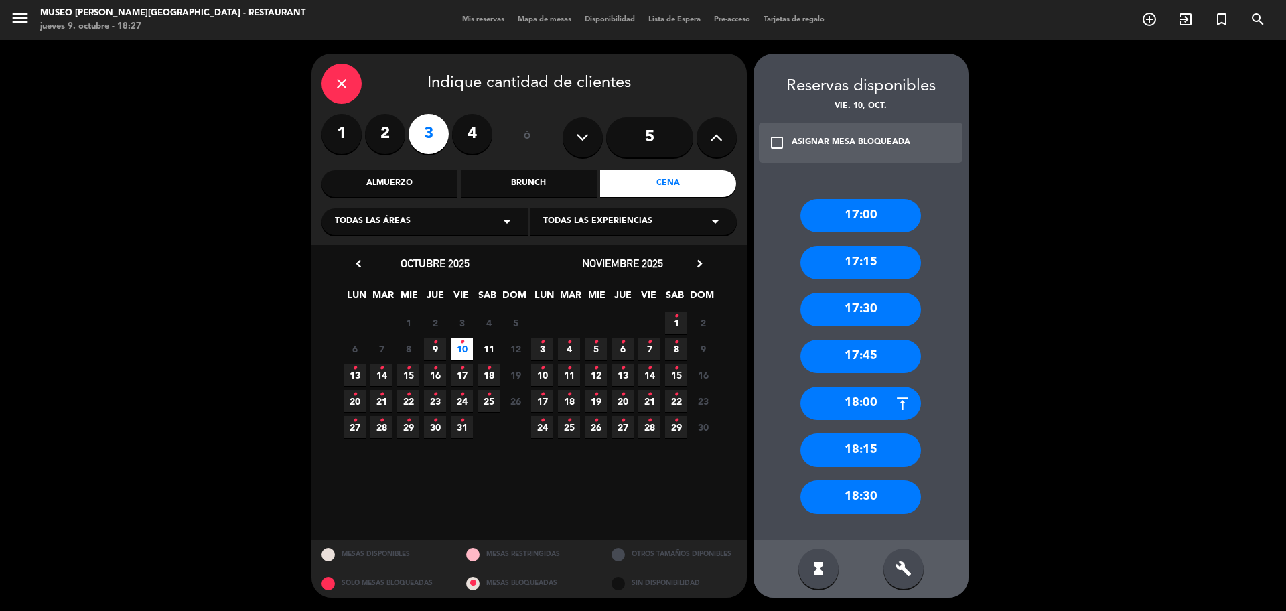
click at [817, 496] on div "18:30" at bounding box center [861, 496] width 121 height 33
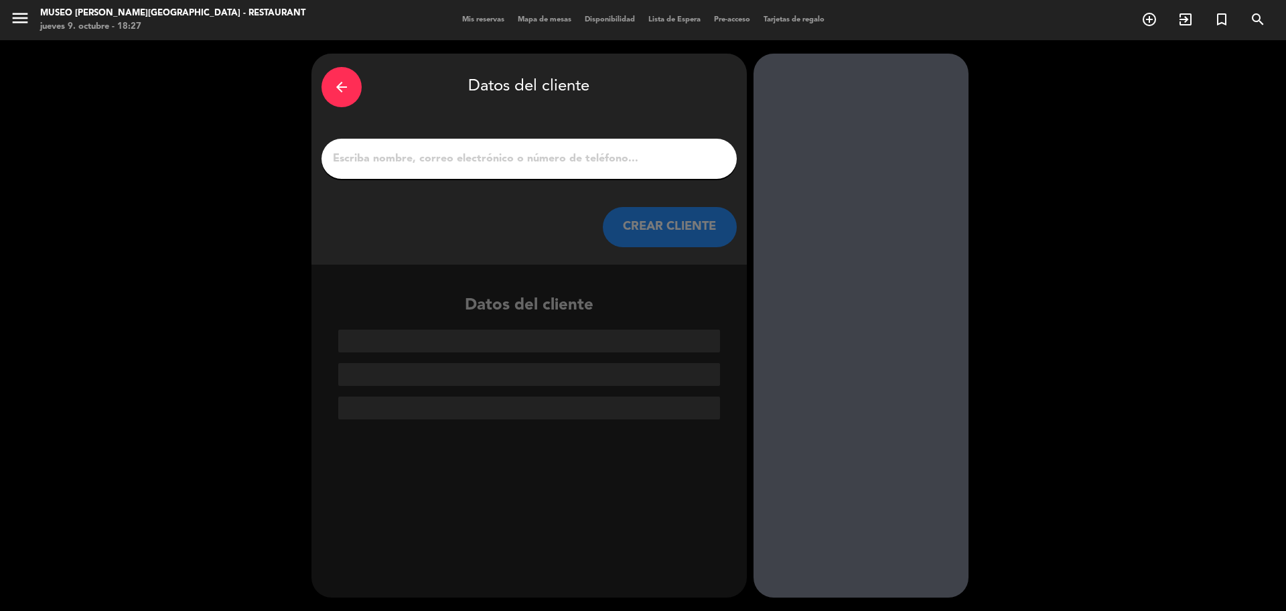
click at [620, 157] on input "1" at bounding box center [529, 158] width 395 height 19
paste input "[PERSON_NAME]"
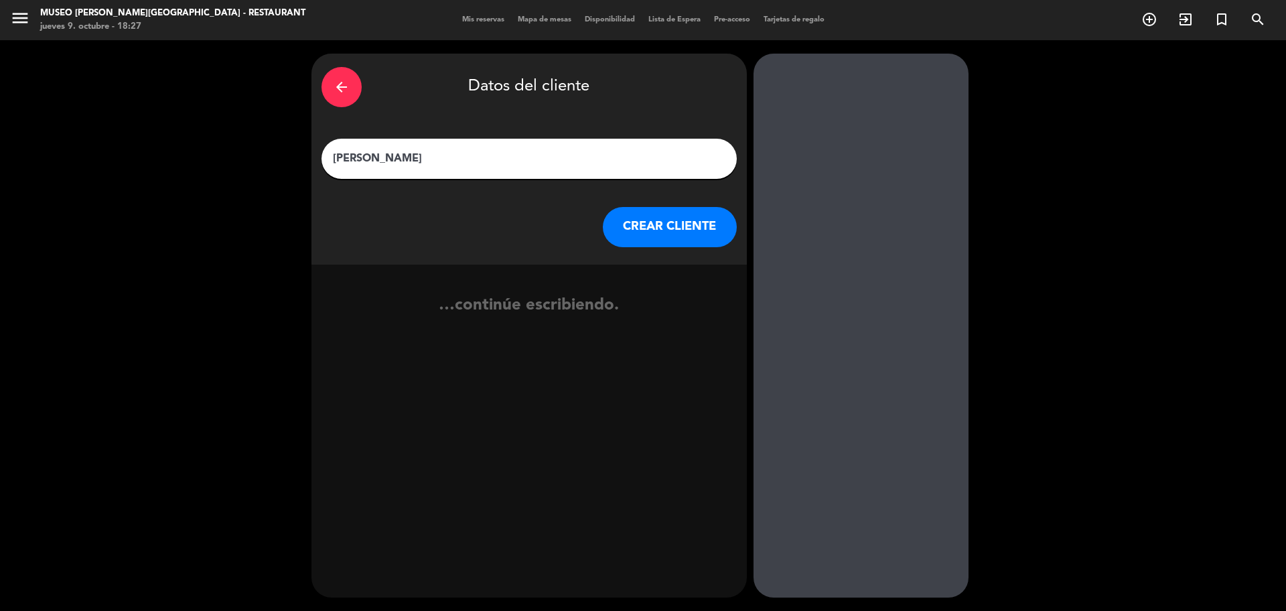
type input "[PERSON_NAME]"
click at [664, 236] on button "CREAR CLIENTE" at bounding box center [670, 227] width 134 height 40
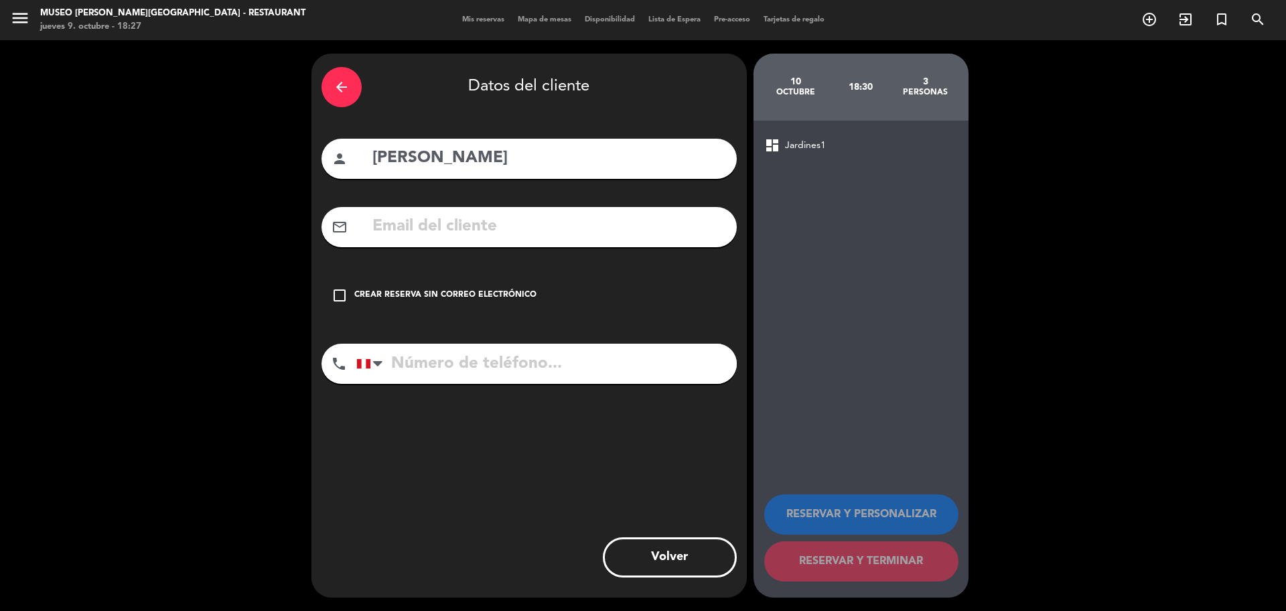
click at [529, 220] on input "text" at bounding box center [549, 226] width 356 height 27
paste input "[EMAIL_ADDRESS][DOMAIN_NAME]"
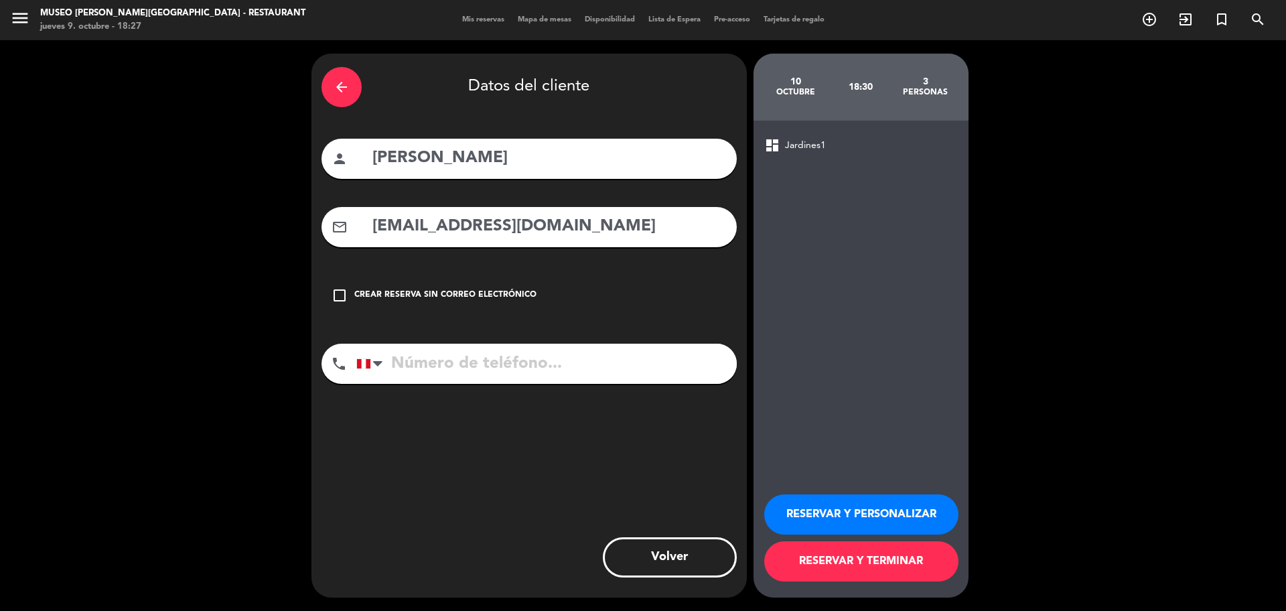
type input "[EMAIL_ADDRESS][DOMAIN_NAME]"
click at [547, 368] on input "tel" at bounding box center [546, 364] width 380 height 40
paste input "996346060"
type input "996346060"
click at [848, 502] on button "RESERVAR Y PERSONALIZAR" at bounding box center [861, 514] width 194 height 40
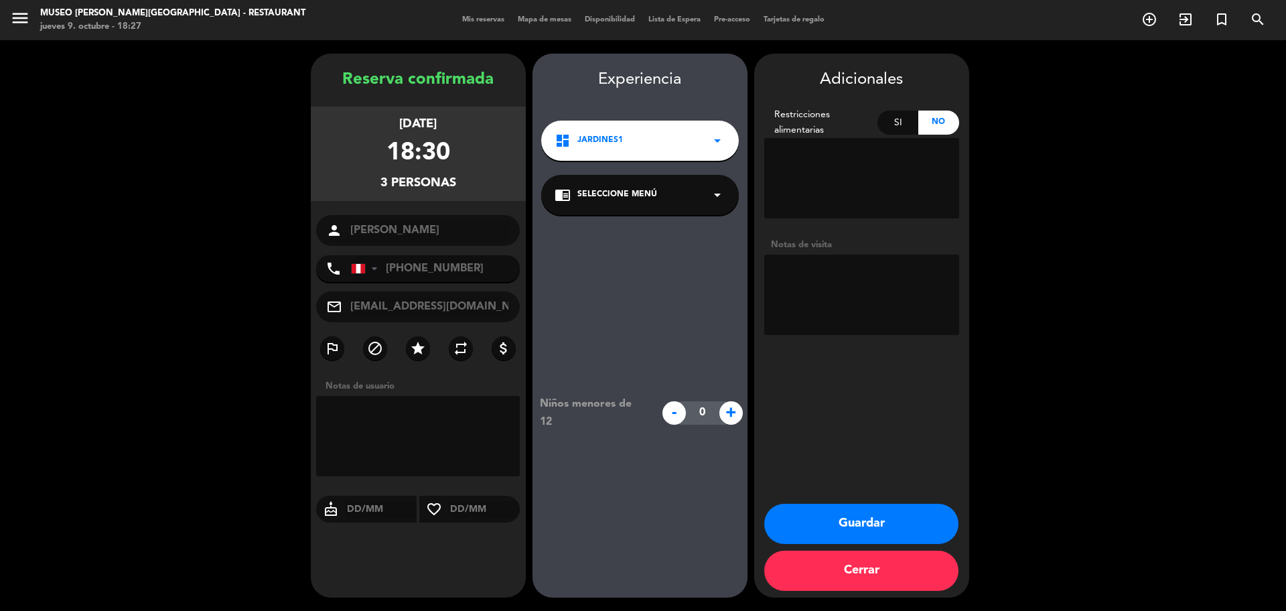
click at [685, 198] on div "chrome_reader_mode Seleccione Menú arrow_drop_down" at bounding box center [640, 195] width 198 height 40
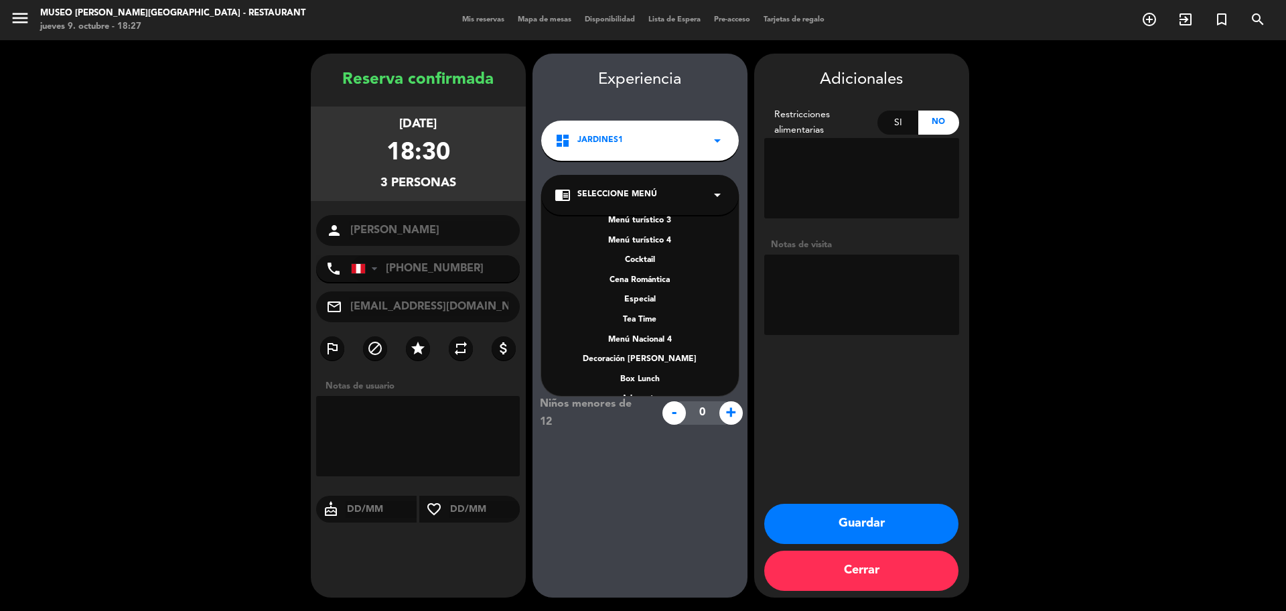
scroll to position [192, 0]
click at [653, 316] on div "A la carta" at bounding box center [640, 316] width 171 height 13
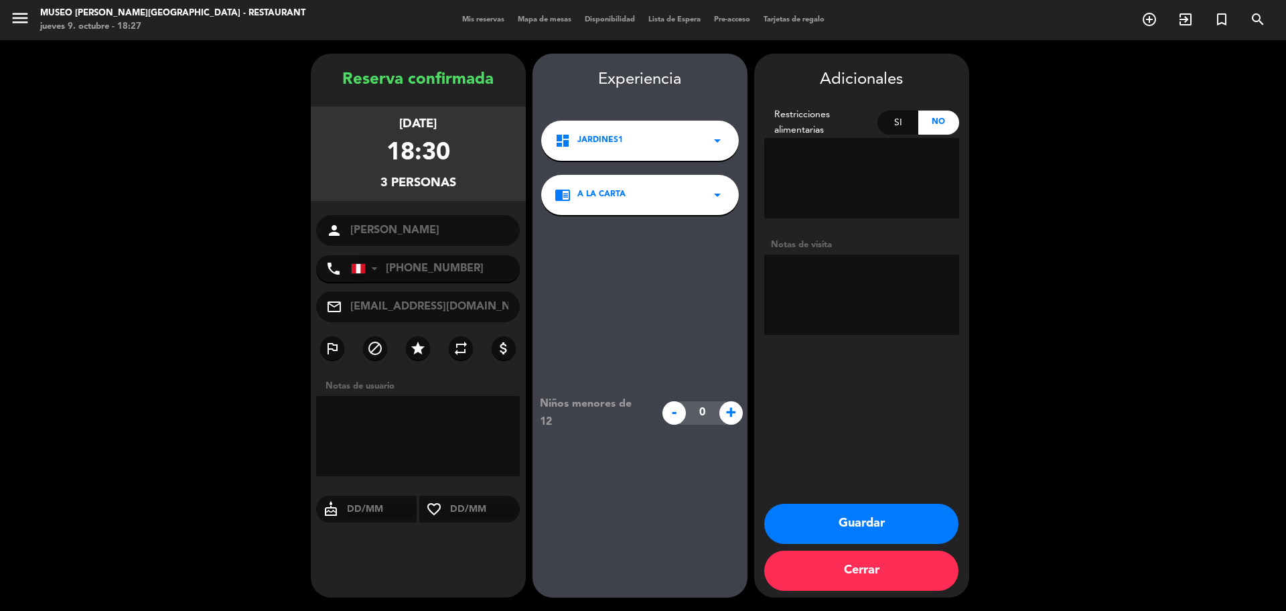
click at [783, 291] on textarea at bounding box center [861, 295] width 195 height 80
paste textarea "Una persona intolerante a la lactosa"
type textarea "Una persona intolerante a la lactosa"
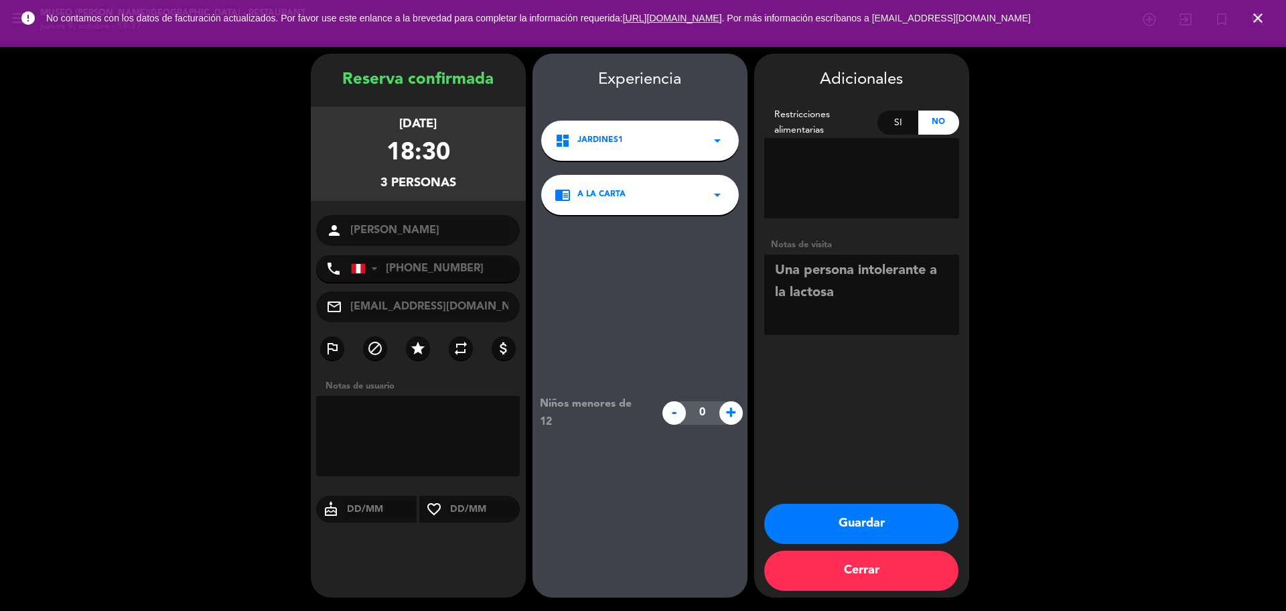
click at [875, 526] on button "Guardar" at bounding box center [861, 524] width 194 height 40
click at [1255, 17] on icon "close" at bounding box center [1258, 18] width 16 height 16
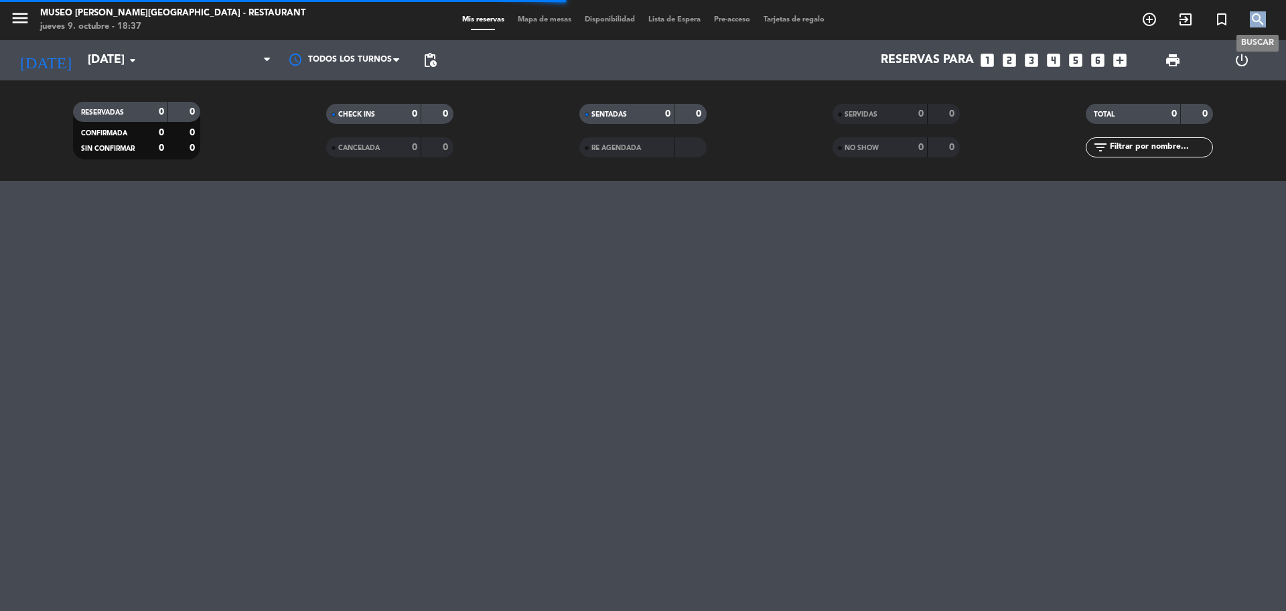
click at [1255, 18] on icon "search" at bounding box center [1258, 19] width 16 height 16
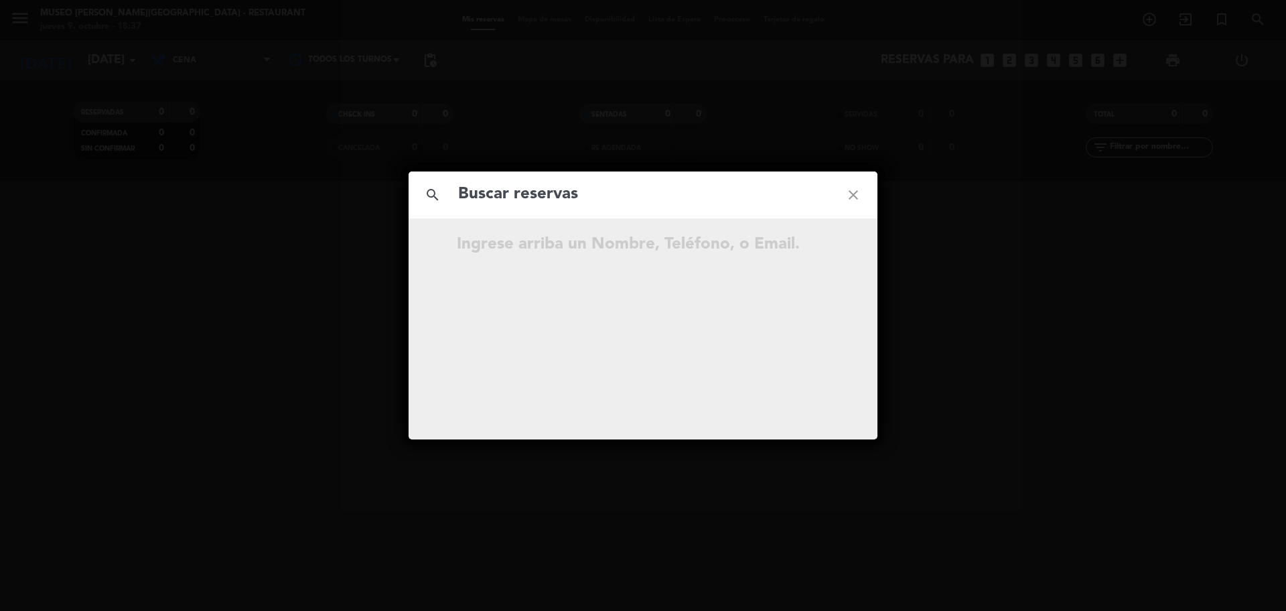
click at [509, 193] on input "text" at bounding box center [643, 194] width 372 height 27
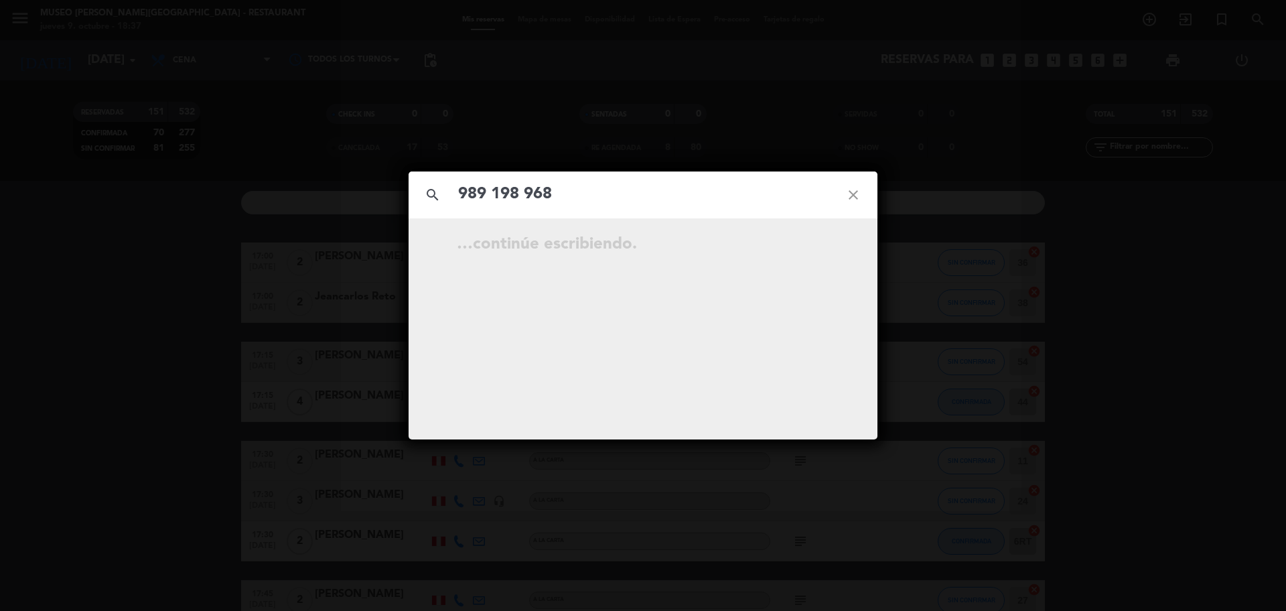
click at [526, 199] on input "989 198 968" at bounding box center [643, 194] width 372 height 27
type input "989198968"
click at [590, 203] on input "989198968" at bounding box center [643, 194] width 372 height 27
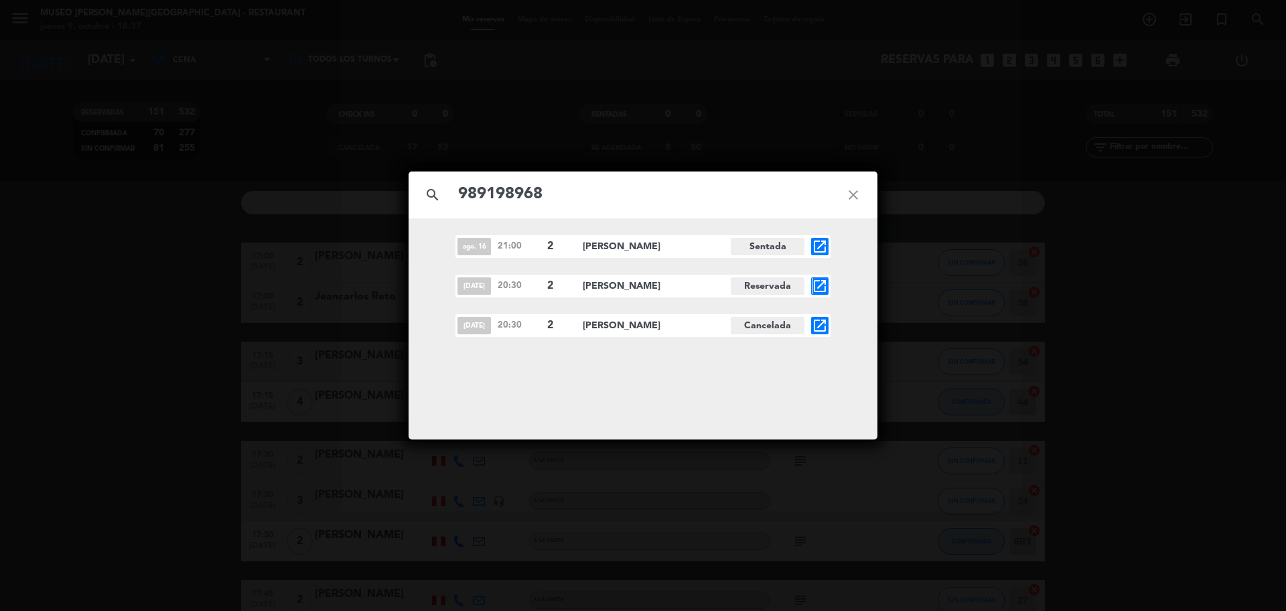
click at [813, 289] on icon "open_in_new" at bounding box center [820, 286] width 16 height 16
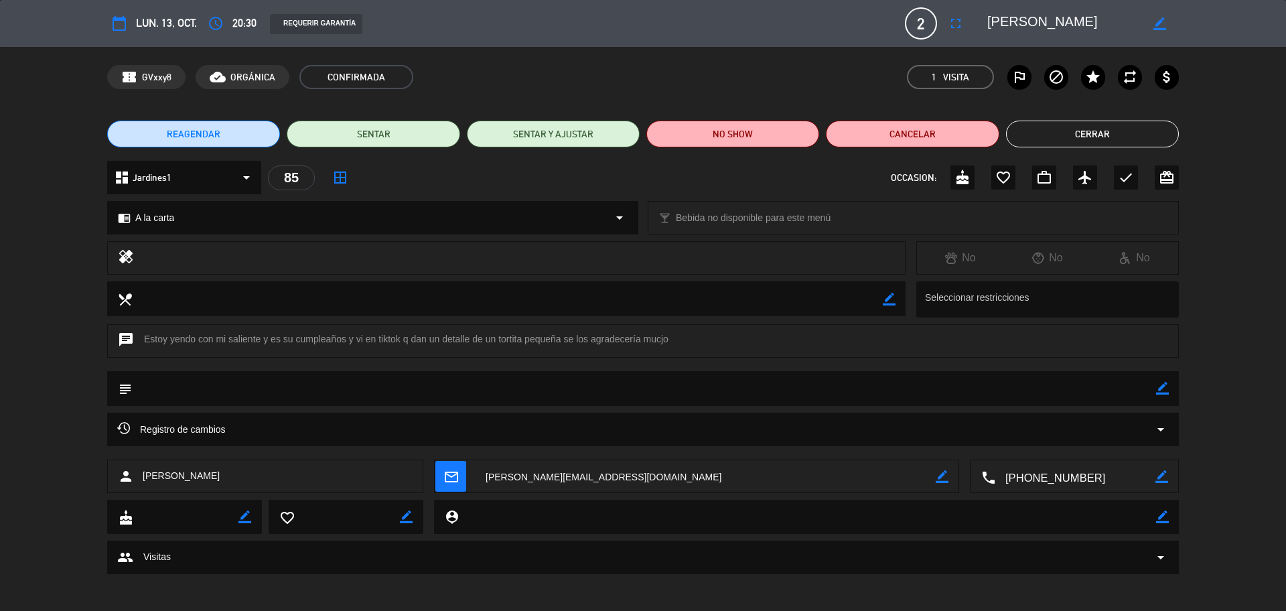
click at [1158, 392] on icon "border_color" at bounding box center [1162, 388] width 13 height 13
click at [1060, 382] on textarea at bounding box center [644, 388] width 1024 height 34
type textarea "cartel de cumpleaños, y otorgar cortesía"
click at [1162, 391] on icon at bounding box center [1162, 388] width 13 height 13
click at [1162, 387] on icon "border_color" at bounding box center [1162, 388] width 13 height 13
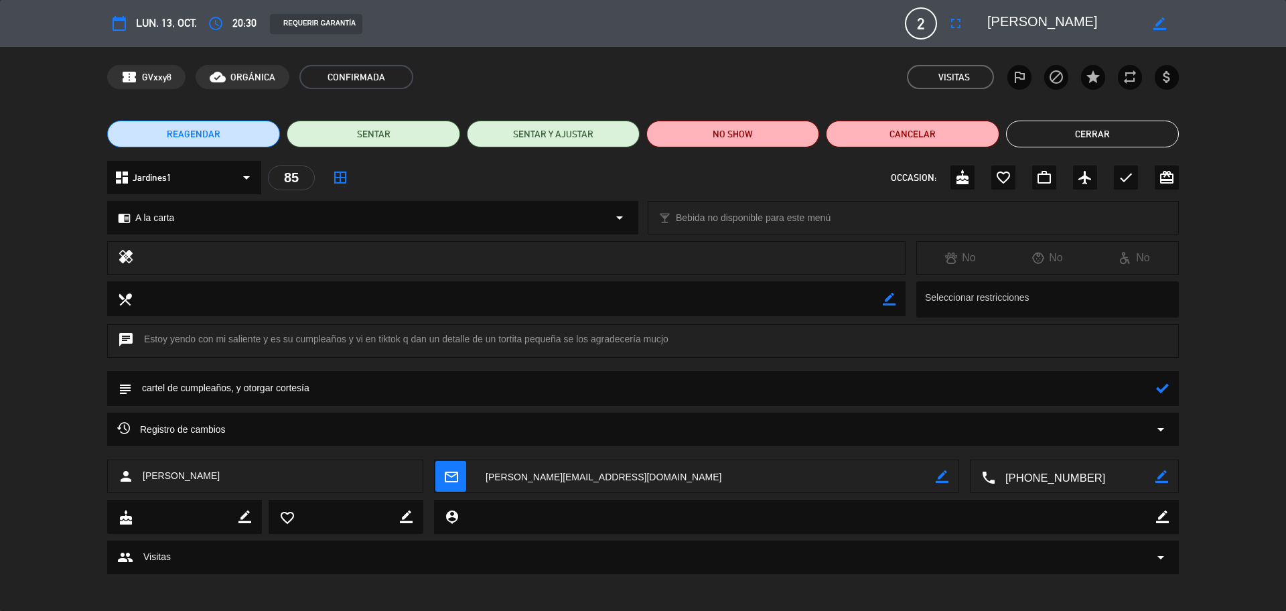
click at [1162, 387] on icon at bounding box center [1162, 388] width 13 height 13
click at [963, 176] on icon "cake" at bounding box center [963, 177] width 16 height 16
click at [1104, 142] on button "Cerrar" at bounding box center [1092, 134] width 173 height 27
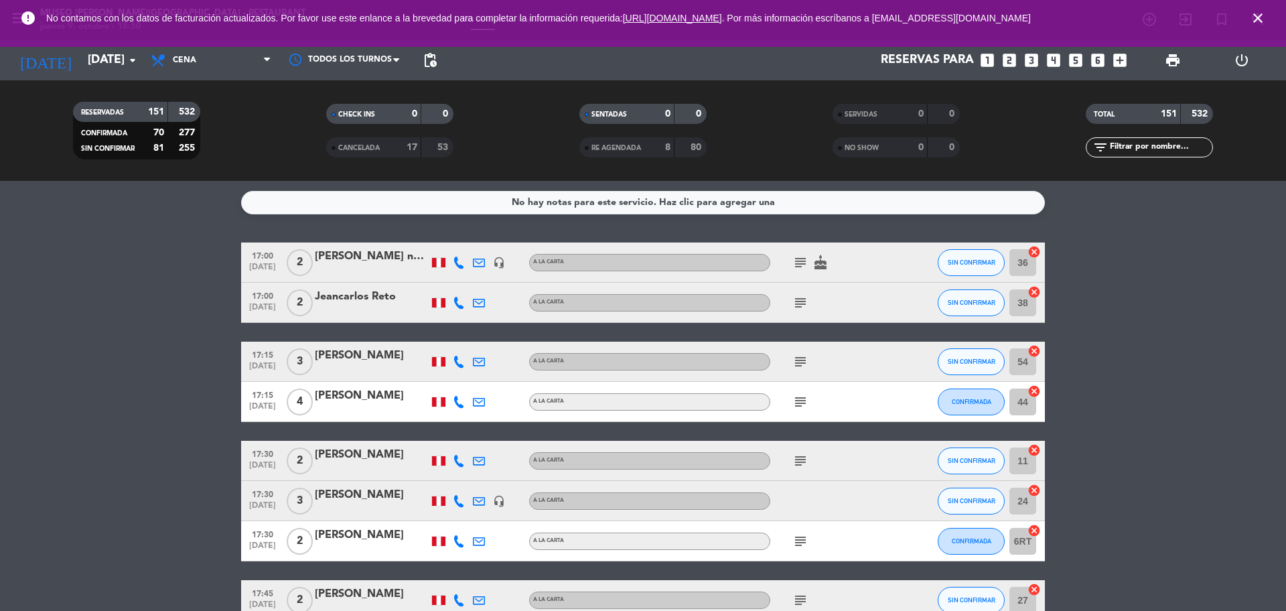
click at [1258, 17] on icon "close" at bounding box center [1258, 18] width 16 height 16
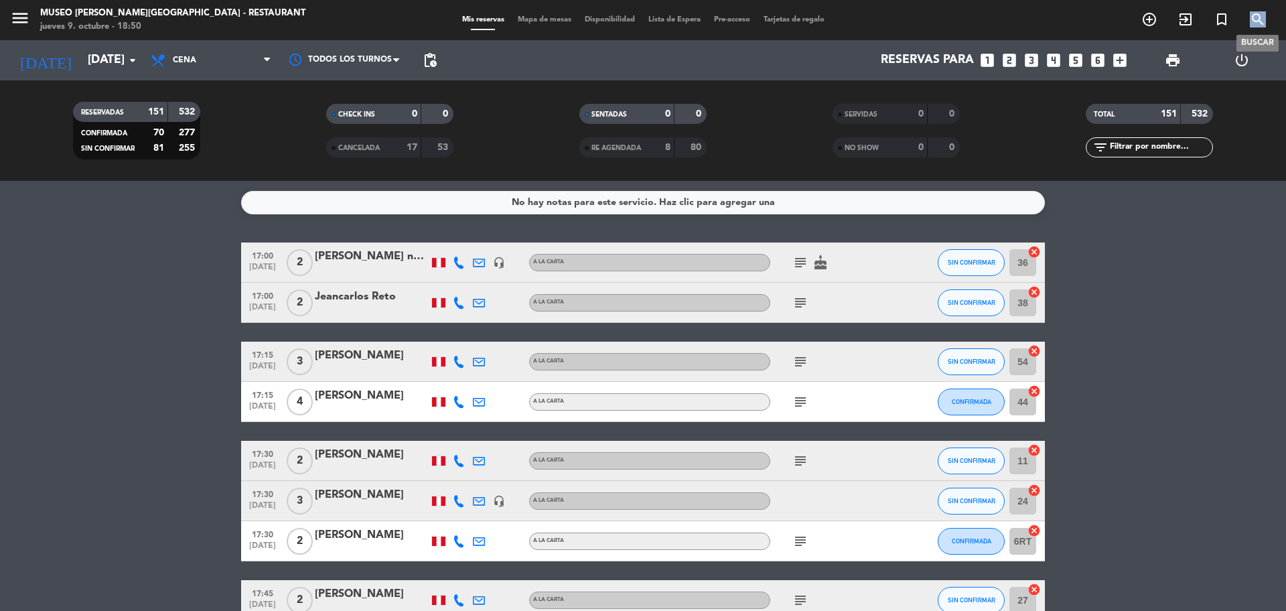
click at [1258, 17] on icon "search" at bounding box center [1258, 19] width 16 height 16
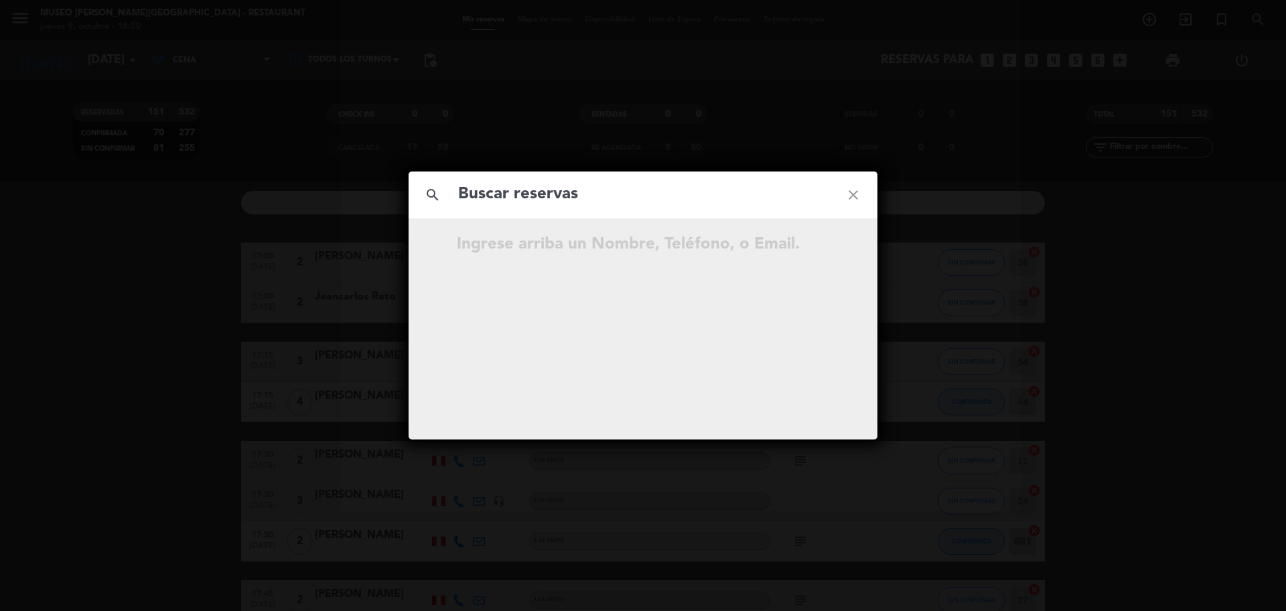
click at [667, 194] on input "text" at bounding box center [643, 194] width 372 height 27
click at [527, 208] on input "968 201 908" at bounding box center [643, 194] width 372 height 27
click at [590, 207] on input "968201908" at bounding box center [643, 194] width 372 height 27
type input "9682019087"
click at [778, 192] on input "9682019087" at bounding box center [643, 194] width 372 height 27
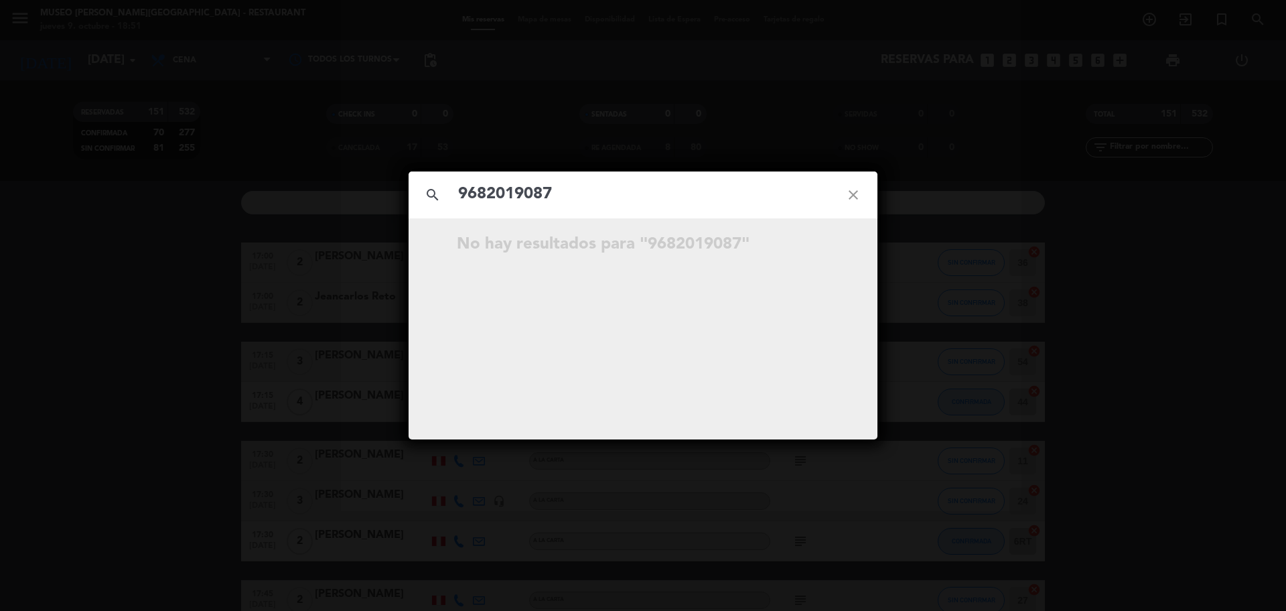
drag, startPoint x: 565, startPoint y: 193, endPoint x: 444, endPoint y: 206, distance: 121.9
click at [444, 206] on div "search 9682019087 close" at bounding box center [643, 194] width 469 height 47
paste input "968201908"
type input "968201908"
click at [819, 247] on icon "open_in_new" at bounding box center [820, 246] width 16 height 16
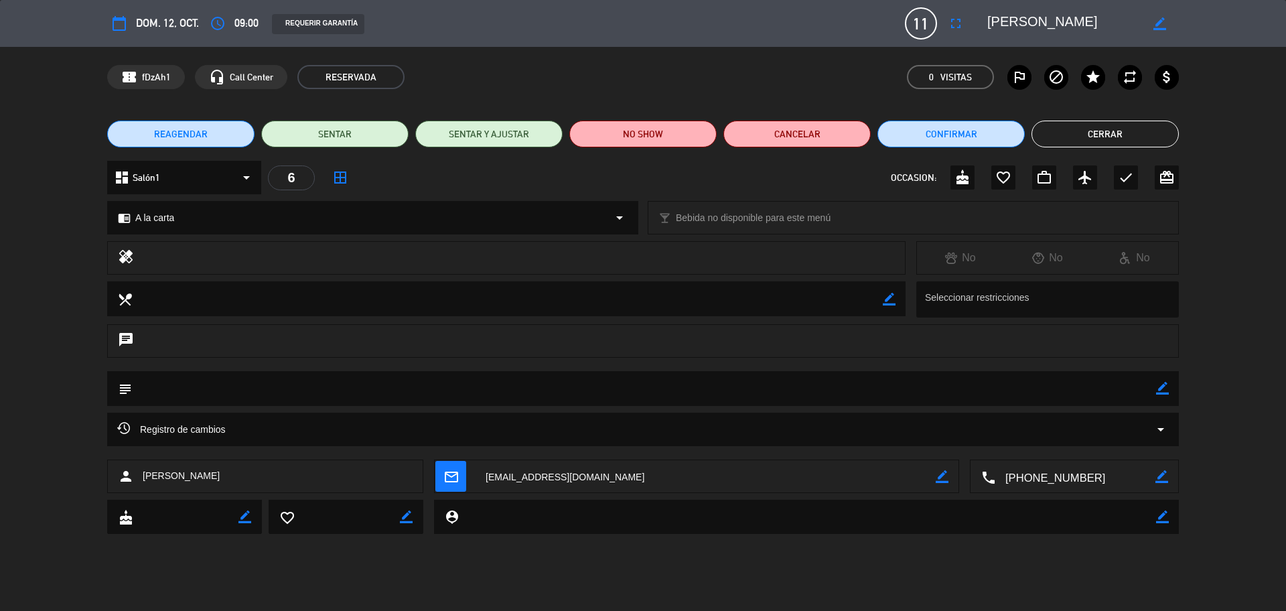
click at [940, 475] on icon "border_color" at bounding box center [942, 476] width 13 height 13
drag, startPoint x: 809, startPoint y: 484, endPoint x: 465, endPoint y: 482, distance: 343.7
click at [465, 482] on div "mail_outline" at bounding box center [697, 476] width 524 height 33
paste textarea "[PERSON_NAME][EMAIL_ADDRESS][DOMAIN_NAME]"
type textarea "[PERSON_NAME][EMAIL_ADDRESS][DOMAIN_NAME]"
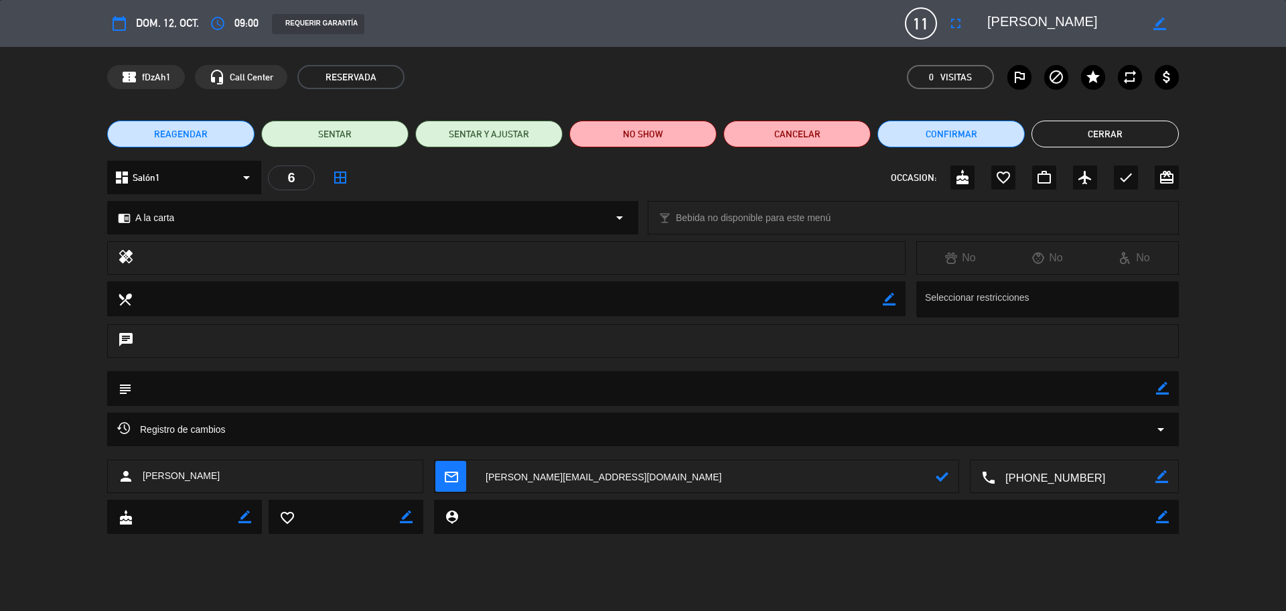
click at [943, 482] on icon at bounding box center [942, 476] width 13 height 13
click at [944, 480] on icon "border_color" at bounding box center [942, 476] width 13 height 13
click at [1125, 125] on button "Cerrar" at bounding box center [1105, 134] width 147 height 27
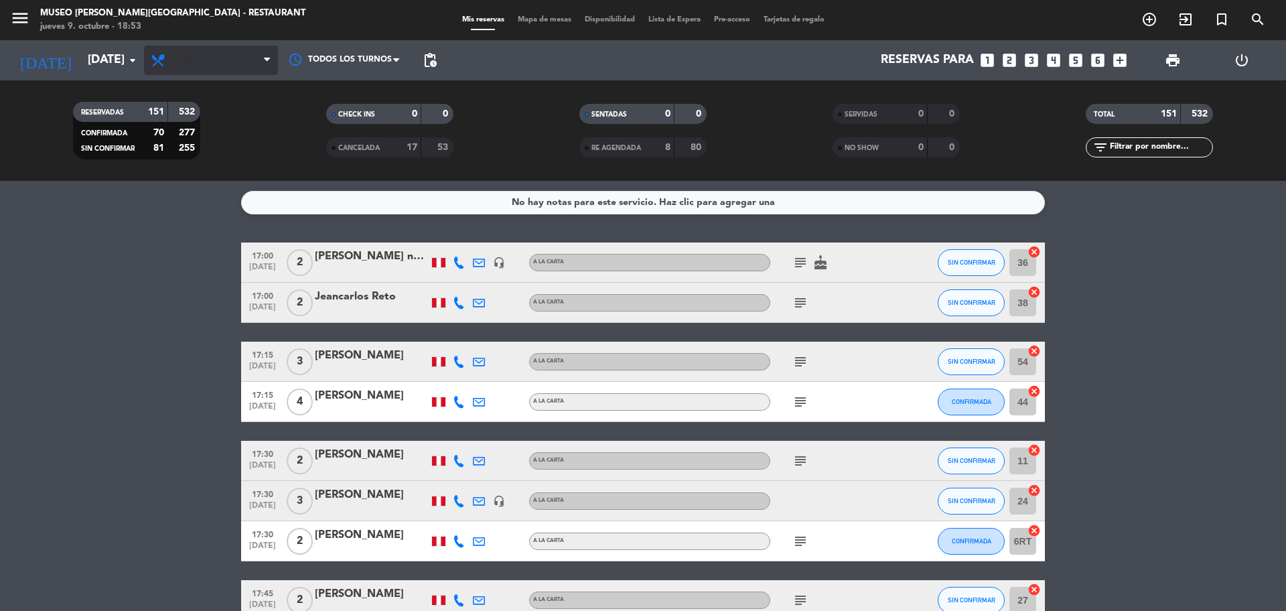
click at [224, 68] on span "Cena" at bounding box center [211, 60] width 134 height 29
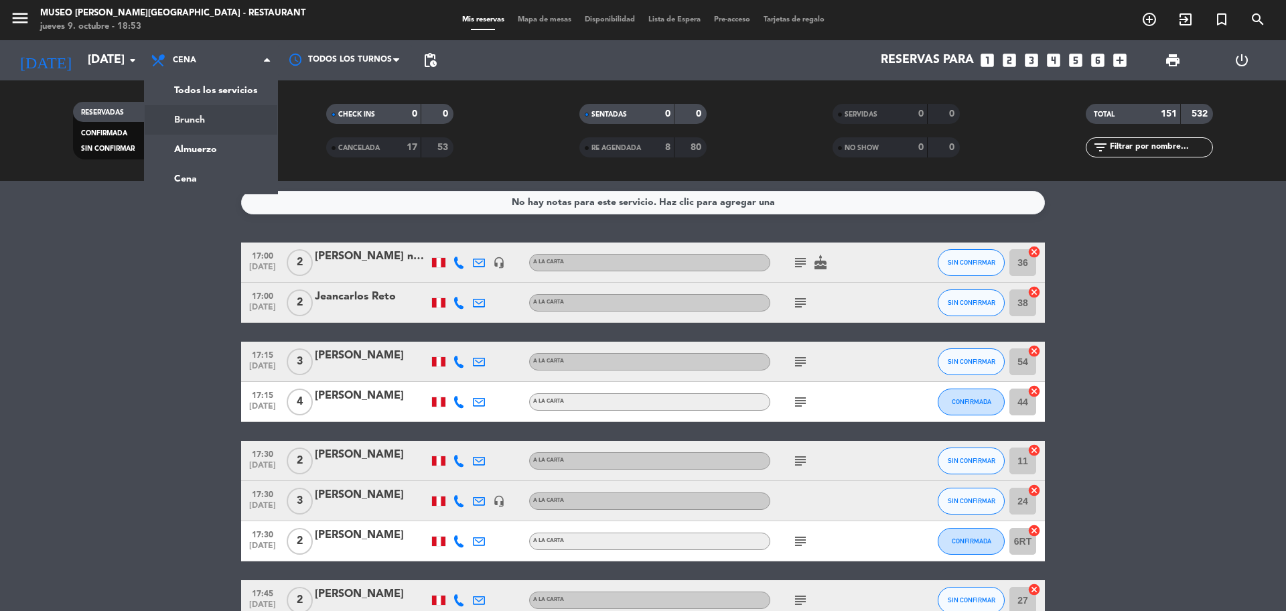
click at [231, 141] on div "menu [GEOGRAPHIC_DATA][PERSON_NAME] - Restaurant [DATE] 9. octubre - 18:53 Mis …" at bounding box center [643, 90] width 1286 height 181
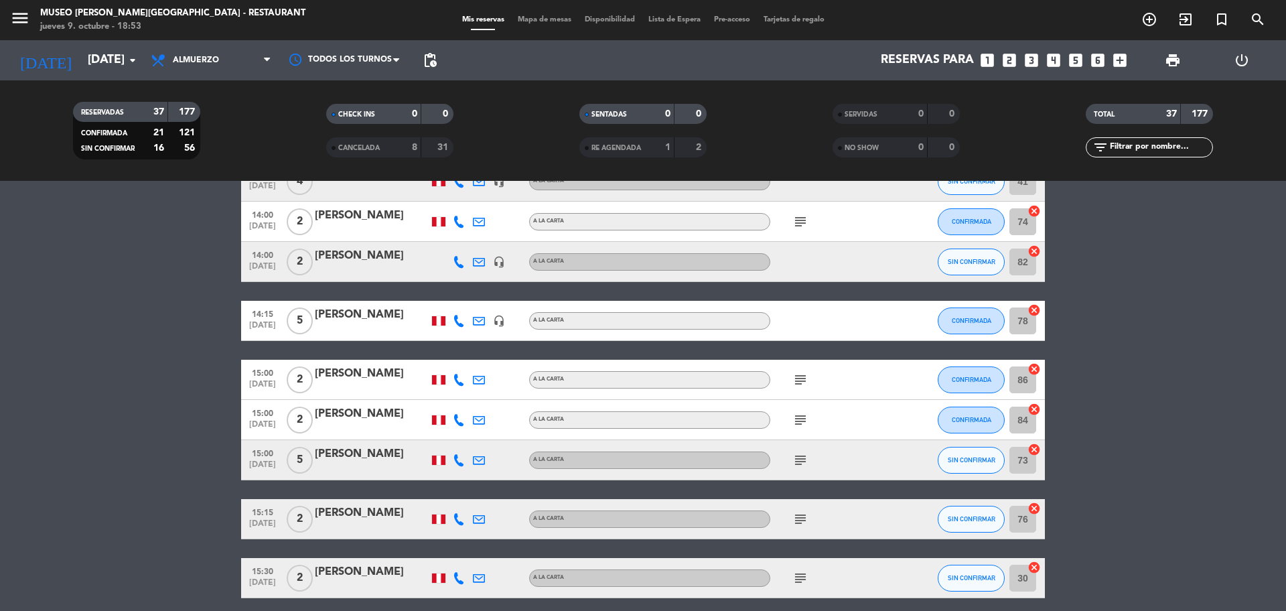
scroll to position [1308, 0]
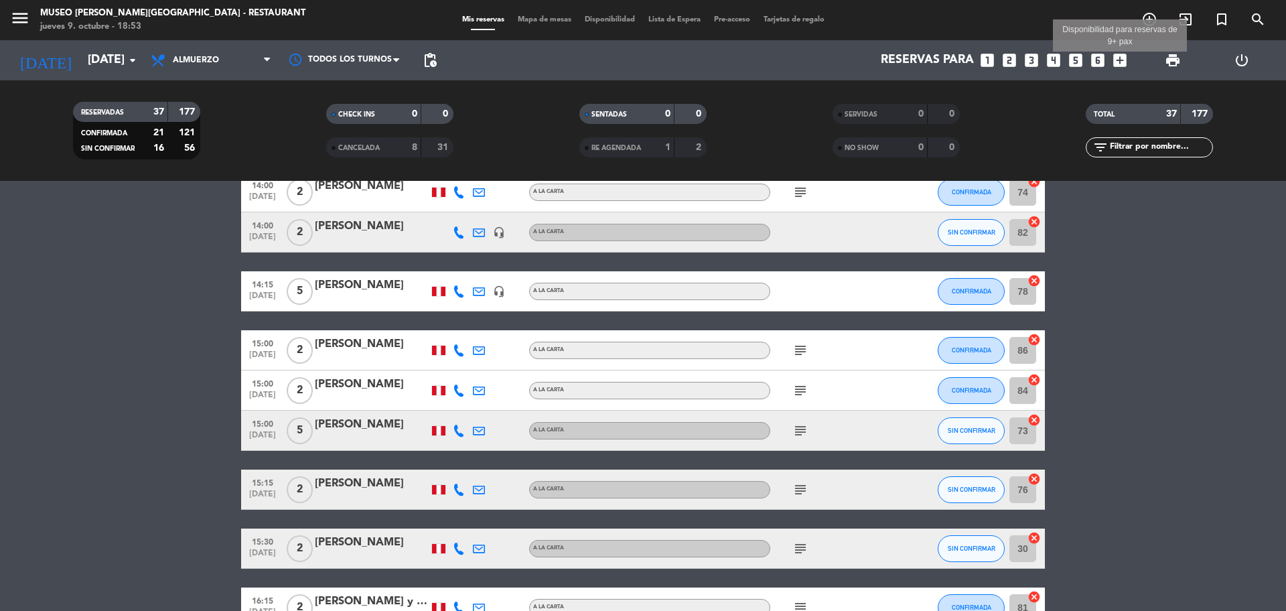
click at [1126, 62] on icon "add_box" at bounding box center [1119, 60] width 17 height 17
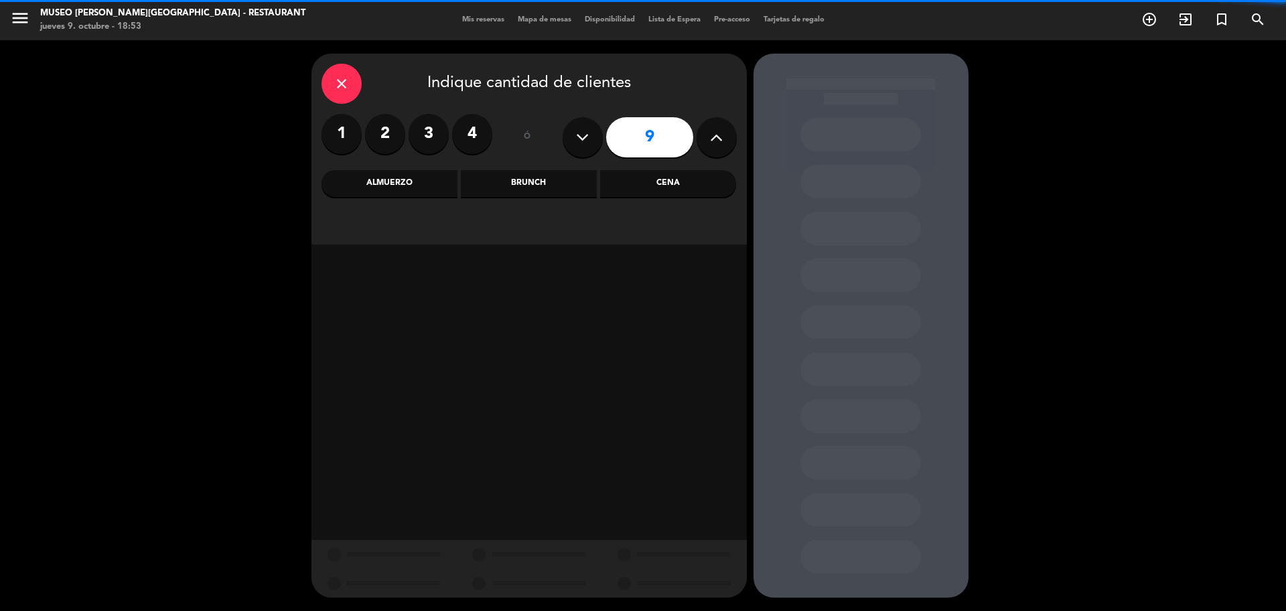
click at [731, 135] on button at bounding box center [717, 137] width 40 height 40
type input "11"
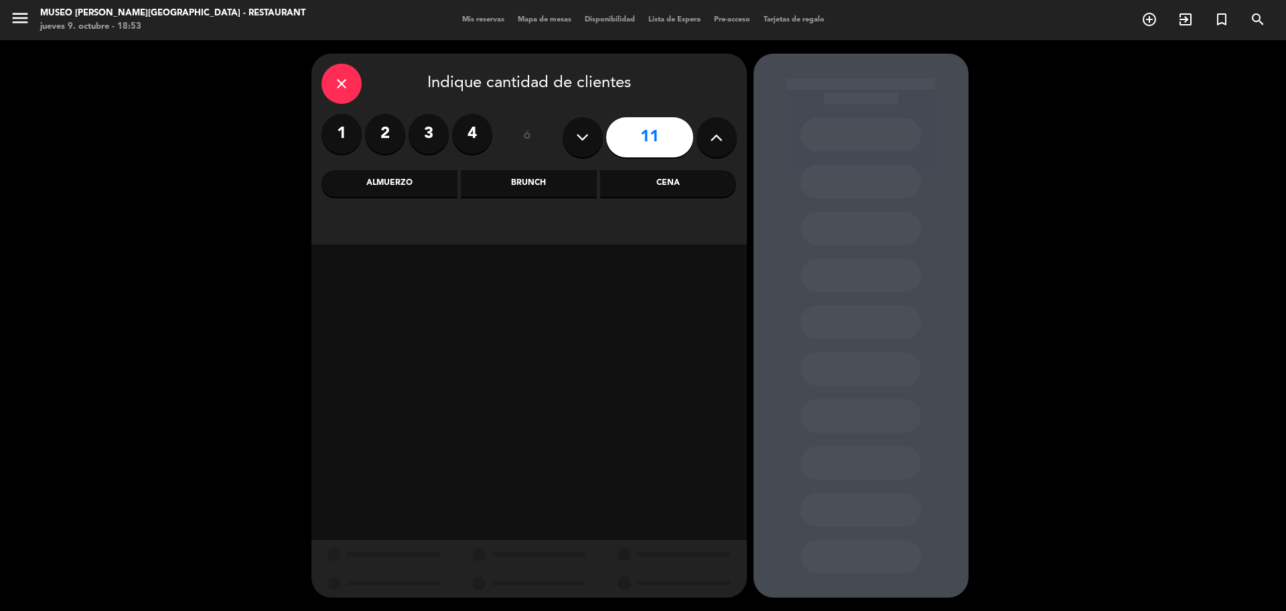
click at [405, 190] on div "Almuerzo" at bounding box center [390, 183] width 136 height 27
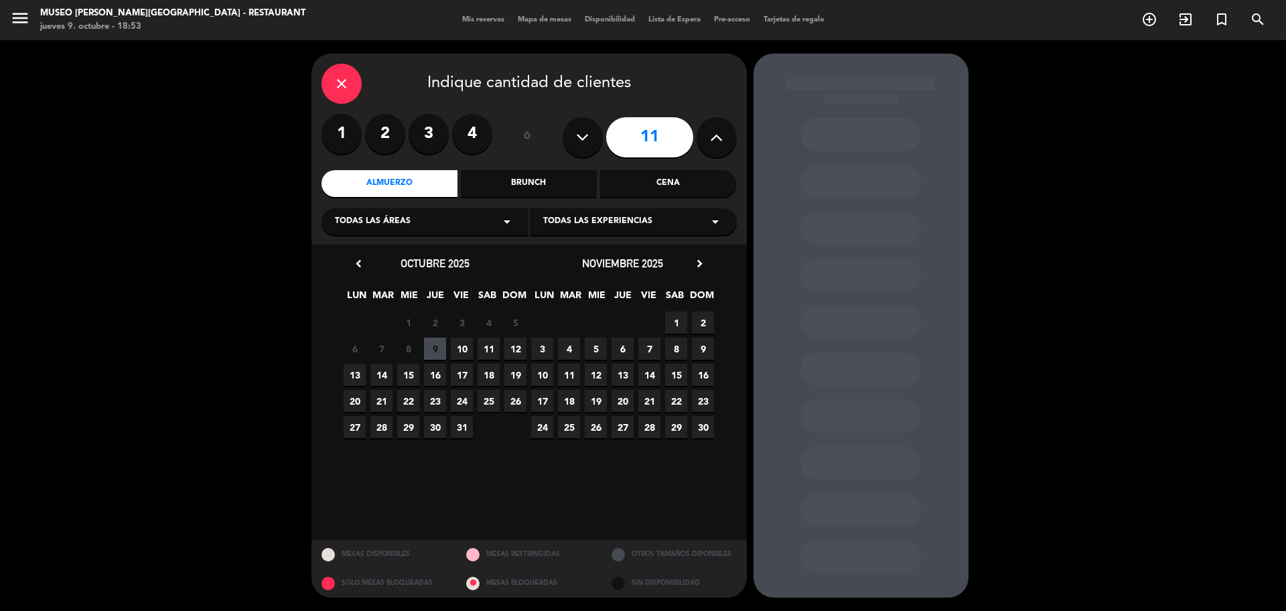
click at [490, 349] on span "11" at bounding box center [489, 349] width 22 height 22
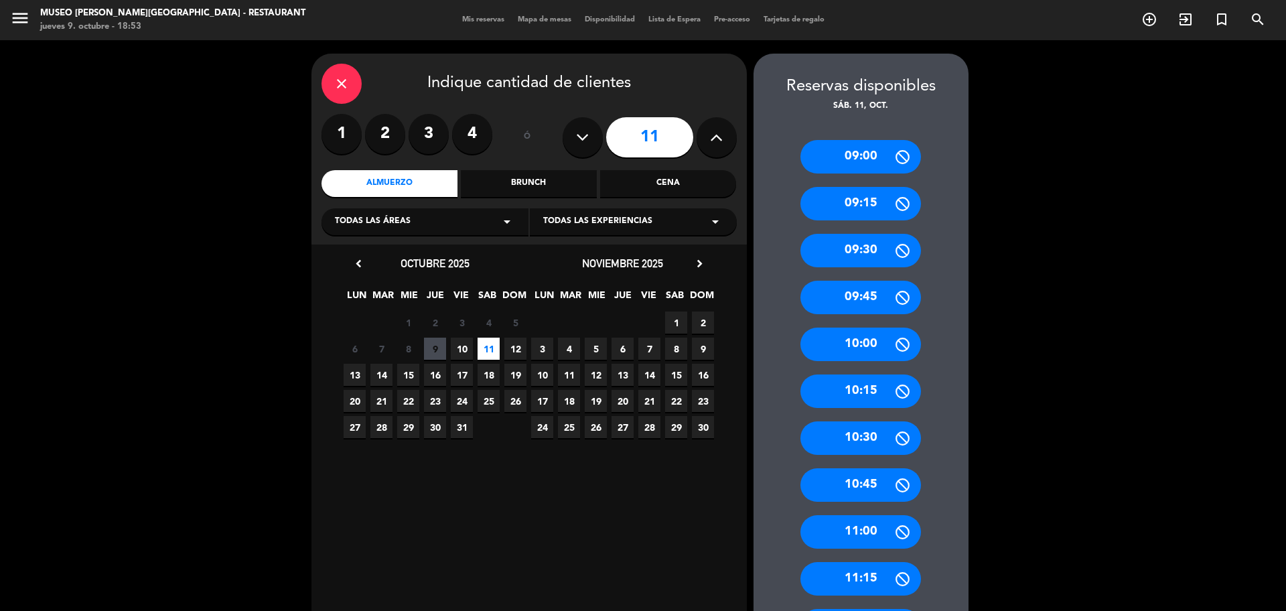
click at [459, 348] on span "10" at bounding box center [462, 349] width 22 height 22
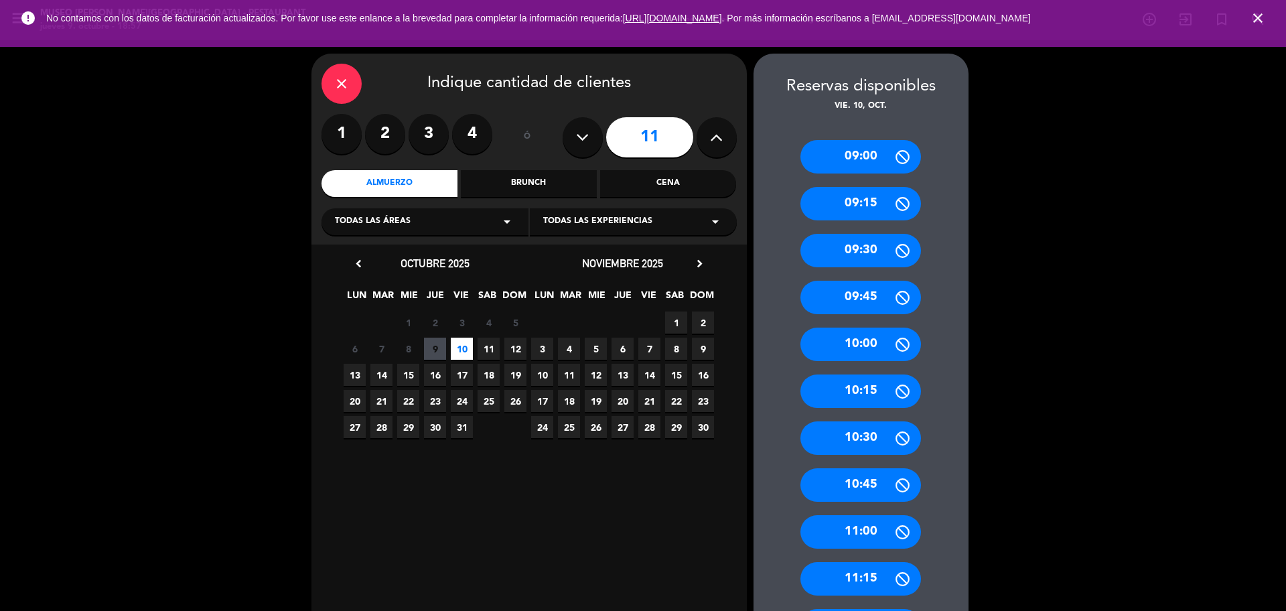
click at [1259, 13] on icon "close" at bounding box center [1258, 18] width 16 height 16
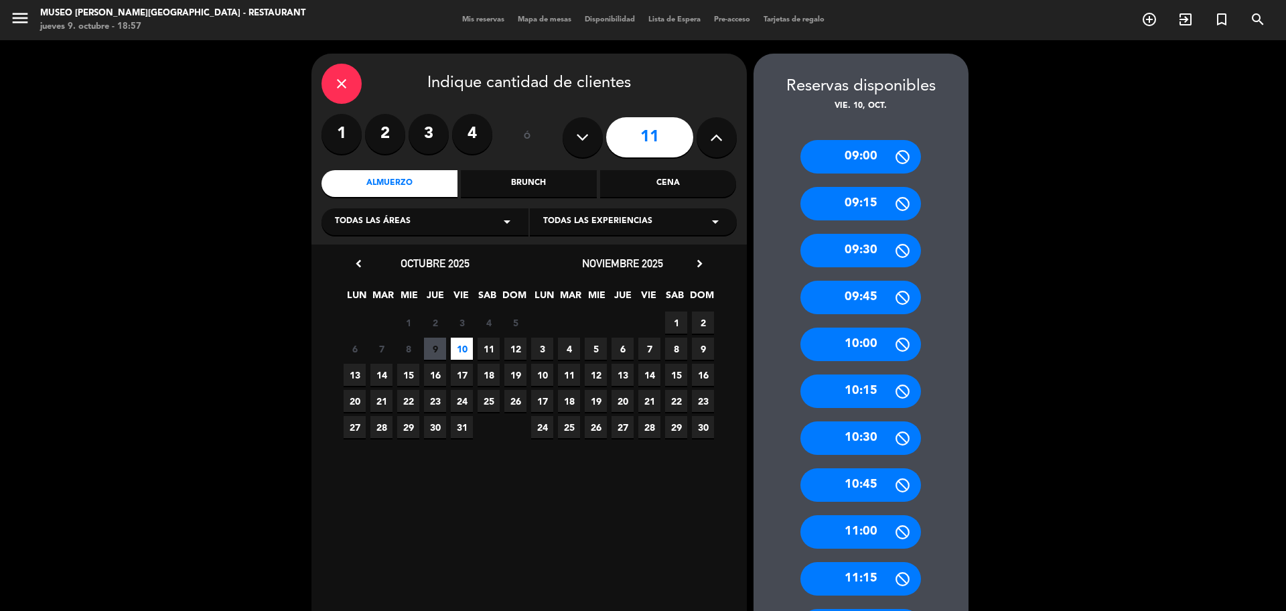
click at [338, 73] on div "close" at bounding box center [342, 84] width 40 height 40
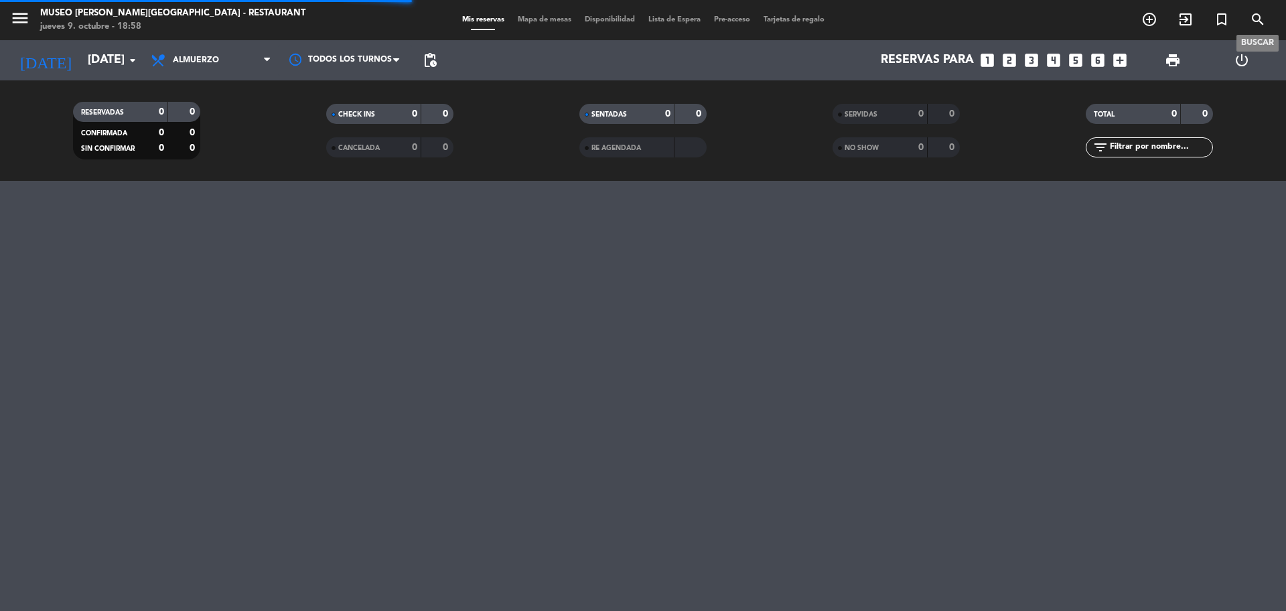
click at [1253, 21] on icon "search" at bounding box center [1258, 19] width 16 height 16
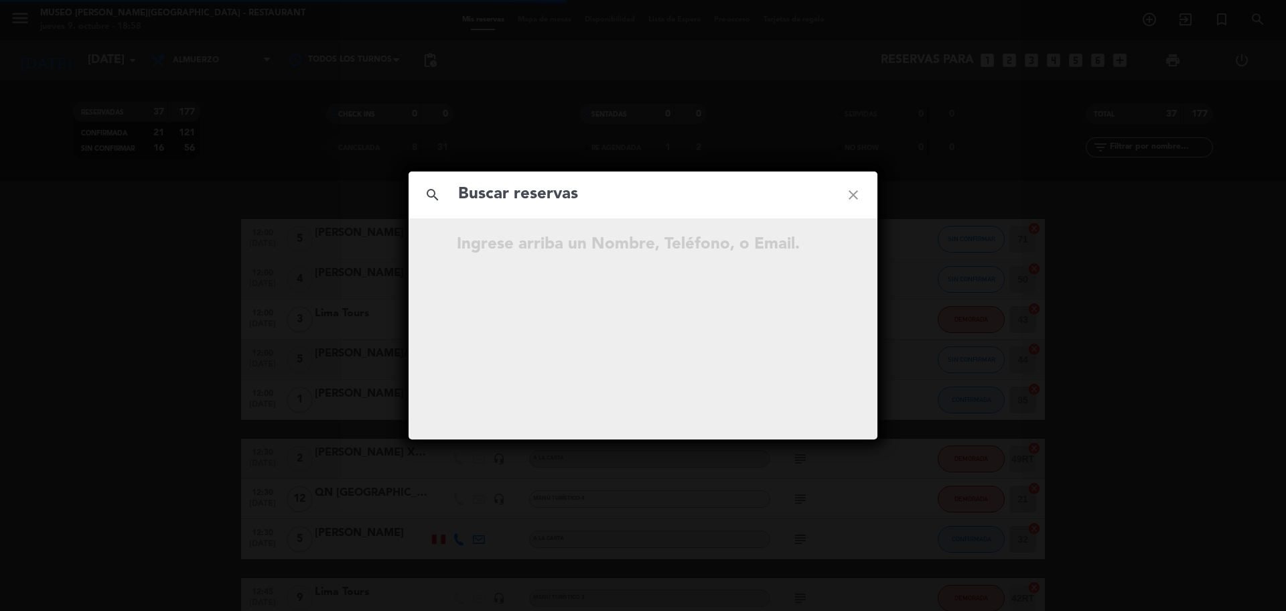
click at [565, 197] on input "text" at bounding box center [643, 194] width 372 height 27
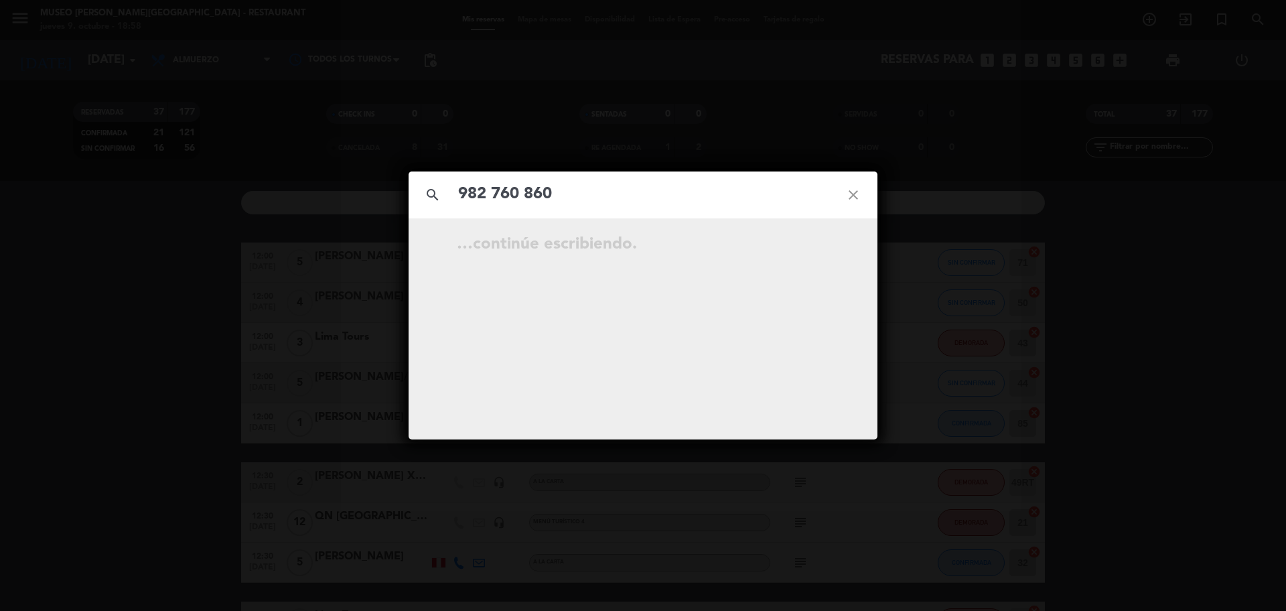
click at [531, 196] on input "982 760 860" at bounding box center [643, 194] width 372 height 27
click at [529, 196] on input "982 760 860" at bounding box center [643, 194] width 372 height 27
type input "982760860"
click at [552, 200] on input "982760860" at bounding box center [643, 194] width 372 height 27
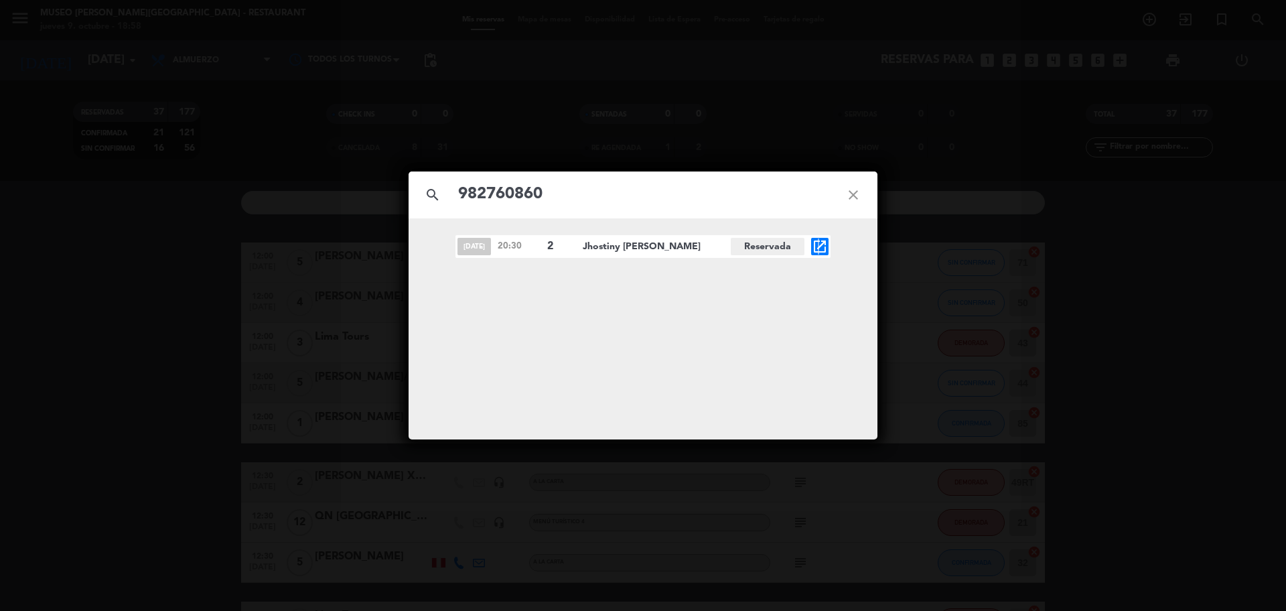
click at [818, 244] on icon "open_in_new" at bounding box center [820, 246] width 16 height 16
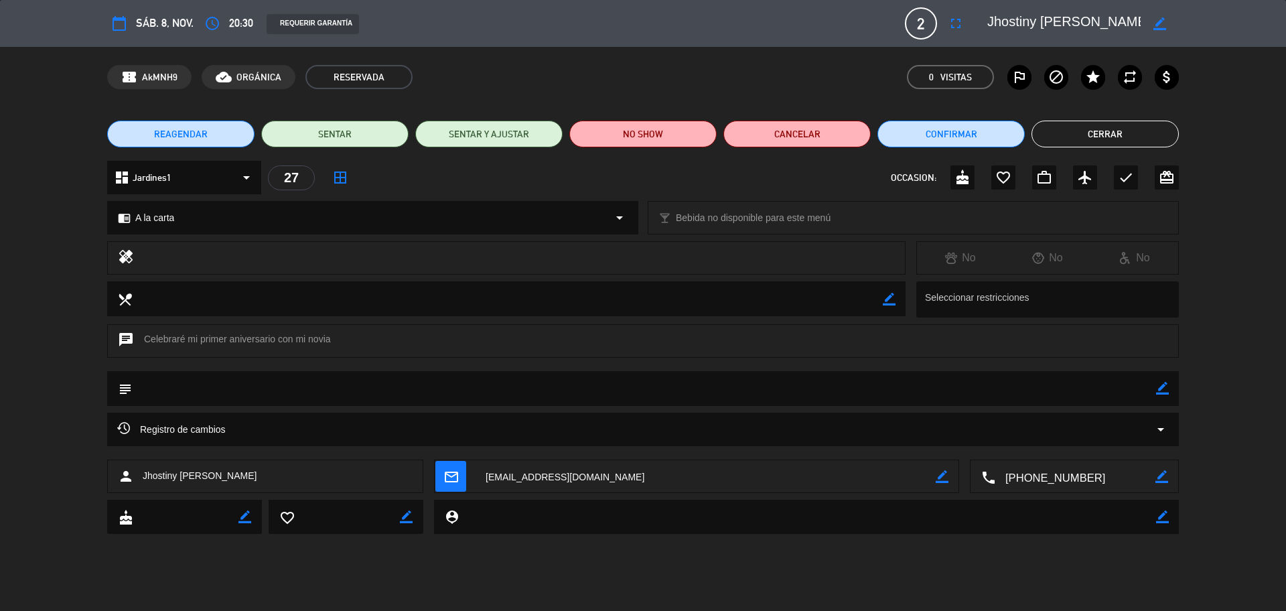
click at [462, 474] on span "mail_outline" at bounding box center [450, 476] width 31 height 31
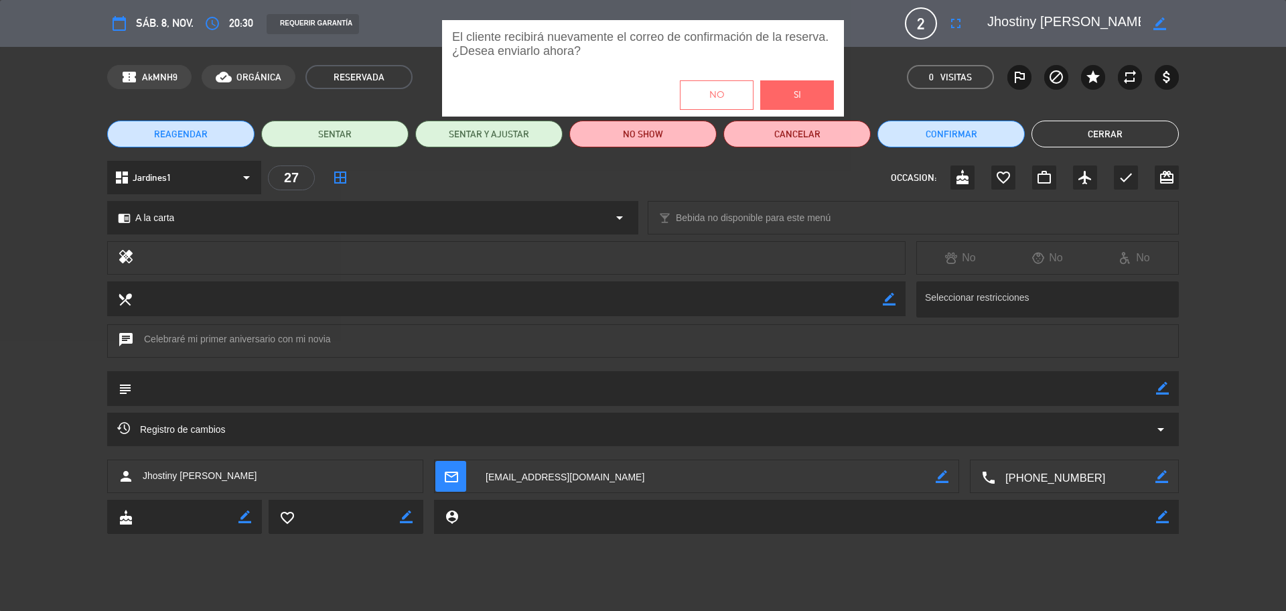
click at [792, 88] on button "Si" at bounding box center [797, 94] width 74 height 29
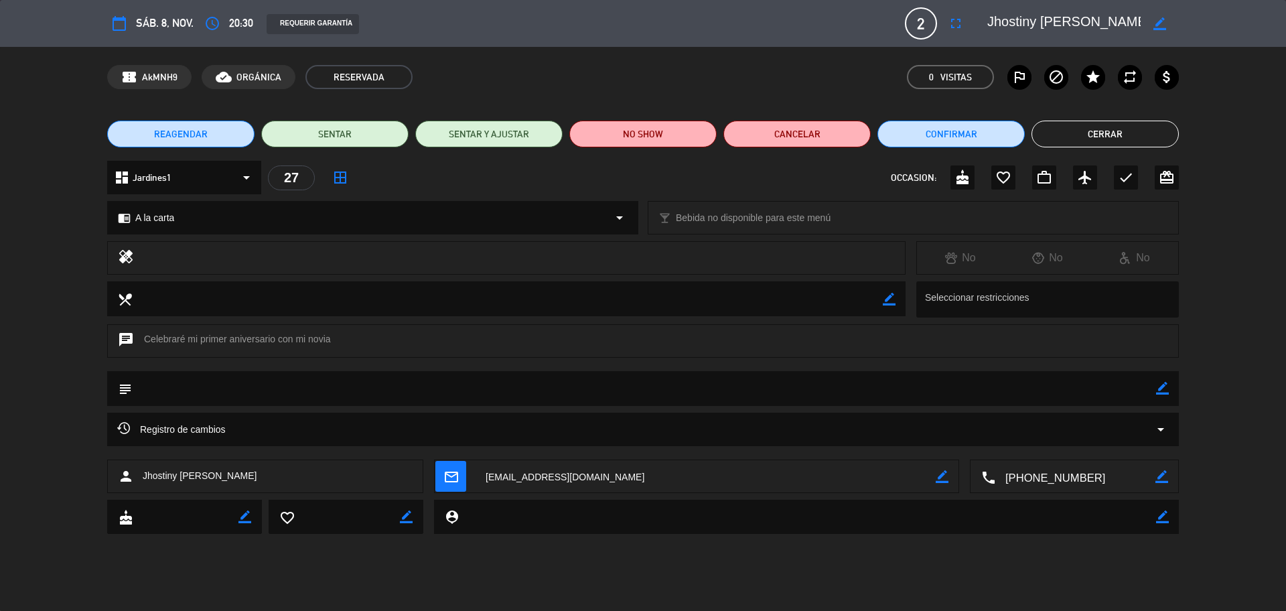
click at [1103, 131] on button "Cerrar" at bounding box center [1105, 134] width 147 height 27
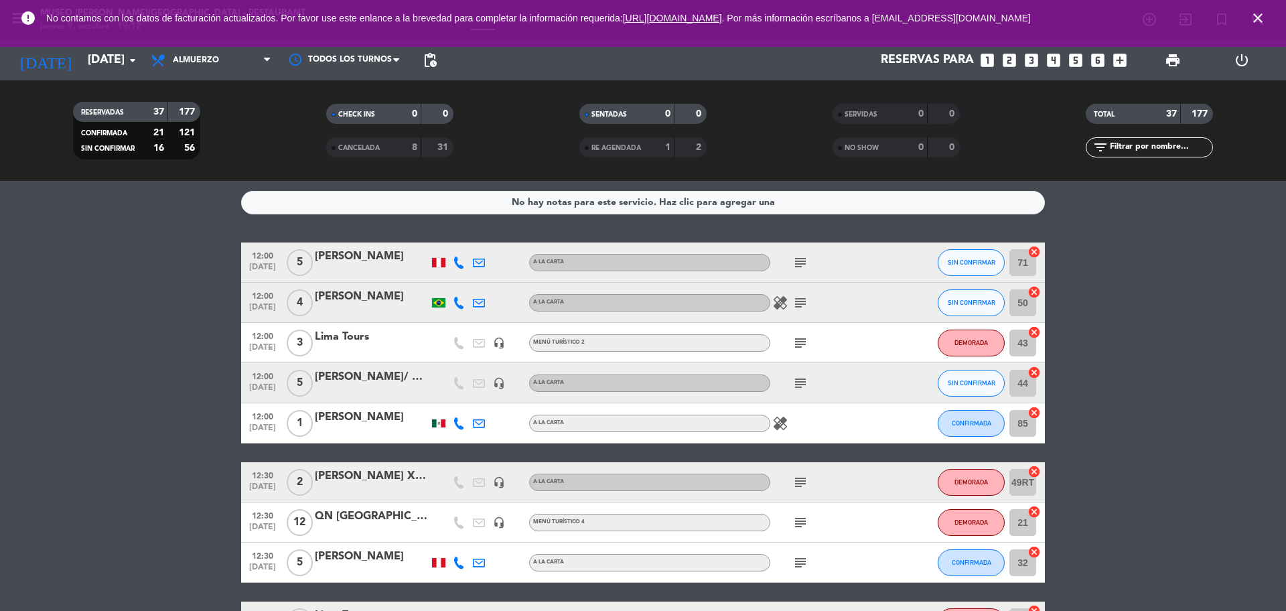
click at [1259, 21] on icon "close" at bounding box center [1258, 18] width 16 height 16
click at [1259, 21] on icon "search" at bounding box center [1258, 19] width 16 height 16
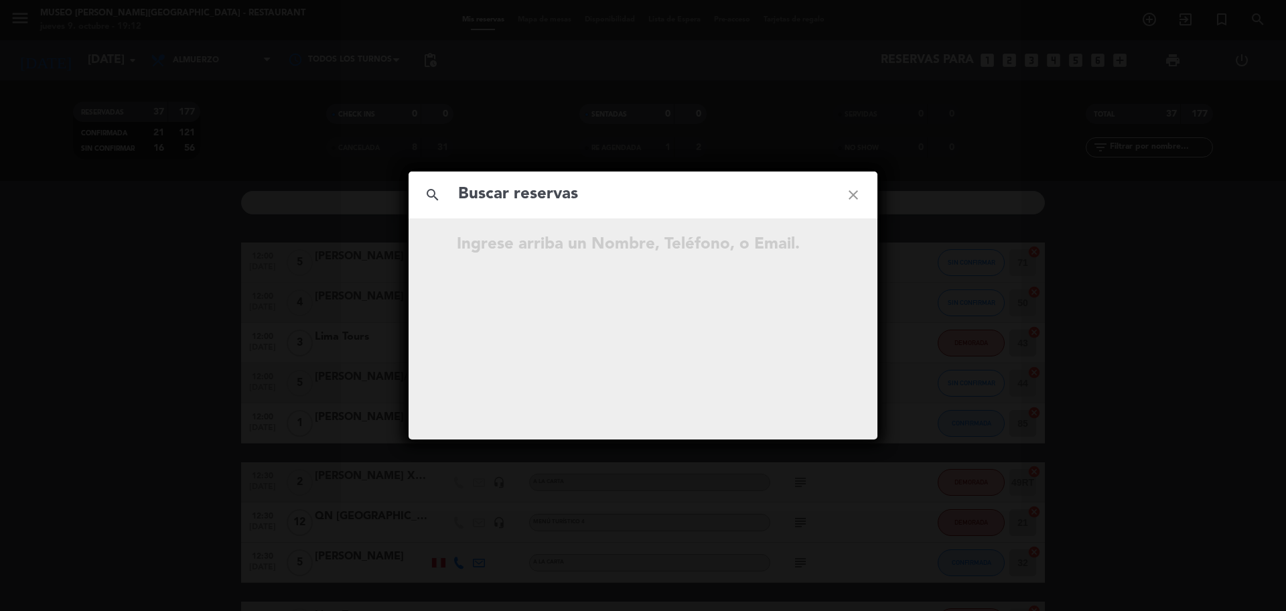
click at [699, 185] on input "text" at bounding box center [643, 194] width 372 height 27
type input "[EMAIL_ADDRESS][DOMAIN_NAME]"
click at [832, 247] on div "[DATE] 13:00 2 [PERSON_NAME] Servida open_in_new" at bounding box center [643, 246] width 469 height 23
click at [825, 245] on icon "open_in_new" at bounding box center [820, 246] width 16 height 16
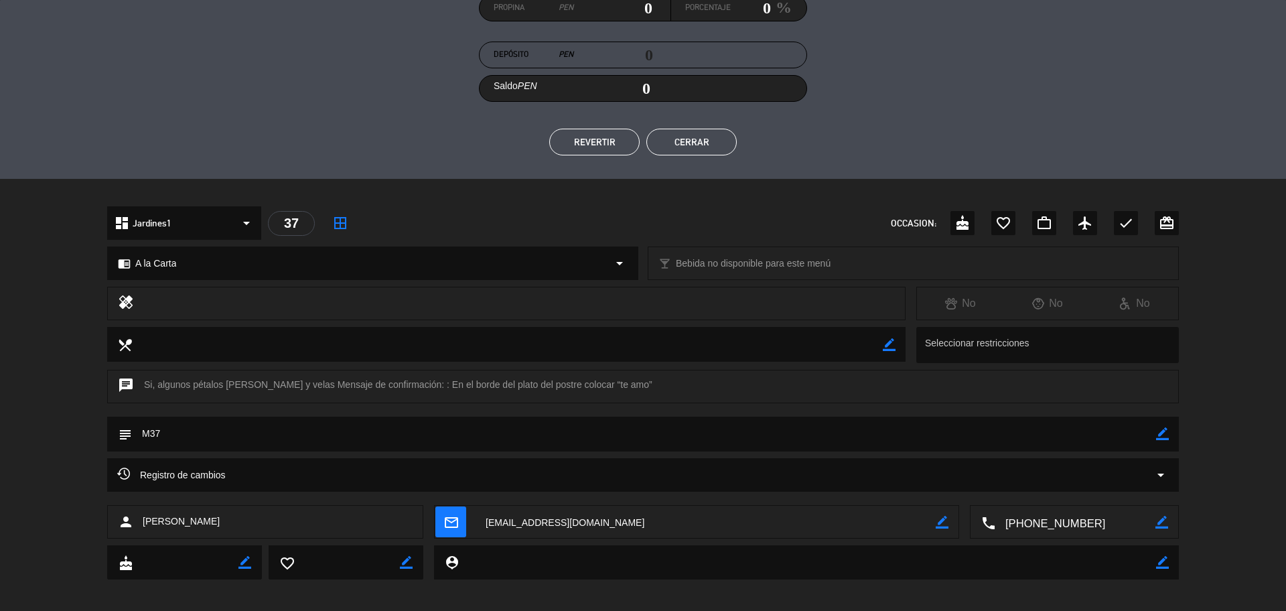
scroll to position [225, 0]
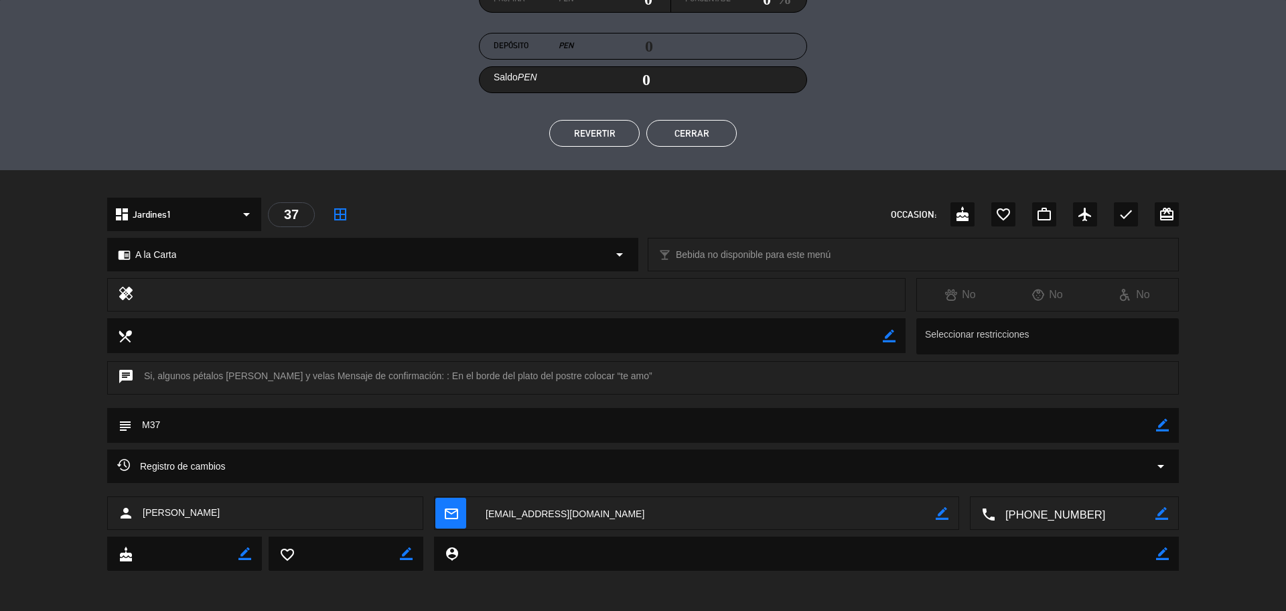
click at [1051, 521] on textarea at bounding box center [1075, 513] width 160 height 33
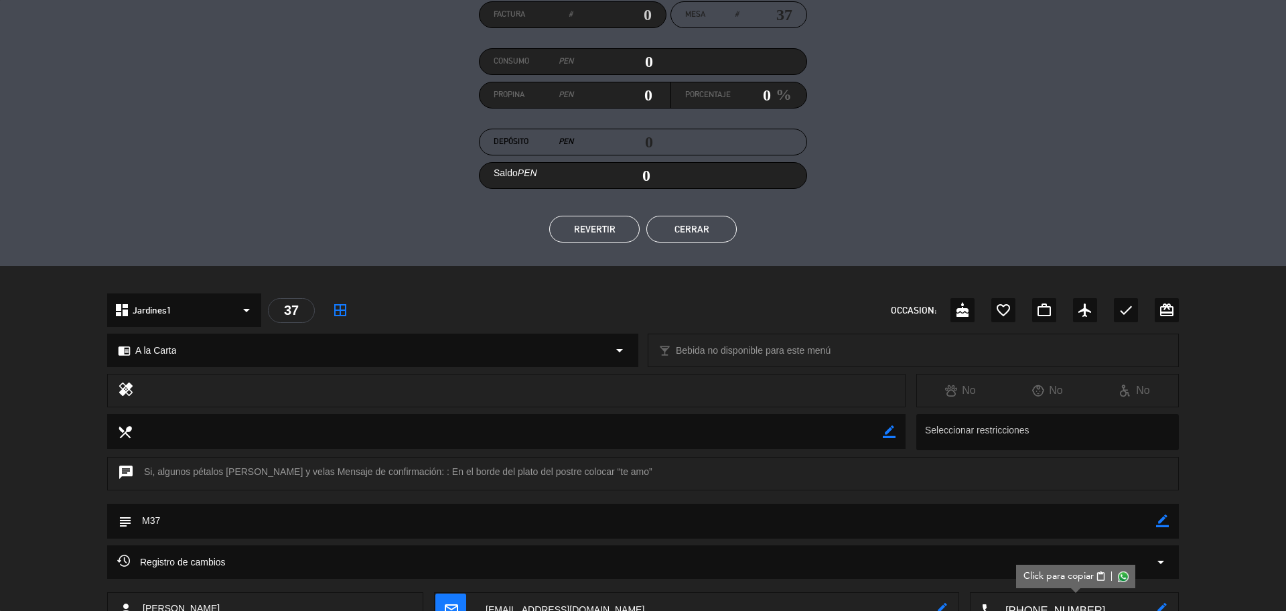
scroll to position [0, 0]
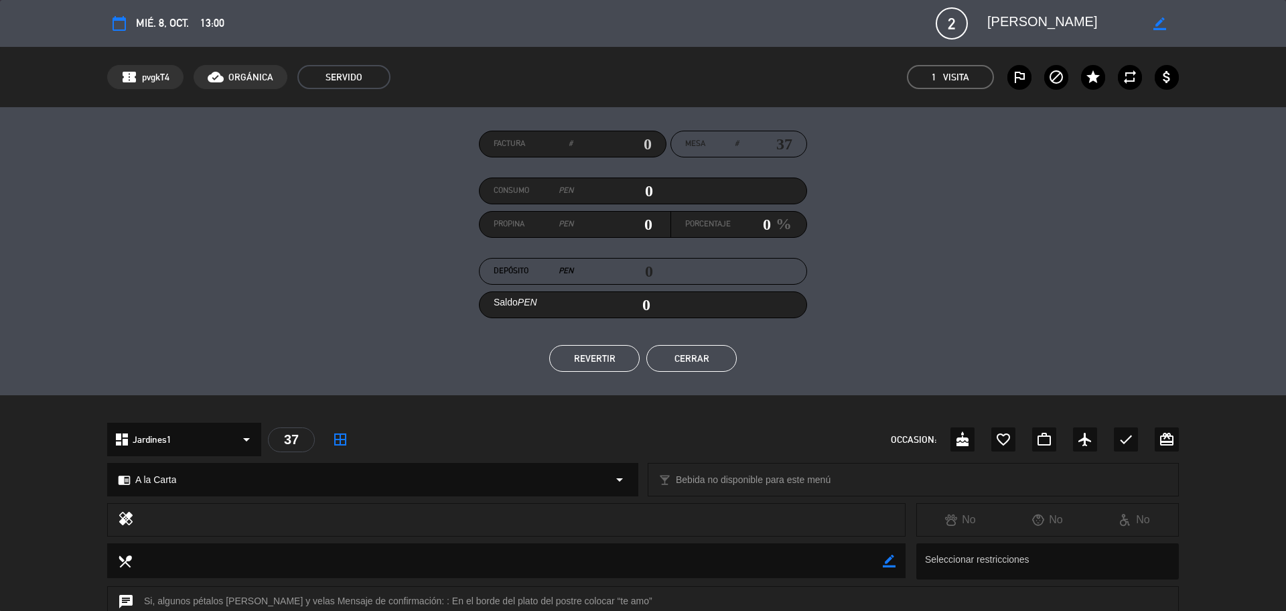
click at [722, 352] on button "Cerrar" at bounding box center [691, 358] width 90 height 27
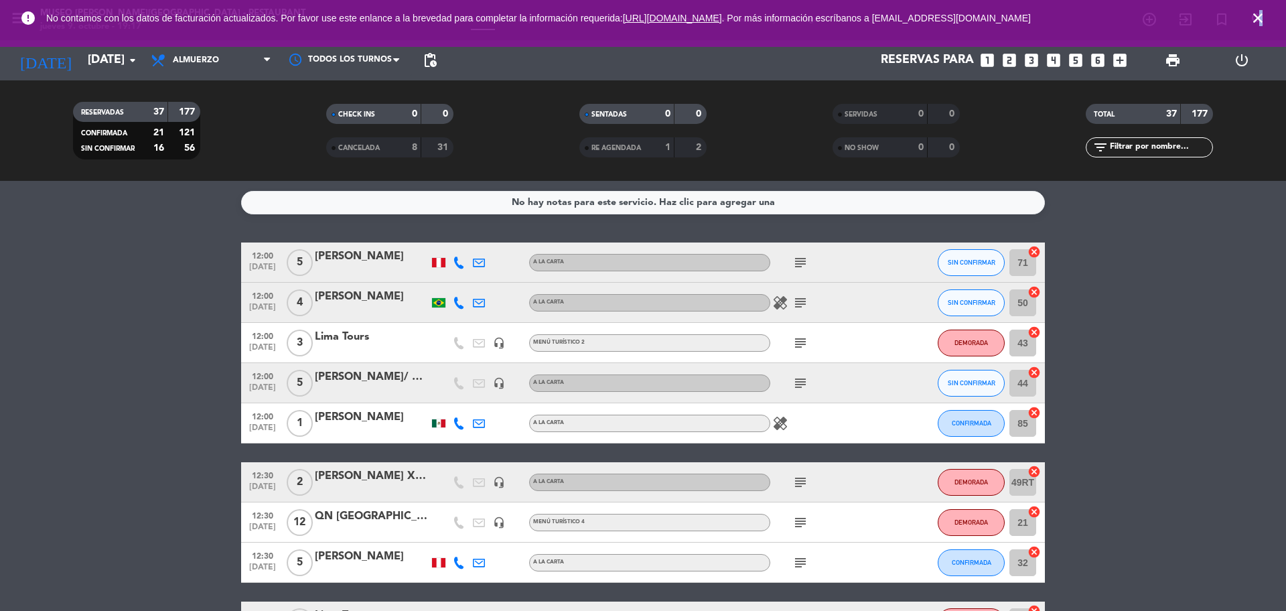
click at [1263, 15] on icon "close" at bounding box center [1258, 18] width 16 height 16
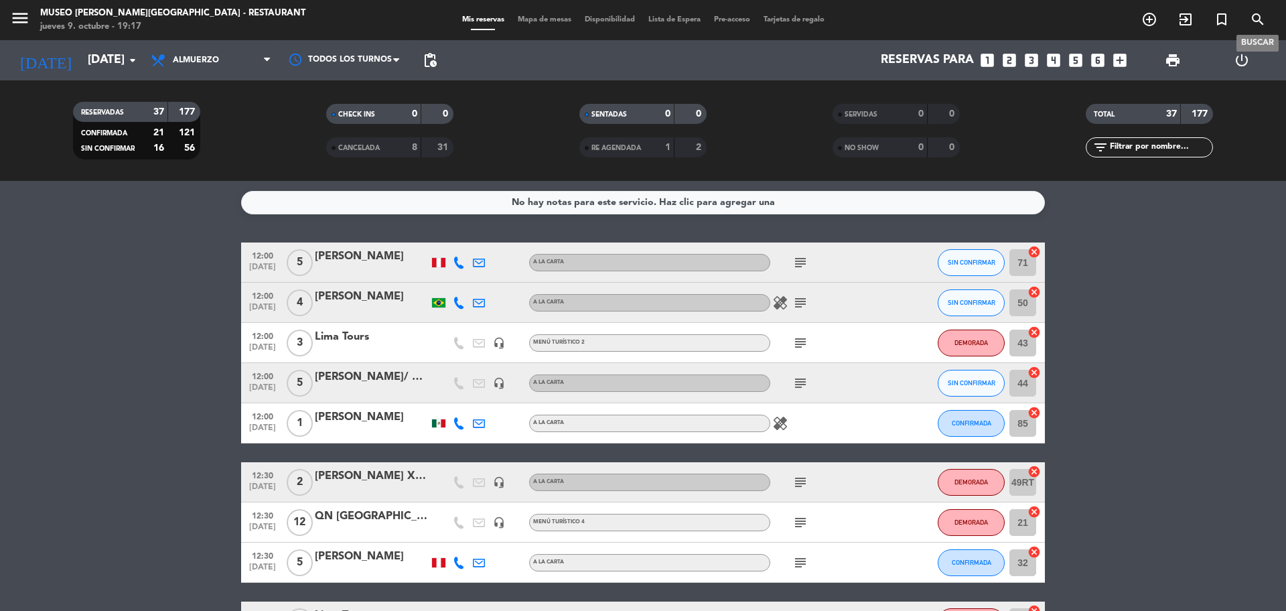
click at [1263, 15] on icon "search" at bounding box center [1258, 19] width 16 height 16
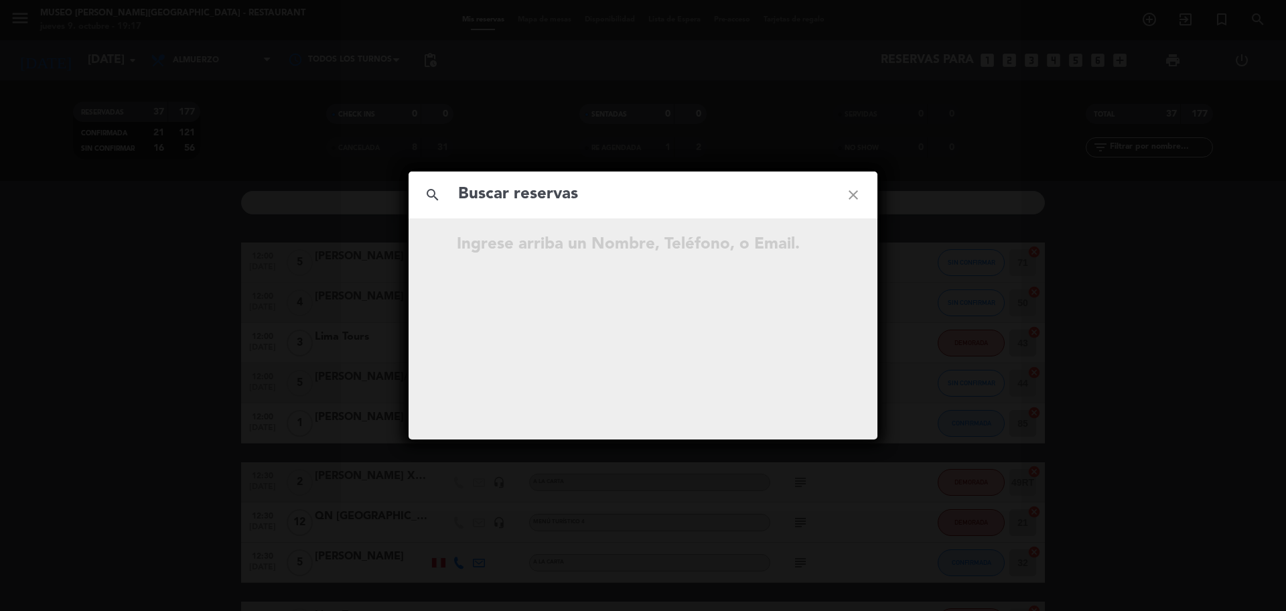
click at [677, 193] on input "text" at bounding box center [643, 194] width 372 height 27
type input "[EMAIL_ADDRESS][DOMAIN_NAME]"
click at [815, 242] on icon "open_in_new" at bounding box center [820, 246] width 16 height 16
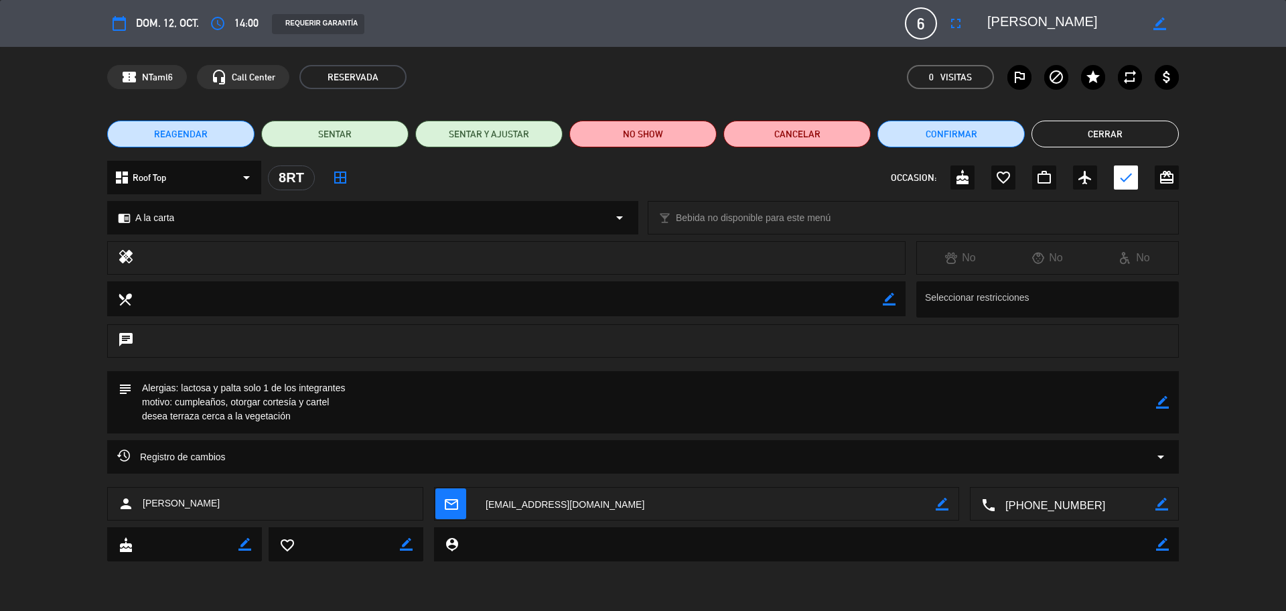
click at [1163, 399] on icon "border_color" at bounding box center [1162, 402] width 13 height 13
drag, startPoint x: 199, startPoint y: 423, endPoint x: 170, endPoint y: 421, distance: 28.9
click at [170, 421] on textarea at bounding box center [644, 402] width 1024 height 62
type textarea "Alergias: lactosa y palta solo 1 de los integrantes motivo: cumpleaños, otorgar…"
click at [1158, 405] on icon at bounding box center [1162, 402] width 13 height 13
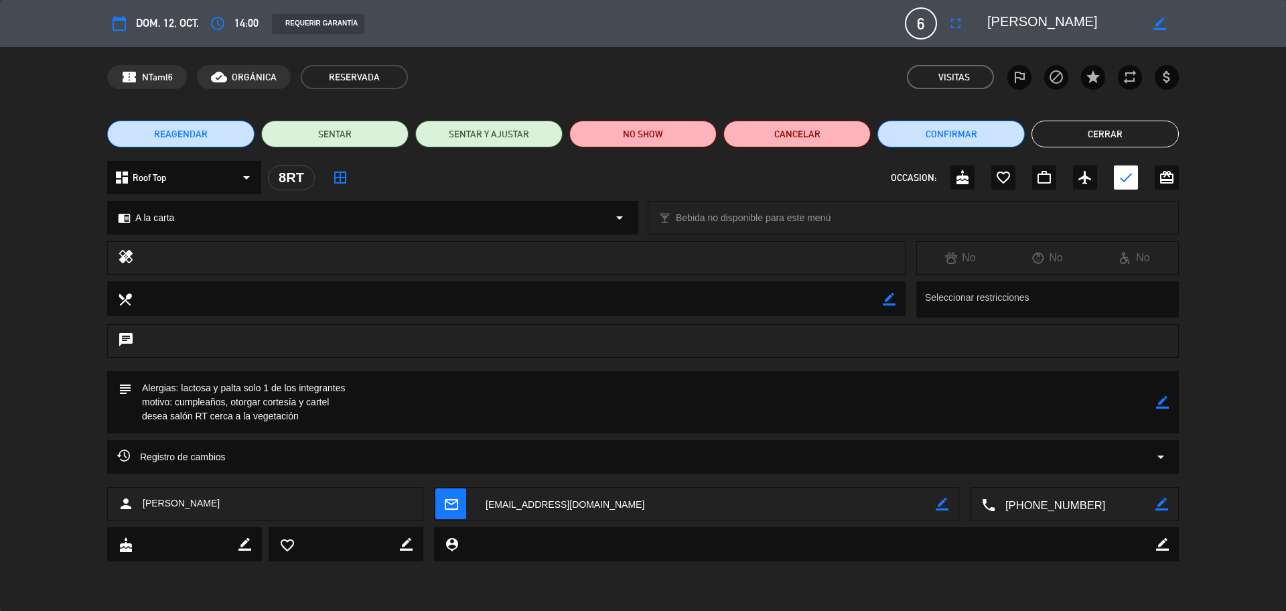
click at [1160, 404] on icon "border_color" at bounding box center [1162, 402] width 13 height 13
click at [1160, 403] on icon "border_color" at bounding box center [1162, 402] width 13 height 13
click at [1087, 137] on button "Cerrar" at bounding box center [1105, 134] width 147 height 27
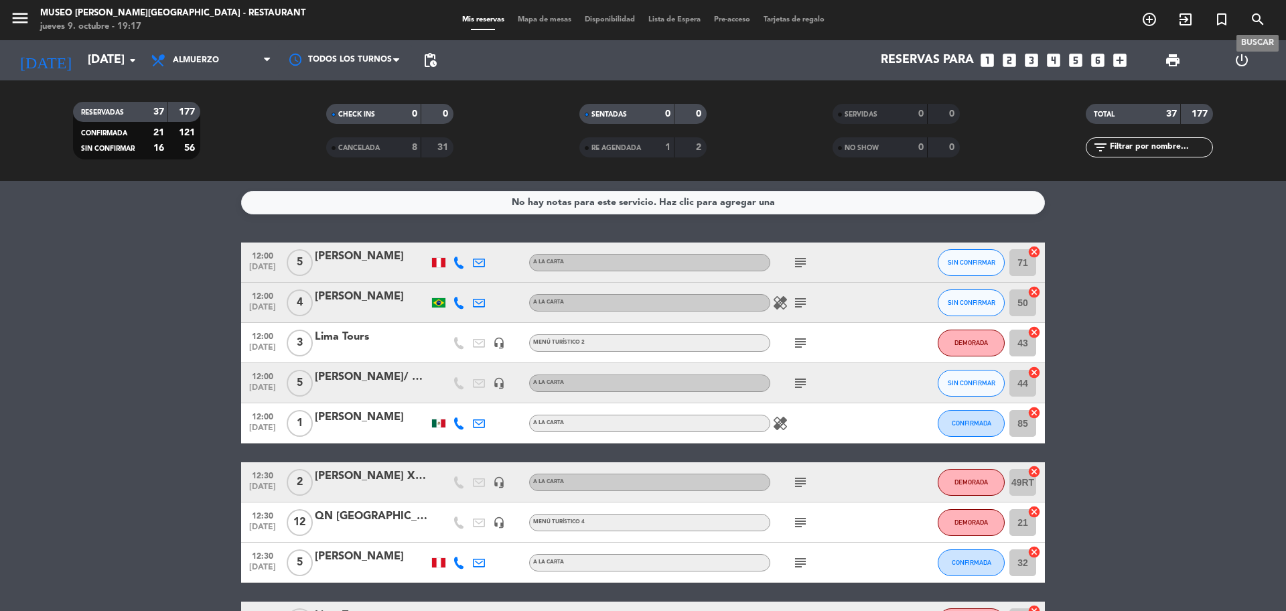
click at [1258, 15] on icon "search" at bounding box center [1258, 19] width 16 height 16
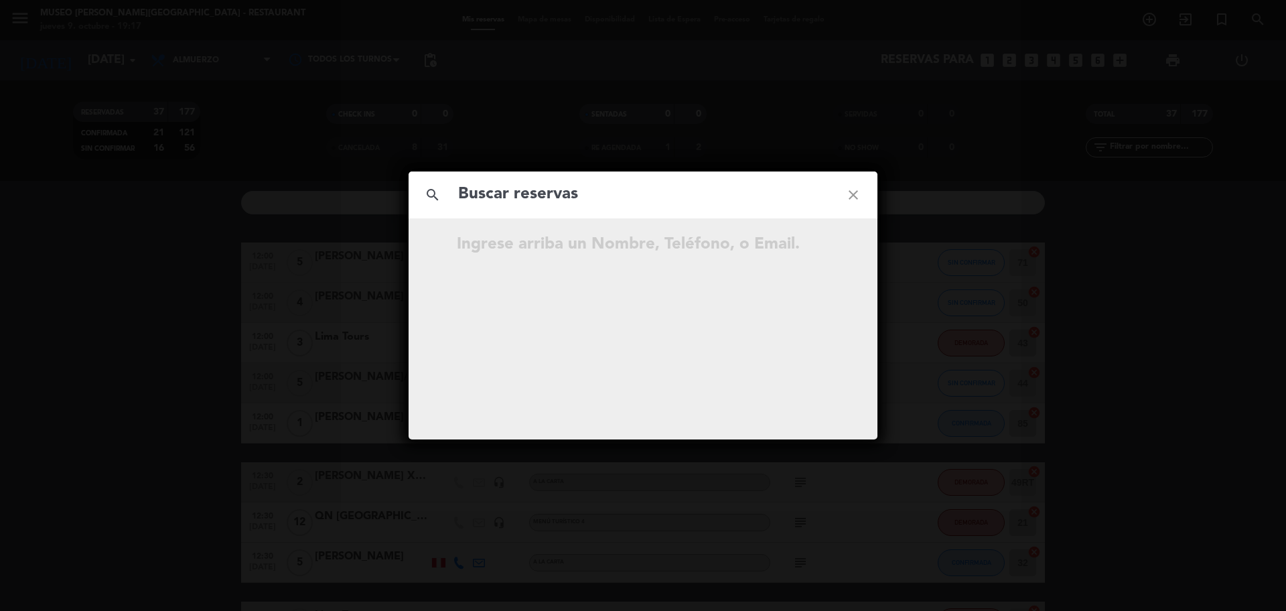
click at [659, 197] on input "text" at bounding box center [643, 194] width 372 height 27
click at [526, 203] on input "922 426 829" at bounding box center [643, 194] width 372 height 27
type input "922426829"
click at [553, 204] on input "922426829" at bounding box center [643, 194] width 372 height 27
click at [462, 198] on input "922426829" at bounding box center [643, 194] width 372 height 27
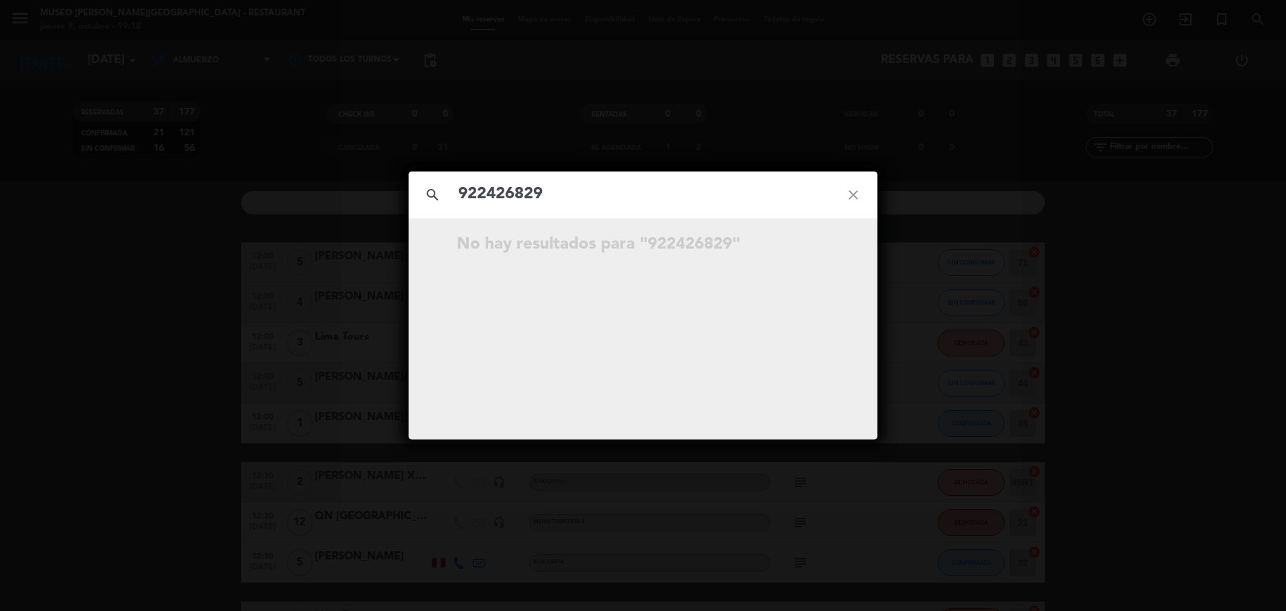
click at [847, 199] on icon "close" at bounding box center [853, 195] width 48 height 48
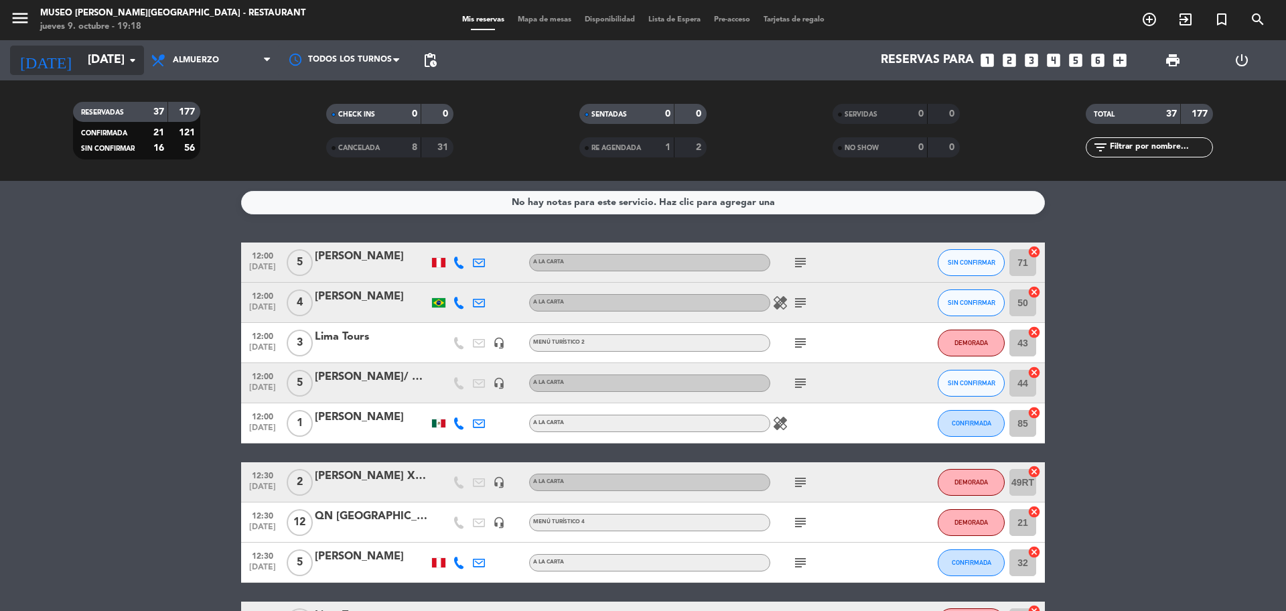
drag, startPoint x: 78, startPoint y: 79, endPoint x: 73, endPoint y: 74, distance: 7.1
click at [78, 79] on div "[DATE] [DATE] arrow_drop_down" at bounding box center [77, 60] width 134 height 40
click at [81, 54] on input "[DATE]" at bounding box center [158, 60] width 155 height 27
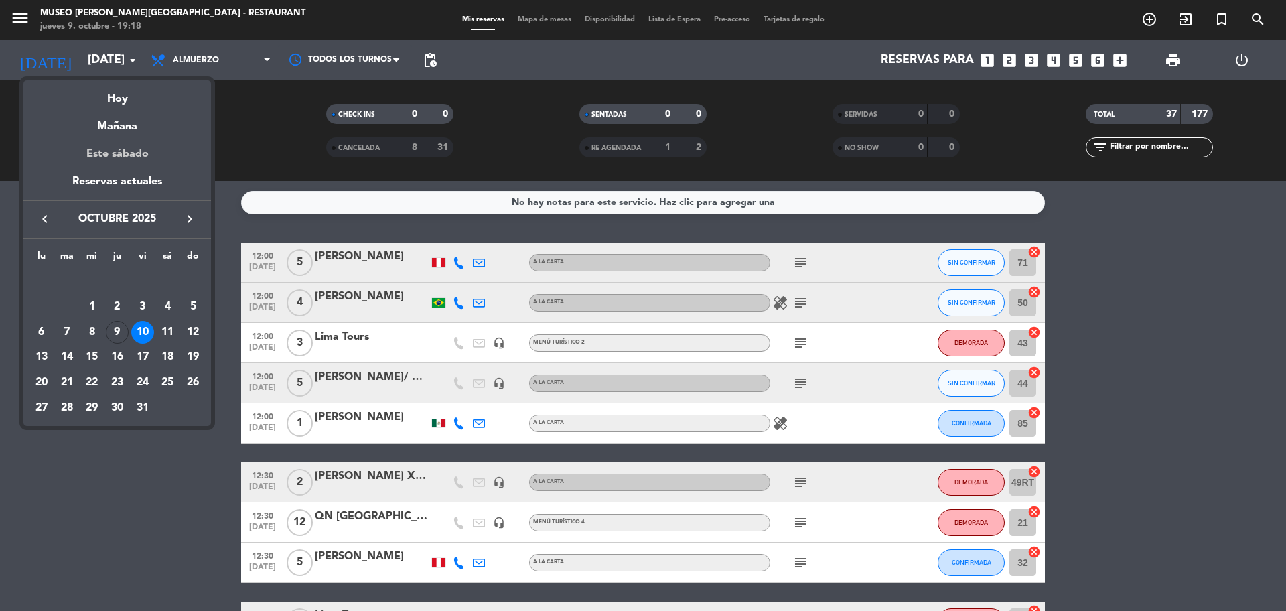
click at [125, 159] on div "Este sábado" at bounding box center [117, 154] width 188 height 38
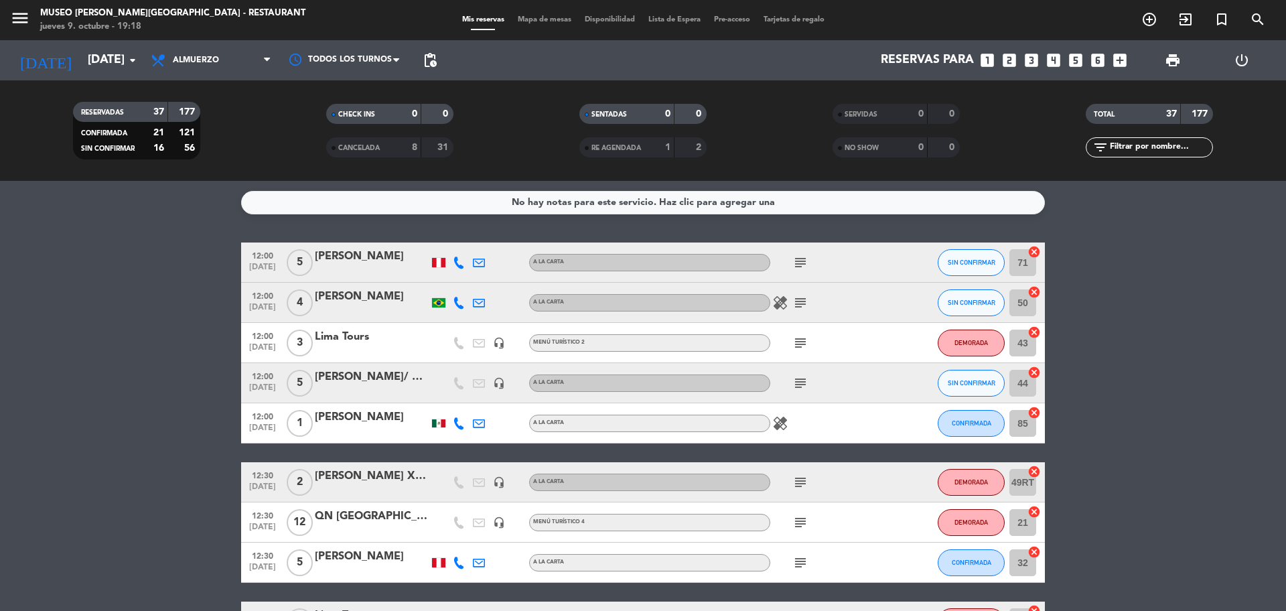
type input "[DATE]"
click at [220, 67] on span "Almuerzo" at bounding box center [211, 60] width 134 height 29
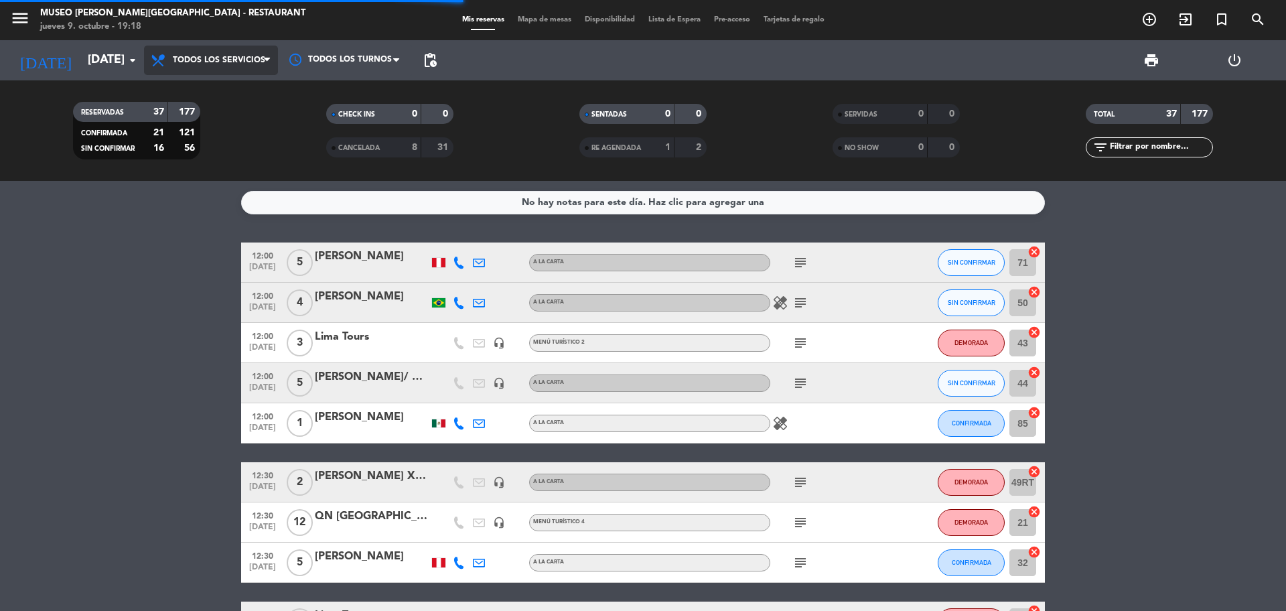
click at [228, 93] on div "menu [GEOGRAPHIC_DATA][PERSON_NAME] - Restaurant [DATE] 9. octubre - 19:18 Mis …" at bounding box center [643, 90] width 1286 height 181
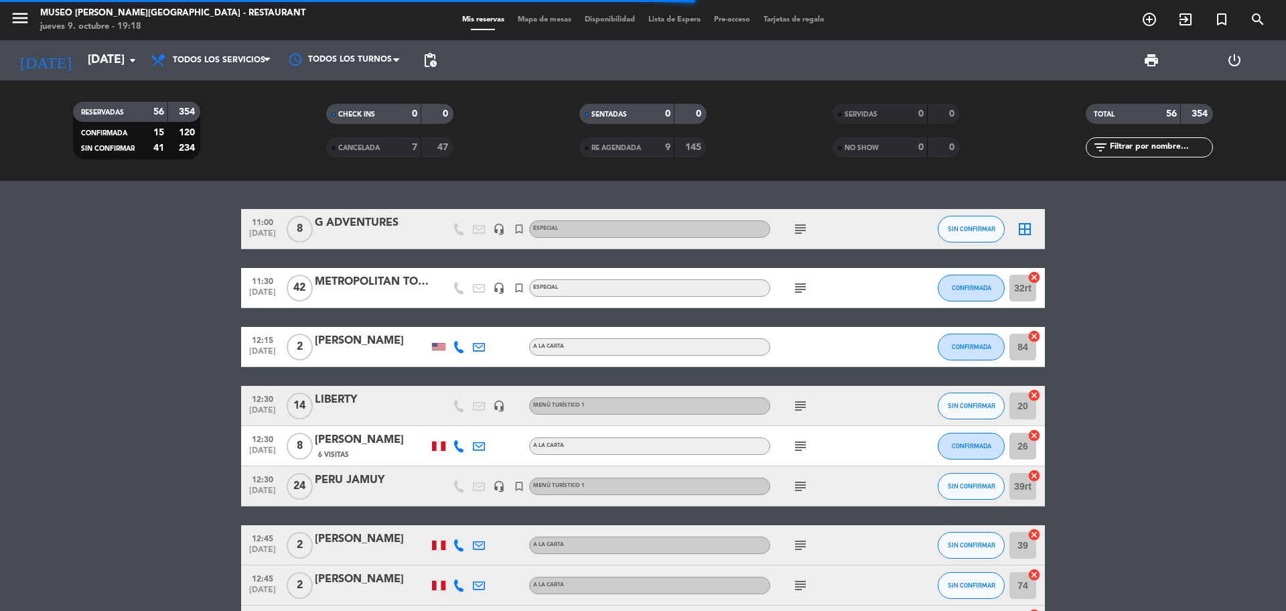
click at [1146, 147] on input "text" at bounding box center [1161, 147] width 104 height 15
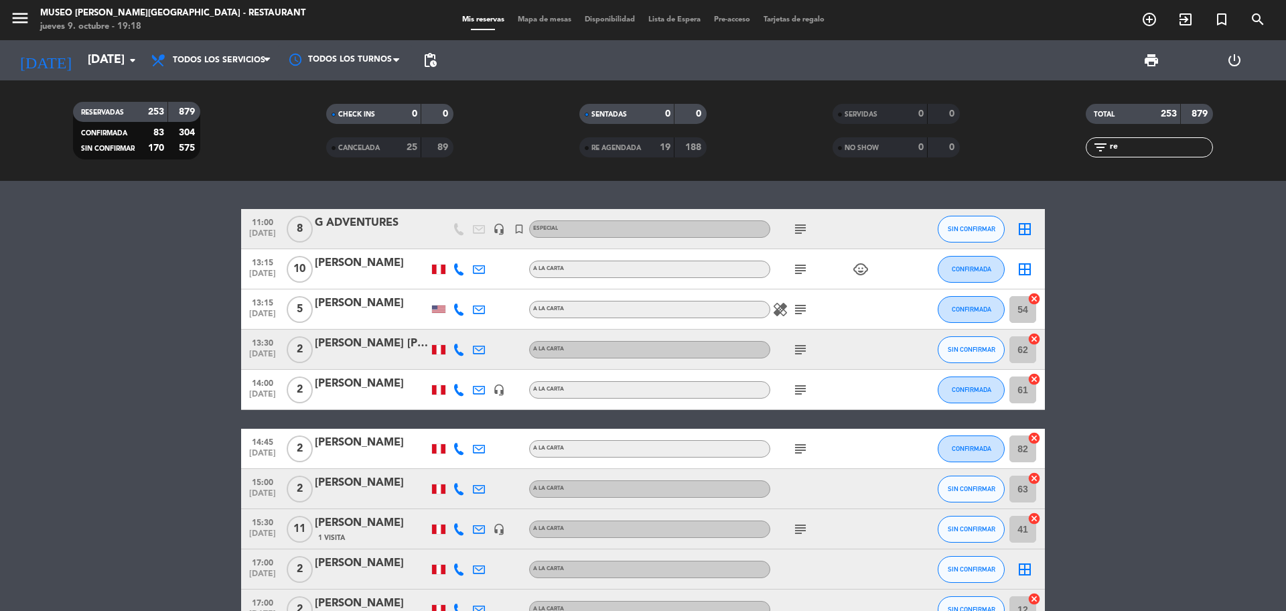
type input "r"
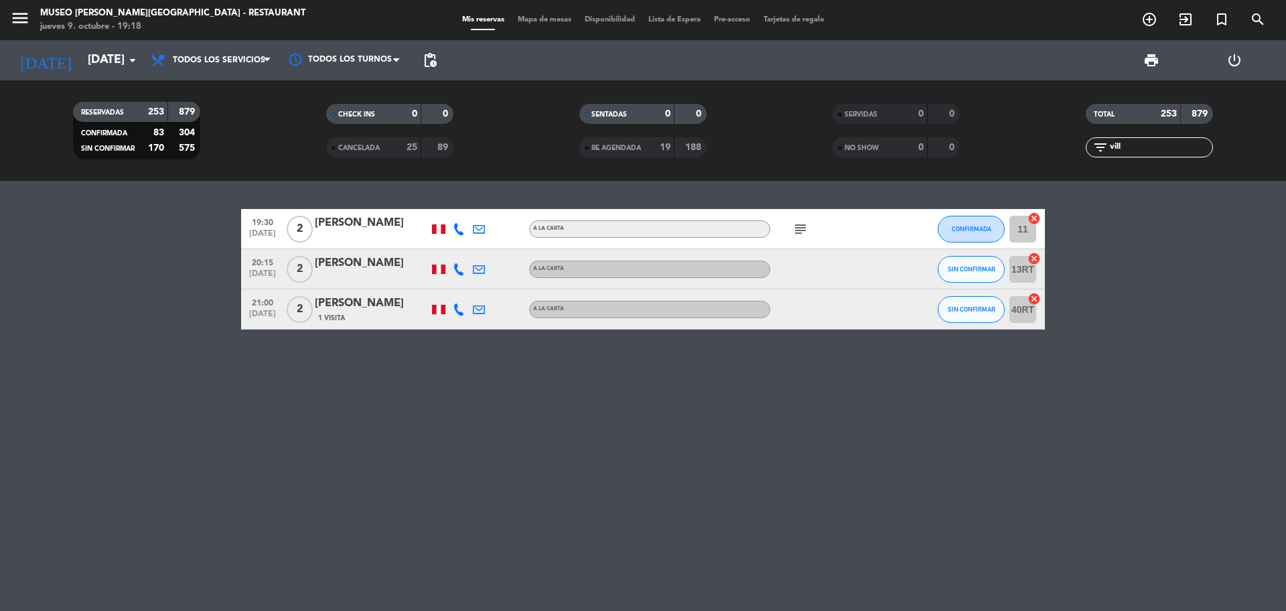
type input "vill"
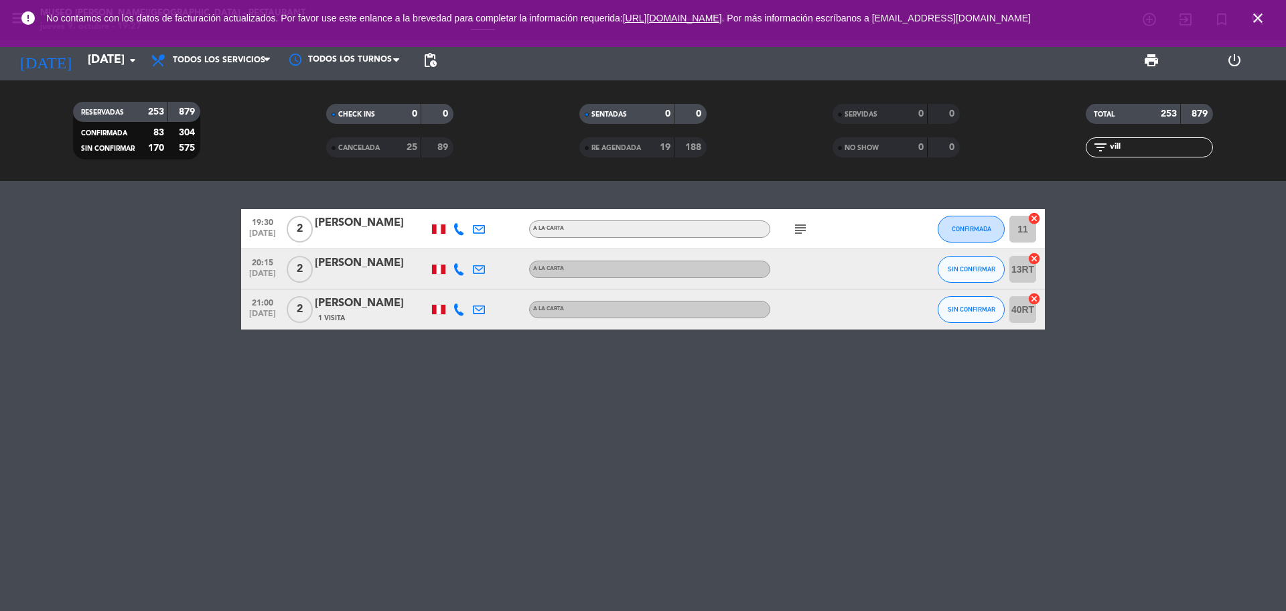
click at [1262, 14] on icon "close" at bounding box center [1258, 18] width 16 height 16
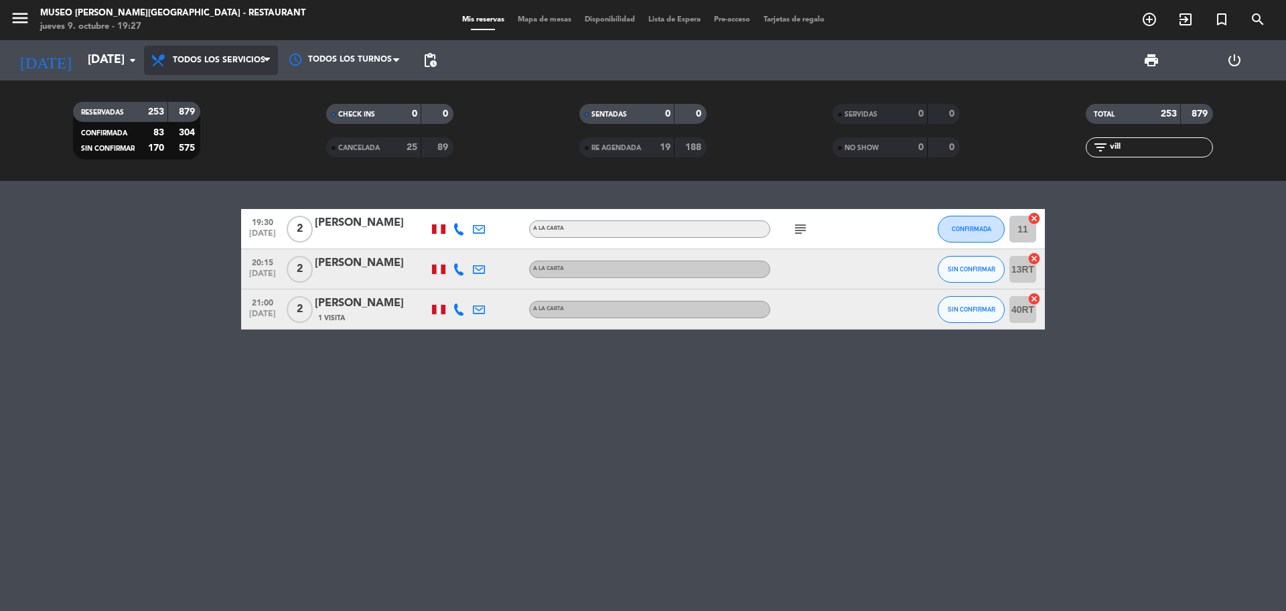
click at [242, 54] on span "Todos los servicios" at bounding box center [211, 60] width 134 height 29
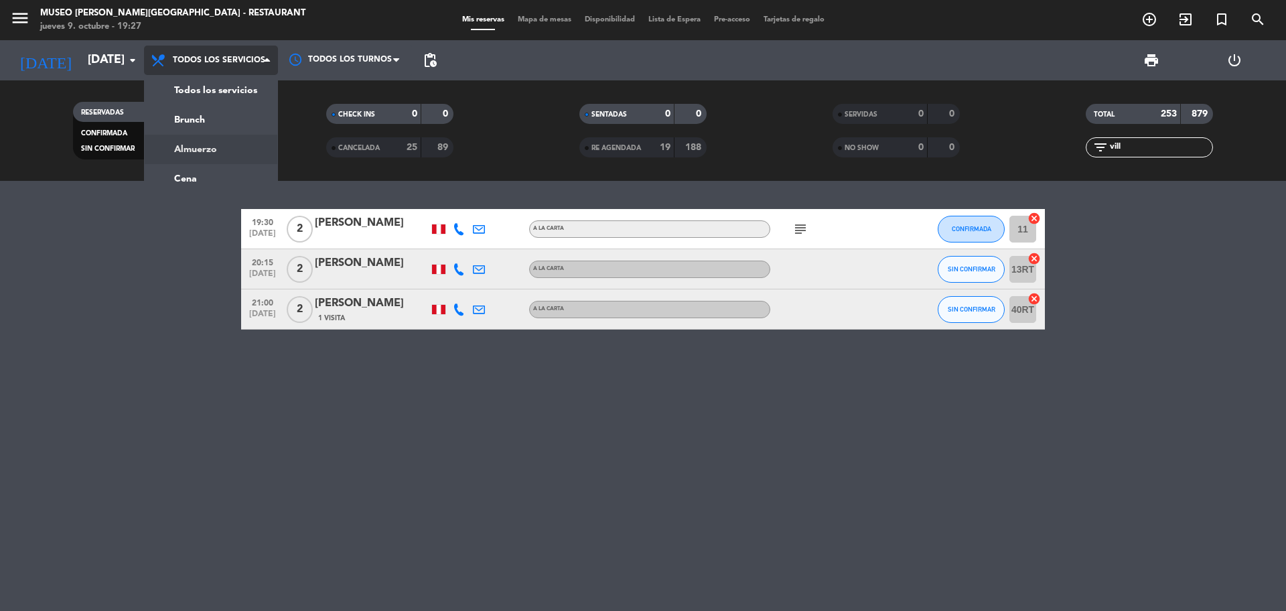
click at [241, 143] on div "menu [GEOGRAPHIC_DATA][PERSON_NAME] - Restaurant [DATE] 9. octubre - 19:27 Mis …" at bounding box center [643, 90] width 1286 height 181
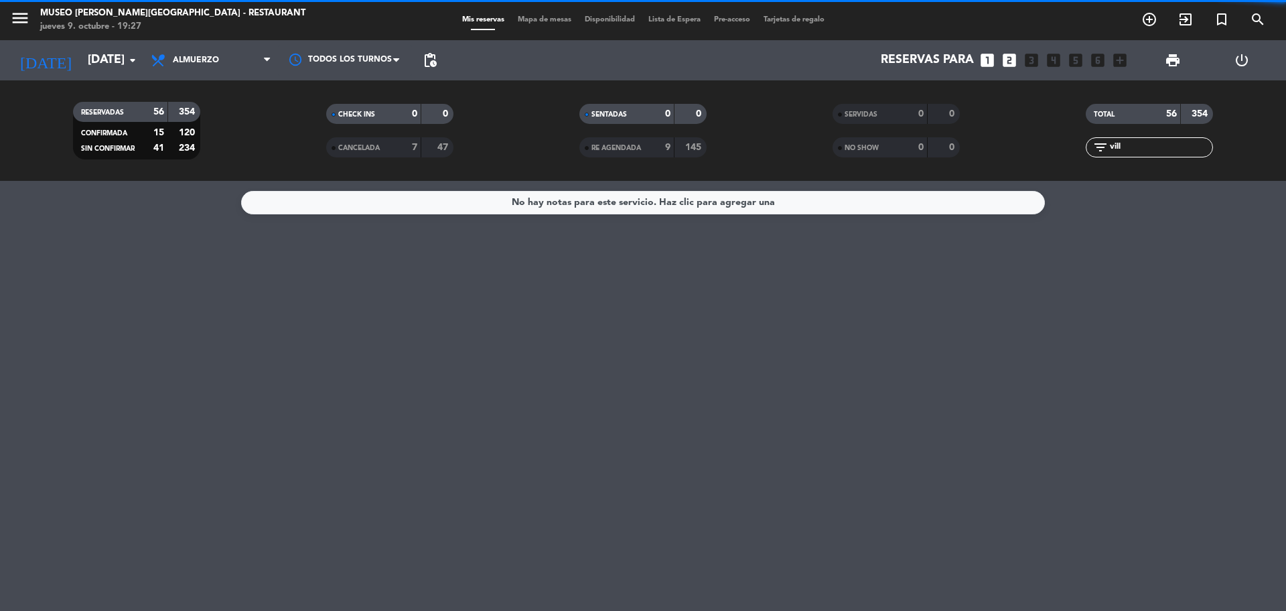
click at [1014, 56] on icon "looks_two" at bounding box center [1009, 60] width 17 height 17
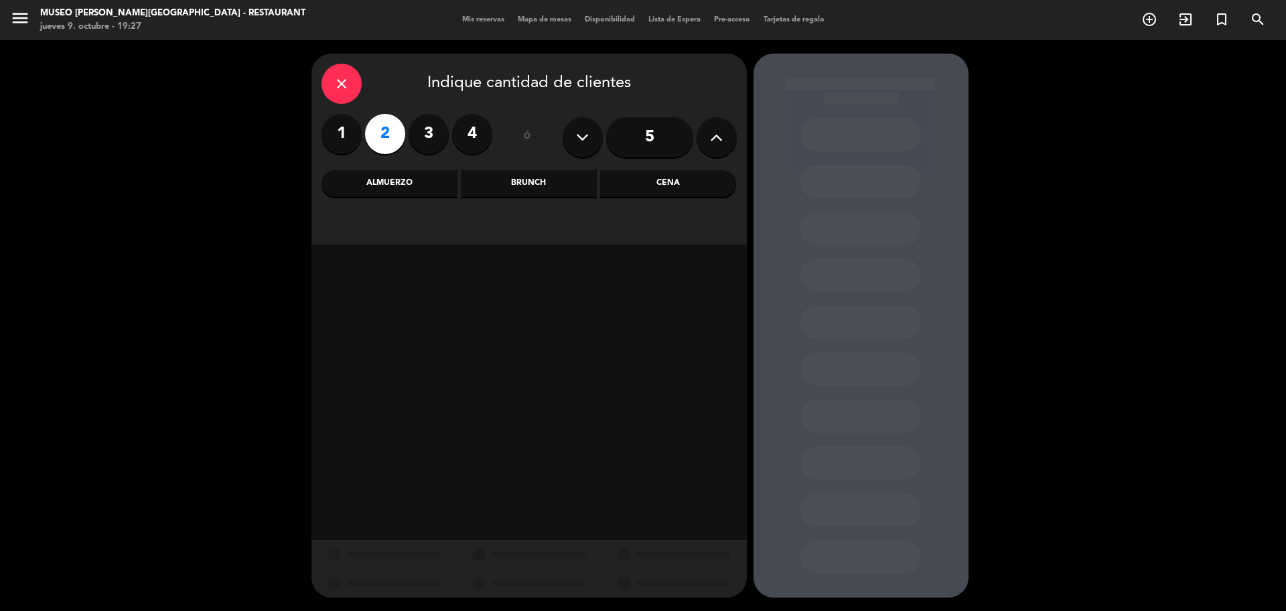
click at [667, 185] on div "Cena" at bounding box center [668, 183] width 136 height 27
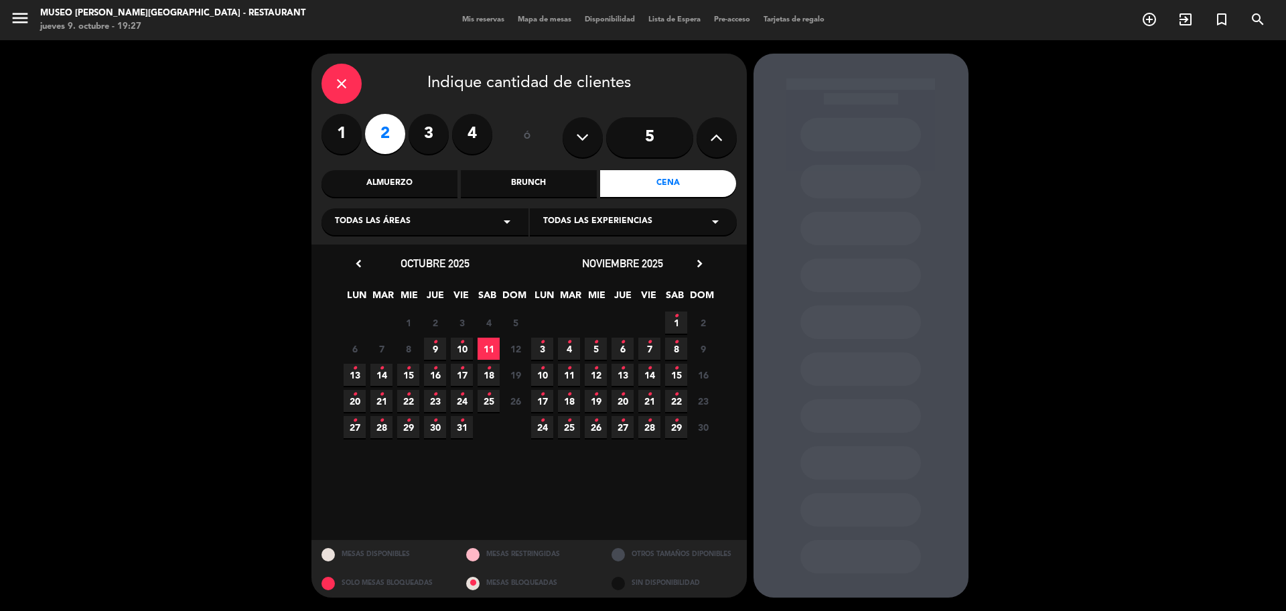
click at [456, 348] on span "10 •" at bounding box center [462, 349] width 22 height 22
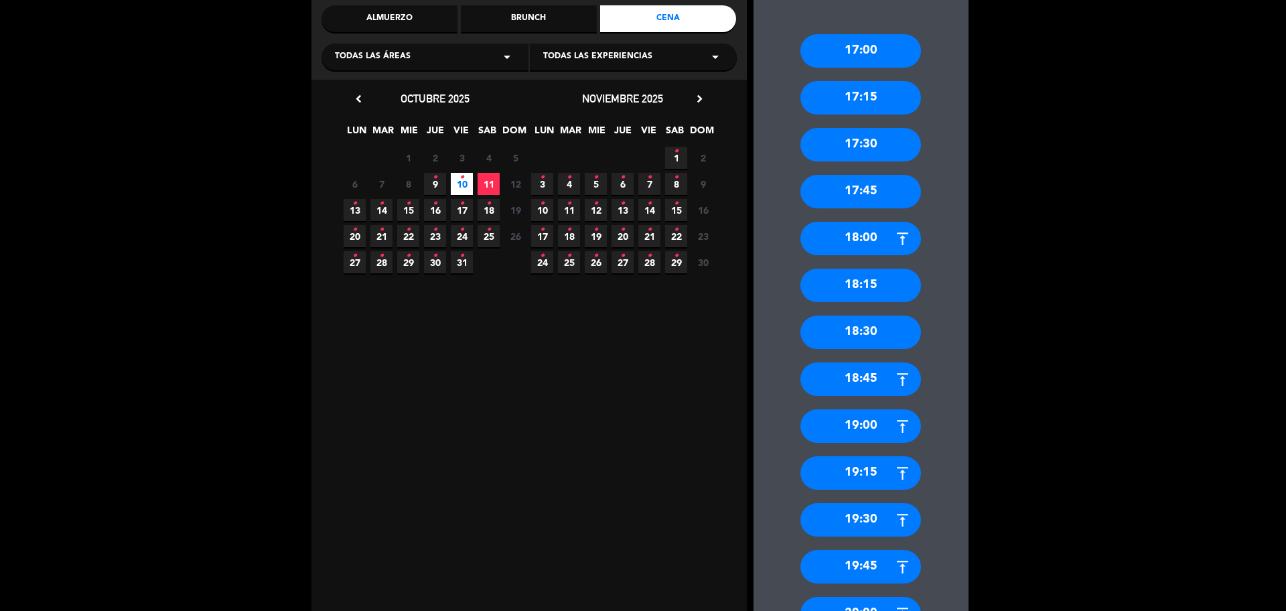
scroll to position [167, 0]
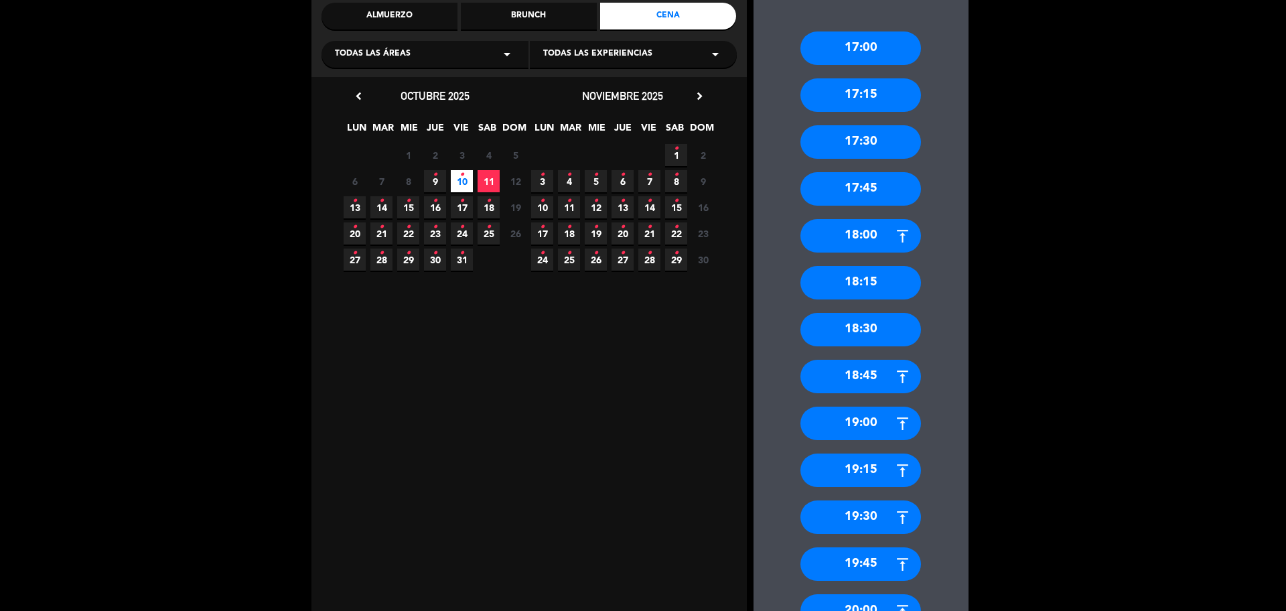
click at [873, 326] on div "18:30" at bounding box center [861, 329] width 121 height 33
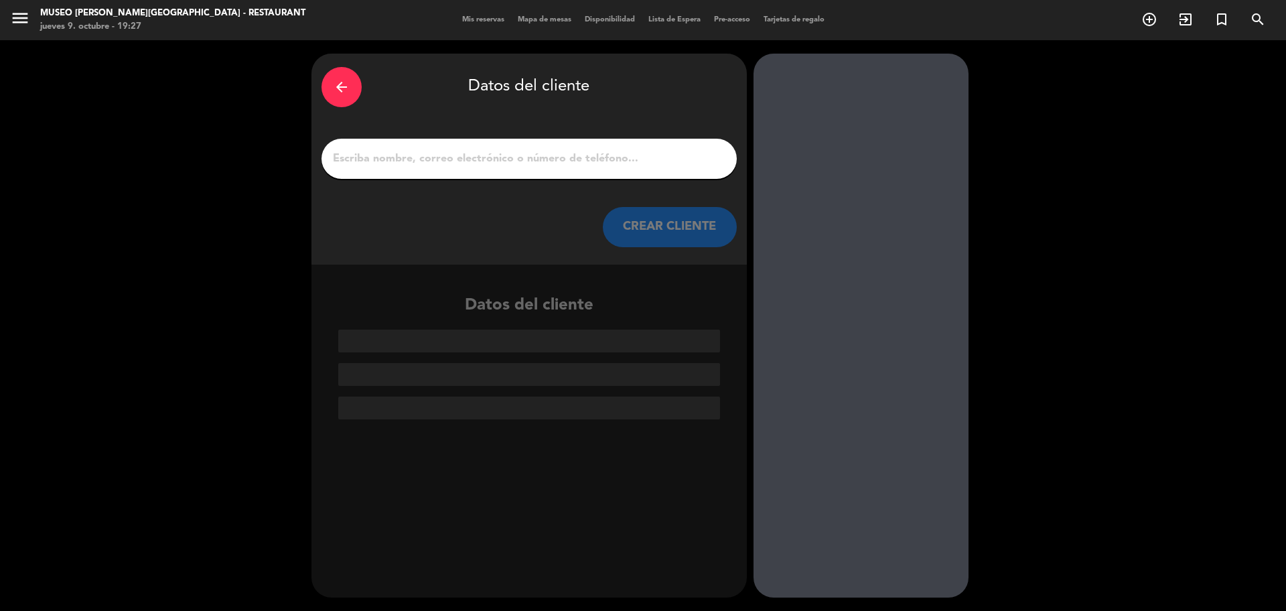
scroll to position [0, 0]
click at [518, 153] on input "1" at bounding box center [529, 158] width 395 height 19
paste input "[PERSON_NAME]"
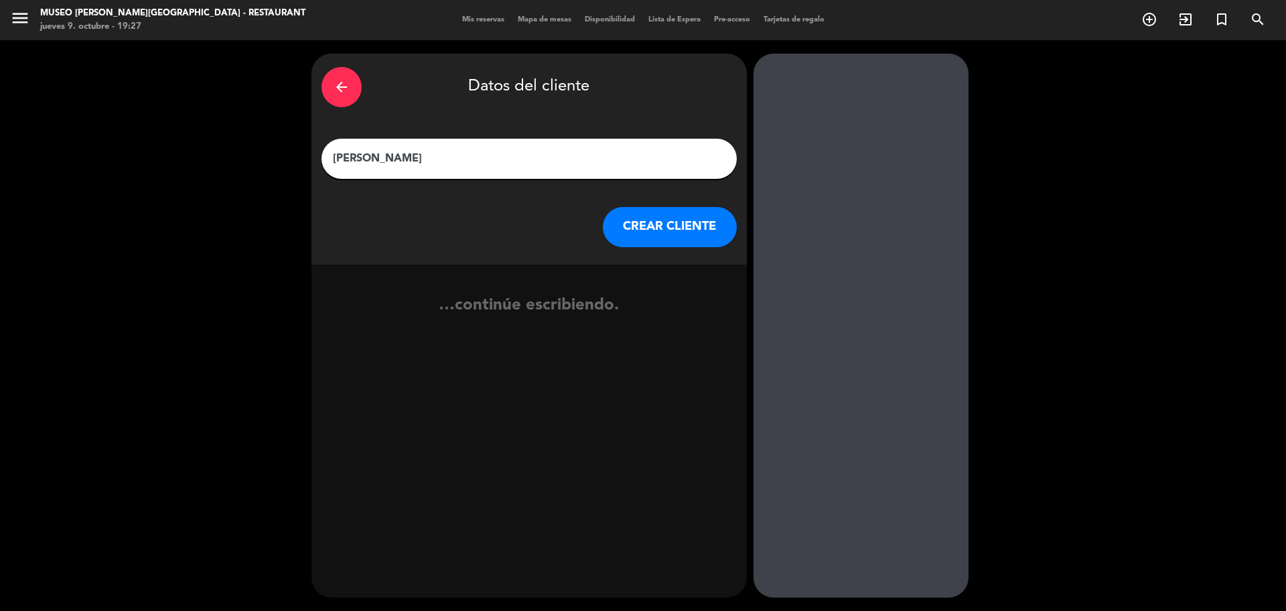
type input "[PERSON_NAME]"
click at [714, 214] on button "CREAR CLIENTE" at bounding box center [670, 227] width 134 height 40
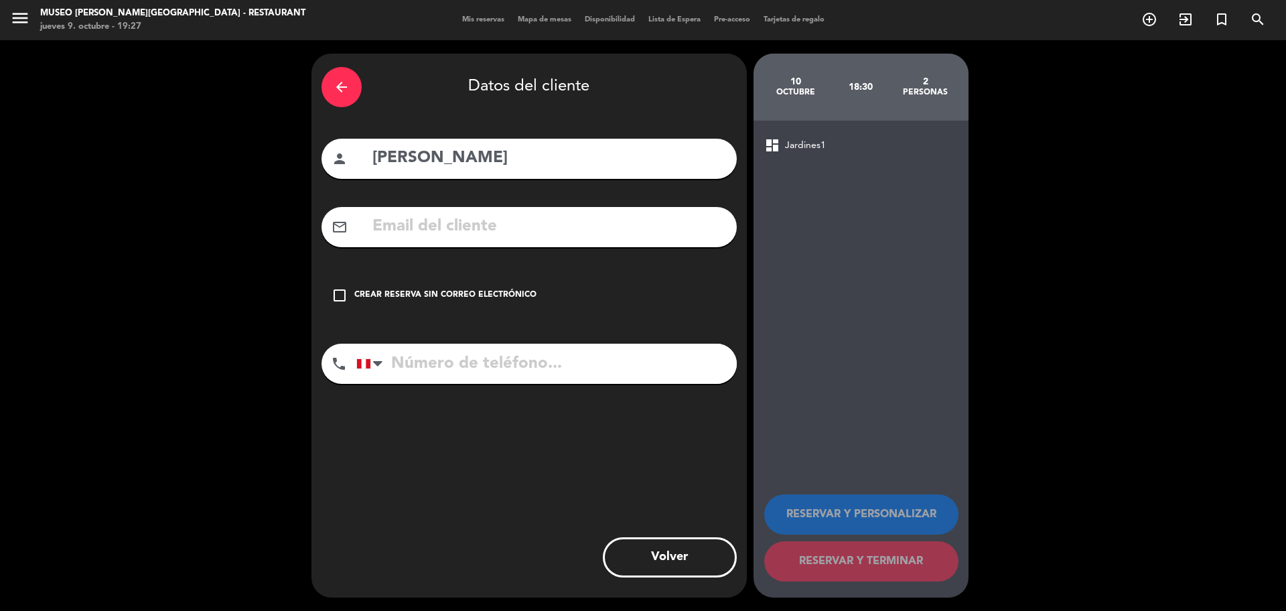
click at [407, 234] on input "text" at bounding box center [549, 226] width 356 height 27
paste input "[EMAIL_ADDRESS][DOMAIN_NAME]"
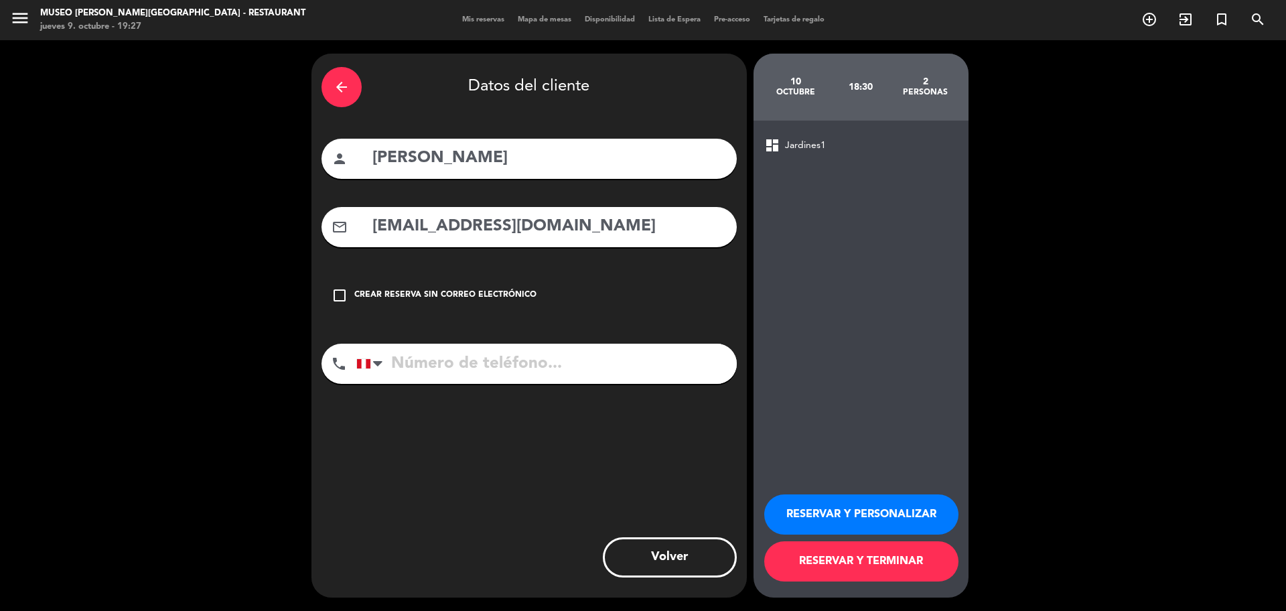
type input "[EMAIL_ADDRESS][DOMAIN_NAME]"
click at [486, 355] on input "tel" at bounding box center [546, 364] width 380 height 40
paste input "952089396"
type input "952089396"
click at [781, 513] on button "RESERVAR Y PERSONALIZAR" at bounding box center [861, 514] width 194 height 40
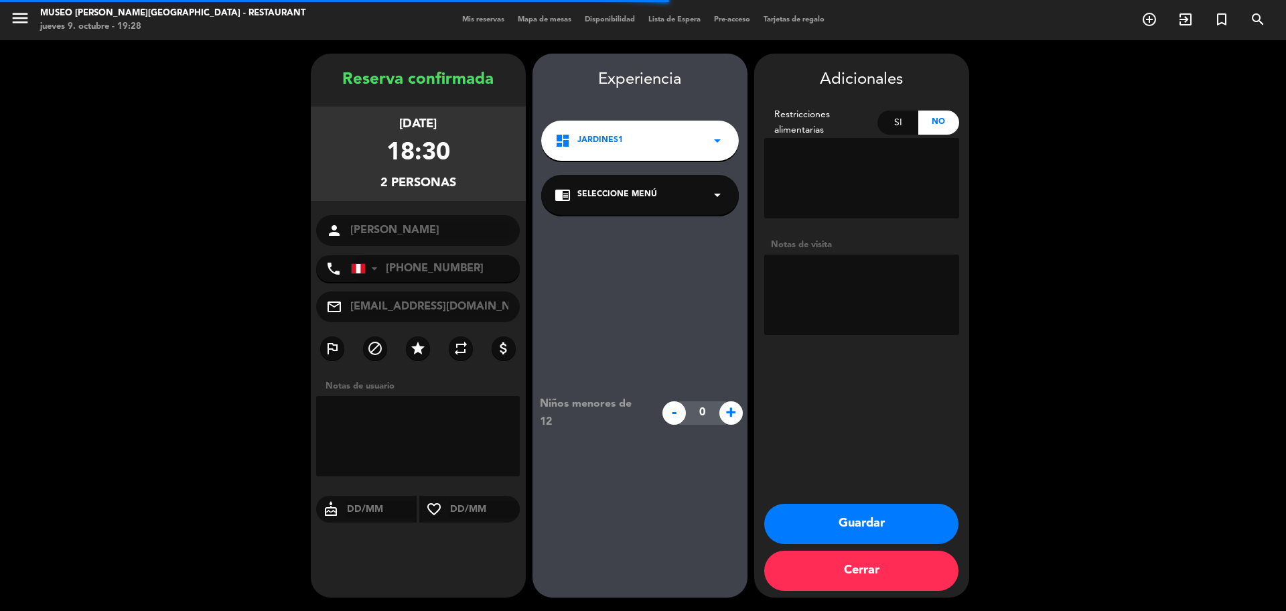
click at [683, 186] on div "chrome_reader_mode Seleccione Menú arrow_drop_down" at bounding box center [640, 195] width 198 height 40
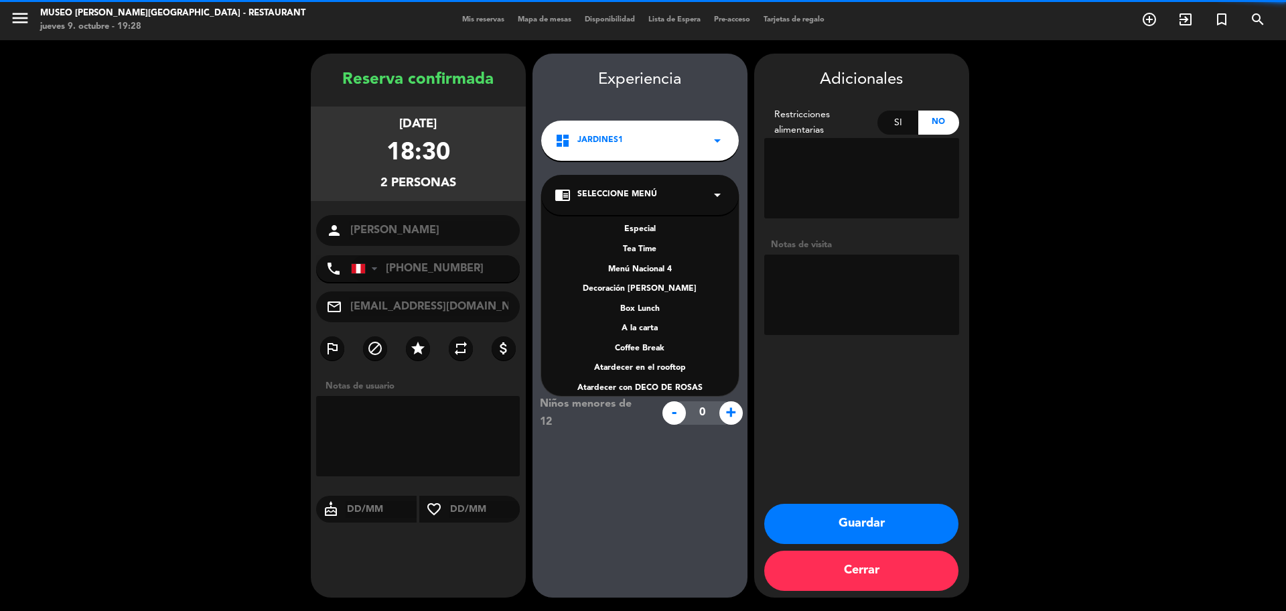
scroll to position [192, 0]
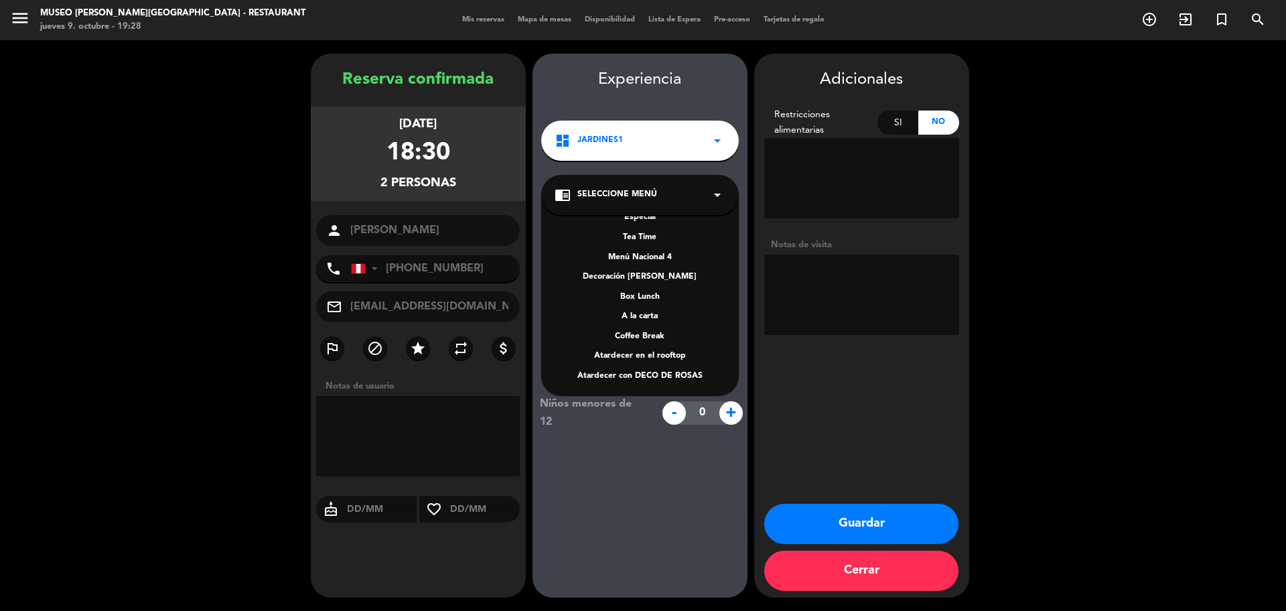
click at [656, 318] on div "A la carta" at bounding box center [640, 316] width 171 height 13
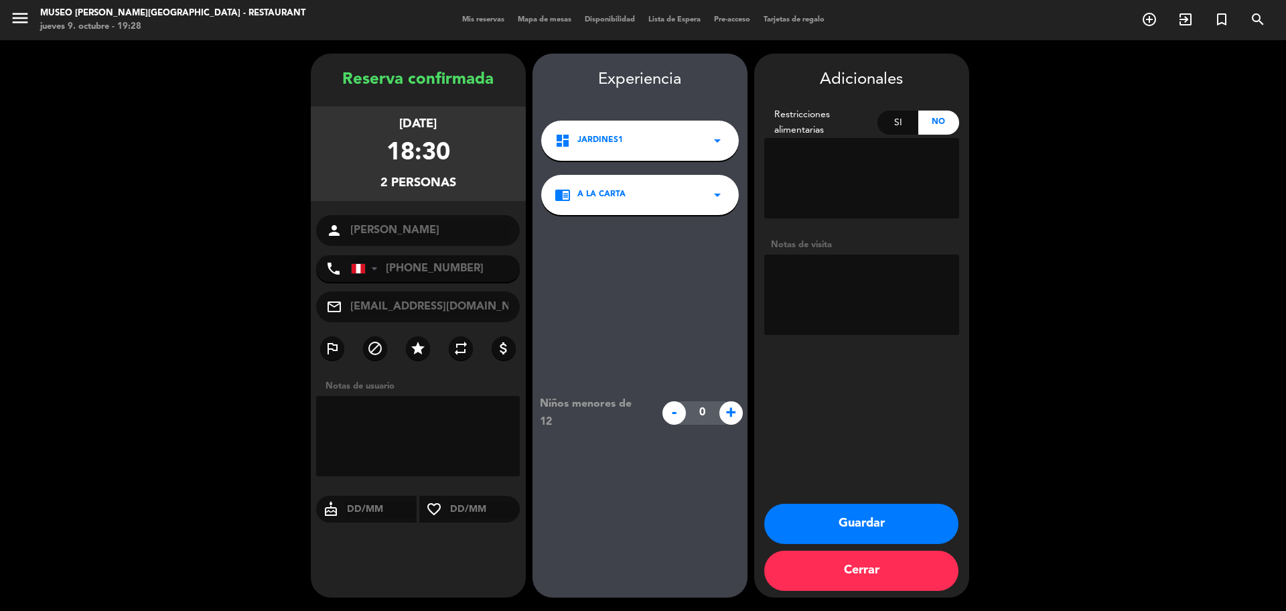
click at [861, 277] on textarea at bounding box center [861, 295] width 195 height 80
paste textarea "Ninguna alergia."
type textarea "Ninguna alergia."
click at [916, 519] on button "Guardar" at bounding box center [861, 524] width 194 height 40
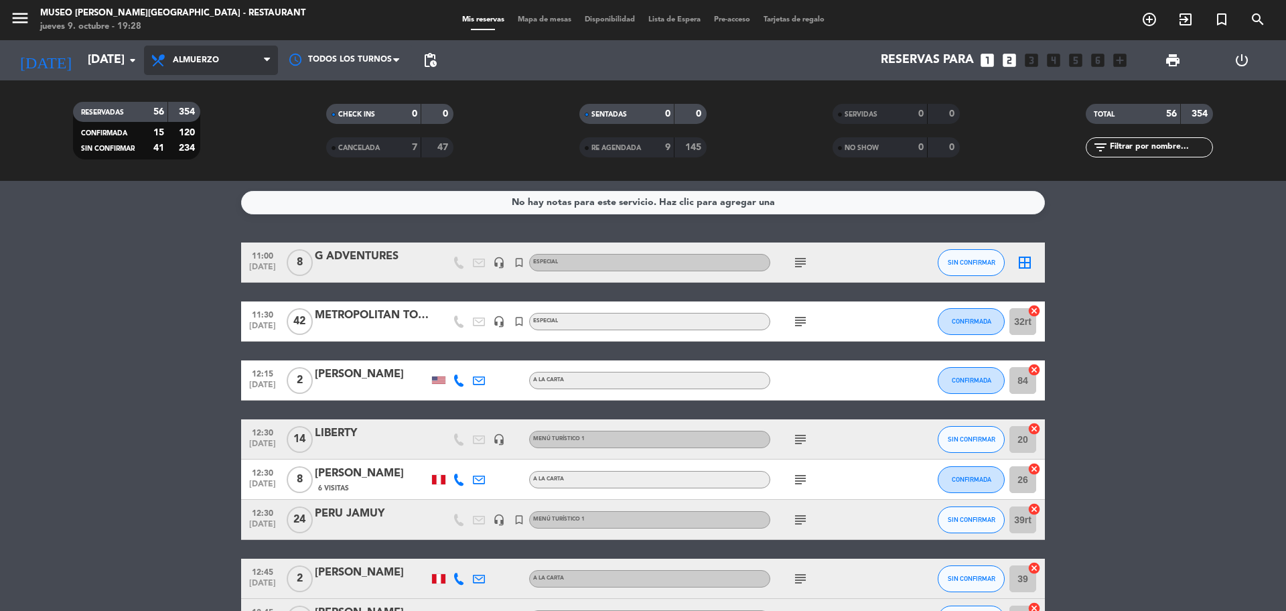
click at [220, 47] on span "Almuerzo" at bounding box center [211, 60] width 134 height 29
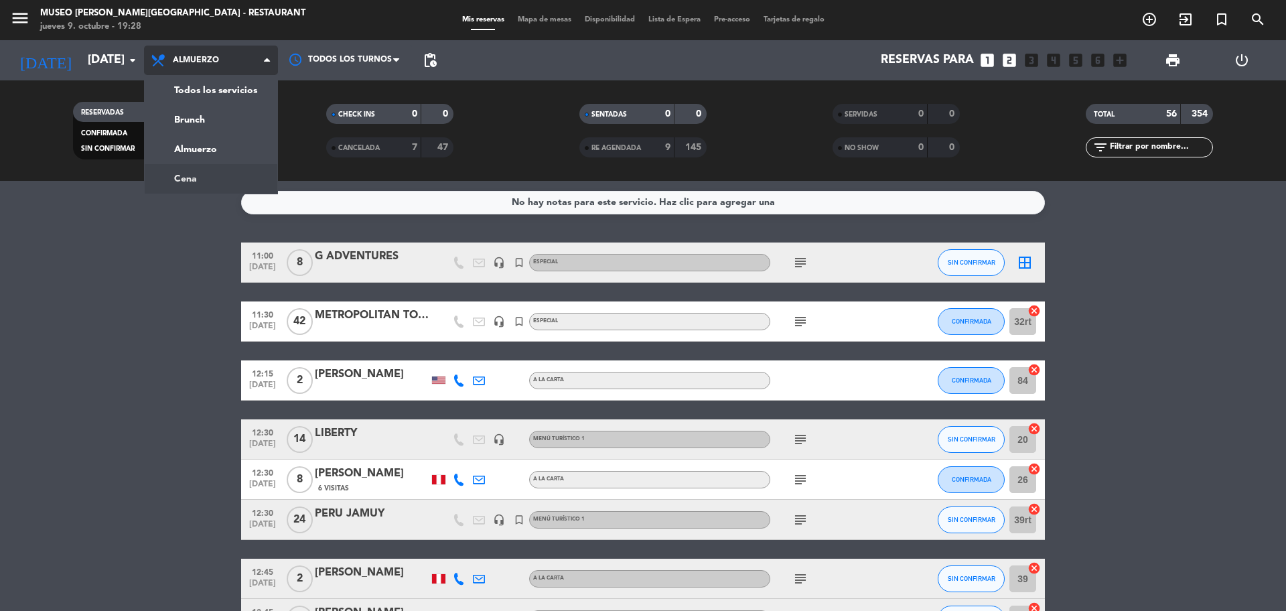
click at [224, 178] on div "menu [GEOGRAPHIC_DATA][PERSON_NAME] - Restaurant [DATE] 9. octubre - 19:28 Mis …" at bounding box center [643, 90] width 1286 height 181
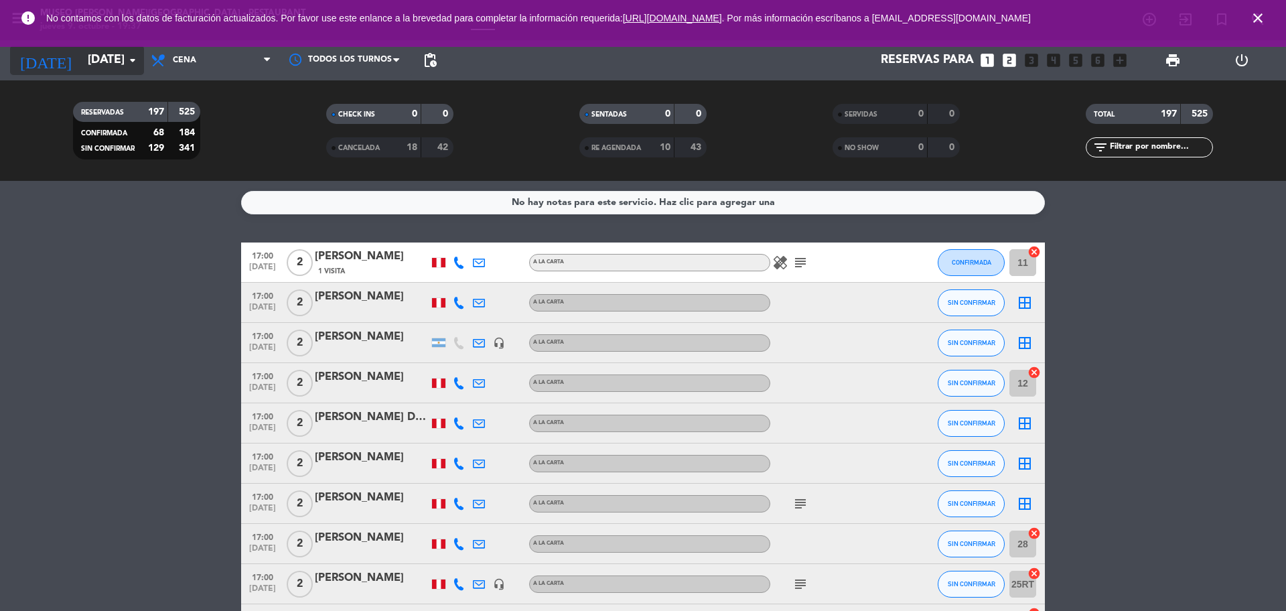
click at [86, 49] on input "[DATE]" at bounding box center [158, 60] width 155 height 27
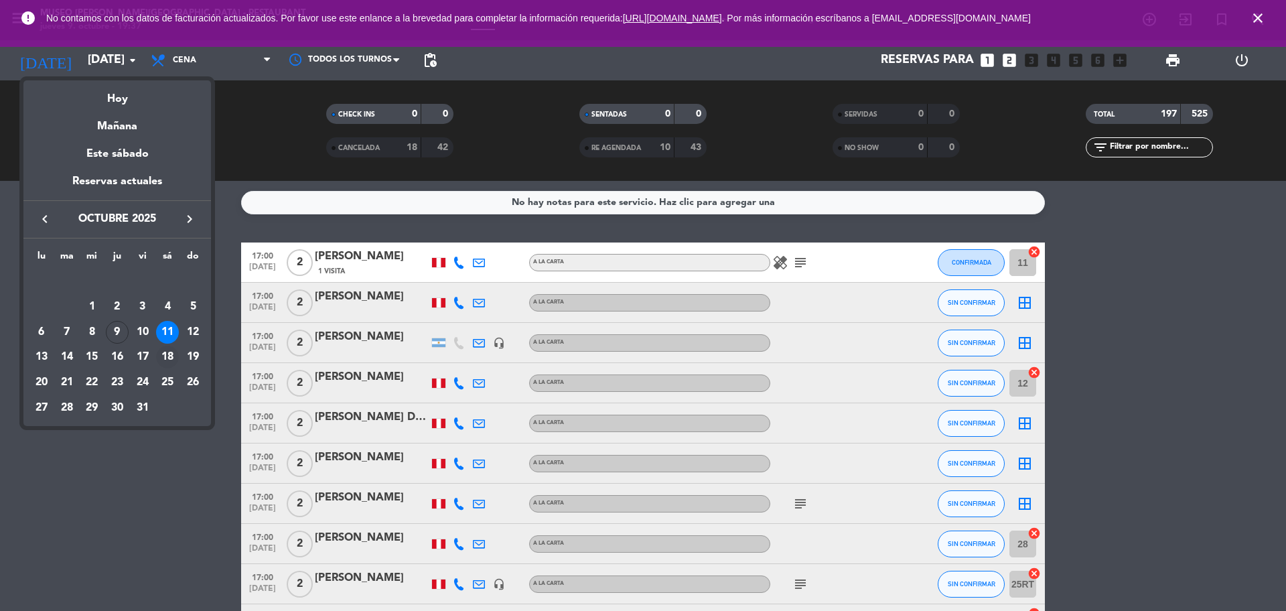
click at [167, 357] on div "18" at bounding box center [167, 357] width 23 height 23
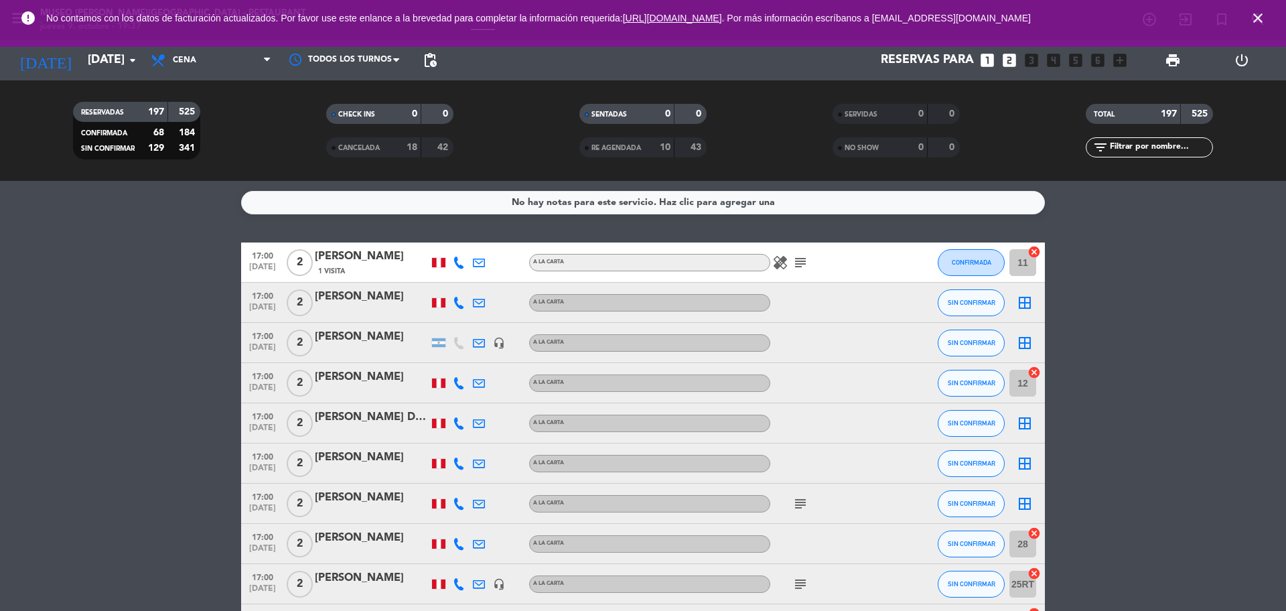
type input "[DATE]"
click at [234, 62] on span "Cena" at bounding box center [211, 60] width 134 height 29
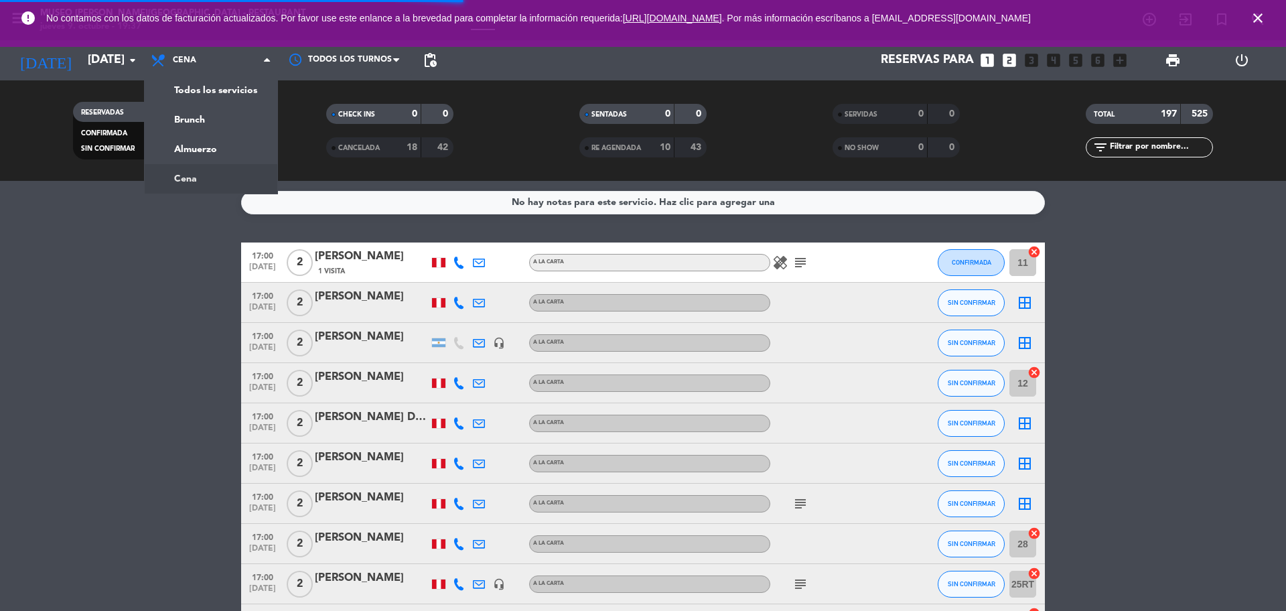
click at [237, 87] on div "menu [GEOGRAPHIC_DATA][PERSON_NAME] - Restaurant [DATE] 9. octubre - 19:37 Mis …" at bounding box center [643, 90] width 1286 height 181
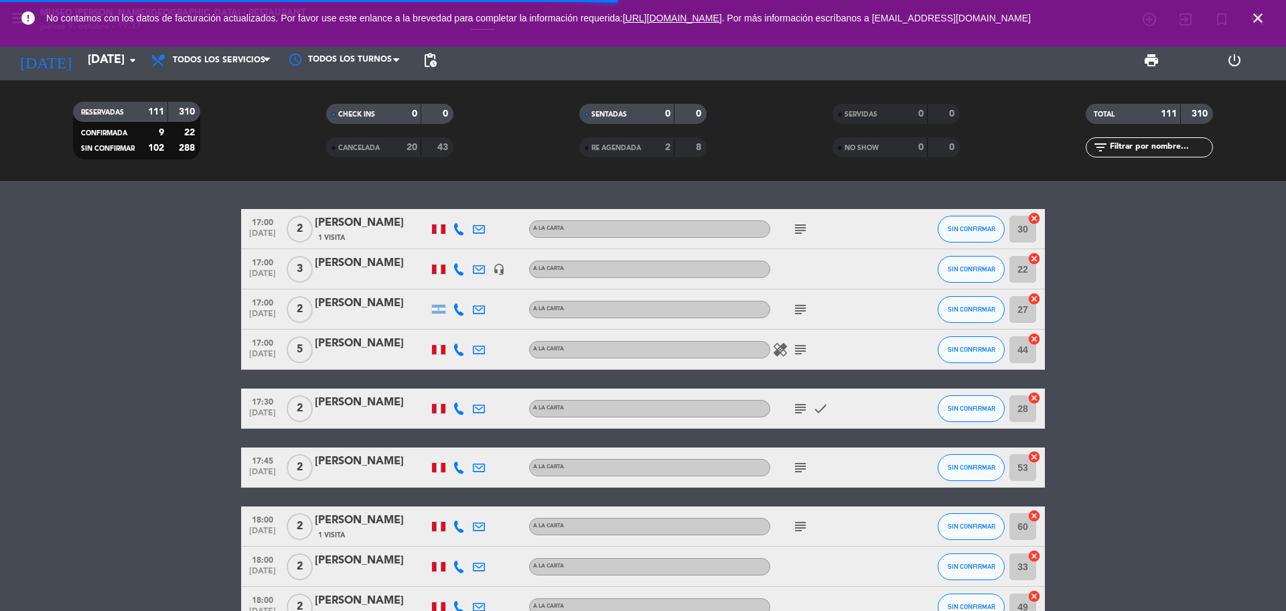
click at [1182, 143] on input "text" at bounding box center [1161, 147] width 104 height 15
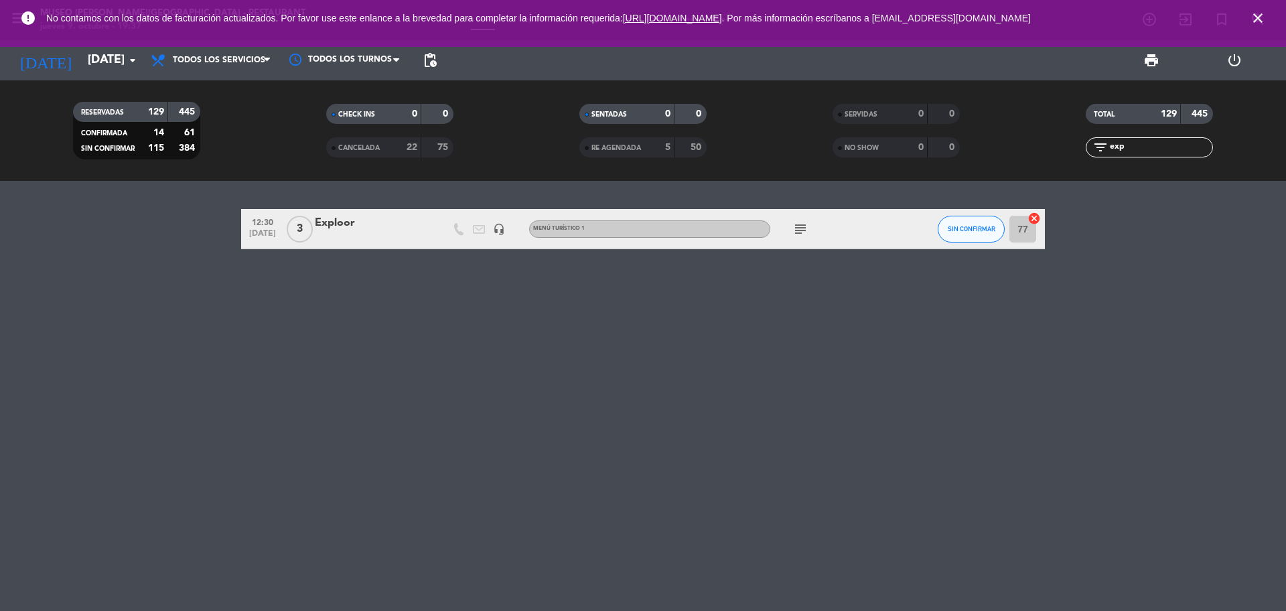
type input "exp"
click at [419, 239] on div at bounding box center [372, 237] width 114 height 11
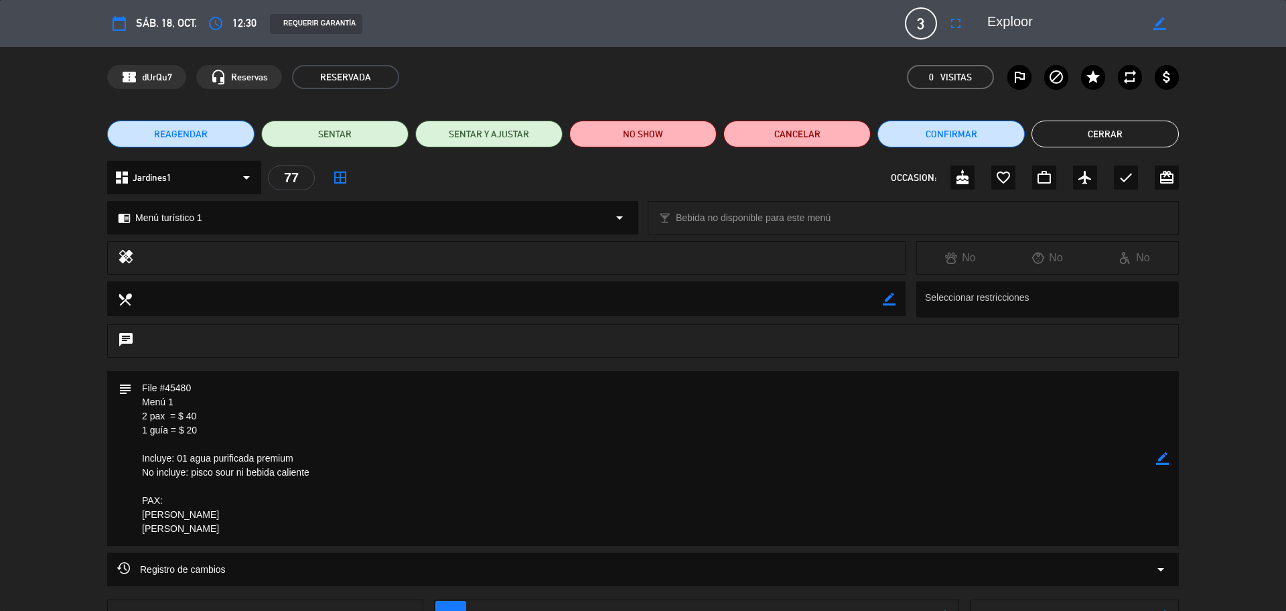
click at [186, 131] on span "REAGENDAR" at bounding box center [181, 134] width 54 height 14
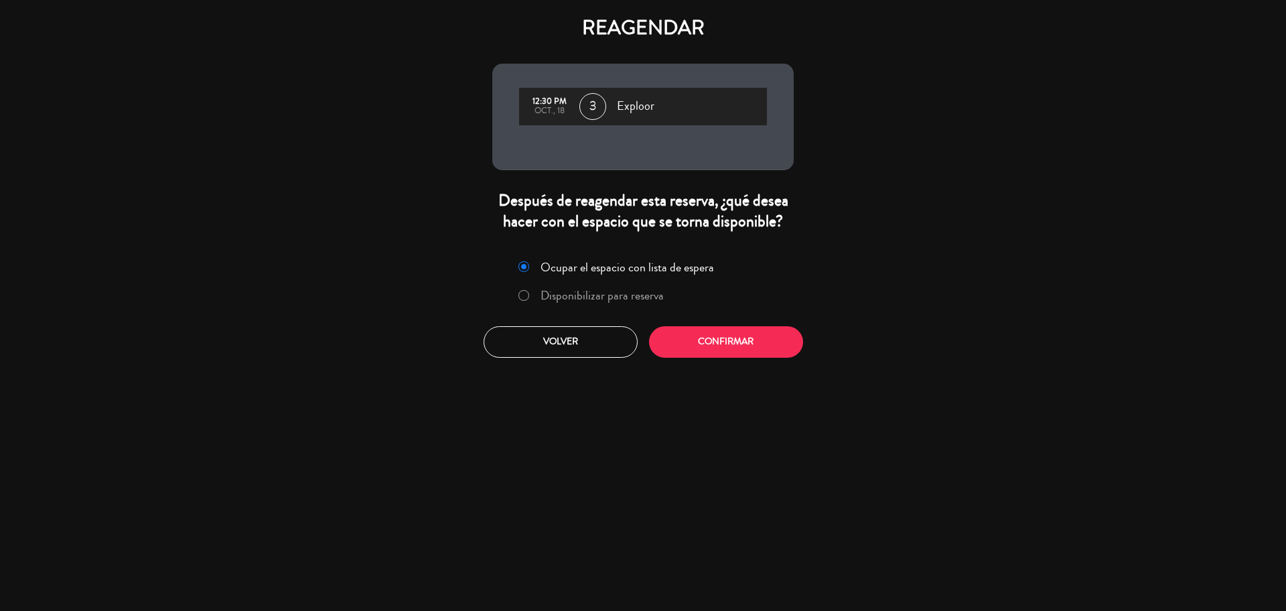
click at [598, 296] on label "Disponibilizar para reserva" at bounding box center [602, 295] width 123 height 12
click at [711, 335] on button "Confirmar" at bounding box center [726, 341] width 154 height 31
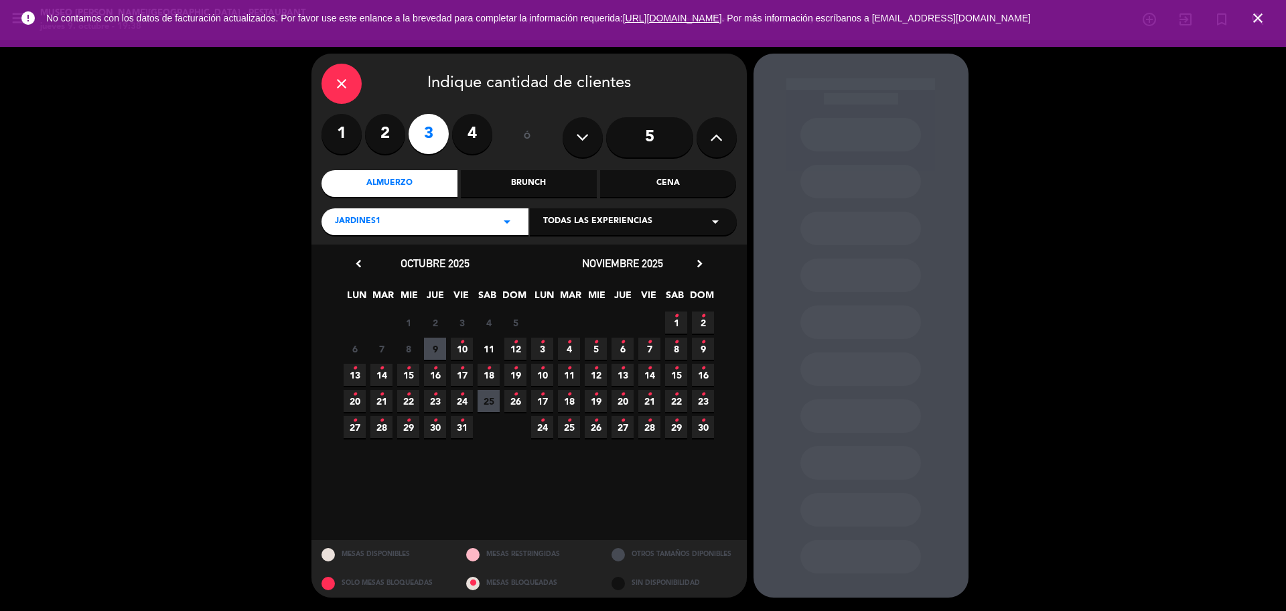
click at [705, 261] on icon "chevron_right" at bounding box center [700, 264] width 14 height 14
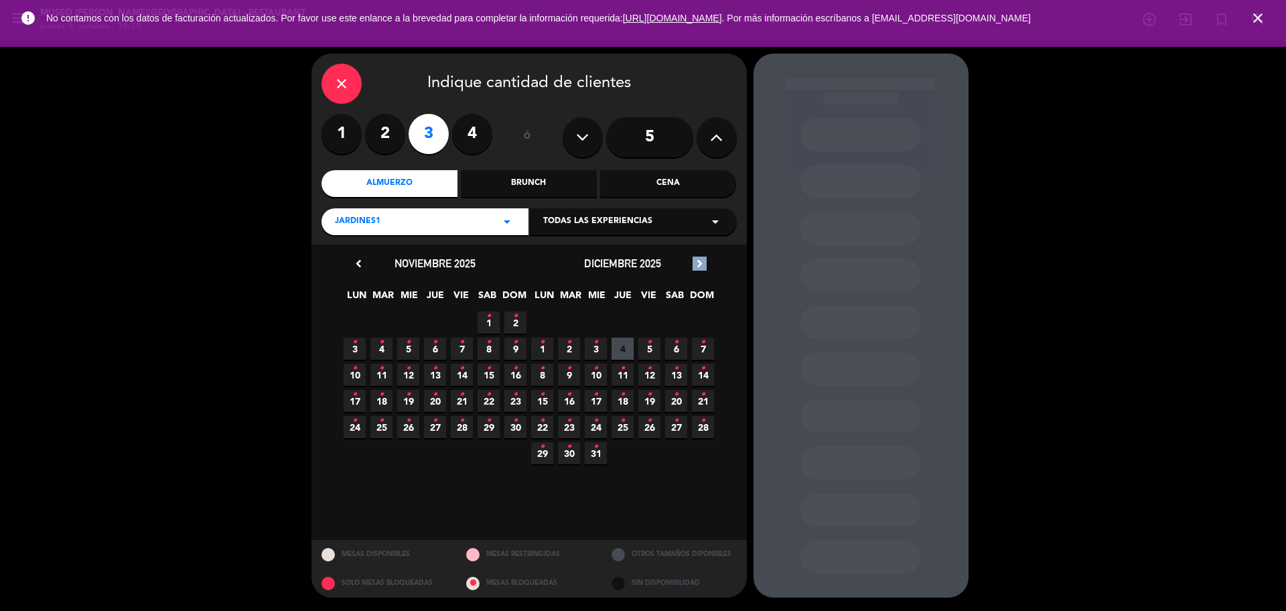
click at [705, 261] on icon "chevron_right" at bounding box center [700, 264] width 14 height 14
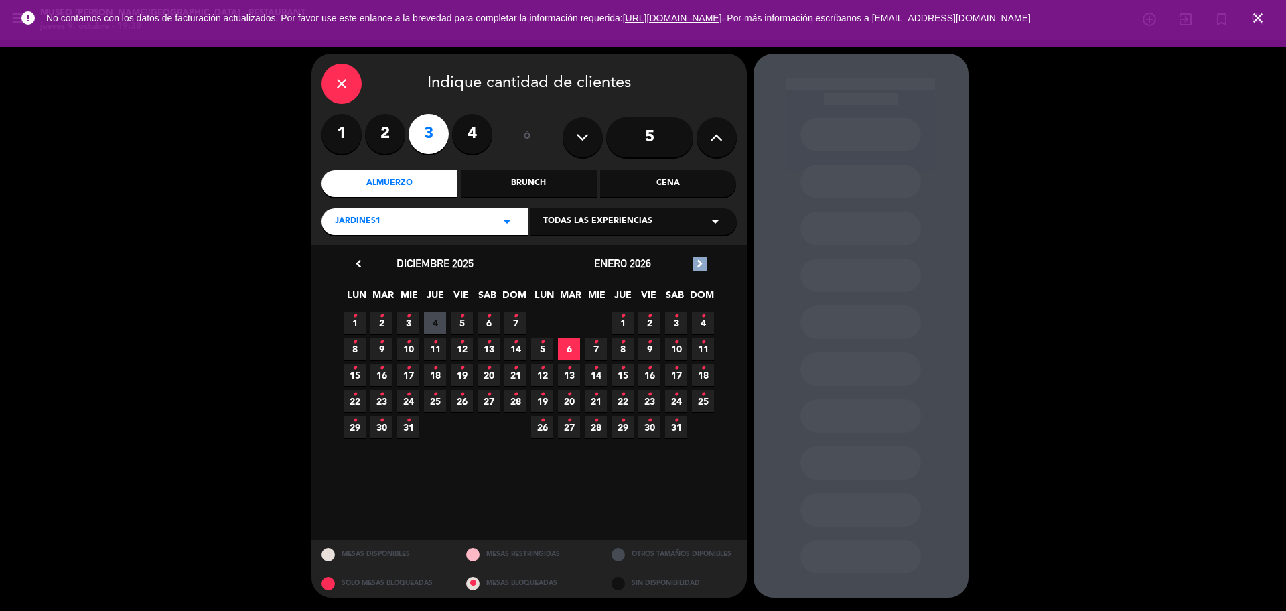
click at [705, 261] on icon "chevron_right" at bounding box center [700, 264] width 14 height 14
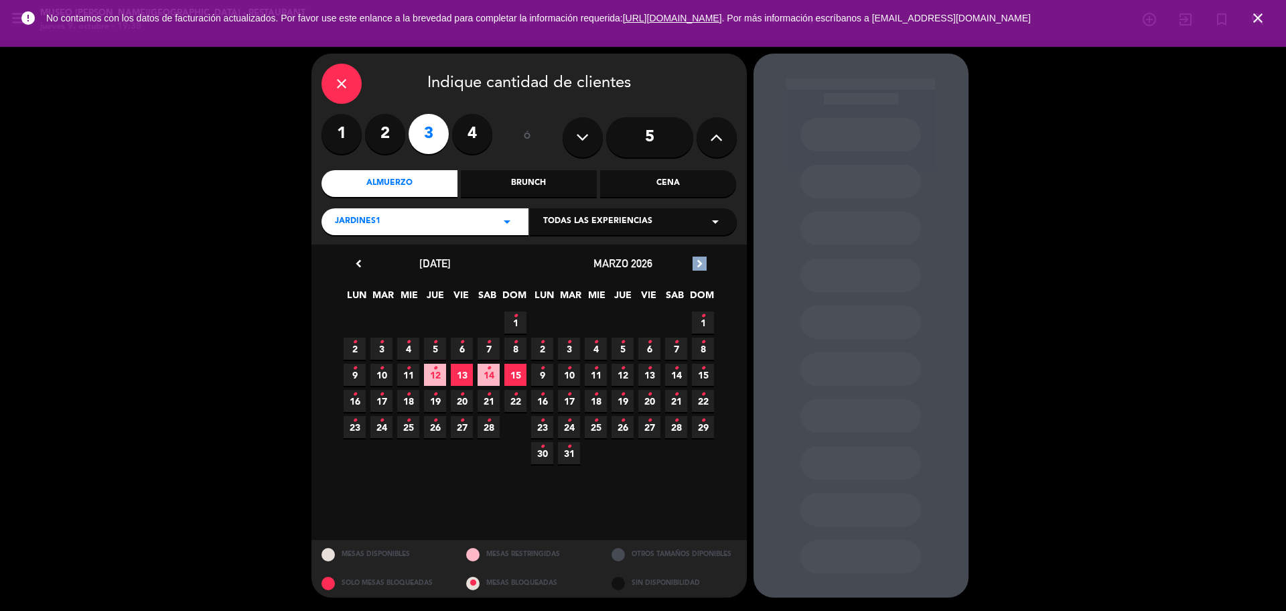
click at [705, 261] on icon "chevron_right" at bounding box center [700, 264] width 14 height 14
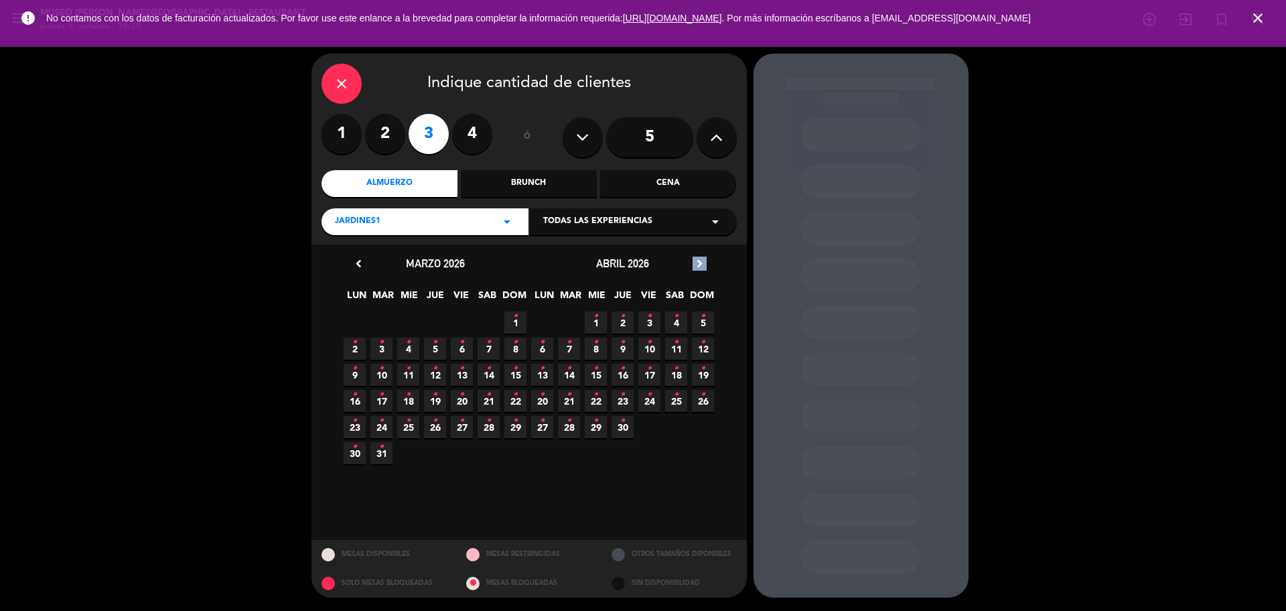
click at [705, 261] on icon "chevron_right" at bounding box center [700, 264] width 14 height 14
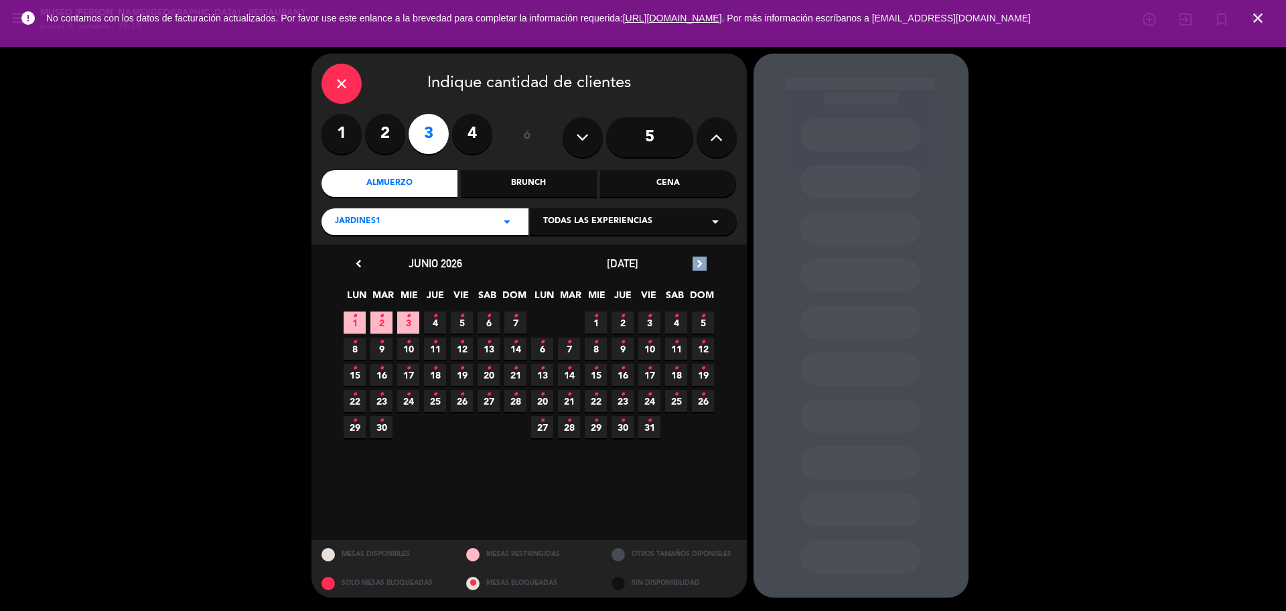
click at [705, 261] on icon "chevron_right" at bounding box center [700, 264] width 14 height 14
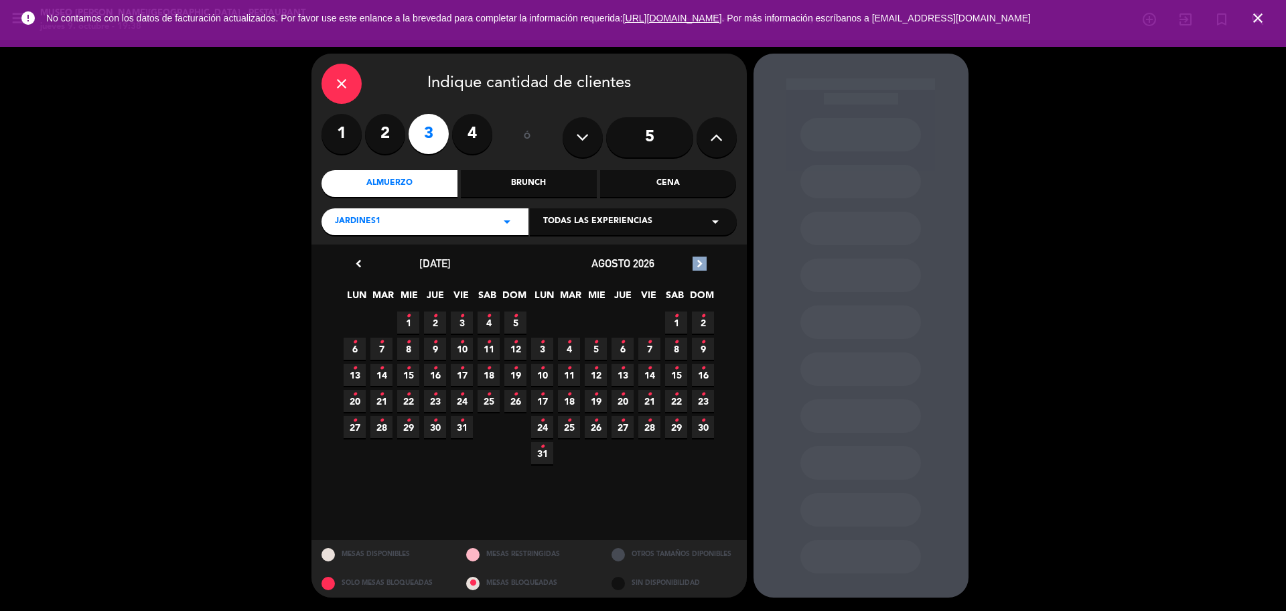
click at [705, 261] on icon "chevron_right" at bounding box center [700, 264] width 14 height 14
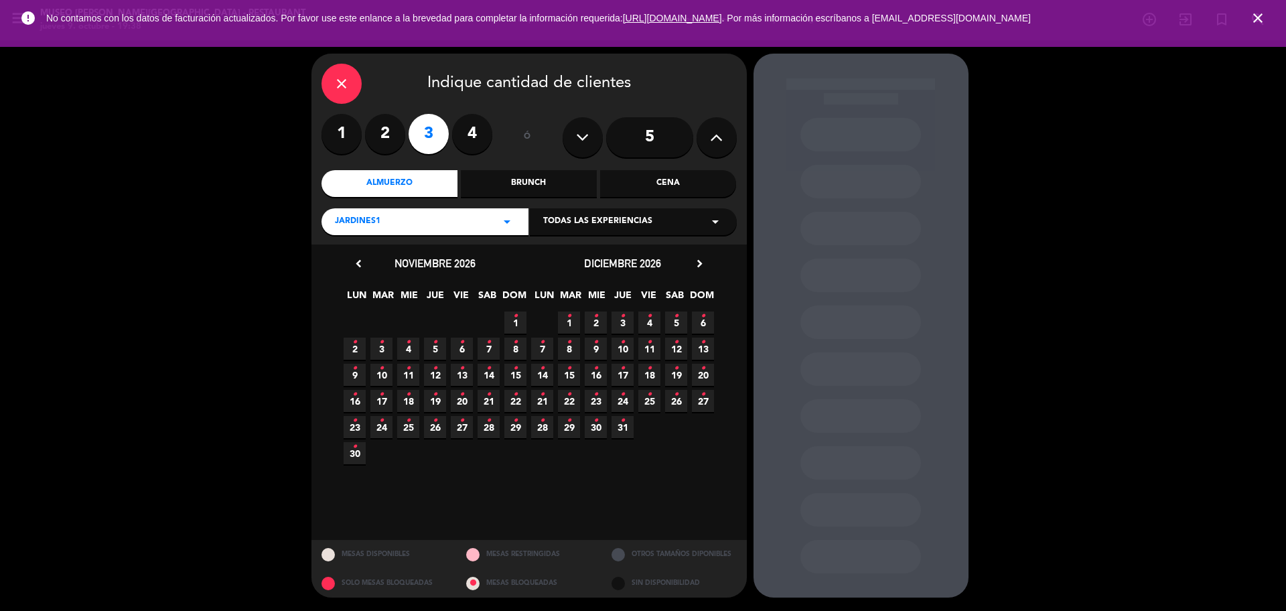
click at [358, 263] on icon "chevron_left" at bounding box center [359, 264] width 14 height 14
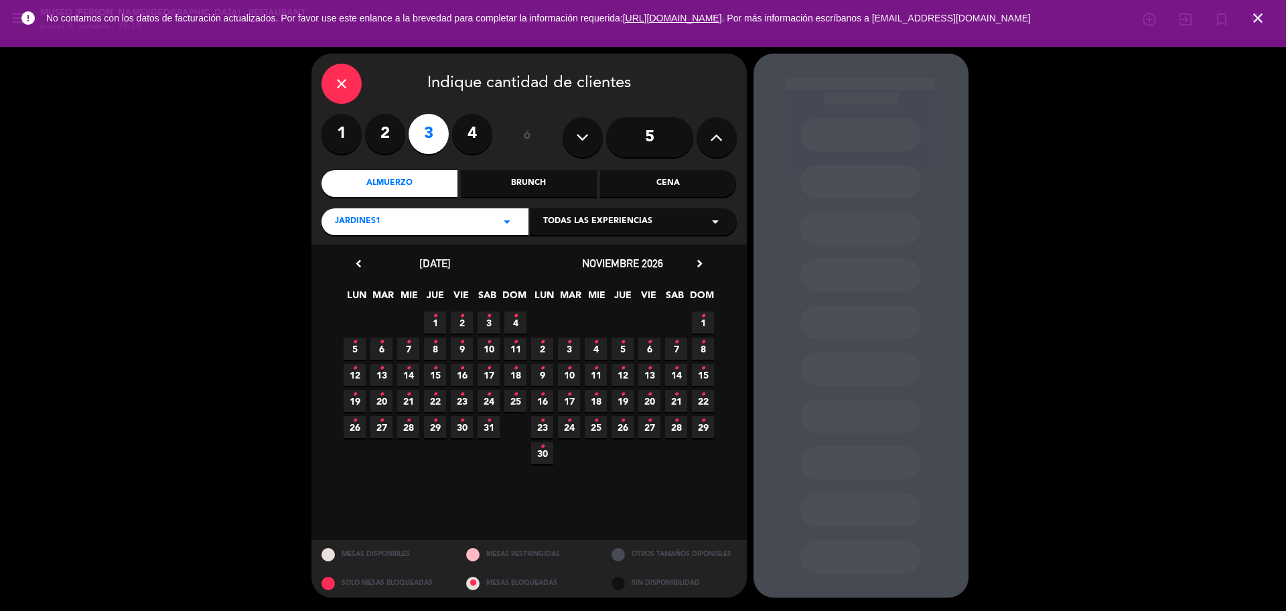
click at [515, 376] on icon "•" at bounding box center [515, 368] width 5 height 21
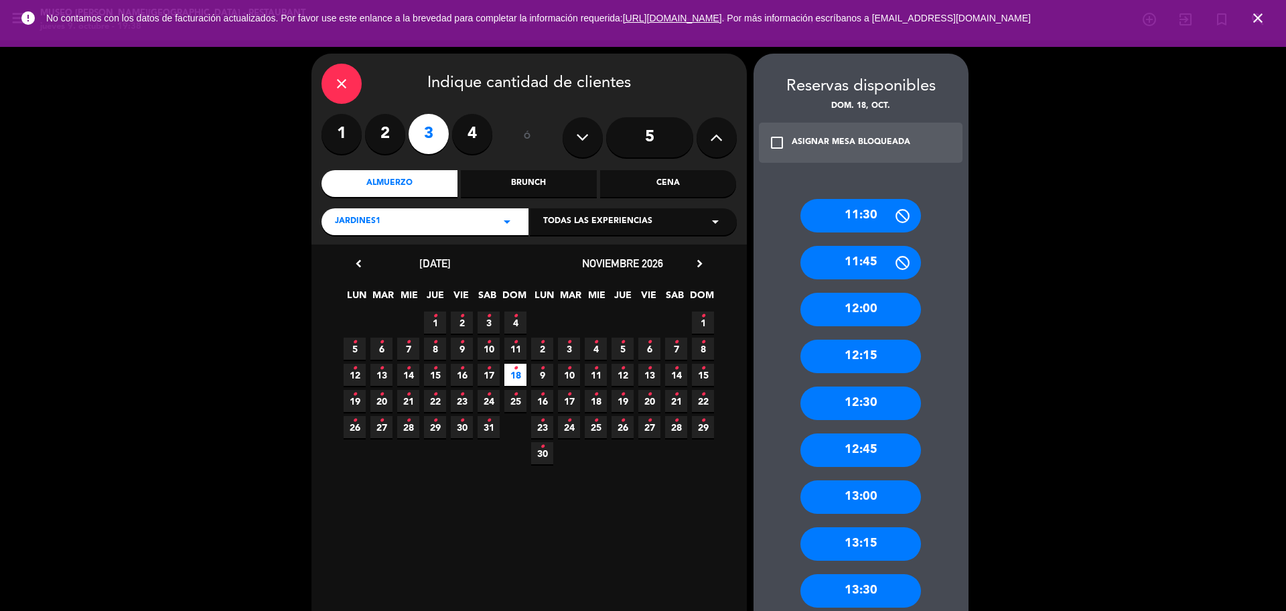
click at [892, 413] on div "12:30" at bounding box center [861, 403] width 121 height 33
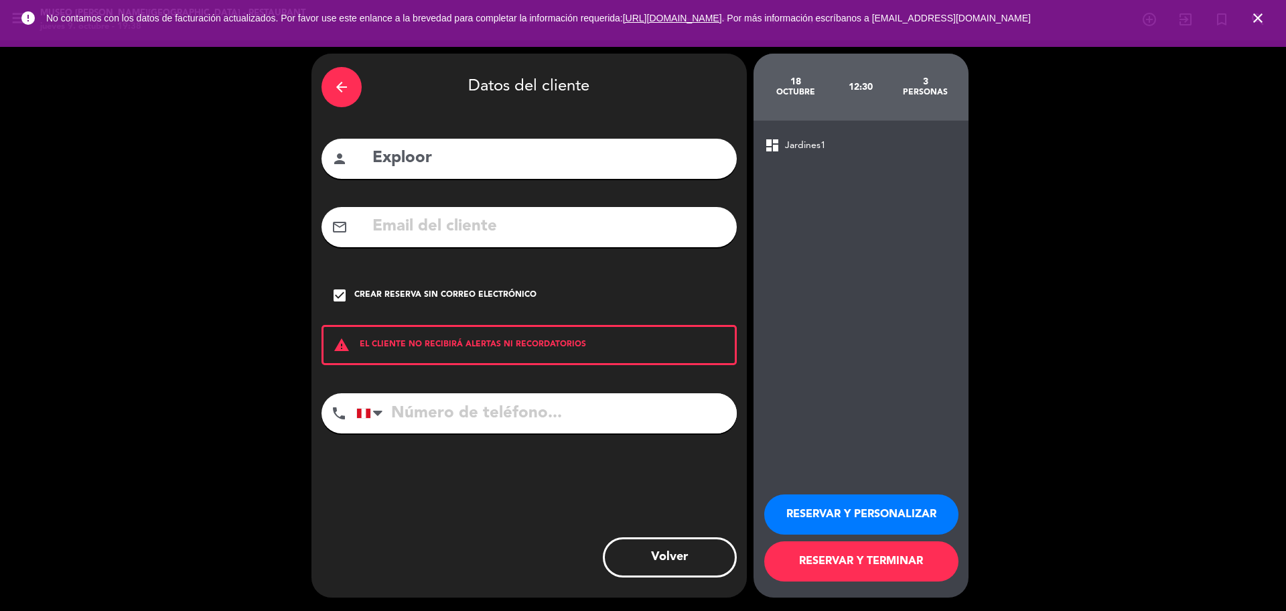
click at [832, 526] on button "RESERVAR Y PERSONALIZAR" at bounding box center [861, 514] width 194 height 40
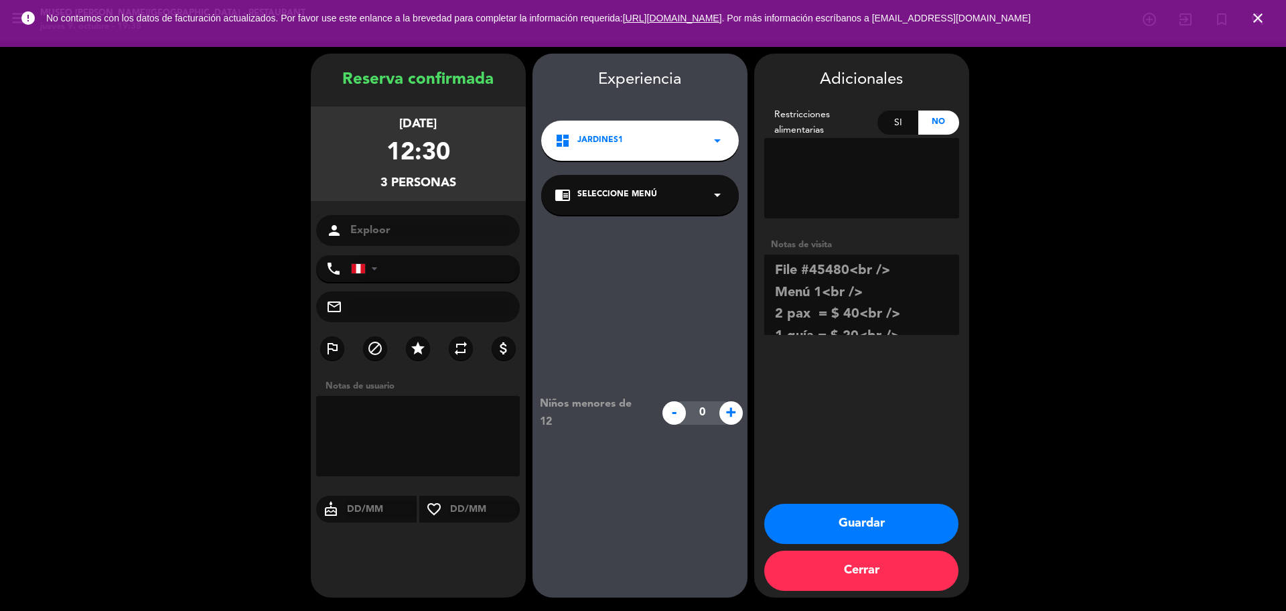
click at [647, 190] on span "Seleccione Menú" at bounding box center [617, 194] width 80 height 13
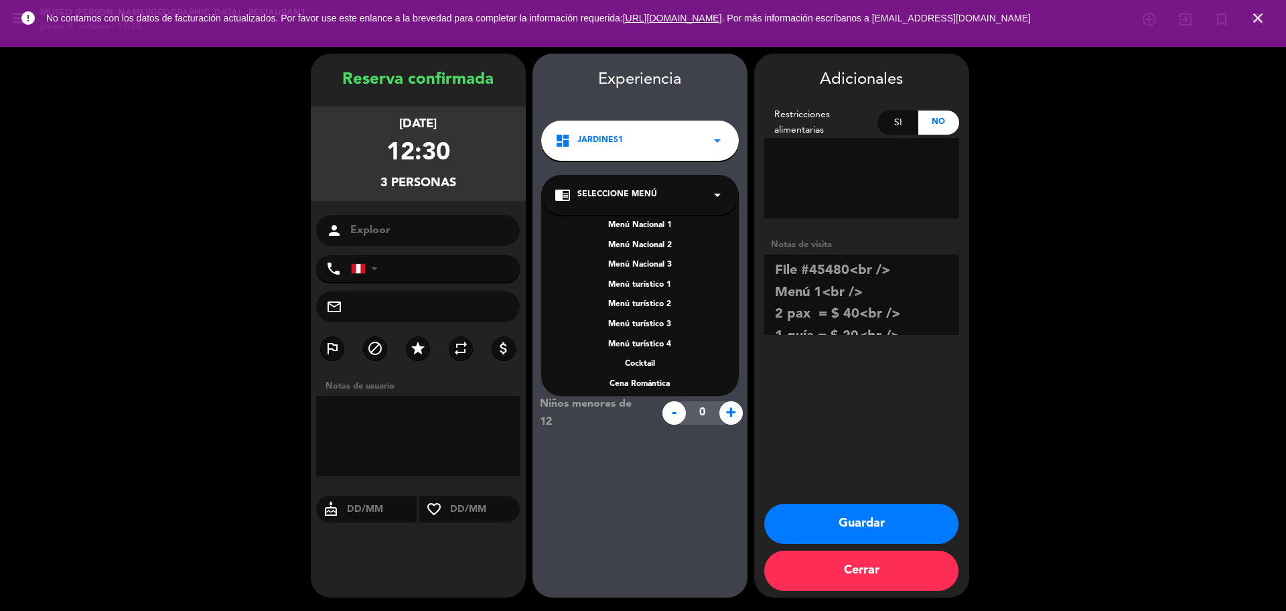
scroll to position [5, 0]
click at [664, 286] on div "Menú turístico 1" at bounding box center [640, 285] width 171 height 13
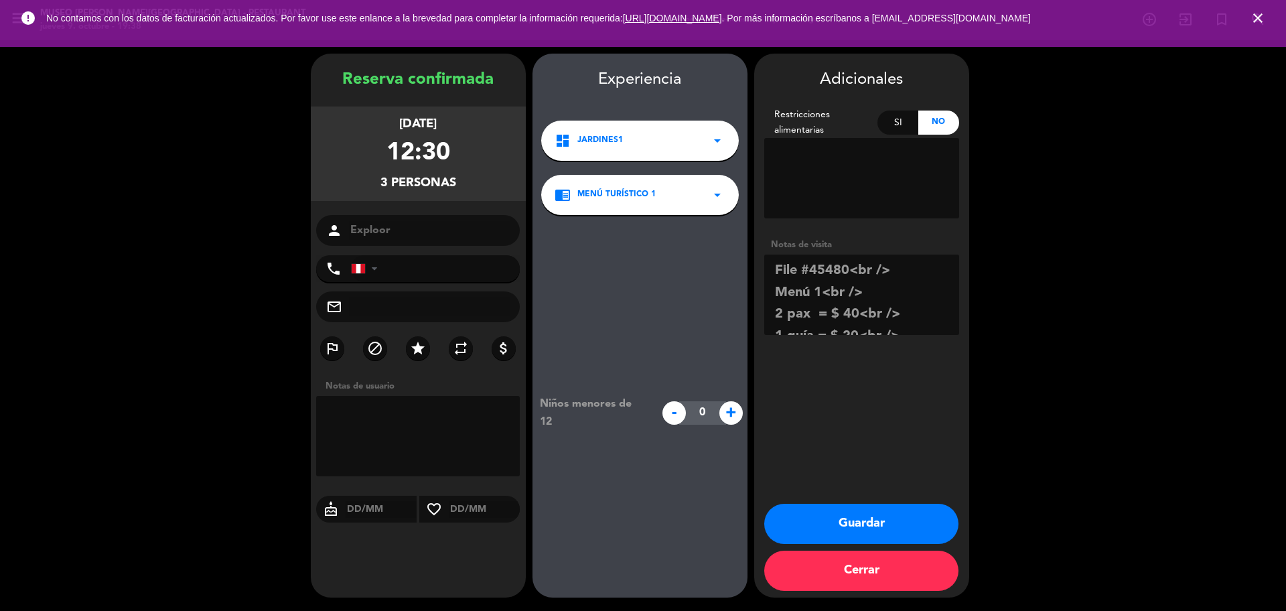
click at [800, 506] on button "Guardar" at bounding box center [861, 524] width 194 height 40
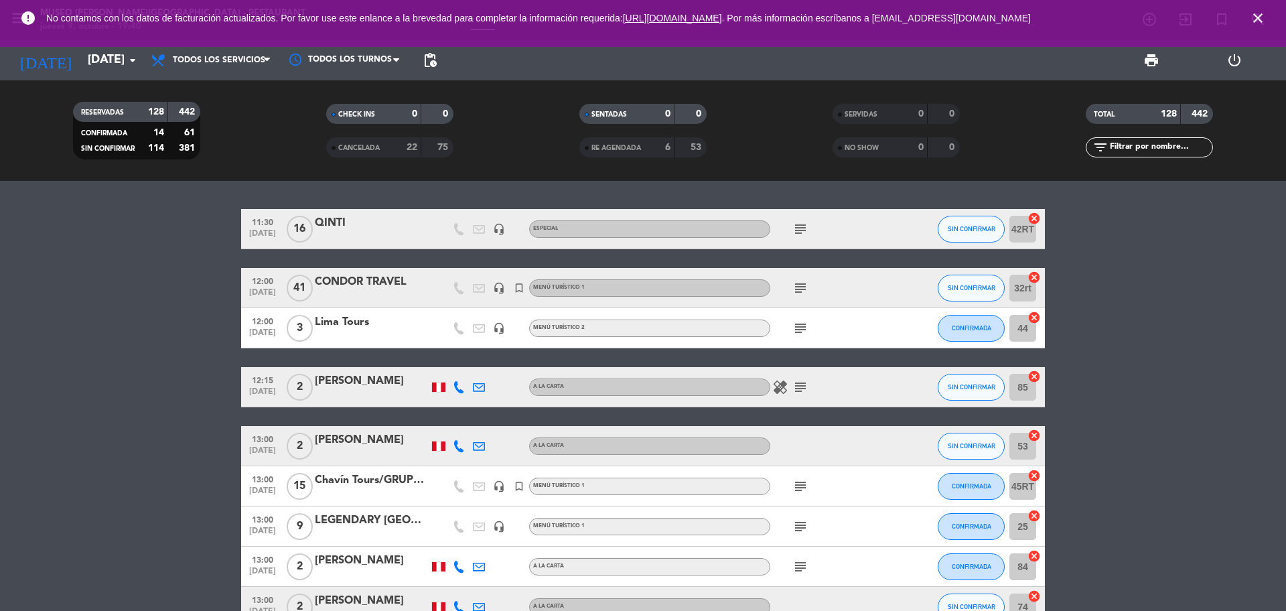
click at [1262, 21] on icon "close" at bounding box center [1258, 18] width 16 height 16
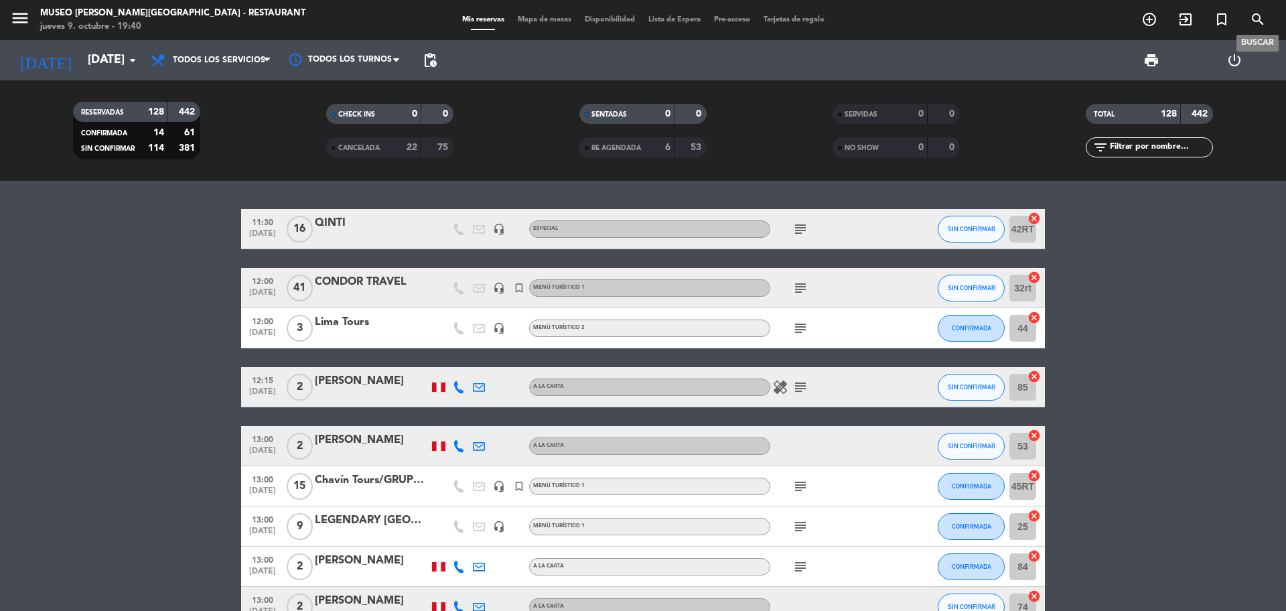
click at [1259, 17] on icon "search" at bounding box center [1258, 19] width 16 height 16
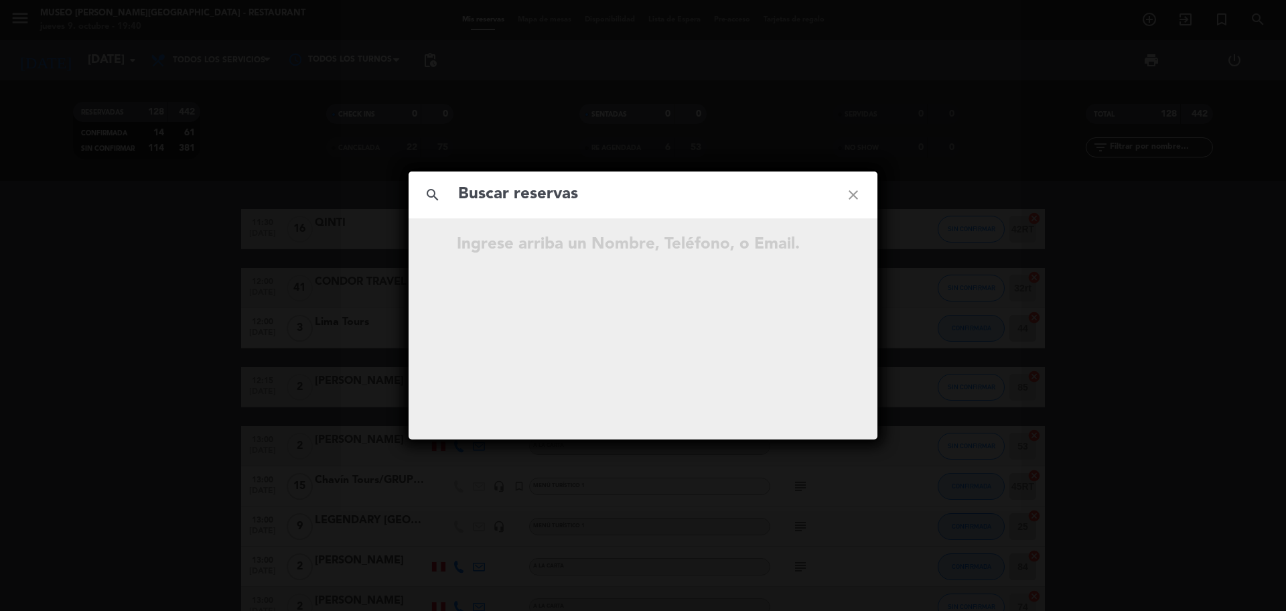
click at [650, 186] on input "text" at bounding box center [643, 194] width 372 height 27
type input "[EMAIL_ADDRESS][DOMAIN_NAME]"
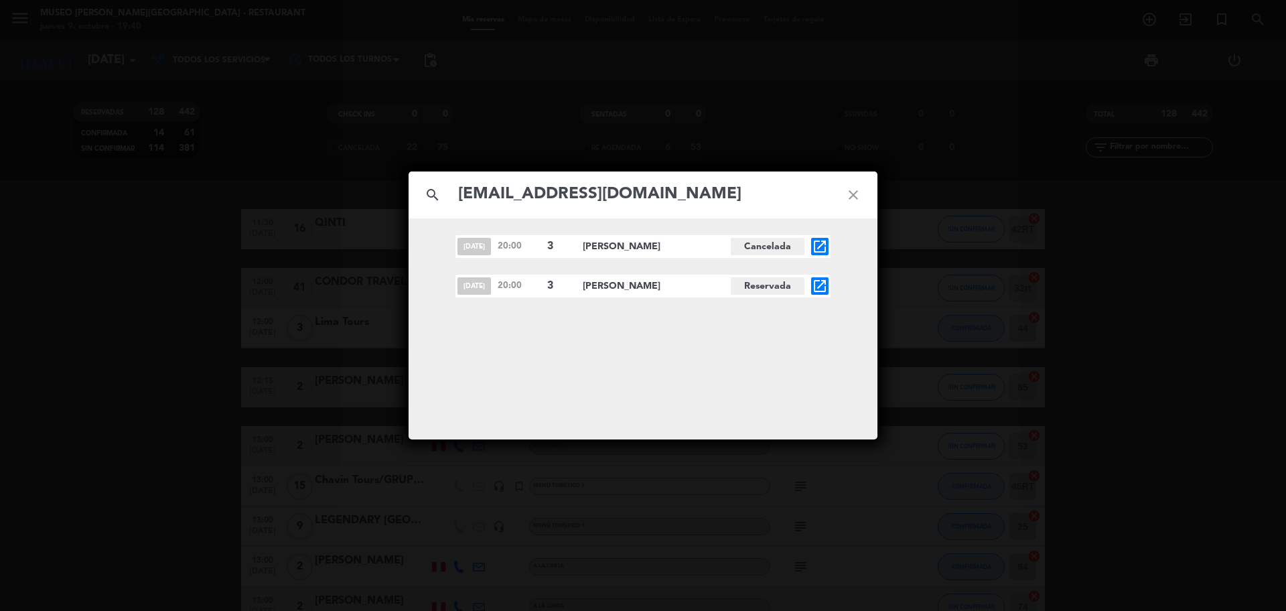
click at [819, 287] on icon "open_in_new" at bounding box center [820, 286] width 16 height 16
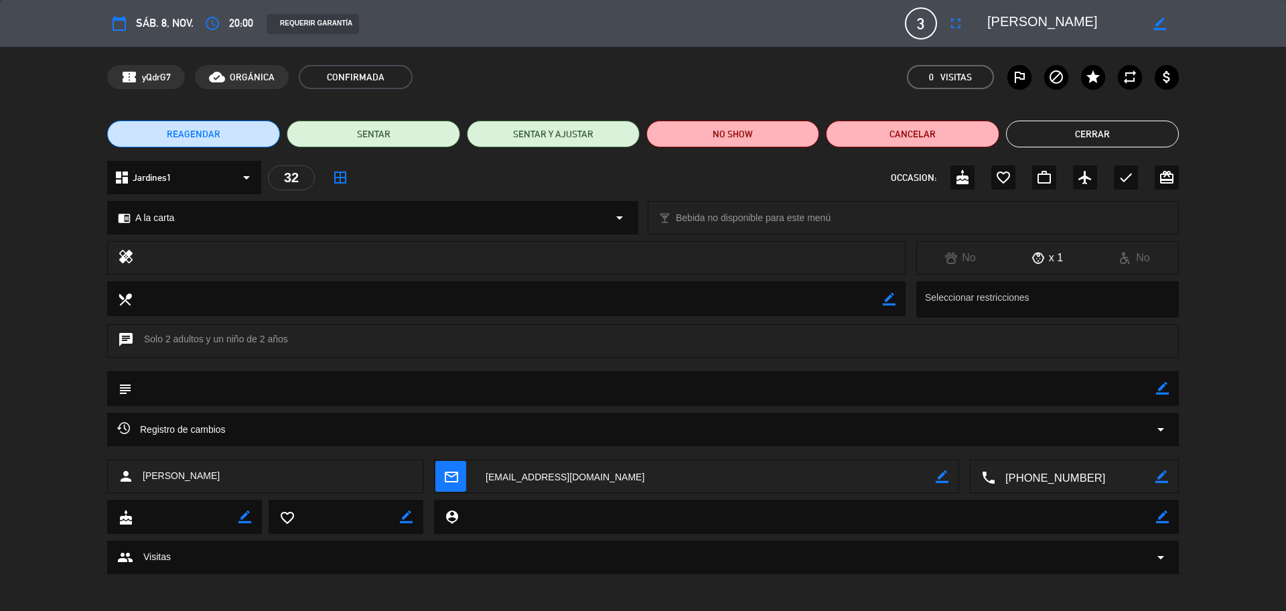
click at [1078, 460] on textarea at bounding box center [1075, 476] width 160 height 33
drag, startPoint x: 1097, startPoint y: 17, endPoint x: 987, endPoint y: 19, distance: 109.2
click at [987, 19] on textarea at bounding box center [1063, 23] width 153 height 24
click at [1115, 130] on button "Cerrar" at bounding box center [1092, 134] width 173 height 27
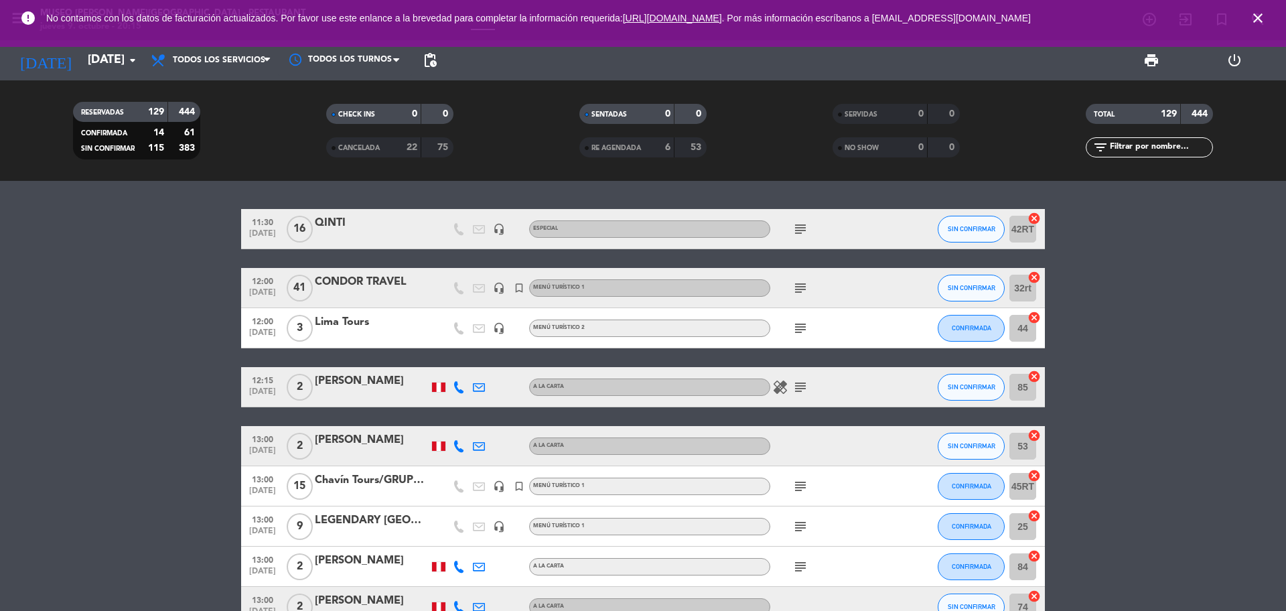
click at [1263, 10] on icon "close" at bounding box center [1258, 18] width 16 height 16
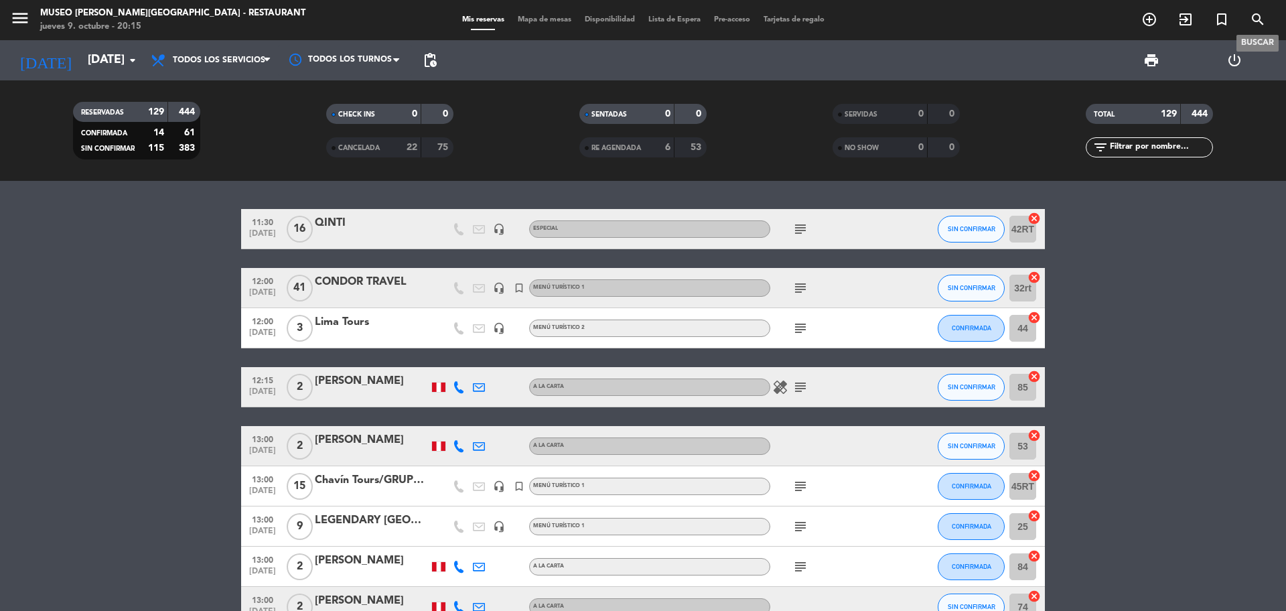
click at [1253, 17] on icon "search" at bounding box center [1258, 19] width 16 height 16
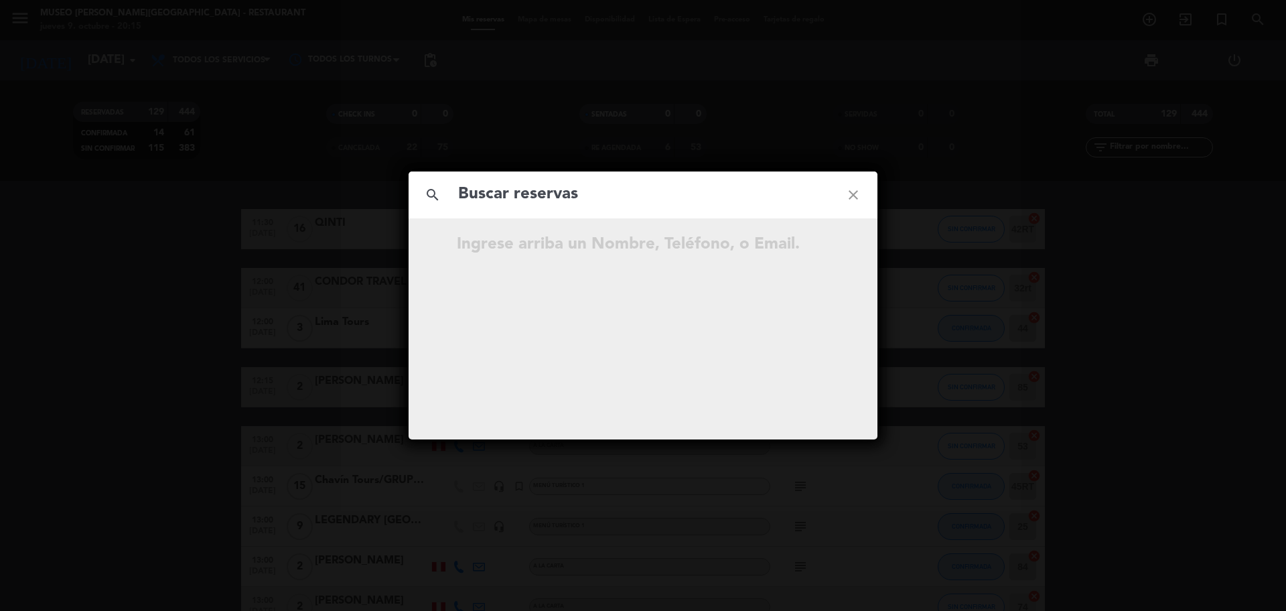
click at [598, 201] on input "text" at bounding box center [643, 194] width 372 height 27
type input "[EMAIL_ADDRESS][DOMAIN_NAME]"
click at [824, 246] on icon "open_in_new" at bounding box center [820, 246] width 16 height 16
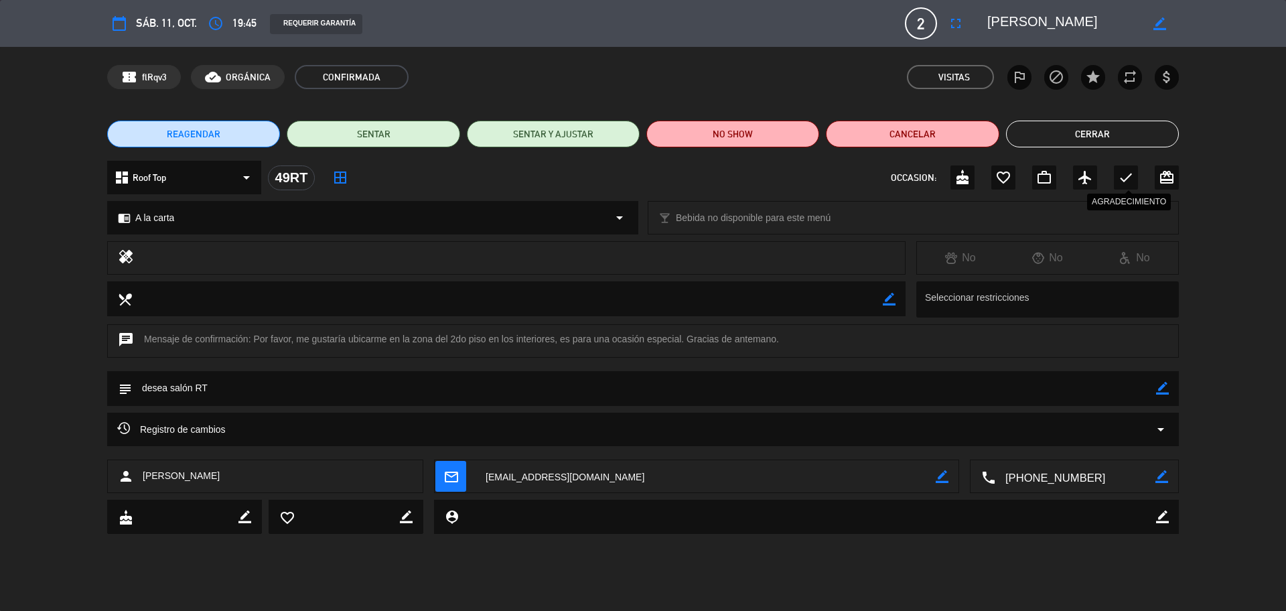
click at [1118, 178] on icon "check" at bounding box center [1126, 177] width 16 height 16
click at [1109, 127] on button "Cerrar" at bounding box center [1092, 134] width 173 height 27
